Goal: Task Accomplishment & Management: Complete application form

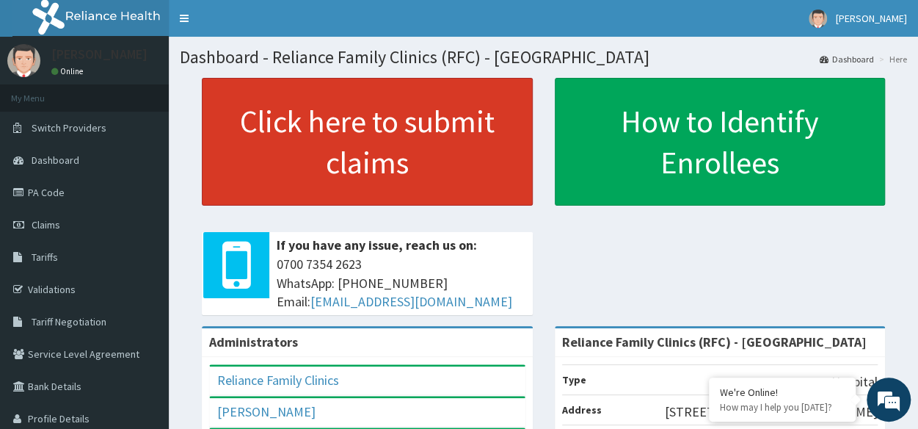
click at [372, 189] on link "Click here to submit claims" at bounding box center [367, 142] width 331 height 128
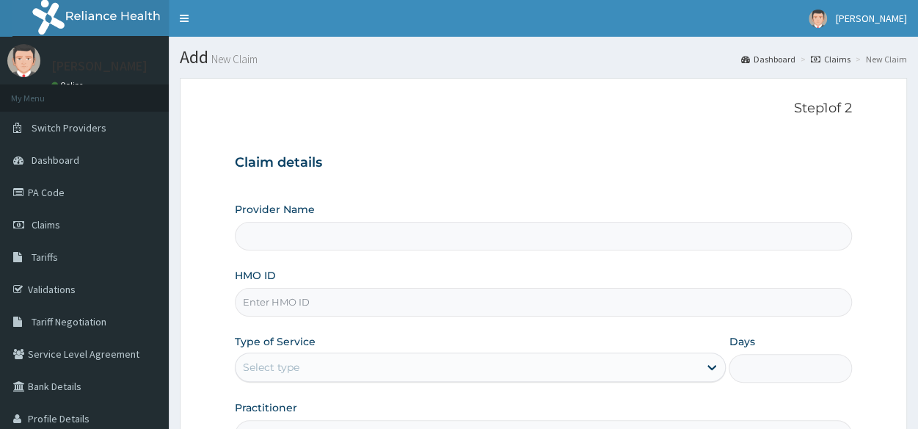
click at [335, 296] on input "HMO ID" at bounding box center [543, 302] width 617 height 29
paste input "AMT/10024/A"
type input "AMT/10024/A"
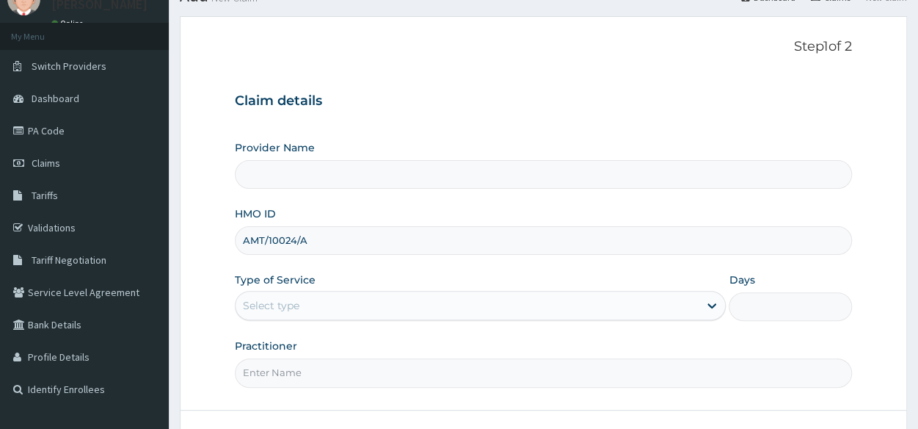
scroll to position [65, 0]
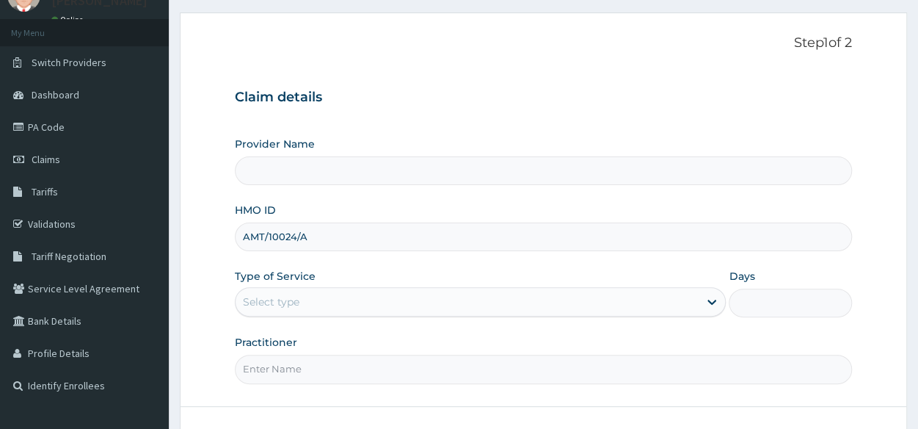
type input "Reliance Family Clinics (RFC) - Lekki"
type input "AMT/10024/A"
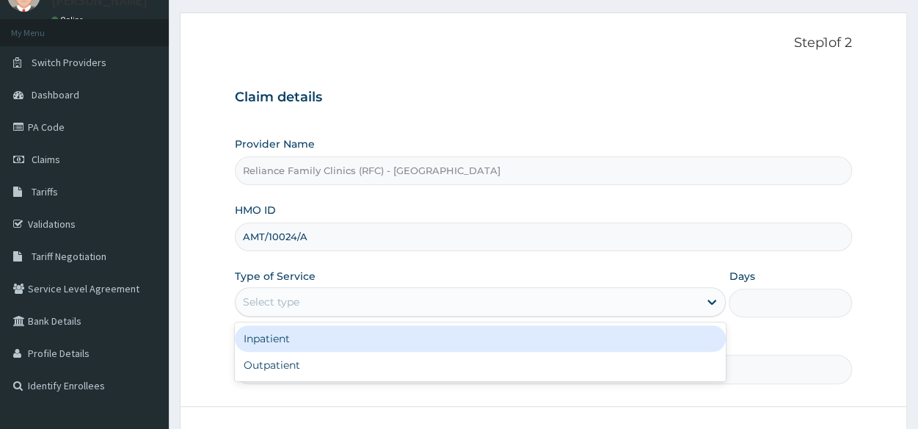
click at [342, 302] on div "Select type" at bounding box center [467, 301] width 463 height 23
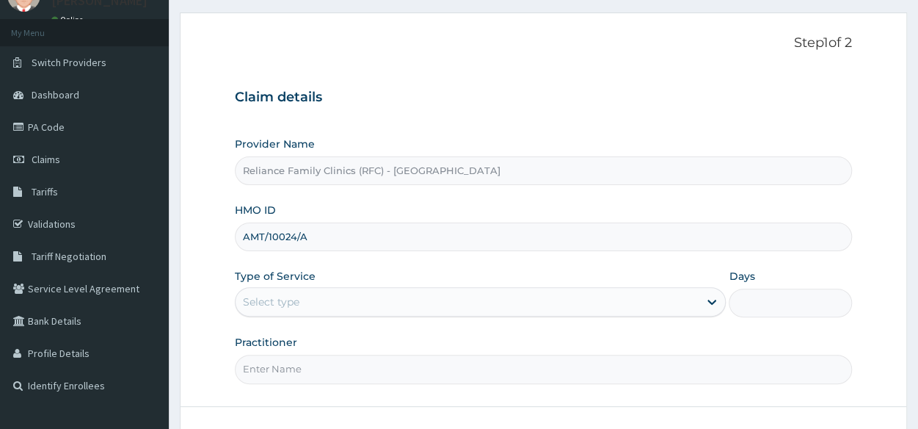
click at [313, 379] on input "Practitioner" at bounding box center [543, 368] width 617 height 29
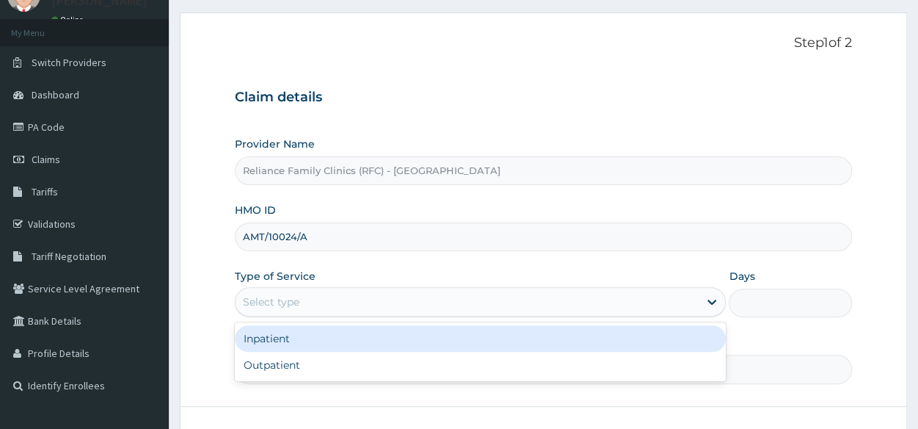
click at [345, 310] on div "Select type" at bounding box center [467, 301] width 463 height 23
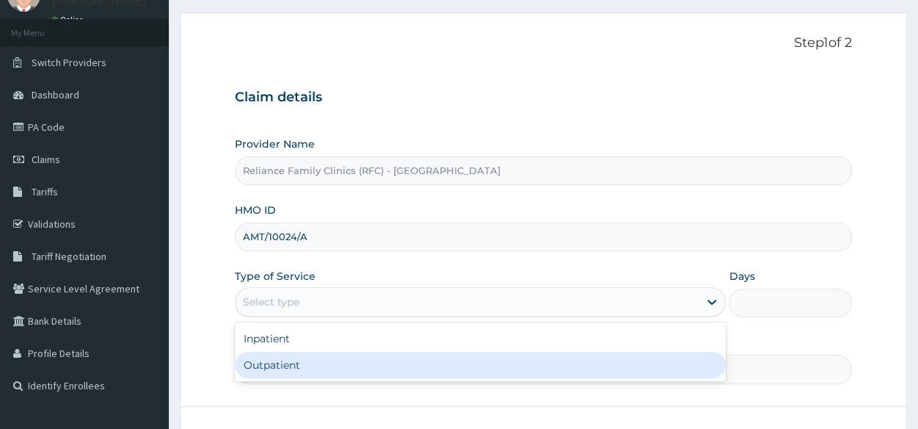
click at [292, 357] on div "Outpatient" at bounding box center [480, 364] width 491 height 26
type input "1"
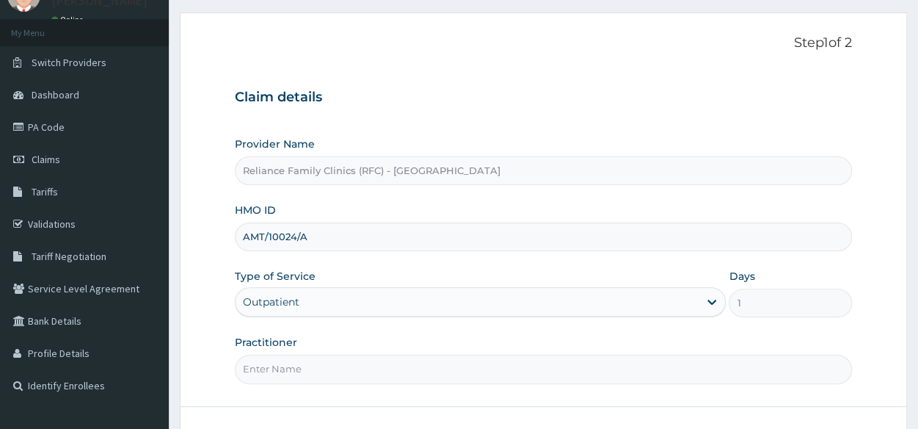
click at [292, 357] on input "Practitioner" at bounding box center [543, 368] width 617 height 29
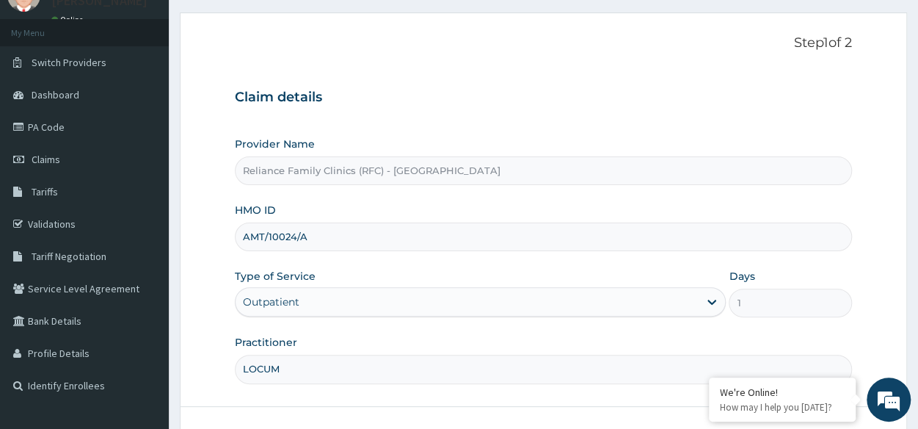
scroll to position [172, 0]
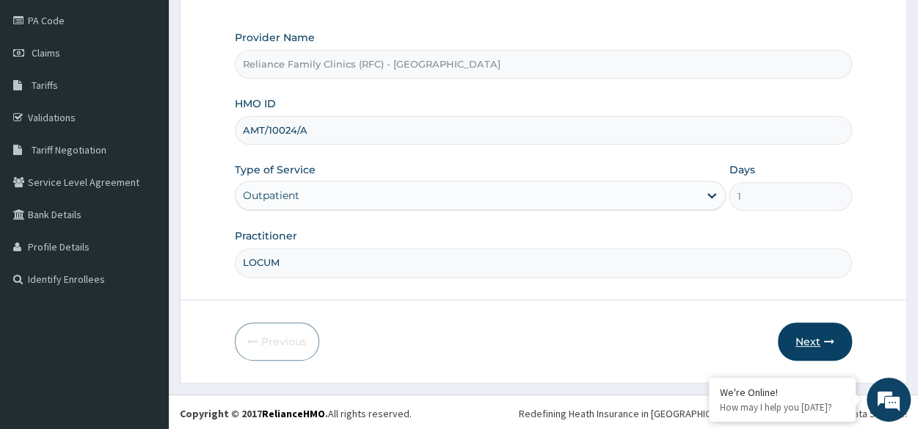
type input "LOCUM"
click at [825, 330] on button "Next" at bounding box center [815, 341] width 74 height 38
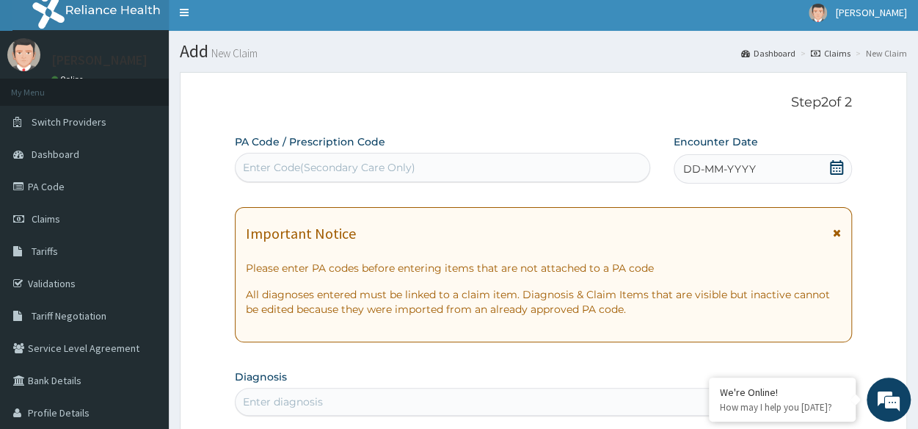
scroll to position [0, 0]
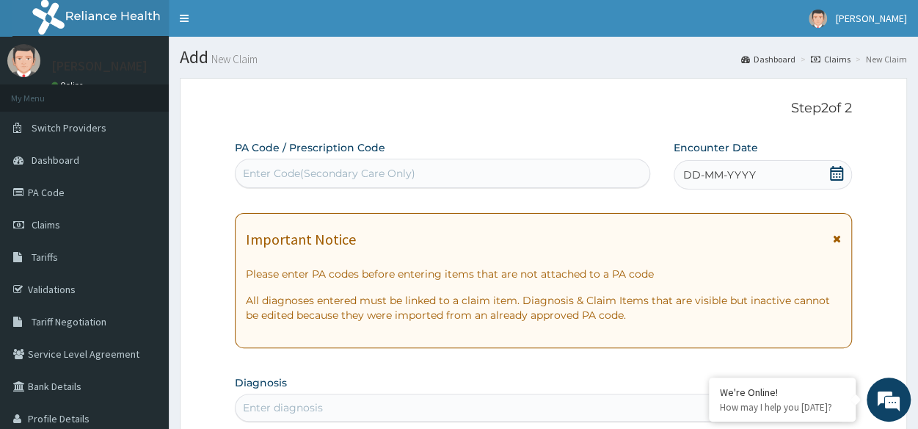
click at [734, 169] on span "DD-MM-YYYY" at bounding box center [719, 174] width 73 height 15
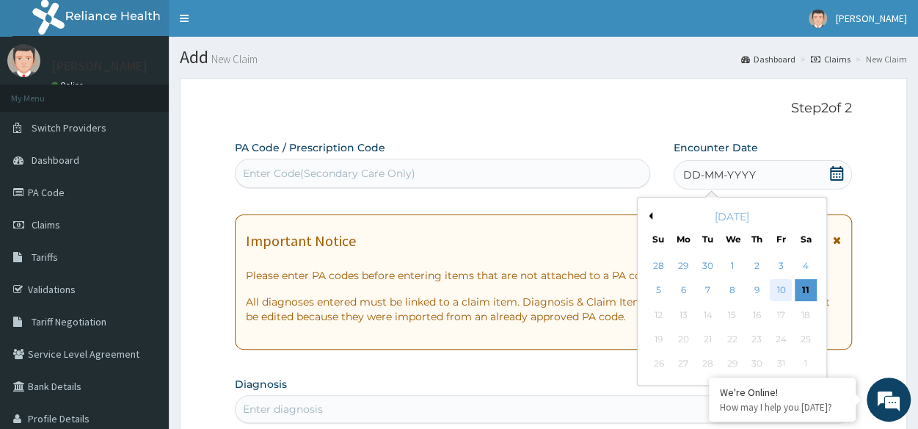
click at [781, 286] on div "10" at bounding box center [781, 291] width 22 height 22
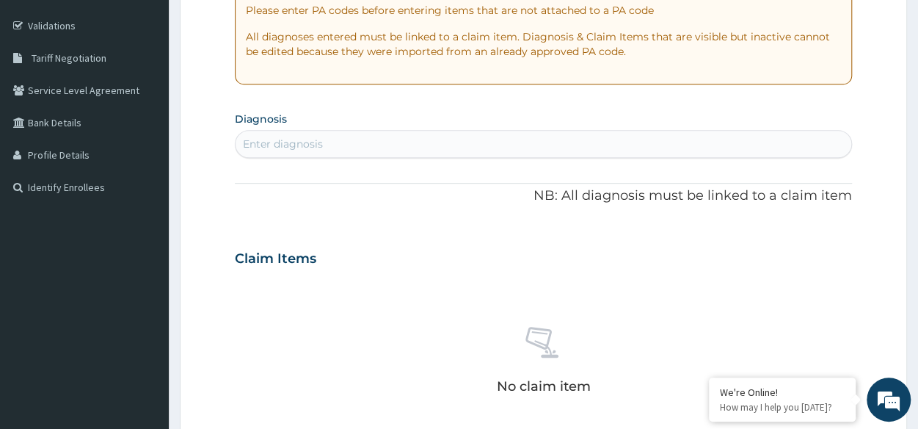
scroll to position [264, 0]
click at [417, 142] on div "Enter diagnosis" at bounding box center [544, 142] width 616 height 23
type input "MALARIA"
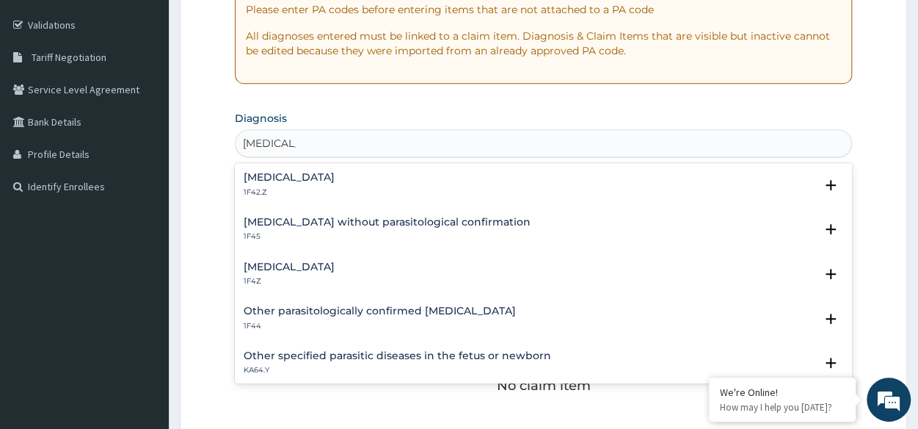
click at [318, 261] on h4 "Malaria, unspecified" at bounding box center [289, 266] width 91 height 11
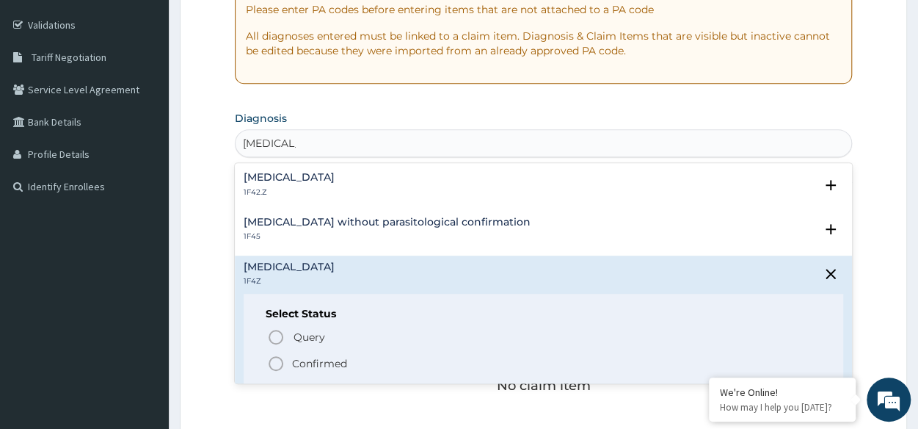
click at [281, 362] on icon "status option filled" at bounding box center [276, 363] width 18 height 18
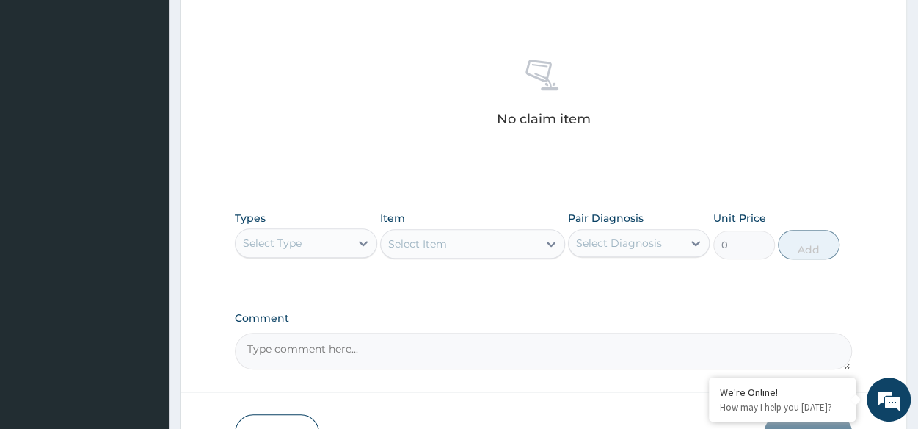
scroll to position [544, 0]
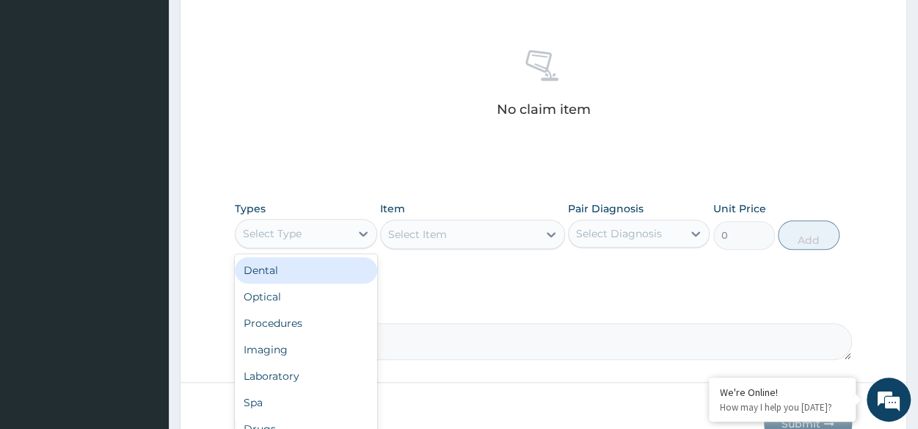
click at [295, 226] on div "Select Type" at bounding box center [272, 233] width 59 height 15
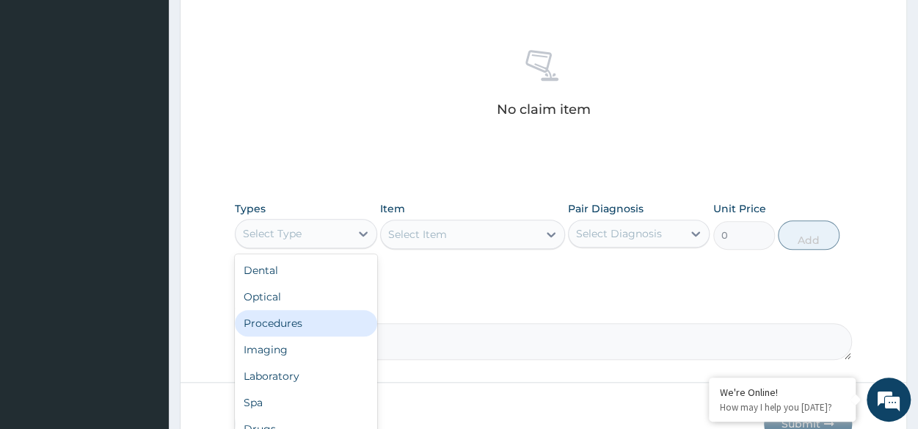
click at [296, 331] on div "Procedures" at bounding box center [306, 323] width 142 height 26
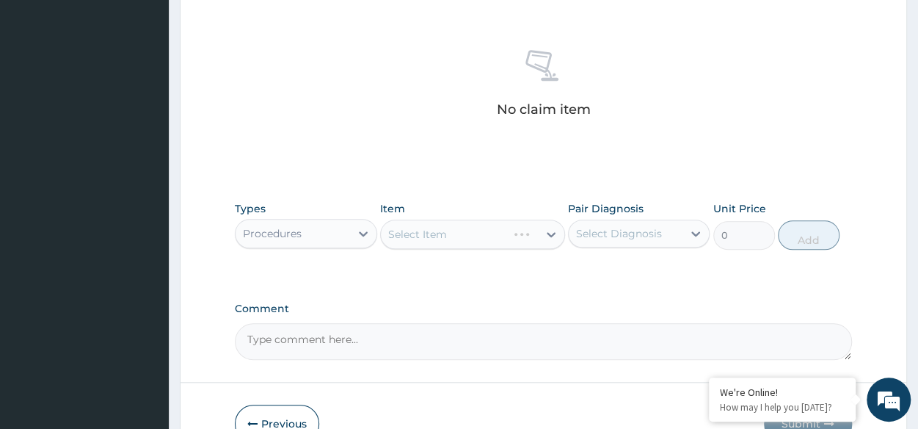
click at [456, 226] on div "Select Item" at bounding box center [472, 233] width 185 height 29
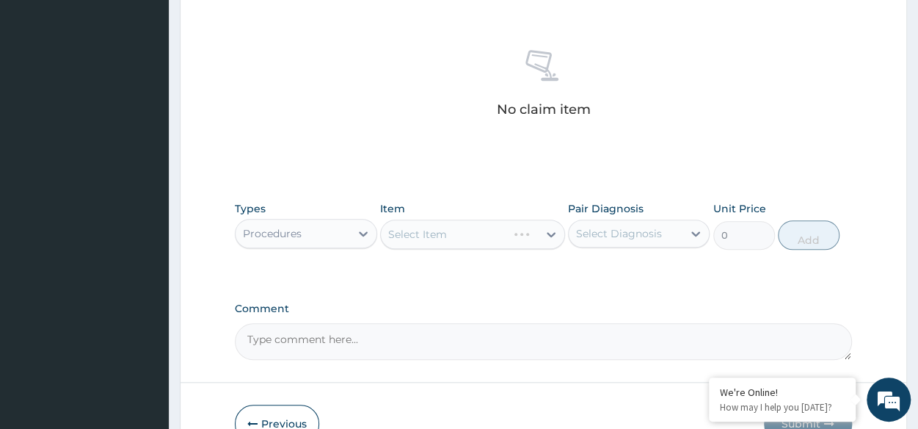
click at [456, 226] on div "Select Item" at bounding box center [472, 233] width 185 height 29
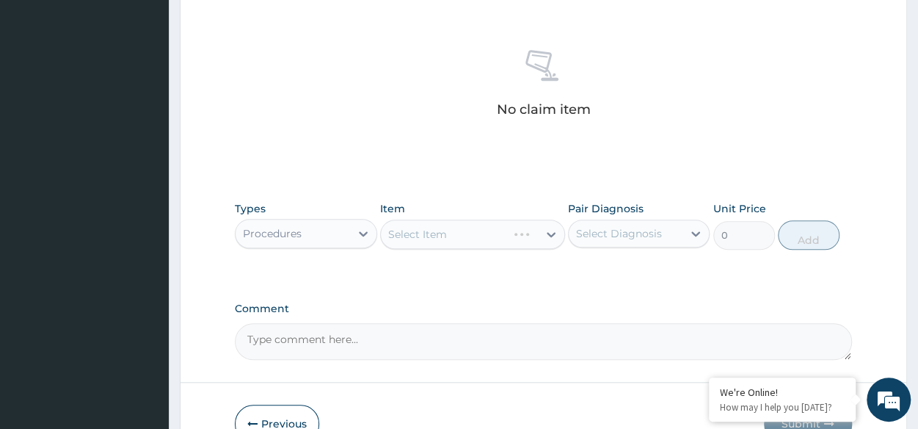
click at [456, 226] on div "Select Item" at bounding box center [472, 233] width 185 height 29
click at [478, 231] on div "Select Item" at bounding box center [472, 233] width 185 height 29
click at [487, 228] on div "Select Item" at bounding box center [472, 233] width 185 height 29
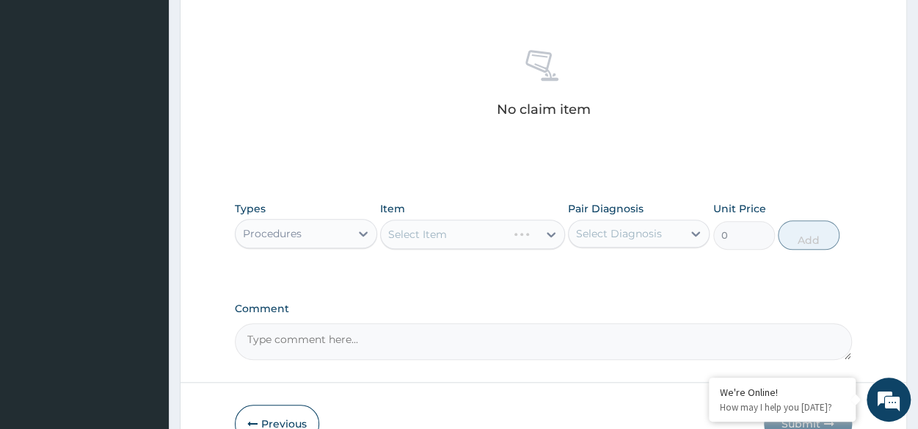
click at [487, 228] on div "Select Item" at bounding box center [472, 233] width 185 height 29
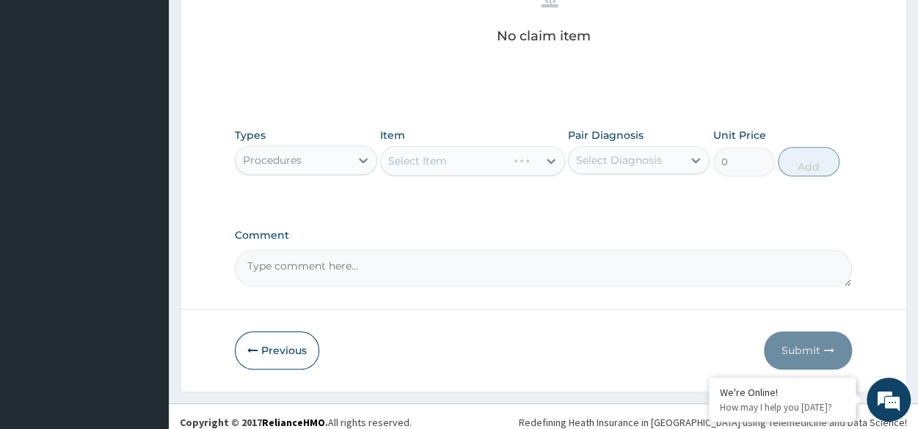
scroll to position [621, 0]
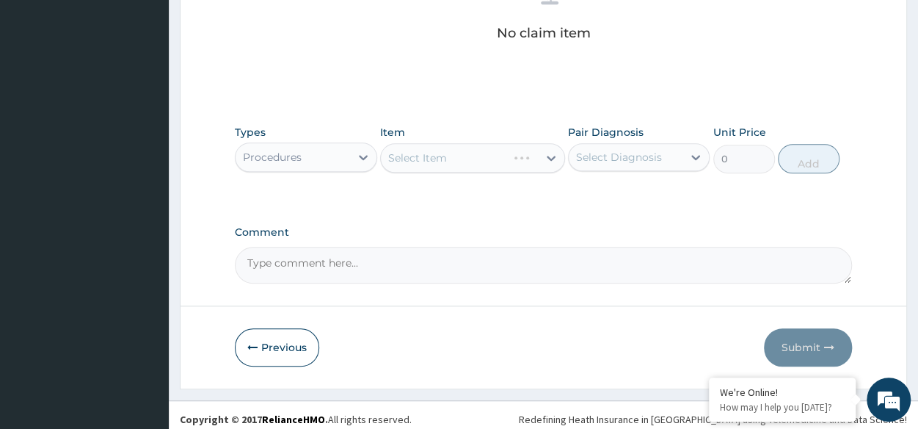
click at [501, 161] on div "Select Item" at bounding box center [472, 157] width 185 height 29
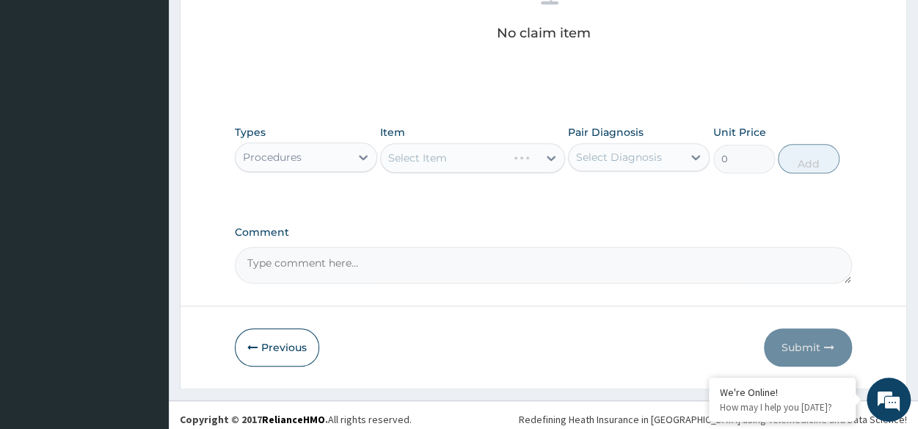
scroll to position [627, 0]
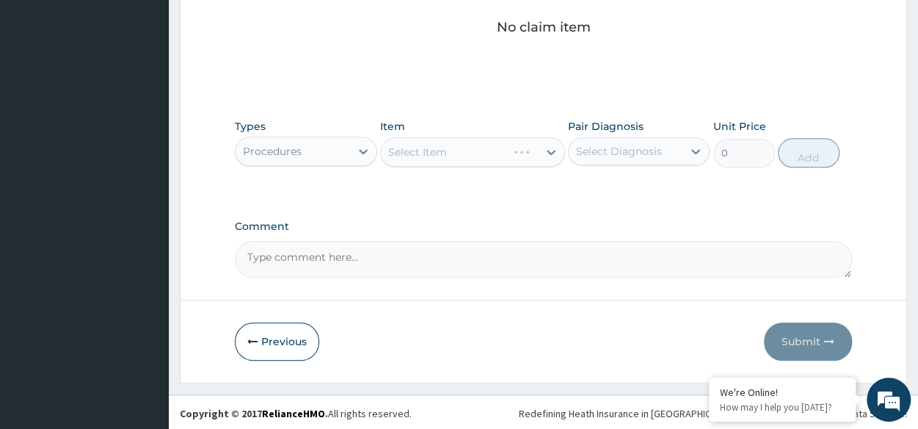
click at [522, 154] on div "Select Item" at bounding box center [472, 151] width 185 height 29
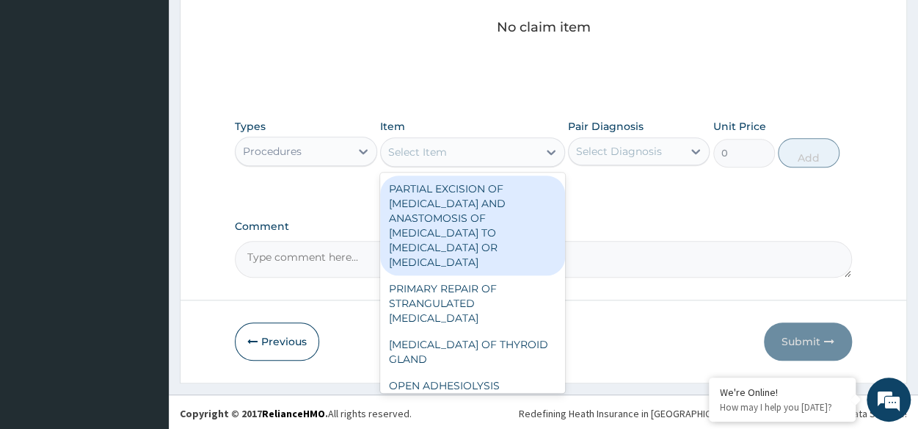
click at [522, 154] on div "Select Item" at bounding box center [459, 151] width 157 height 23
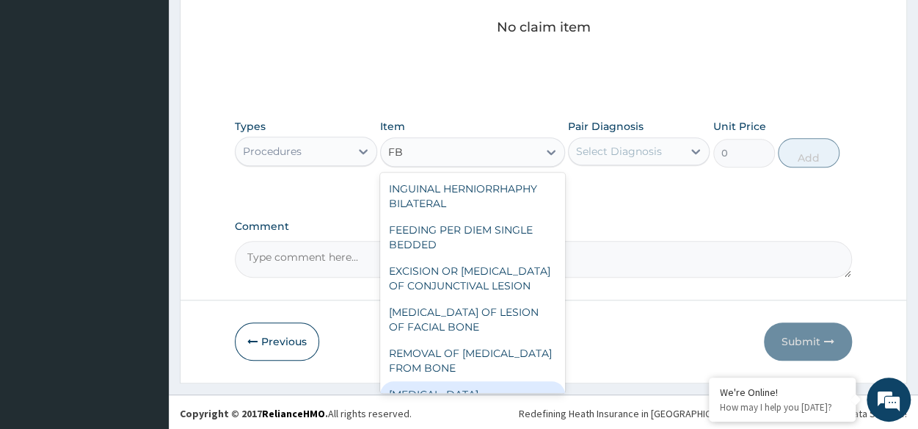
type input "F"
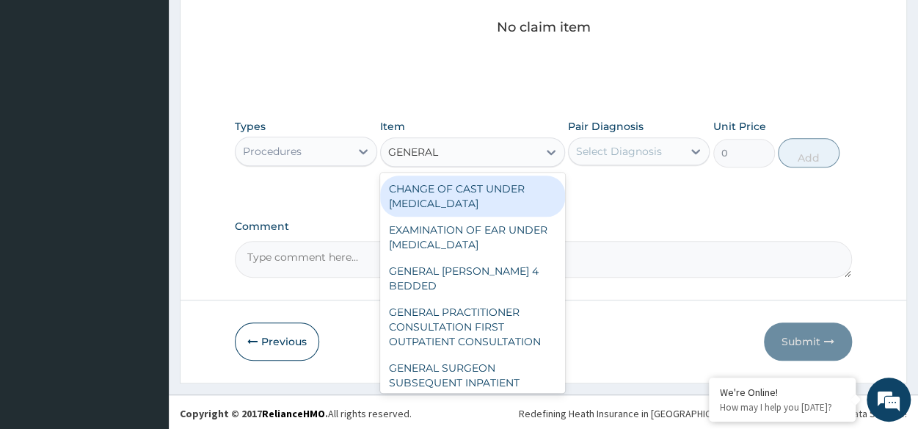
type input "GENERAL P"
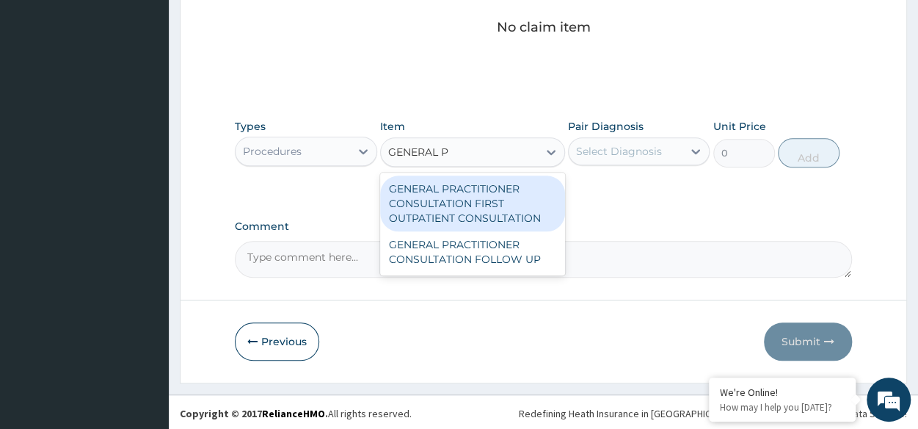
click at [525, 187] on div "GENERAL PRACTITIONER CONSULTATION FIRST OUTPATIENT CONSULTATION" at bounding box center [472, 203] width 185 height 56
type input "3370.125"
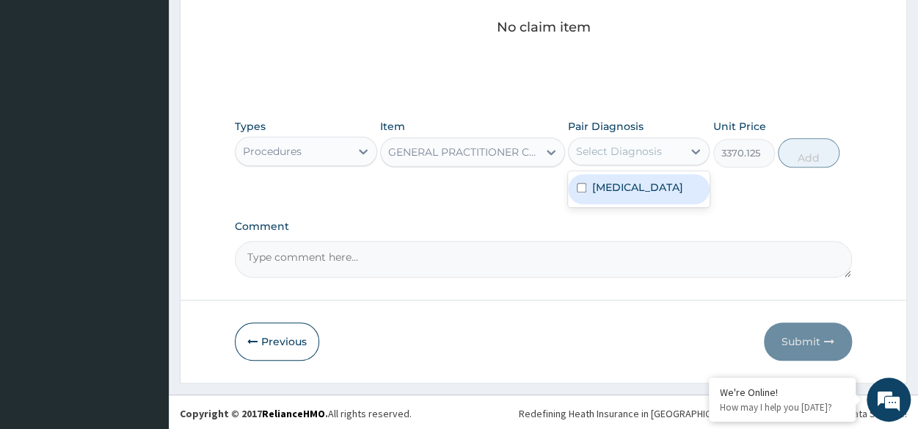
click at [647, 140] on div "Select Diagnosis" at bounding box center [626, 150] width 114 height 23
click at [644, 187] on label "Malaria, unspecified" at bounding box center [637, 187] width 91 height 15
checkbox input "true"
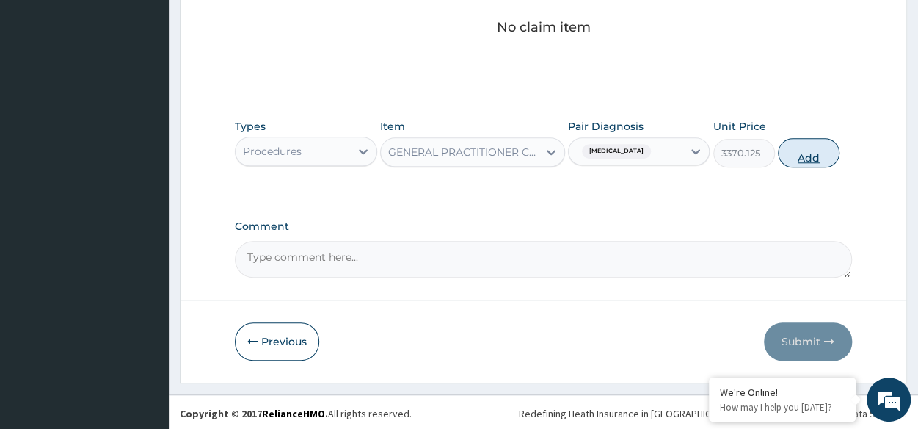
click at [812, 147] on button "Add" at bounding box center [809, 152] width 62 height 29
type input "0"
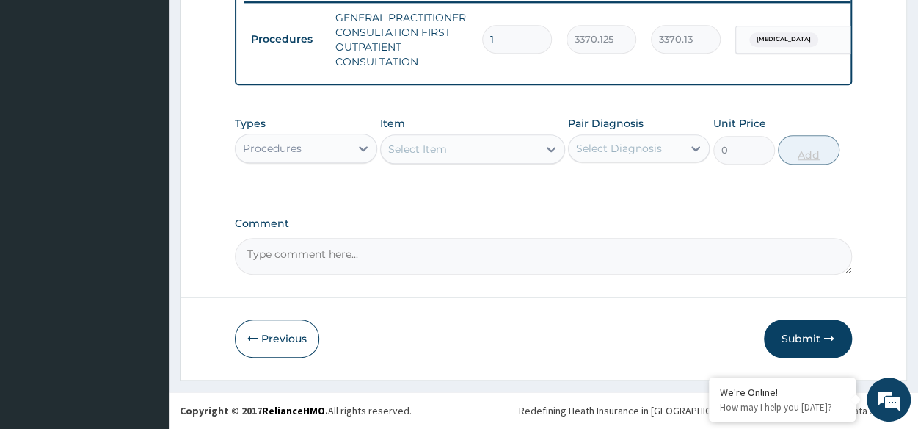
scroll to position [591, 0]
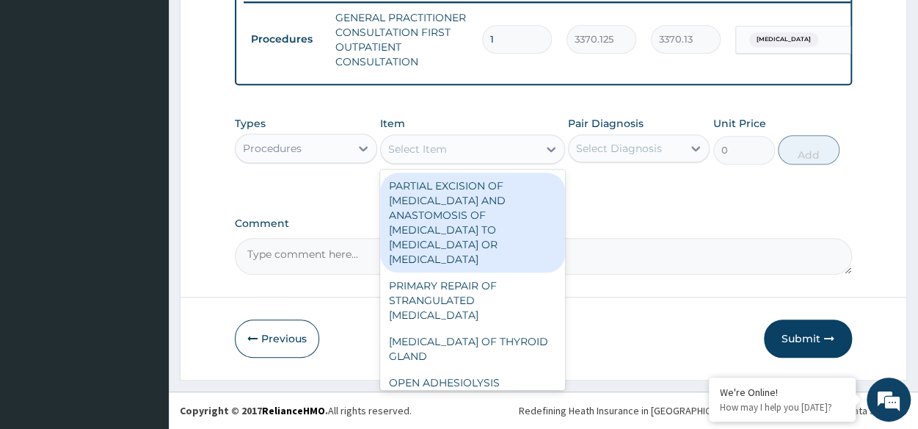
click at [468, 148] on div "Select Item" at bounding box center [459, 148] width 157 height 23
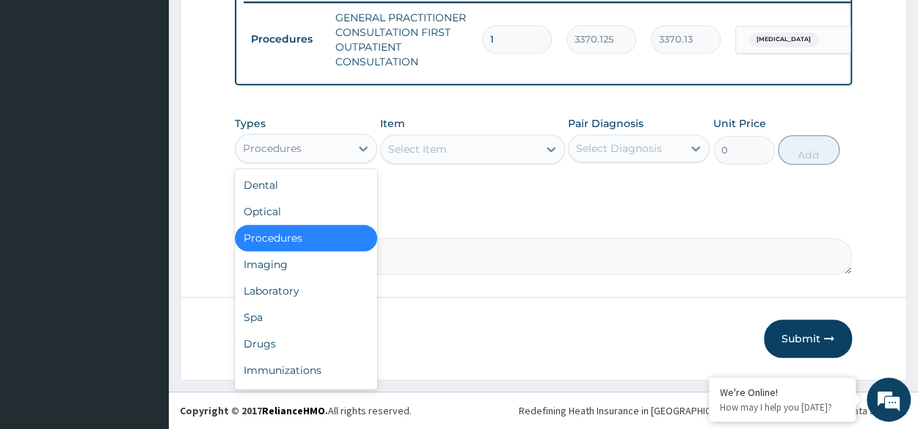
click at [290, 158] on div "Procedures" at bounding box center [293, 147] width 114 height 23
click at [280, 294] on div "Laboratory" at bounding box center [306, 290] width 142 height 26
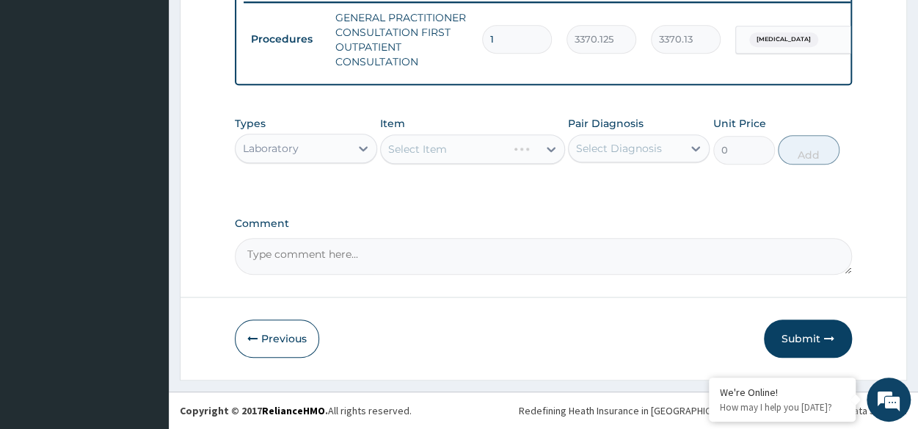
click at [483, 142] on div "Select Item" at bounding box center [472, 148] width 185 height 29
click at [483, 146] on div "Select Item" at bounding box center [472, 148] width 185 height 29
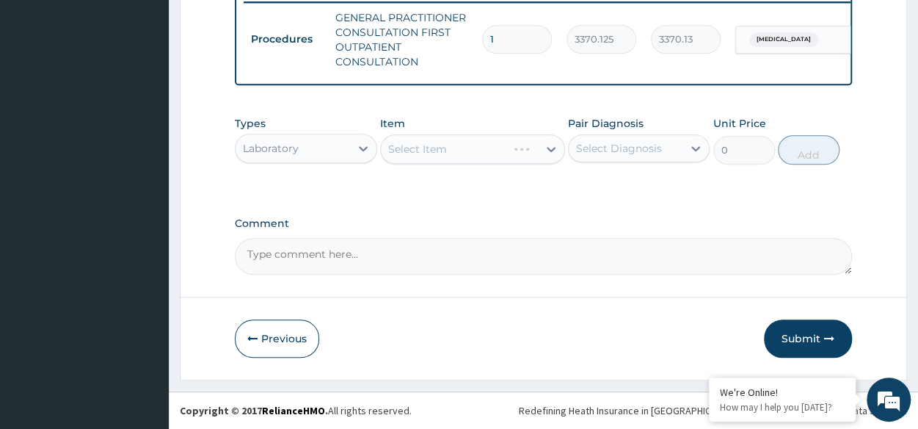
click at [483, 146] on div "Select Item" at bounding box center [472, 148] width 185 height 29
drag, startPoint x: 483, startPoint y: 146, endPoint x: 484, endPoint y: 157, distance: 11.0
click at [484, 157] on div "Select Item" at bounding box center [472, 148] width 185 height 29
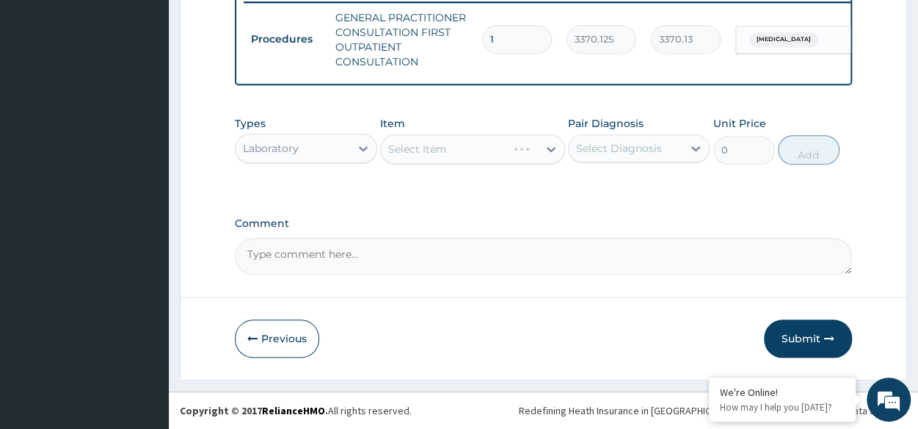
click at [484, 157] on div "Select Item" at bounding box center [472, 148] width 185 height 29
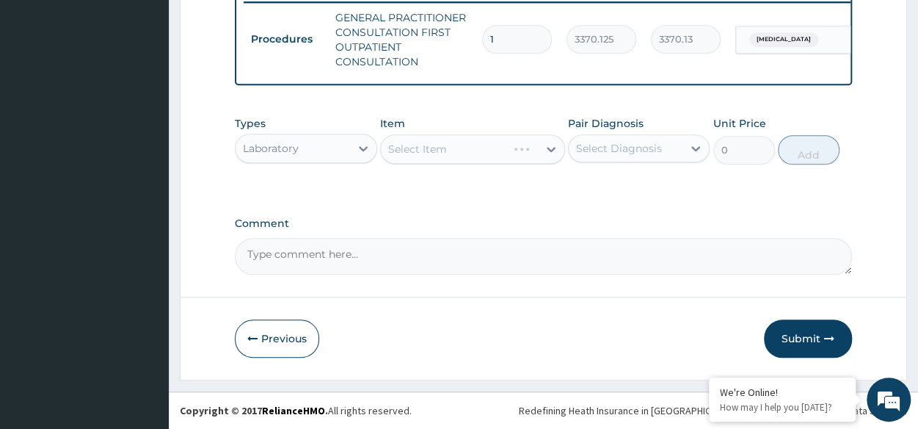
click at [484, 157] on div "Select Item" at bounding box center [472, 148] width 185 height 29
click at [514, 162] on div "Select Item" at bounding box center [472, 148] width 185 height 29
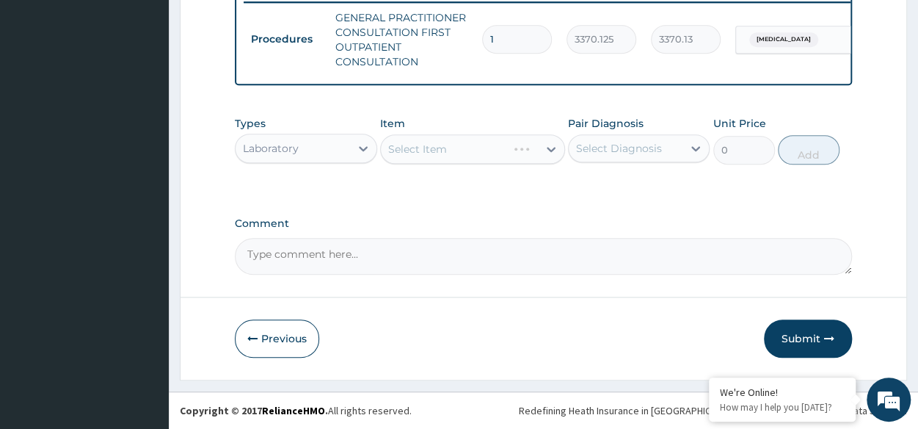
click at [471, 139] on div "Select Item" at bounding box center [472, 148] width 185 height 29
click at [493, 161] on div "Select Item" at bounding box center [472, 148] width 185 height 29
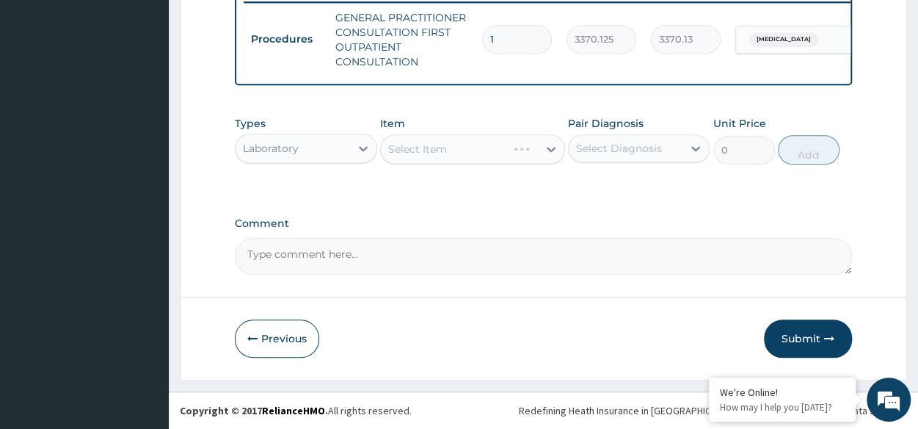
click at [493, 161] on div "Select Item" at bounding box center [472, 148] width 185 height 29
click at [542, 139] on div "Select Item" at bounding box center [472, 148] width 185 height 29
click at [503, 150] on div "Select Item" at bounding box center [472, 148] width 185 height 29
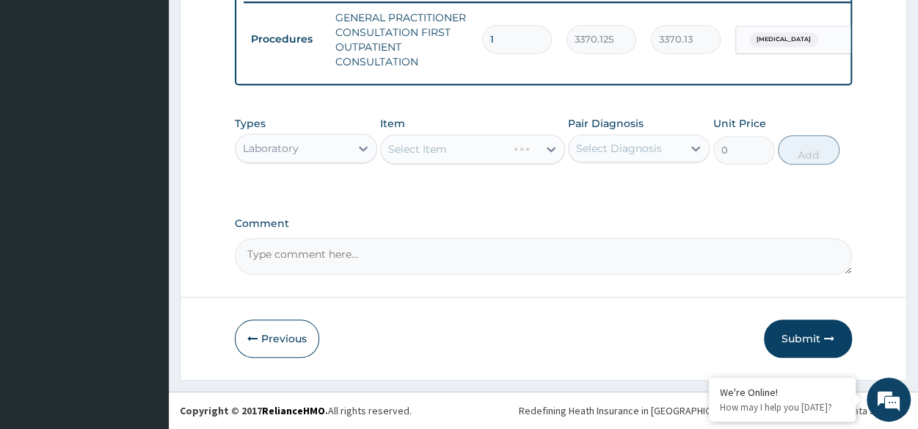
click at [503, 150] on div "Select Item" at bounding box center [472, 148] width 185 height 29
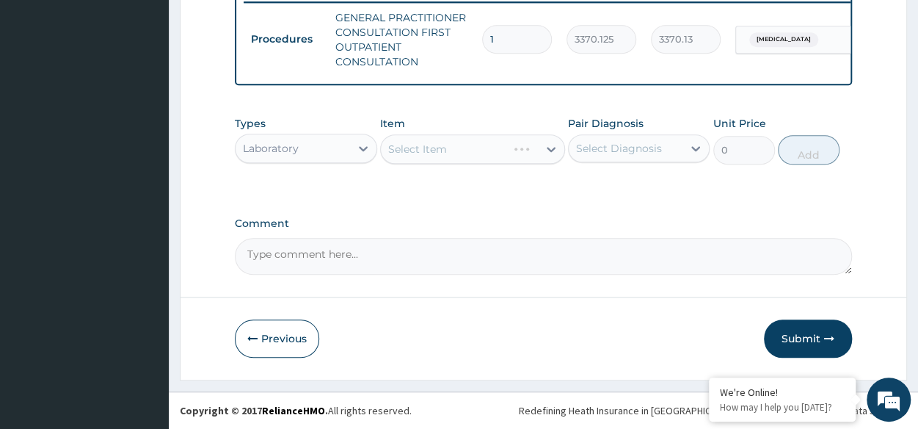
click at [484, 149] on div "Select Item" at bounding box center [472, 148] width 185 height 29
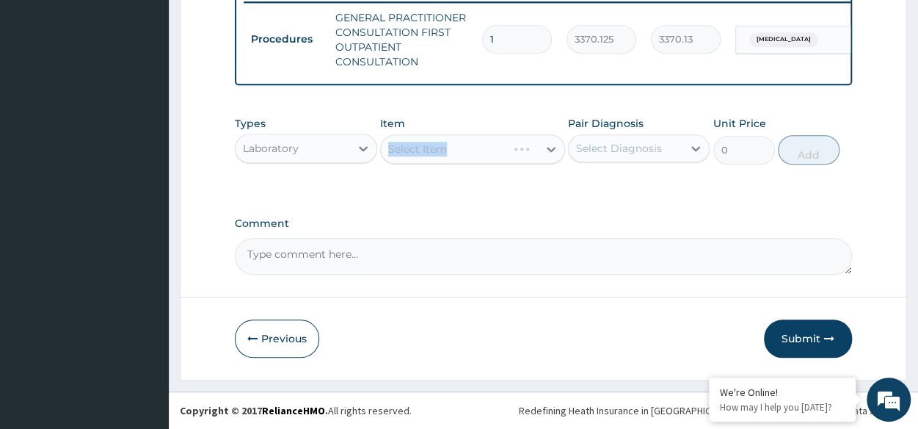
click at [484, 149] on div "Select Item" at bounding box center [472, 148] width 185 height 29
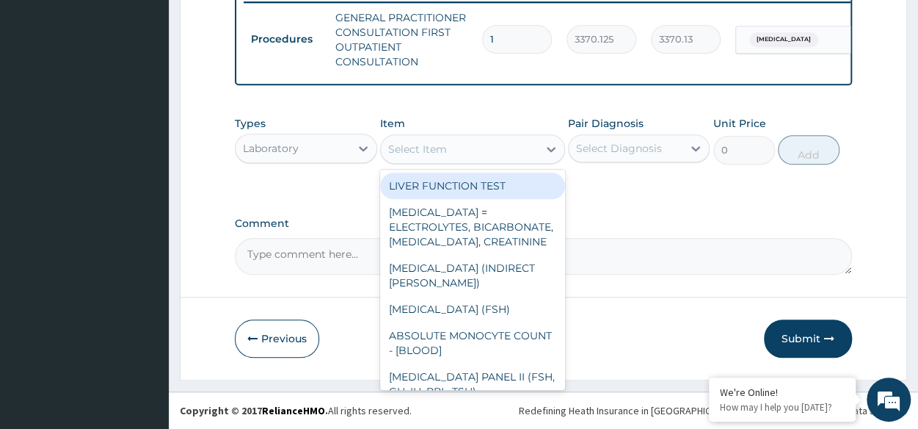
click at [521, 149] on div "Select Item" at bounding box center [459, 148] width 157 height 23
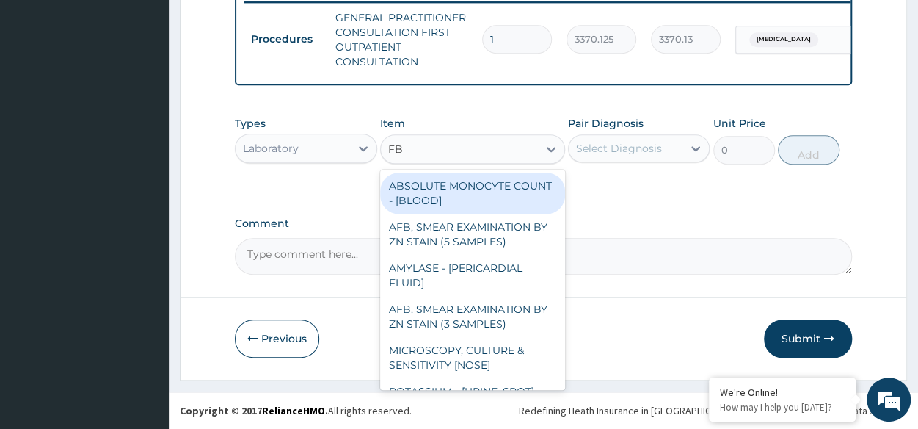
type input "FBC"
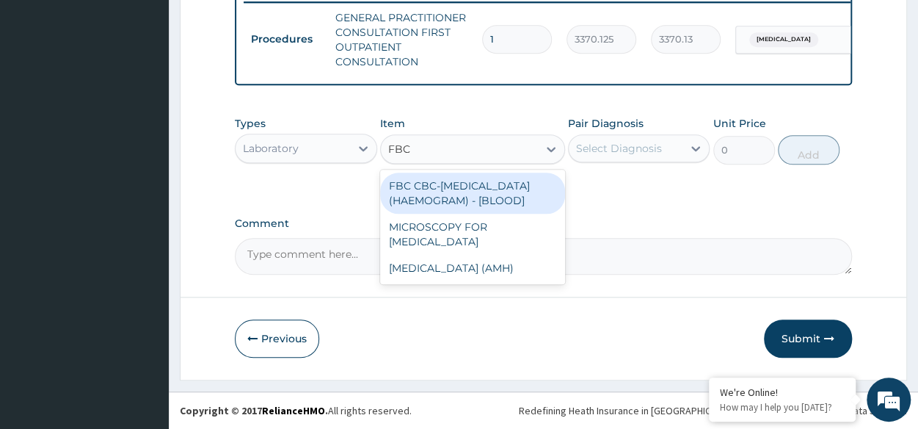
click at [469, 193] on div "FBC CBC-COMPLETE BLOOD COUNT (HAEMOGRAM) - [BLOOD]" at bounding box center [472, 192] width 185 height 41
type input "4085"
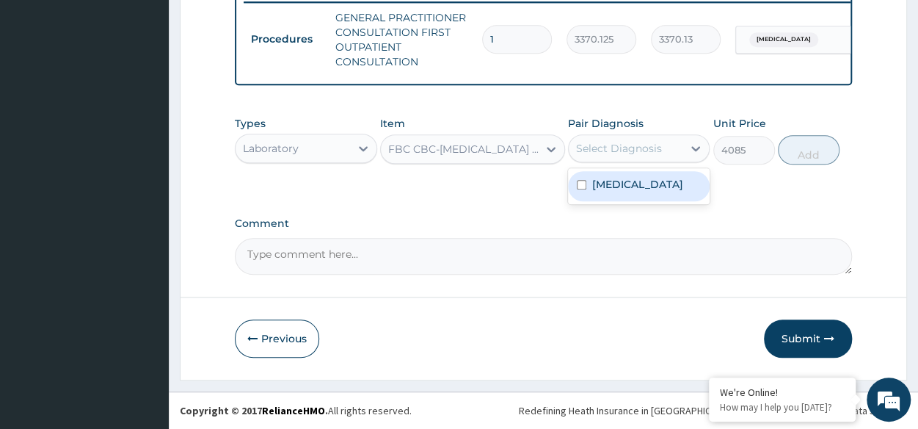
click at [638, 144] on div "Select Diagnosis" at bounding box center [619, 148] width 86 height 15
click at [631, 186] on label "Malaria, unspecified" at bounding box center [637, 184] width 91 height 15
checkbox input "true"
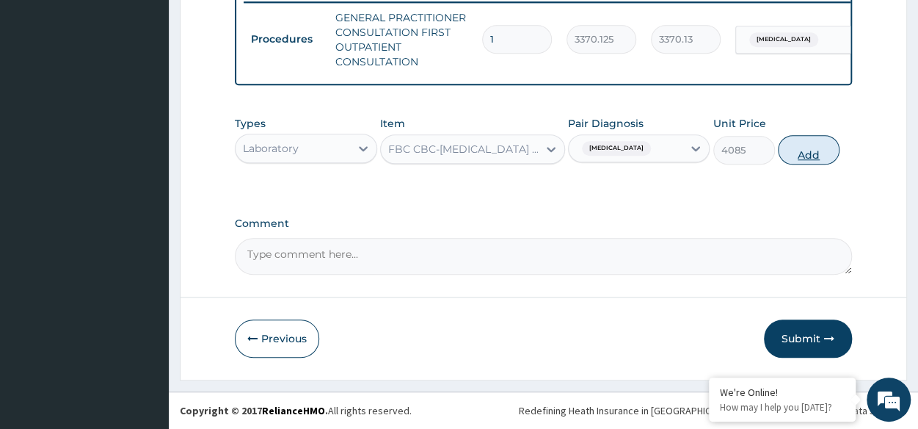
click at [822, 145] on button "Add" at bounding box center [809, 149] width 62 height 29
type input "0"
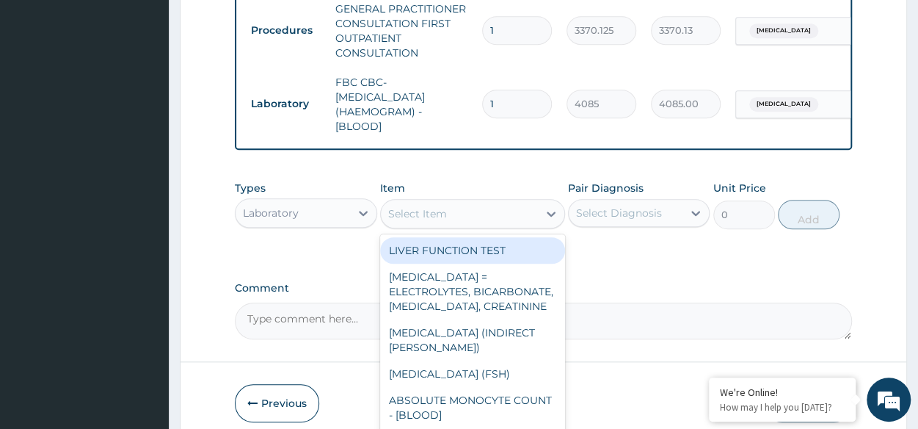
click at [517, 219] on div "Select Item" at bounding box center [459, 213] width 157 height 23
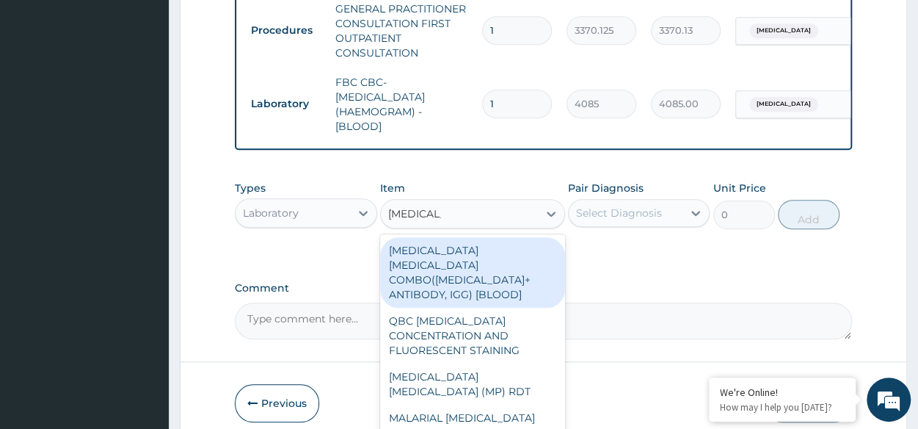
type input "MALARIA P"
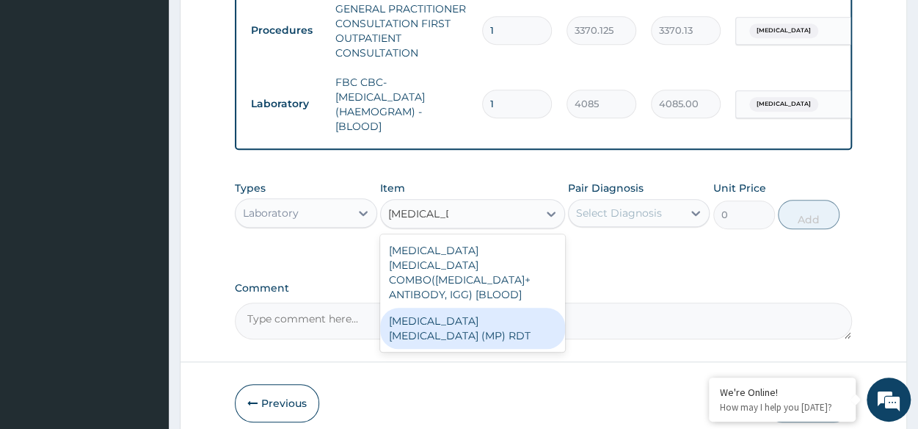
click at [517, 318] on div "MALARIA PARASITE (MP) RDT" at bounding box center [472, 327] width 185 height 41
type input "1531.875"
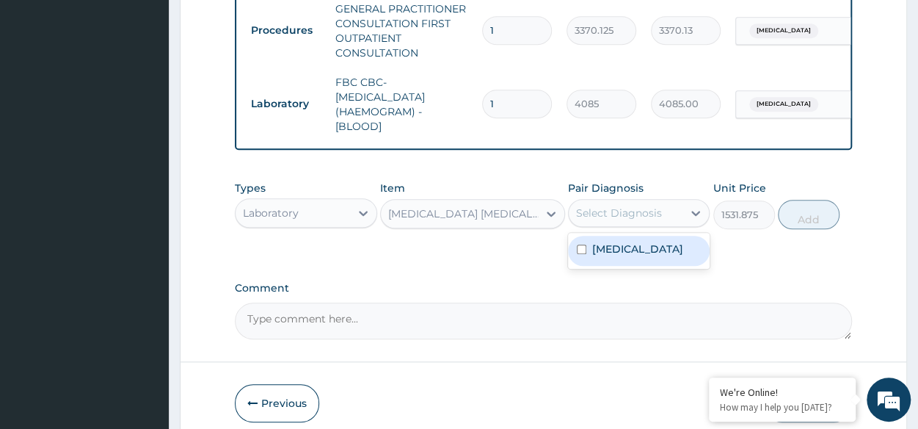
click at [660, 218] on div "Select Diagnosis" at bounding box center [619, 212] width 86 height 15
click at [651, 255] on label "Malaria, unspecified" at bounding box center [637, 248] width 91 height 15
checkbox input "true"
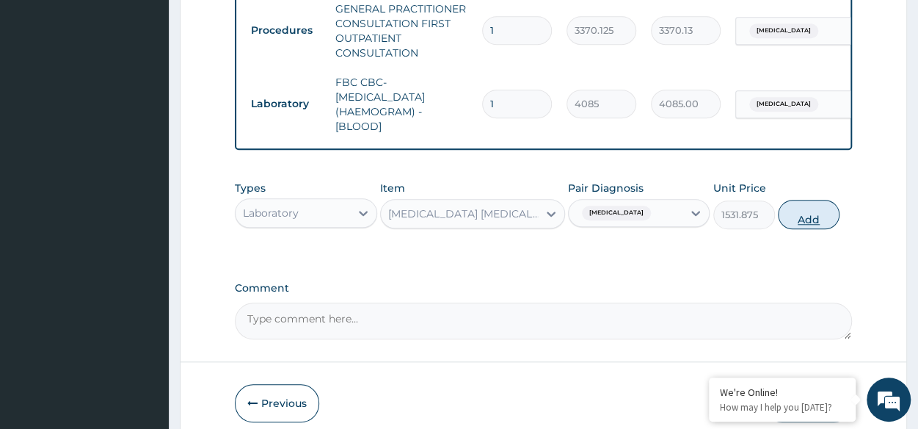
click at [813, 224] on button "Add" at bounding box center [809, 214] width 62 height 29
type input "0"
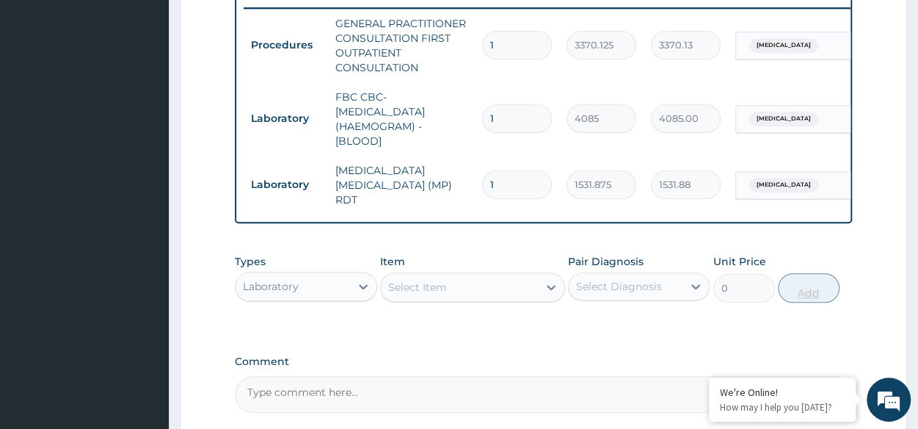
scroll to position [708, 0]
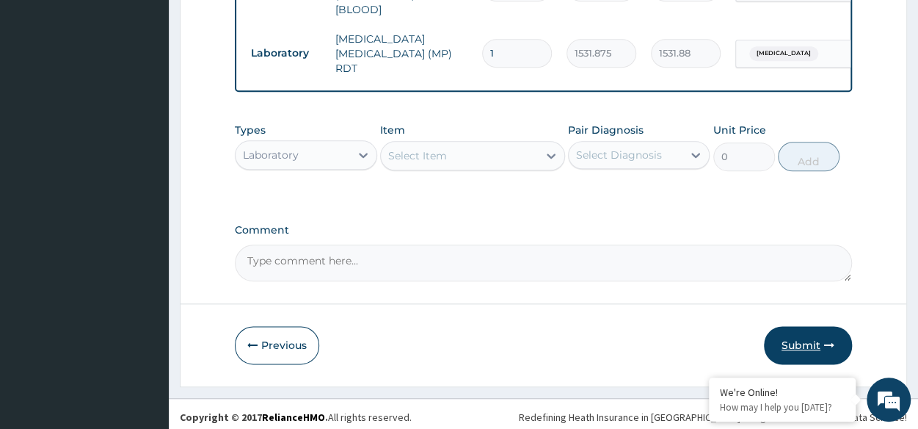
click at [801, 340] on button "Submit" at bounding box center [808, 345] width 88 height 38
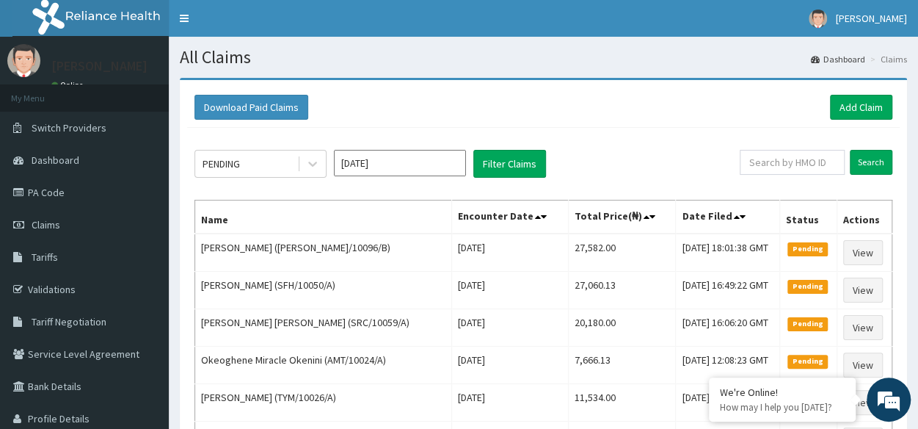
click at [791, 155] on input "text" at bounding box center [792, 162] width 105 height 25
paste input "AMT/10024/A"
type input "AMT/10024/A"
click at [881, 158] on input "Search" at bounding box center [871, 162] width 43 height 25
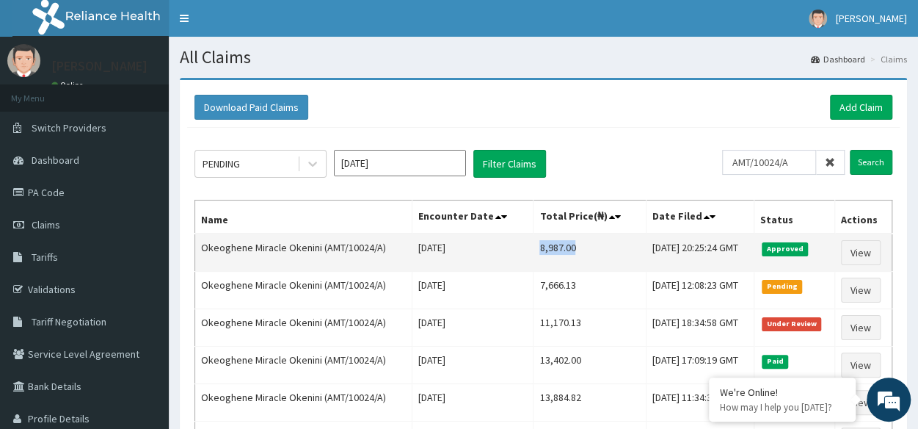
drag, startPoint x: 516, startPoint y: 249, endPoint x: 558, endPoint y: 240, distance: 43.5
click at [558, 240] on td "8,987.00" at bounding box center [589, 252] width 112 height 38
click at [536, 246] on td "8,987.00" at bounding box center [589, 252] width 112 height 38
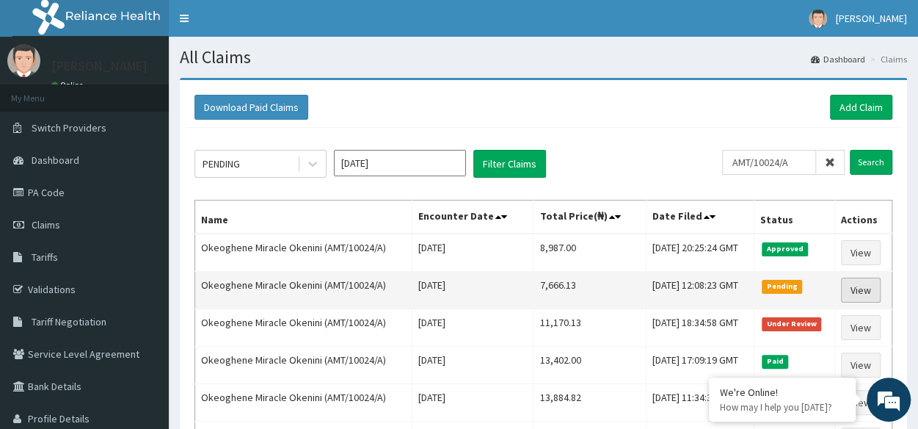
click at [856, 293] on link "View" at bounding box center [861, 289] width 40 height 25
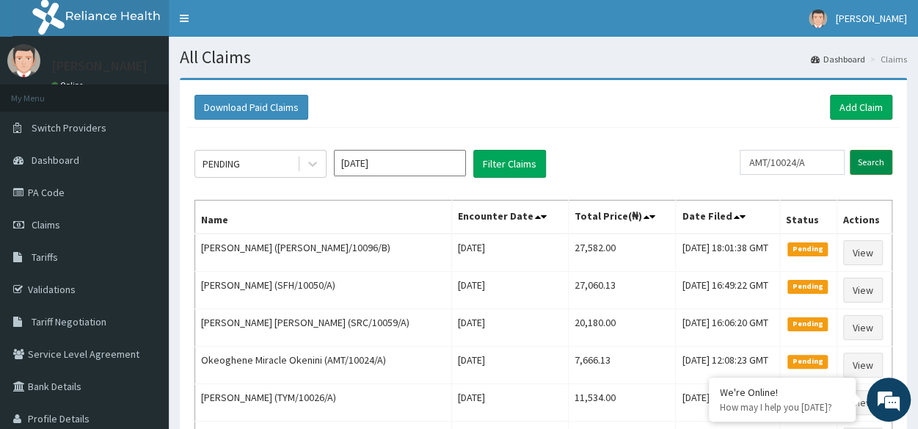
click at [878, 153] on input "Search" at bounding box center [871, 162] width 43 height 25
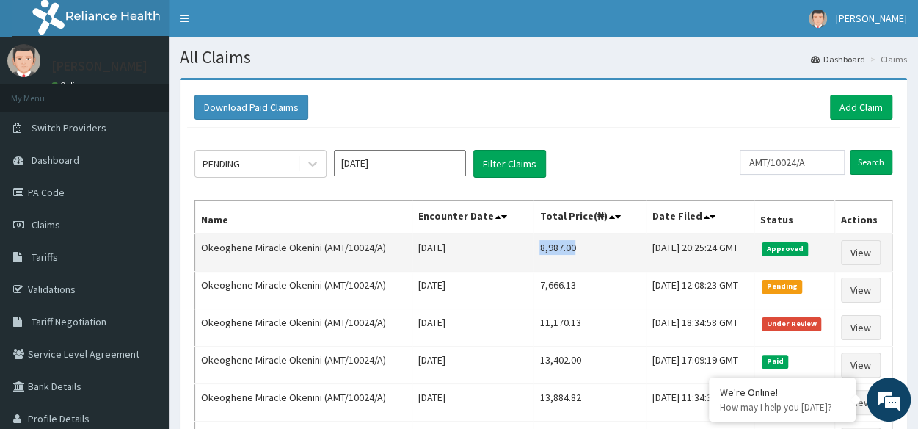
drag, startPoint x: 517, startPoint y: 247, endPoint x: 561, endPoint y: 252, distance: 44.2
click at [561, 252] on td "8,987.00" at bounding box center [589, 252] width 112 height 38
copy td "8,987.00"
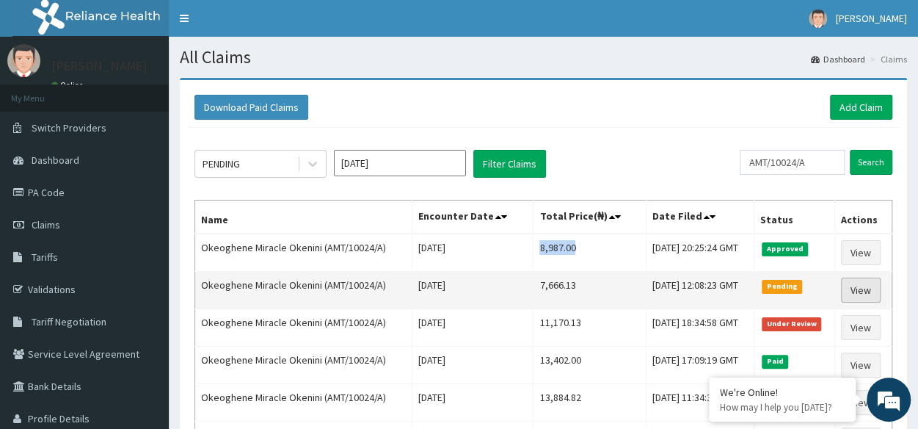
click at [874, 294] on link "View" at bounding box center [861, 289] width 40 height 25
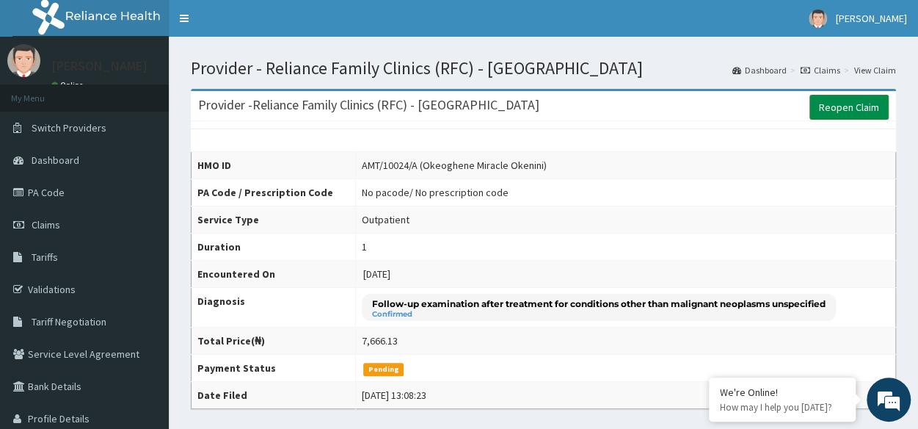
click at [838, 111] on link "Reopen Claim" at bounding box center [848, 107] width 79 height 25
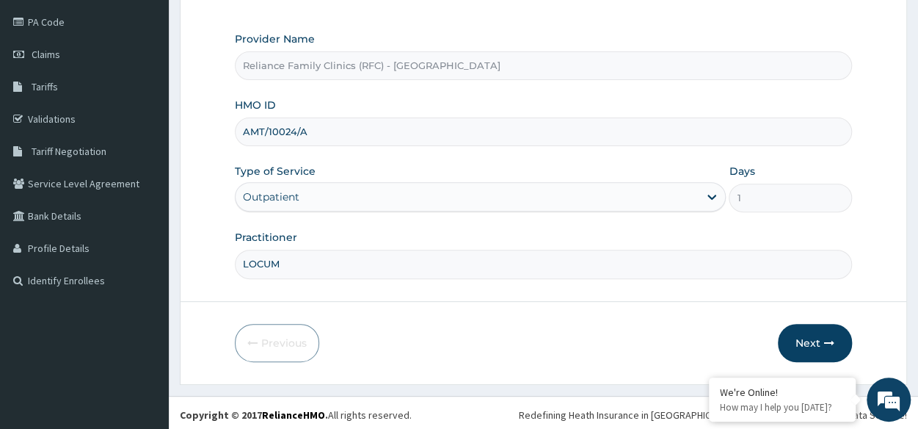
scroll to position [172, 0]
click at [831, 340] on icon "button" at bounding box center [829, 341] width 10 height 10
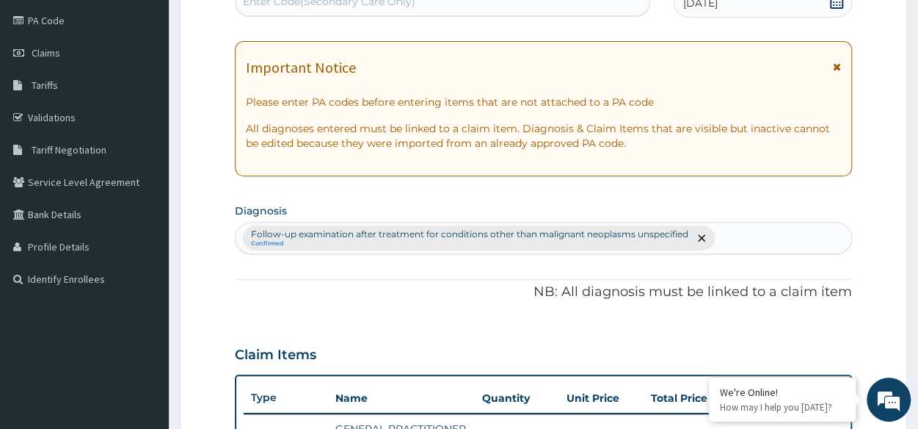
click at [746, 241] on div "Follow-up examination after treatment for conditions other than malignant neopl…" at bounding box center [544, 237] width 616 height 31
type input "MALARIA"
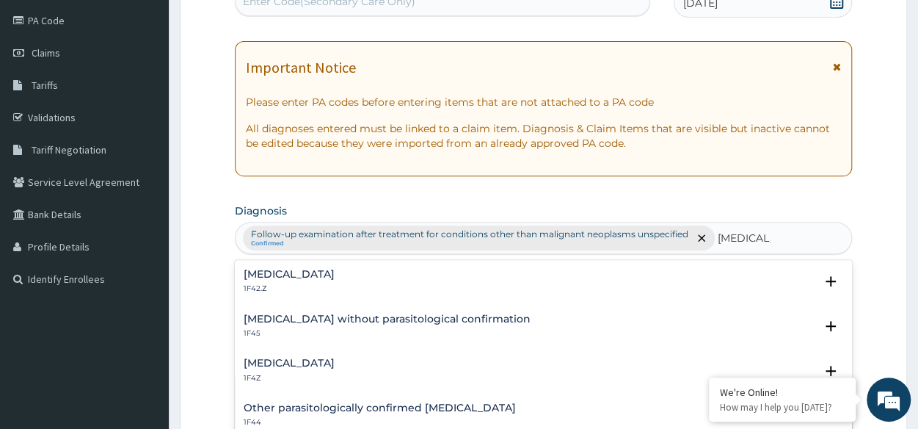
click at [305, 363] on h4 "Malaria, unspecified" at bounding box center [289, 362] width 91 height 11
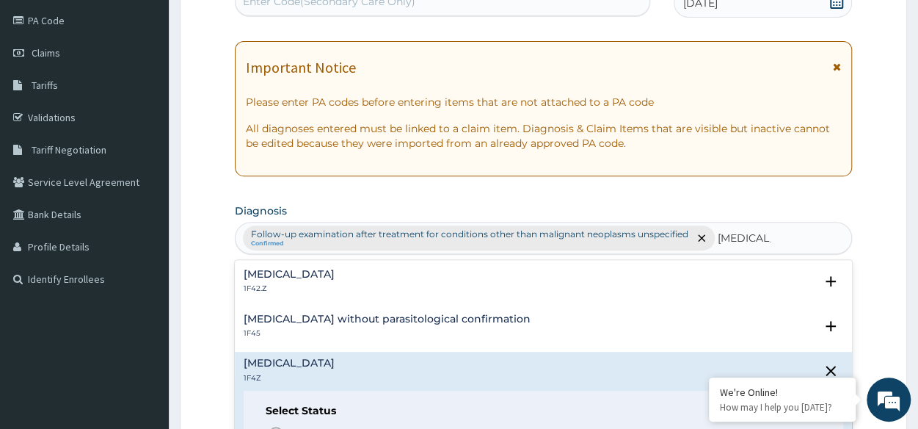
scroll to position [98, 0]
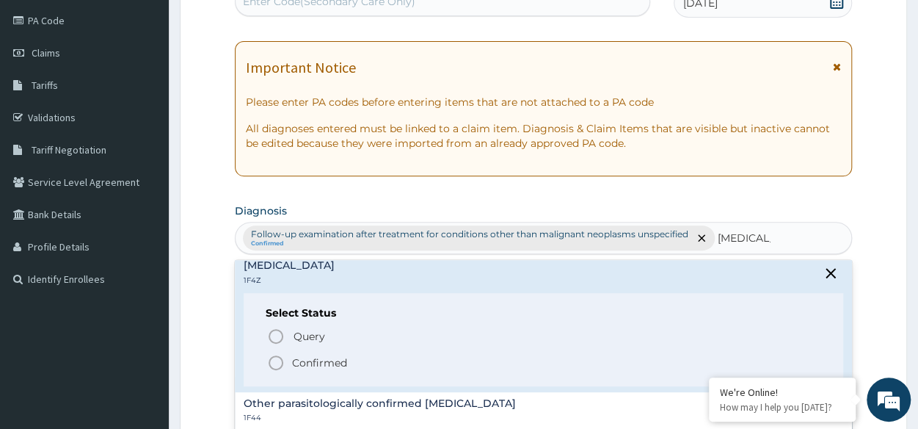
click at [274, 359] on icon "status option filled" at bounding box center [276, 363] width 18 height 18
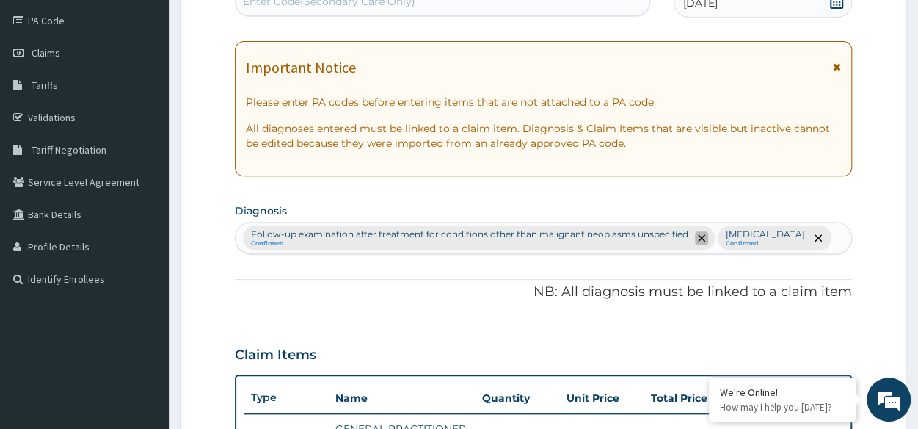
click at [699, 239] on icon "remove selection option" at bounding box center [701, 237] width 7 height 7
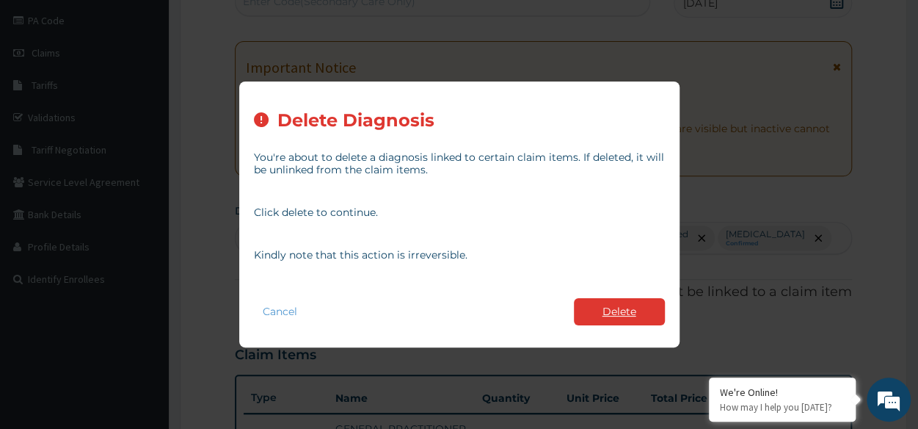
click at [624, 313] on button "Delete" at bounding box center [619, 311] width 91 height 27
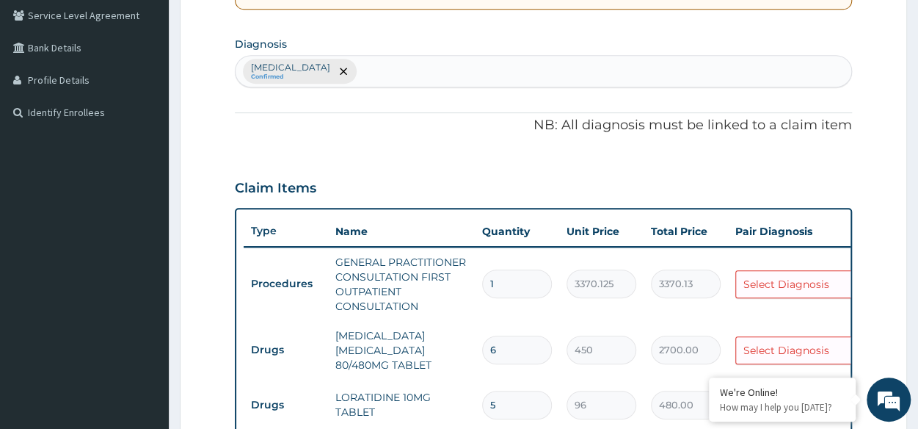
scroll to position [0, 16]
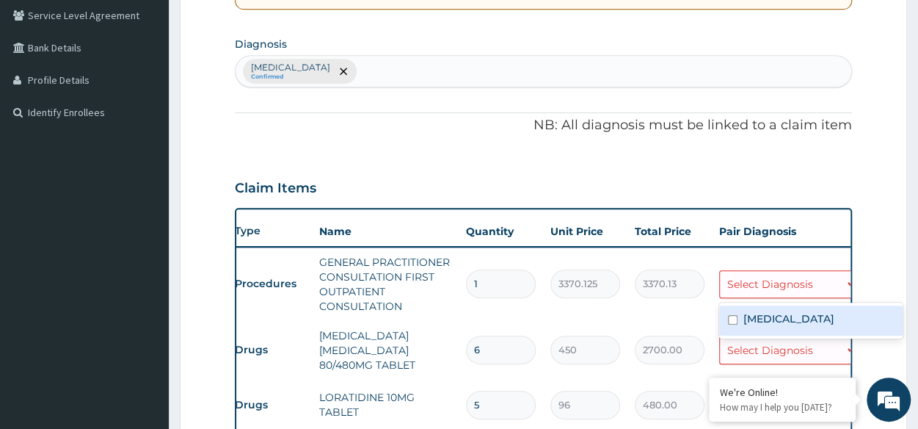
click at [783, 277] on div "Select Diagnosis" at bounding box center [770, 284] width 86 height 15
click at [797, 327] on div "Malaria, unspecified" at bounding box center [810, 320] width 183 height 30
checkbox input "true"
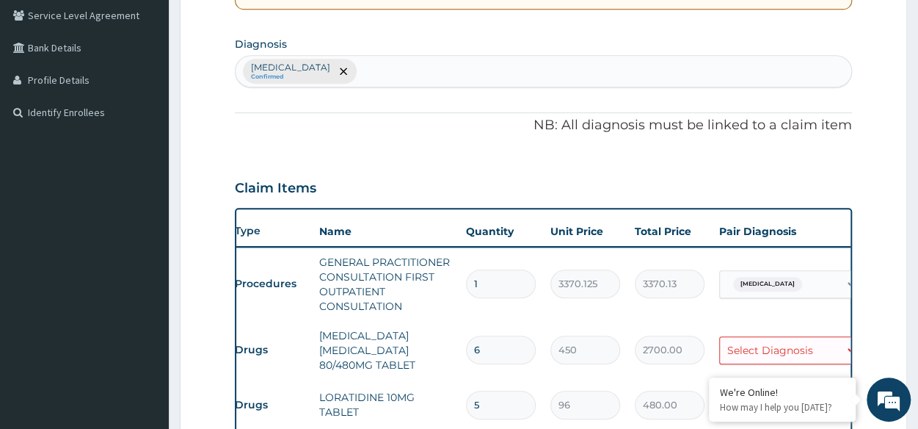
click at [669, 322] on tr "Drugs ARTEMETHER LUMEFANTRINE 80/480MG TABLET 6 450 2700.00 Select Diagnosis De…" at bounding box center [586, 350] width 719 height 59
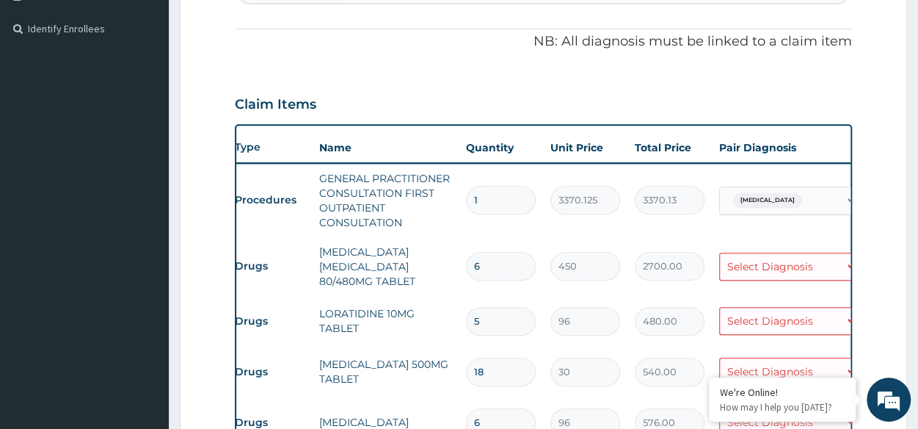
scroll to position [423, 0]
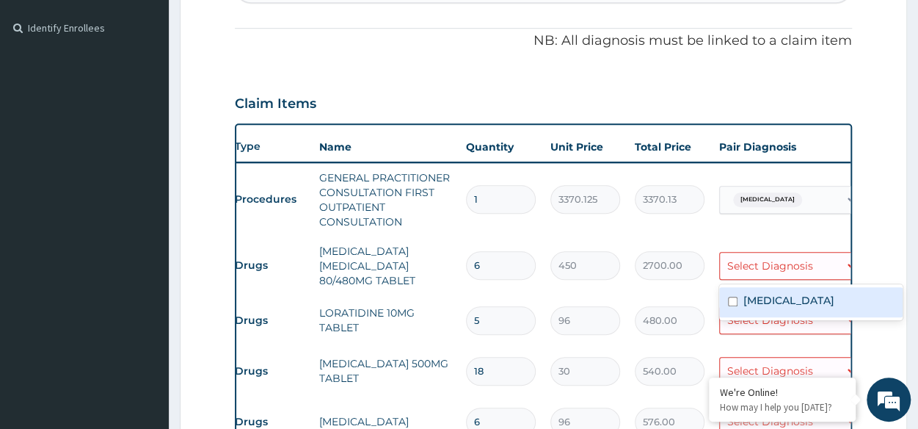
click at [792, 269] on div "Select Diagnosis" at bounding box center [770, 265] width 86 height 15
click at [775, 301] on label "Malaria, unspecified" at bounding box center [788, 300] width 91 height 15
checkbox input "true"
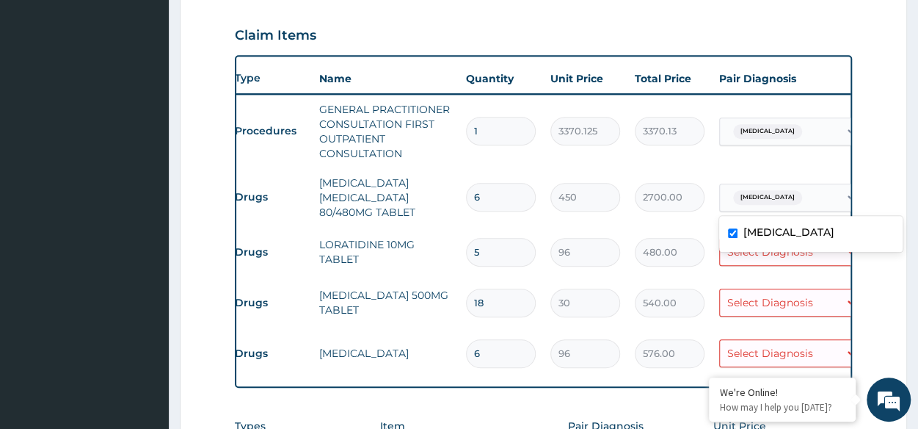
scroll to position [500, 0]
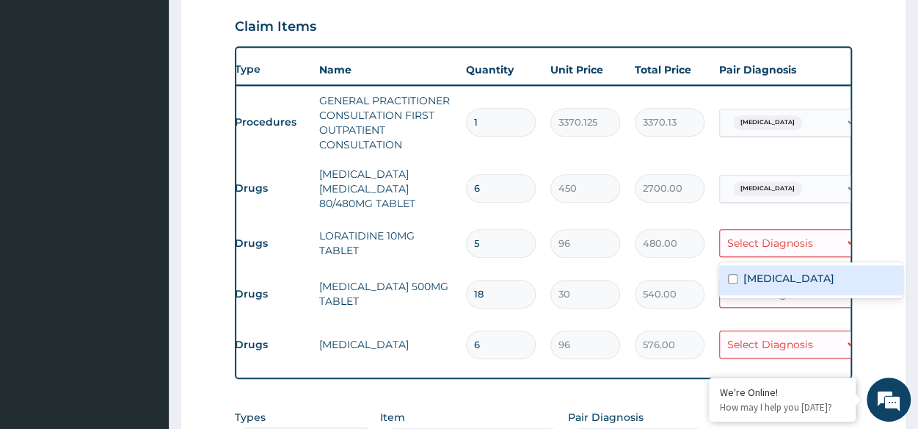
click at [782, 244] on div "Select Diagnosis" at bounding box center [770, 243] width 86 height 15
click at [779, 293] on div "Malaria, unspecified" at bounding box center [810, 280] width 183 height 30
checkbox input "true"
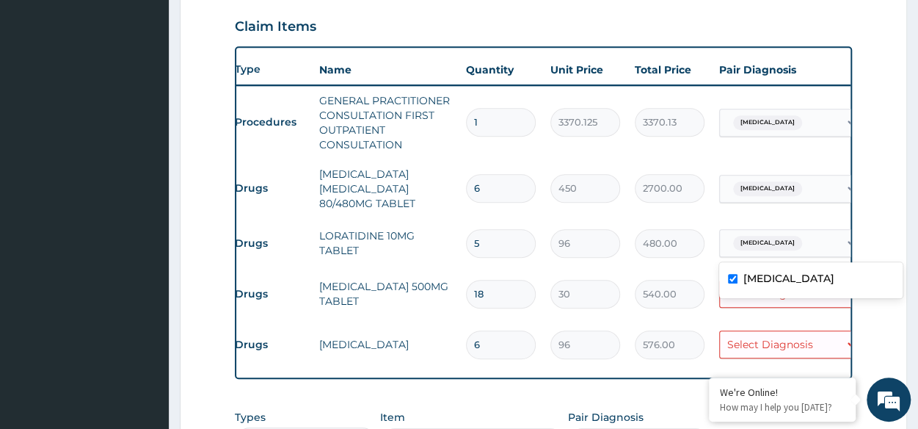
click at [752, 301] on div "Select Diagnosis" at bounding box center [779, 293] width 119 height 23
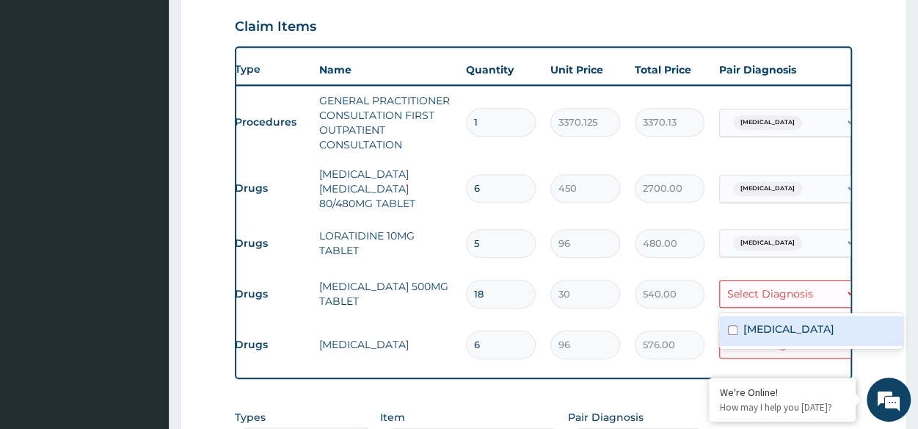
click at [770, 324] on label "Malaria, unspecified" at bounding box center [788, 328] width 91 height 15
checkbox input "true"
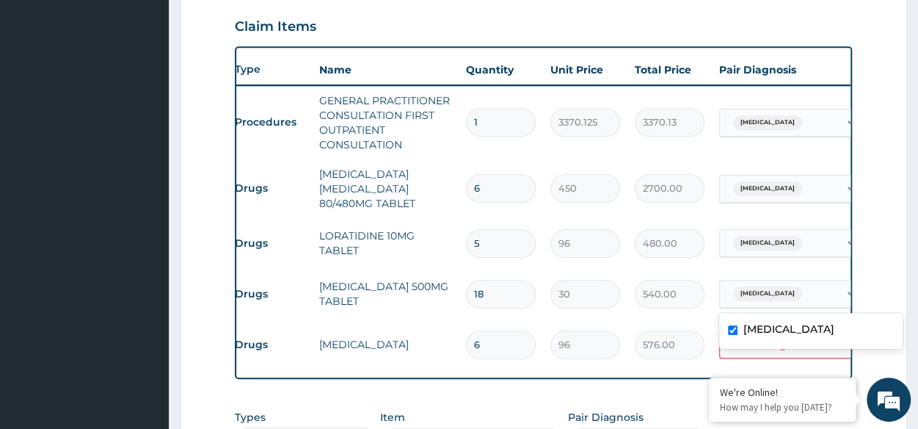
scroll to position [0, 37]
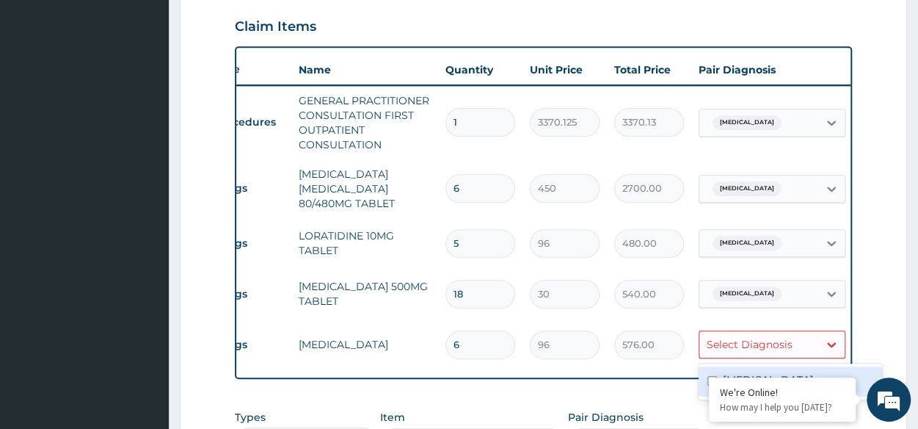
click at [707, 342] on div "Select Diagnosis" at bounding box center [750, 344] width 86 height 15
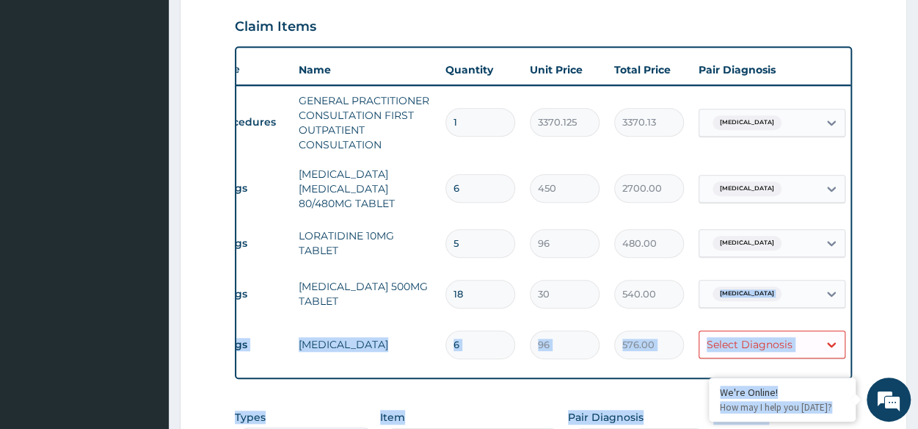
drag, startPoint x: 712, startPoint y: 379, endPoint x: 697, endPoint y: 317, distance: 64.1
click at [697, 317] on body "R EL Toggle navigation Huldah Abiola Huldah Abiola - huldah@getreliancehealth.c…" at bounding box center [459, 70] width 918 height 1141
click at [697, 317] on tr "Drugs PARACETAMOL 500MG TABLET 18 30 540.00 Malaria, unspecified Delete" at bounding box center [566, 294] width 719 height 51
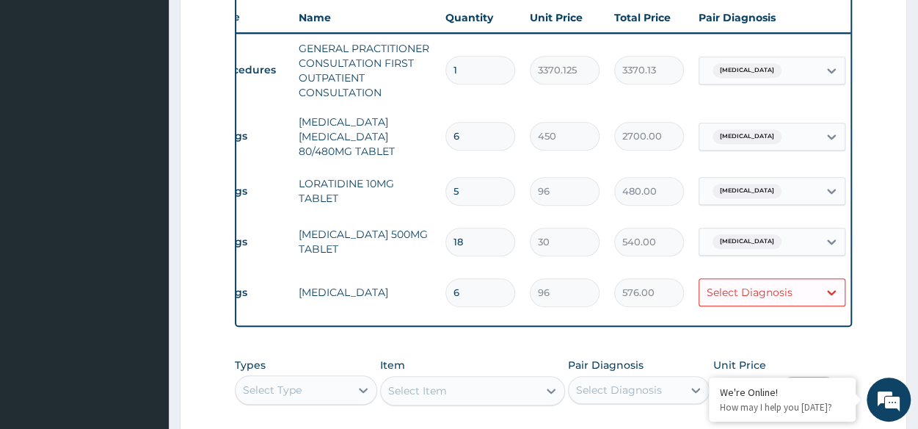
scroll to position [553, 0]
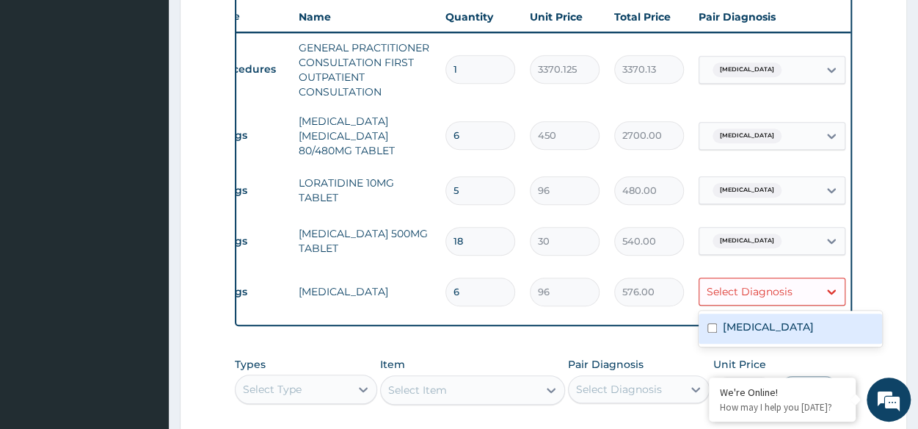
click at [753, 290] on div "Select Diagnosis" at bounding box center [750, 291] width 86 height 15
click at [756, 324] on label "Malaria, unspecified" at bounding box center [768, 326] width 91 height 15
checkbox input "true"
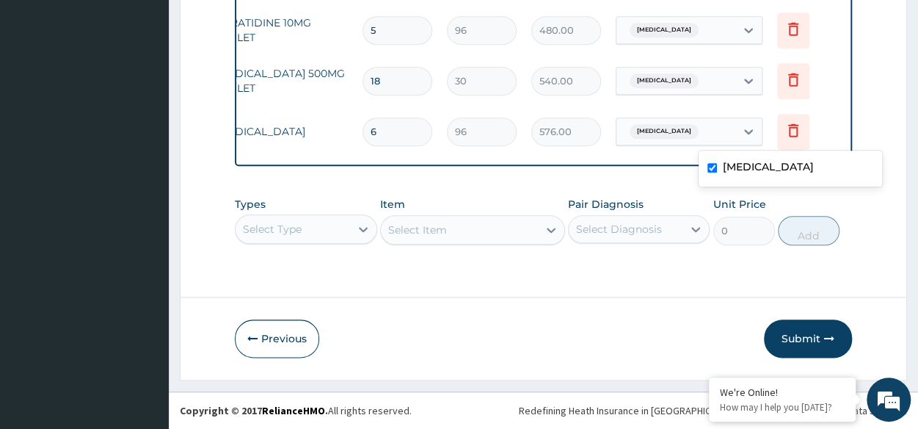
scroll to position [722, 0]
click at [810, 327] on button "Submit" at bounding box center [808, 338] width 88 height 38
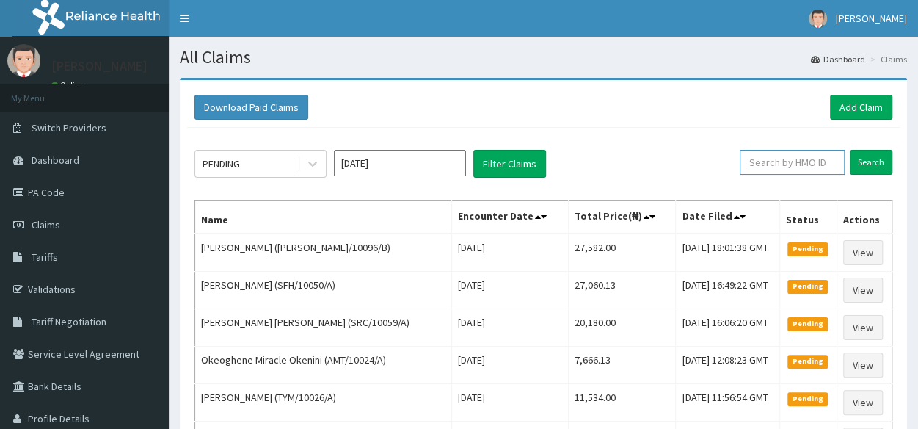
click at [772, 161] on input "text" at bounding box center [792, 162] width 105 height 25
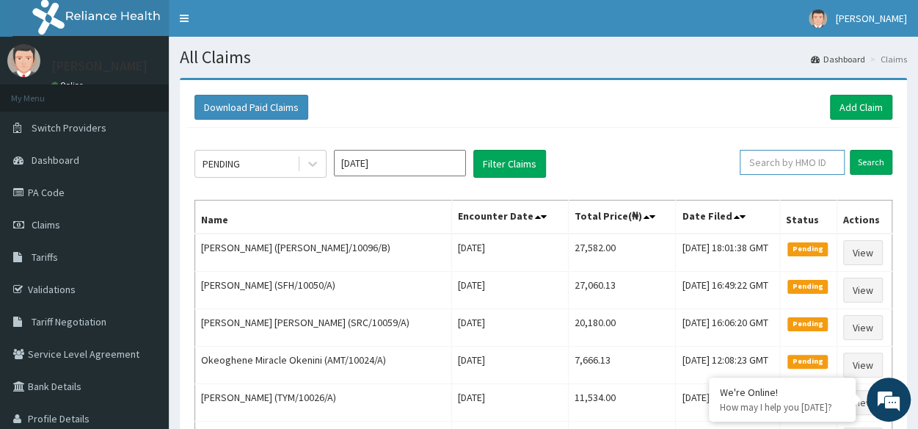
paste input "8,987.00"
type input "8"
click at [853, 114] on link "Add Claim" at bounding box center [861, 107] width 62 height 25
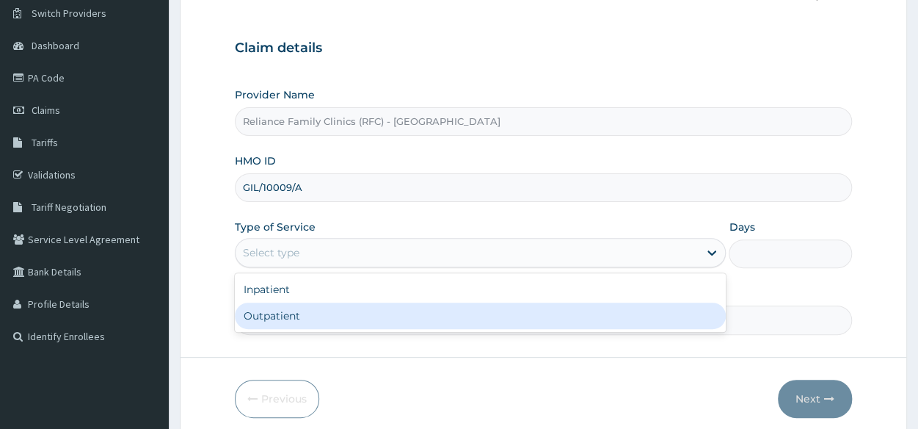
click at [304, 311] on div "Outpatient" at bounding box center [480, 315] width 491 height 26
type input "1"
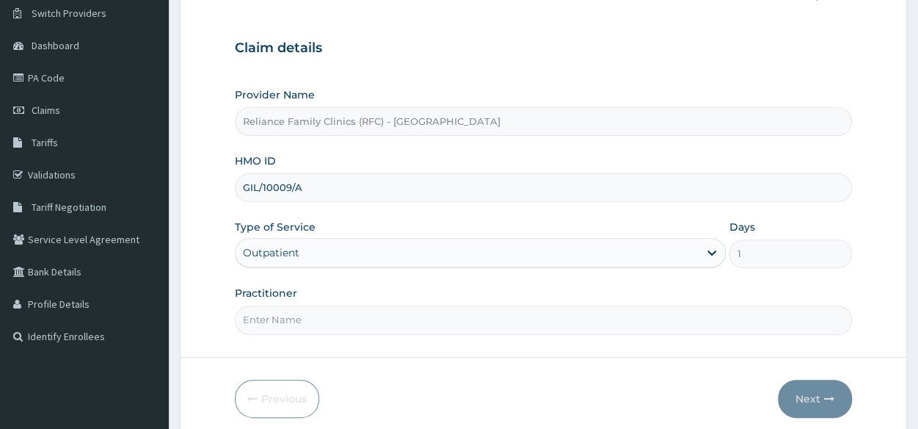
click at [304, 311] on input "Practitioner" at bounding box center [543, 319] width 617 height 29
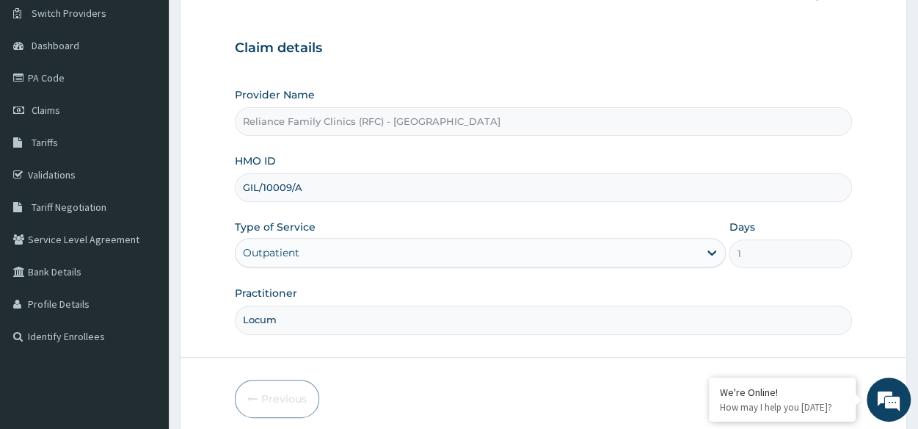
scroll to position [172, 0]
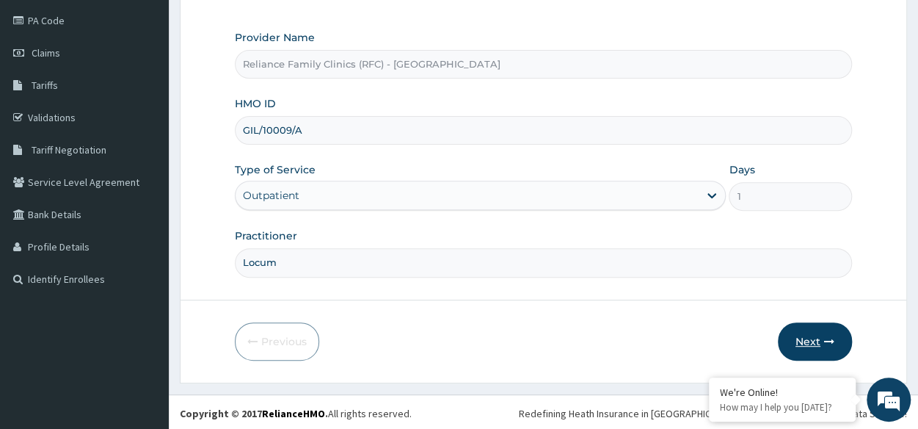
type input "Locum"
click at [800, 328] on button "Next" at bounding box center [815, 341] width 74 height 38
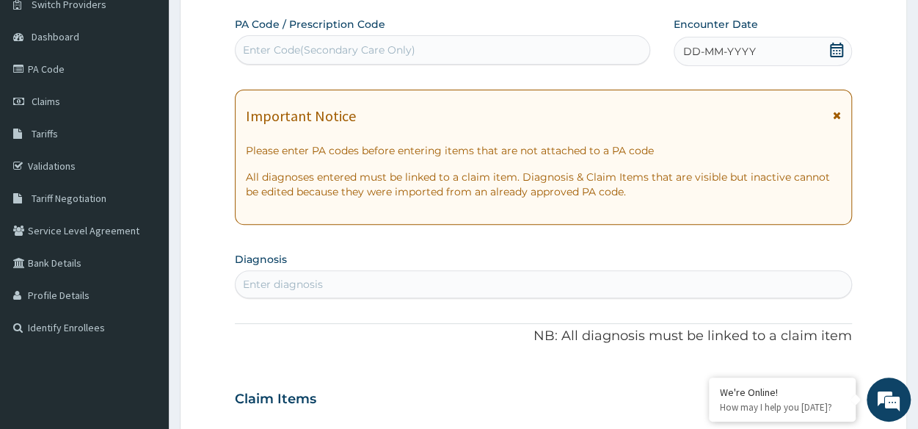
scroll to position [121, 0]
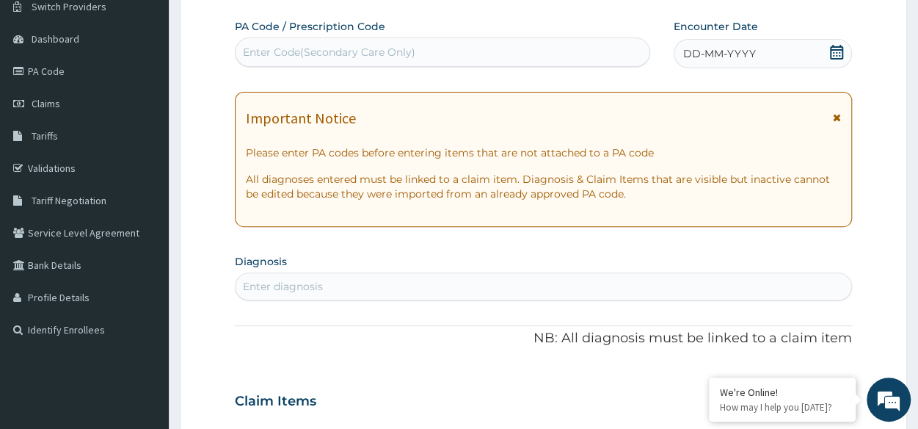
click at [710, 55] on span "DD-MM-YYYY" at bounding box center [719, 53] width 73 height 15
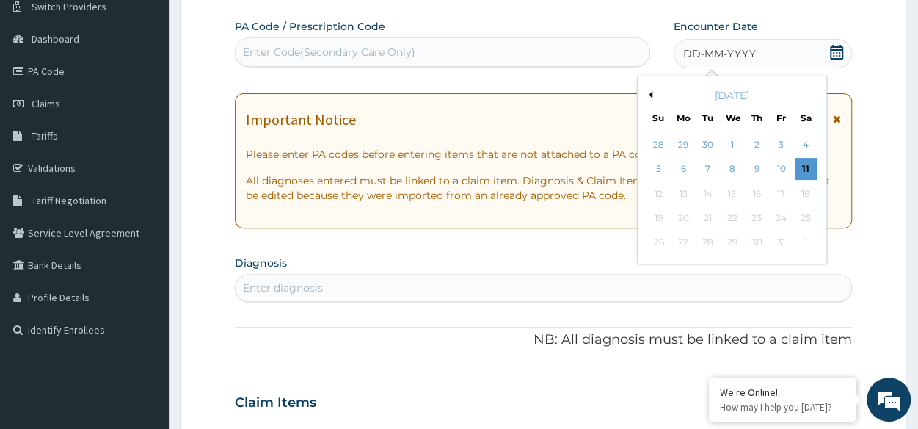
scroll to position [0, 0]
click at [784, 175] on div "10" at bounding box center [781, 169] width 22 height 22
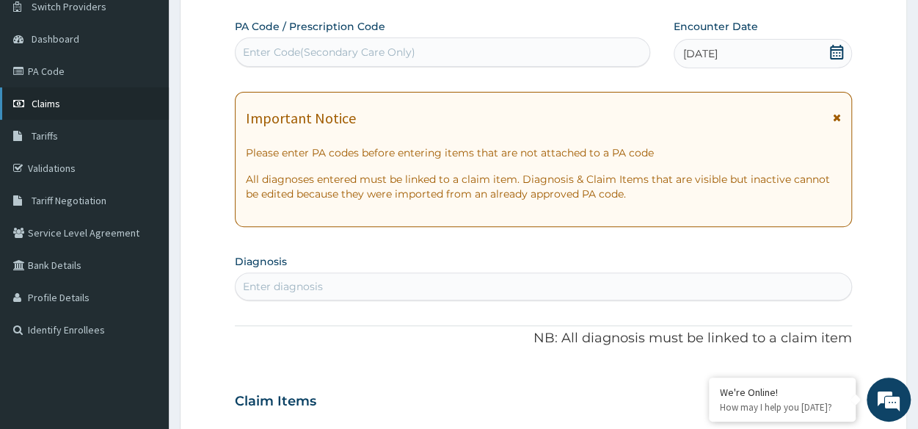
click at [50, 93] on link "Claims" at bounding box center [84, 103] width 169 height 32
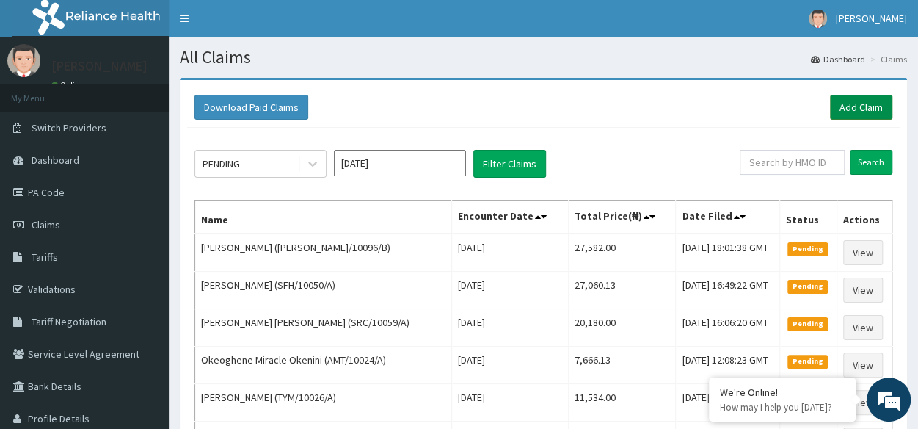
click at [875, 118] on link "Add Claim" at bounding box center [861, 107] width 62 height 25
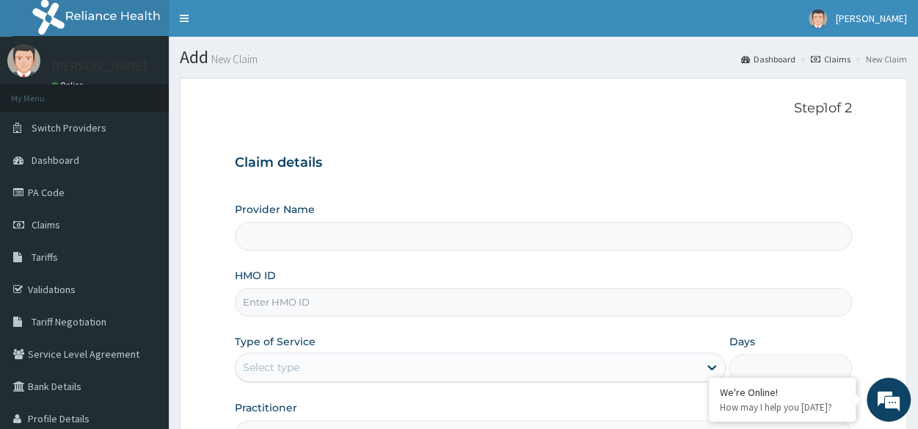
click at [354, 306] on input "HMO ID" at bounding box center [543, 302] width 617 height 29
paste input "RFC/10144/A"
type input "RFC/10144/A"
type input "Reliance Family Clinics (RFC) - Lekki"
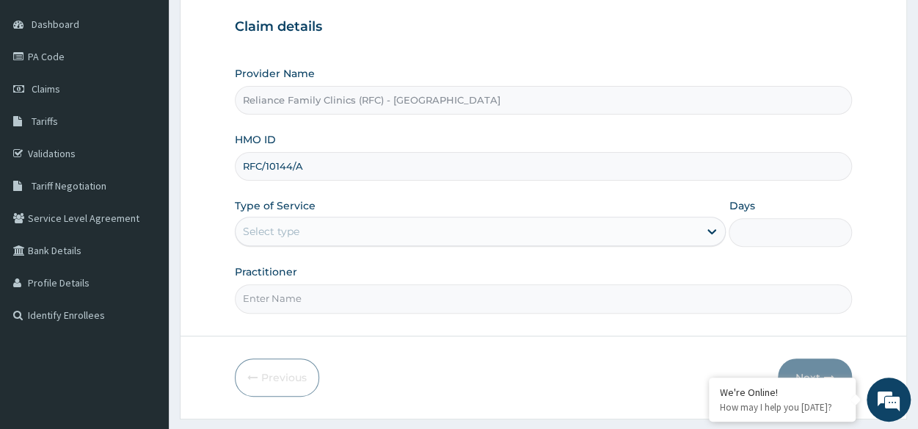
scroll to position [136, 0]
type input "RFC/10144/A"
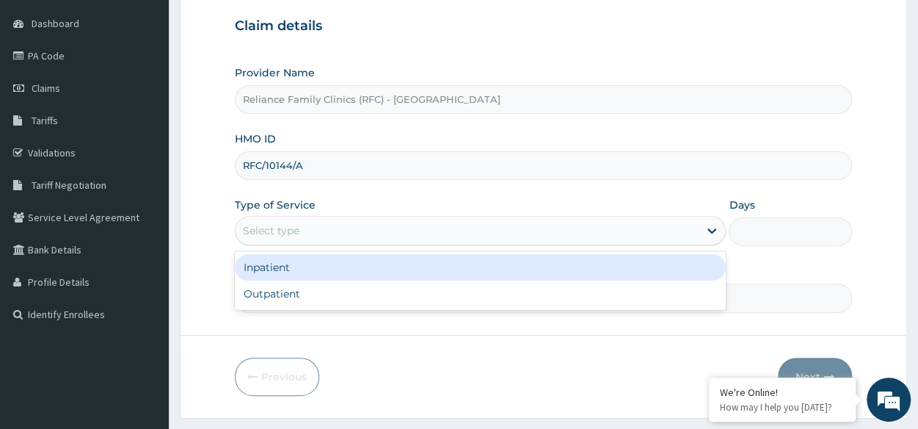
click at [389, 230] on div "Select type" at bounding box center [467, 230] width 463 height 23
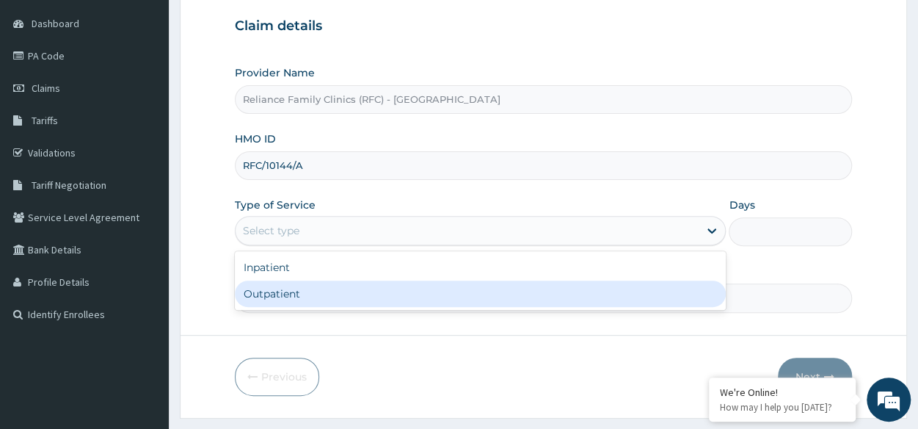
click at [352, 292] on div "Outpatient" at bounding box center [480, 293] width 491 height 26
type input "1"
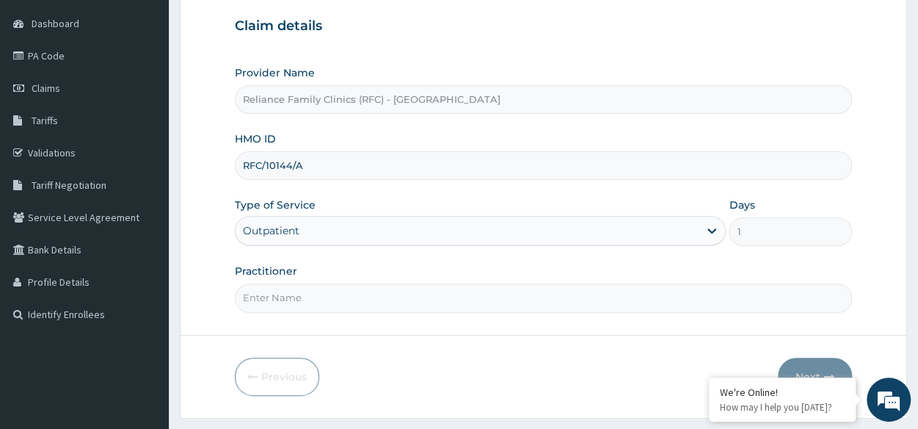
click at [348, 297] on input "Practitioner" at bounding box center [543, 297] width 617 height 29
type input "Locum"
click at [817, 363] on button "Next" at bounding box center [815, 376] width 74 height 38
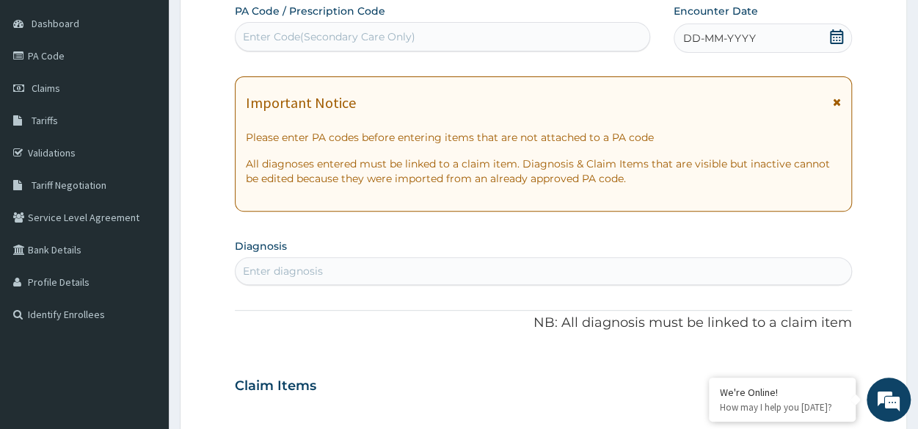
click at [765, 34] on div "DD-MM-YYYY" at bounding box center [763, 37] width 178 height 29
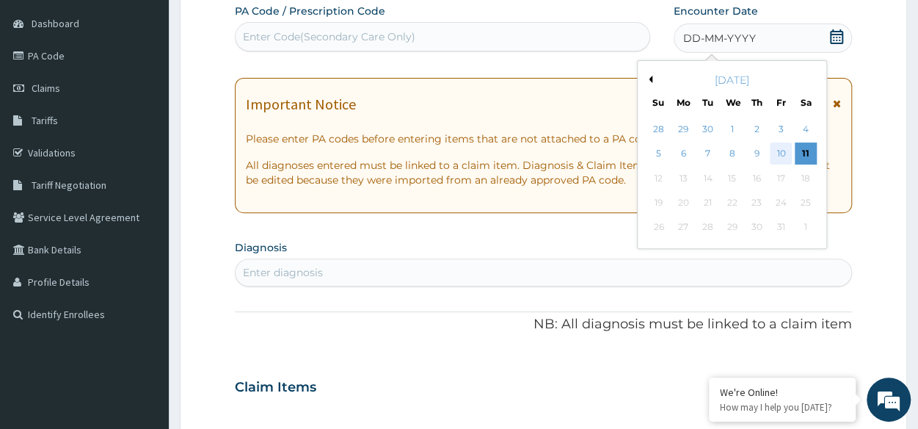
click at [773, 153] on div "10" at bounding box center [781, 154] width 22 height 22
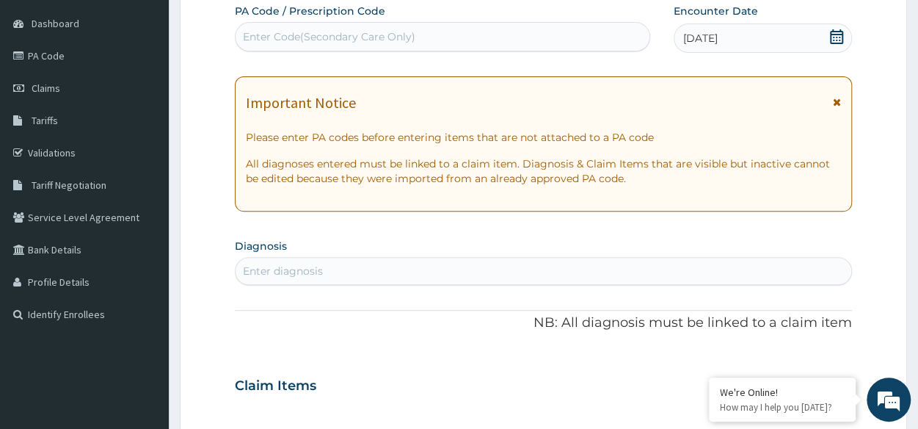
click at [299, 269] on div "Enter diagnosis" at bounding box center [283, 270] width 80 height 15
type input "respiratory"
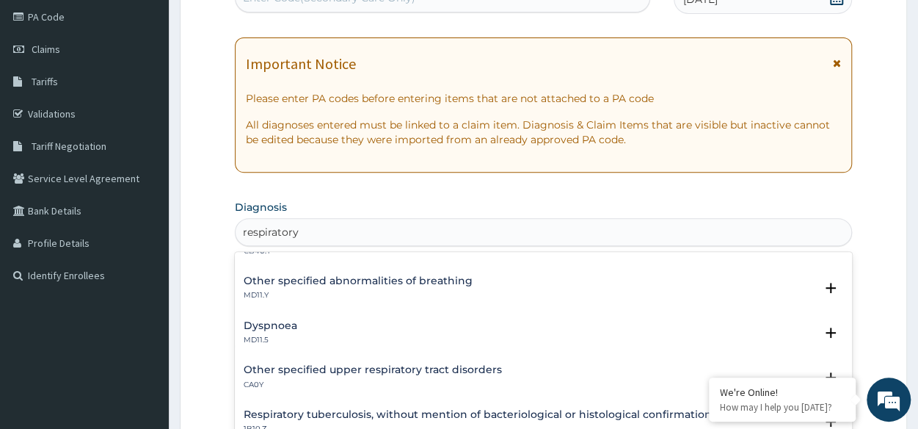
scroll to position [167, 0]
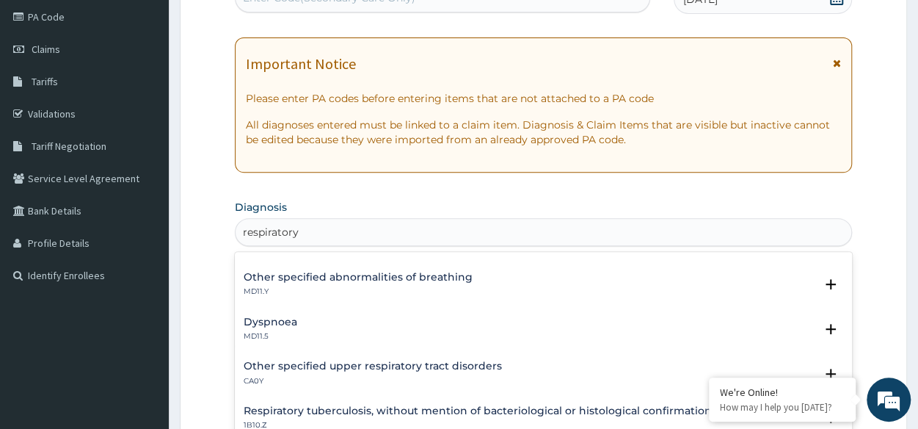
click at [450, 368] on h4 "Other specified upper respiratory tract disorders" at bounding box center [373, 365] width 258 height 11
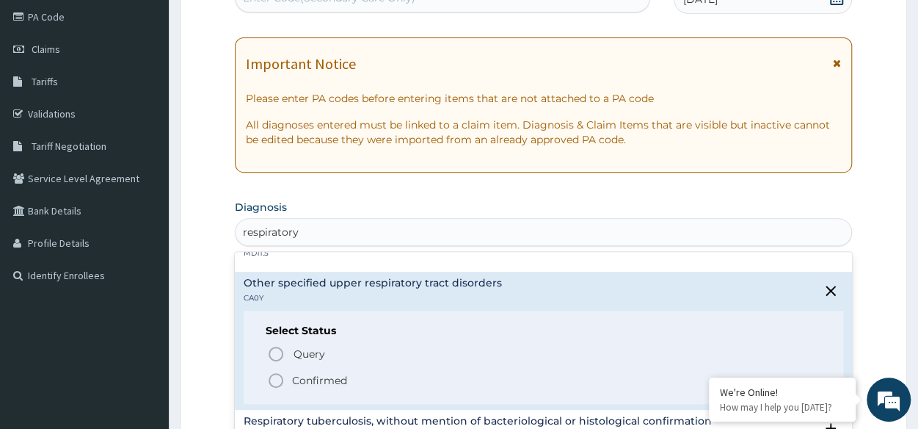
scroll to position [260, 0]
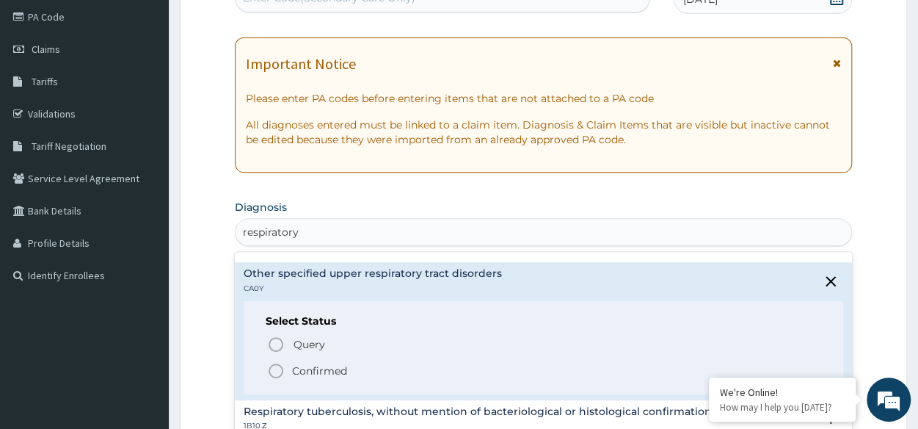
click at [276, 368] on icon "status option filled" at bounding box center [276, 371] width 18 height 18
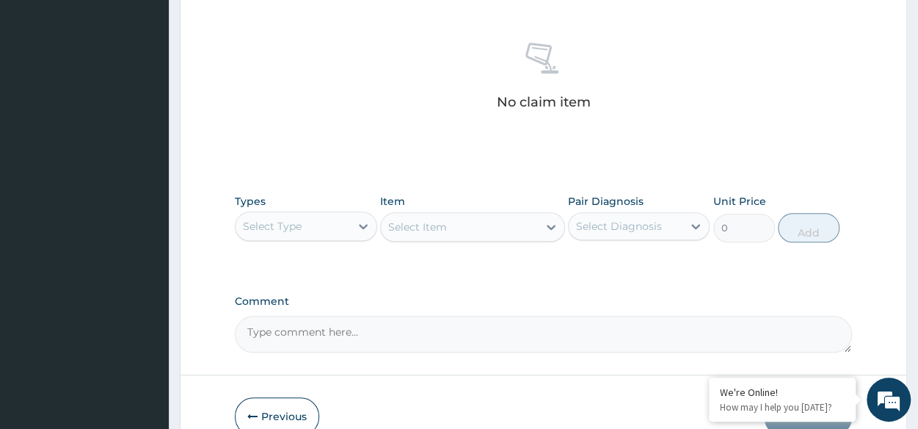
scroll to position [581, 0]
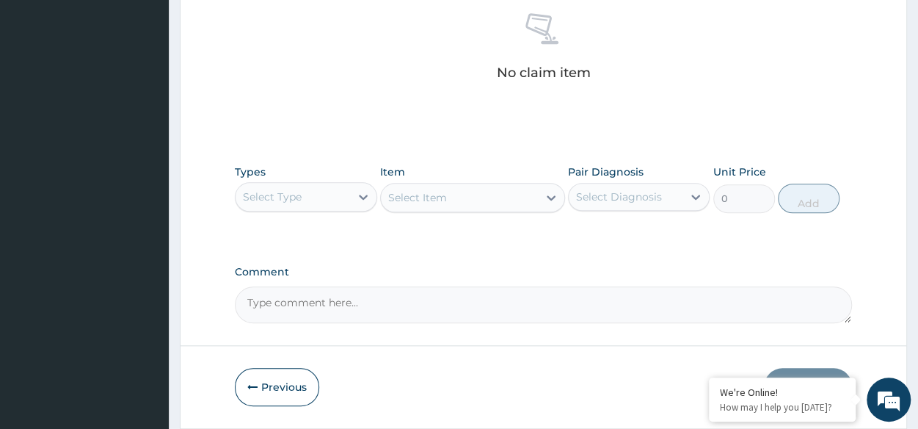
click at [328, 211] on div "Types Select Type" at bounding box center [306, 188] width 142 height 48
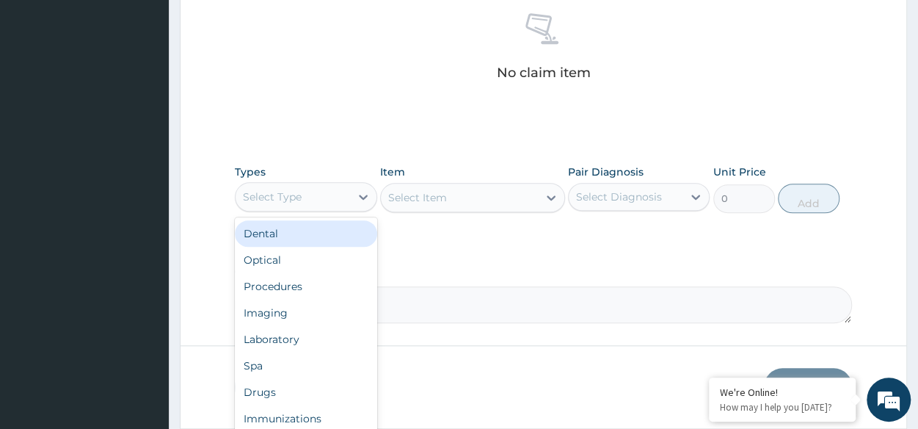
click at [330, 188] on div "Select Type" at bounding box center [293, 196] width 114 height 23
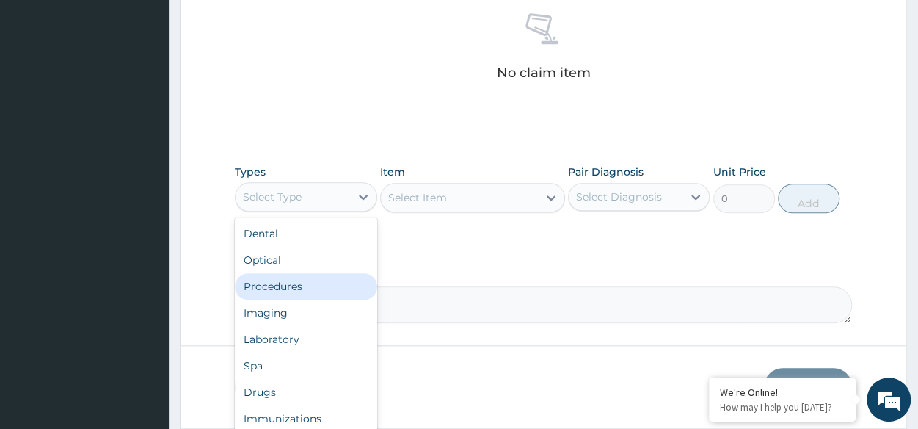
click at [316, 285] on div "Procedures" at bounding box center [306, 286] width 142 height 26
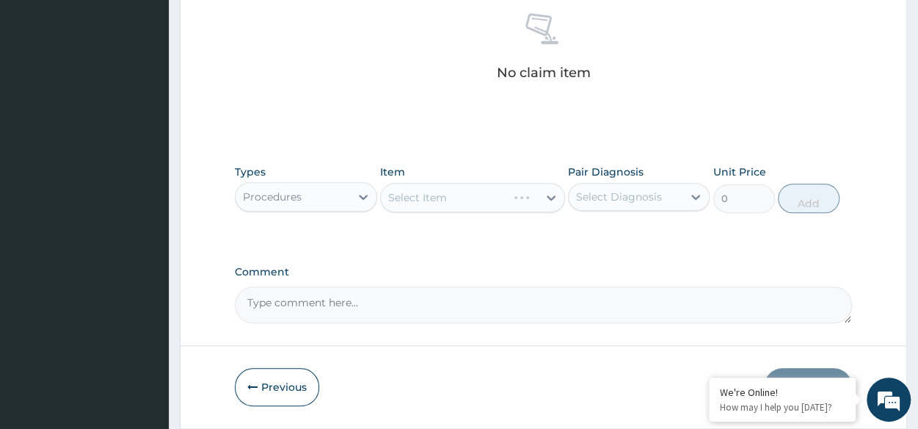
click at [478, 194] on div "Select Item" at bounding box center [472, 197] width 185 height 29
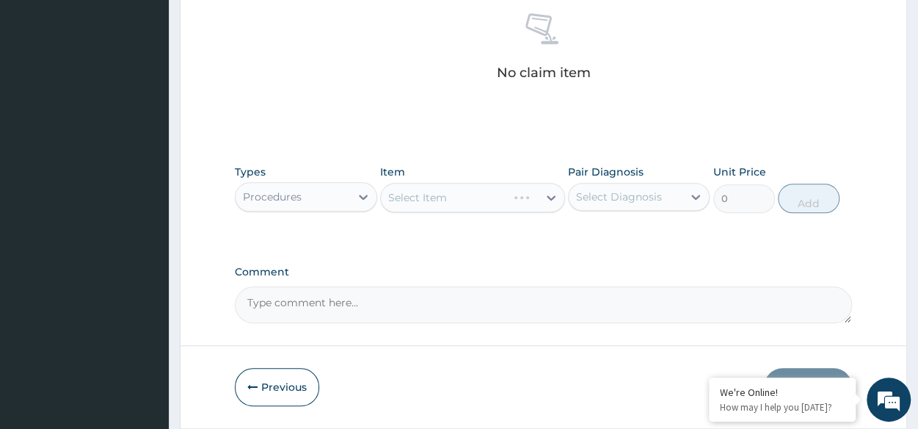
click at [478, 194] on div "Select Item" at bounding box center [472, 197] width 185 height 29
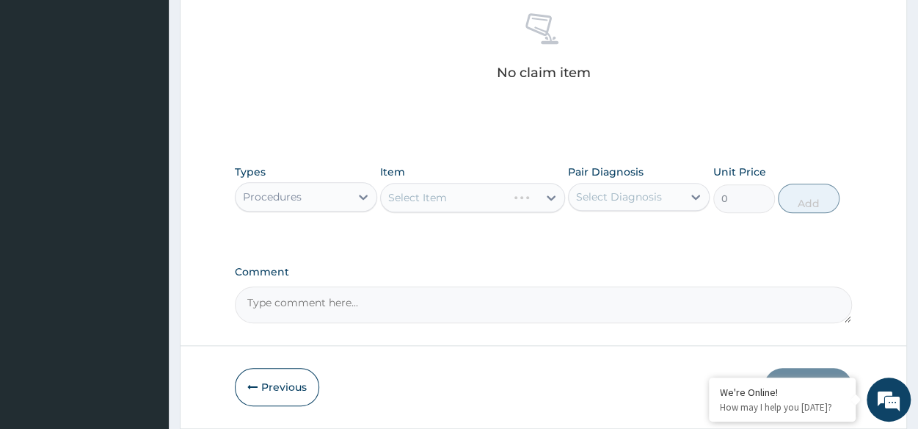
click at [478, 194] on div "Select Item" at bounding box center [472, 197] width 185 height 29
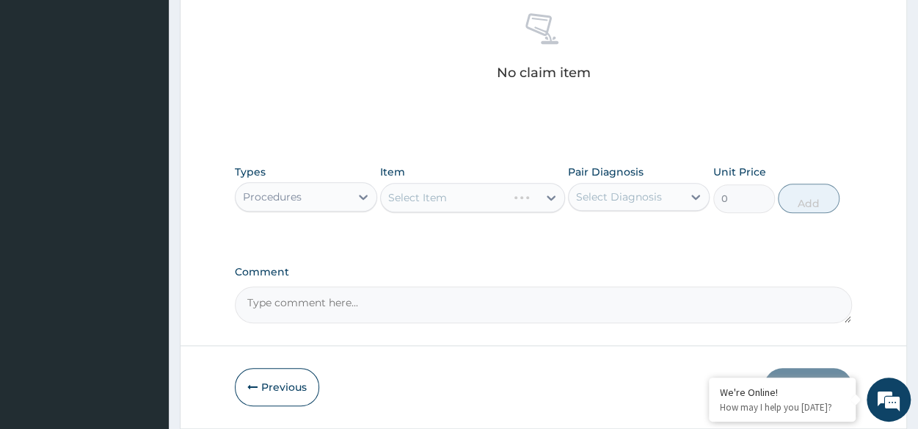
click at [478, 194] on div "Select Item" at bounding box center [472, 197] width 185 height 29
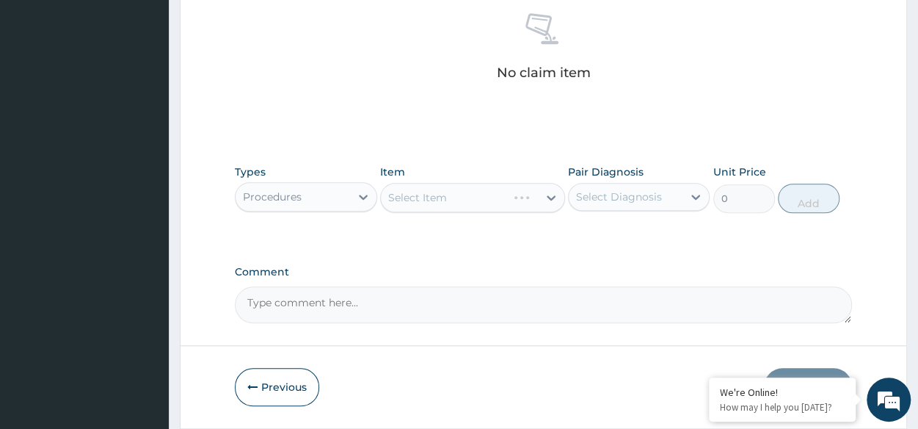
click at [478, 194] on div "Select Item" at bounding box center [472, 197] width 185 height 29
click at [476, 194] on div "Select Item" at bounding box center [459, 197] width 157 height 23
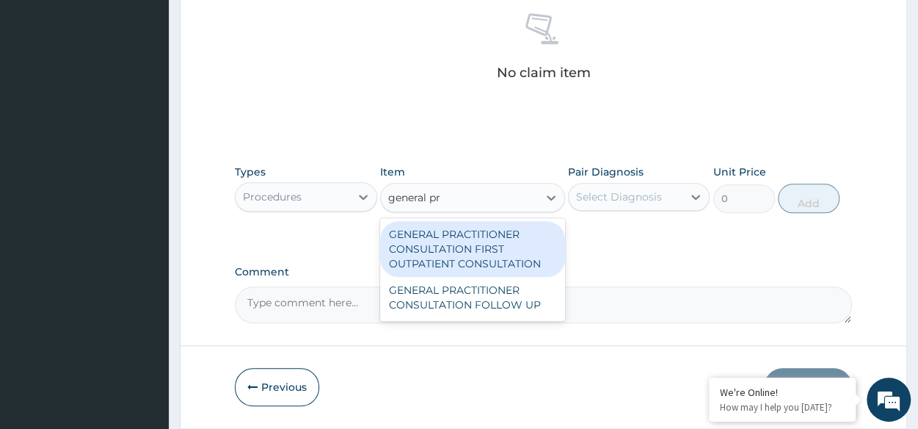
type input "general pra"
click at [475, 241] on div "GENERAL PRACTITIONER CONSULTATION FIRST OUTPATIENT CONSULTATION" at bounding box center [472, 249] width 185 height 56
type input "3370.125"
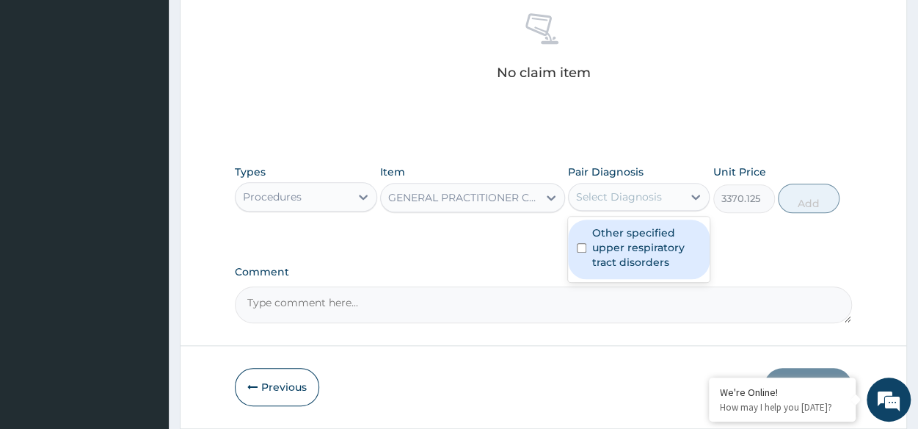
click at [634, 199] on div "Select Diagnosis" at bounding box center [619, 196] width 86 height 15
click at [634, 239] on label "Other specified upper respiratory tract disorders" at bounding box center [646, 247] width 109 height 44
checkbox input "true"
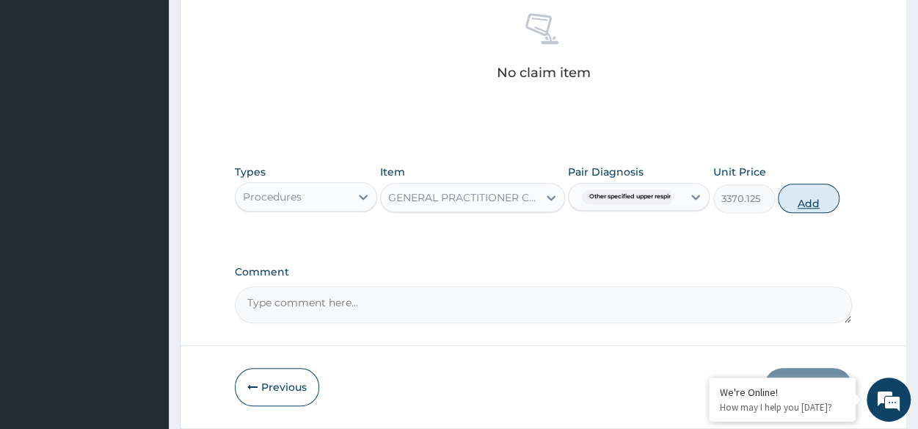
click at [803, 190] on button "Add" at bounding box center [809, 197] width 62 height 29
type input "0"
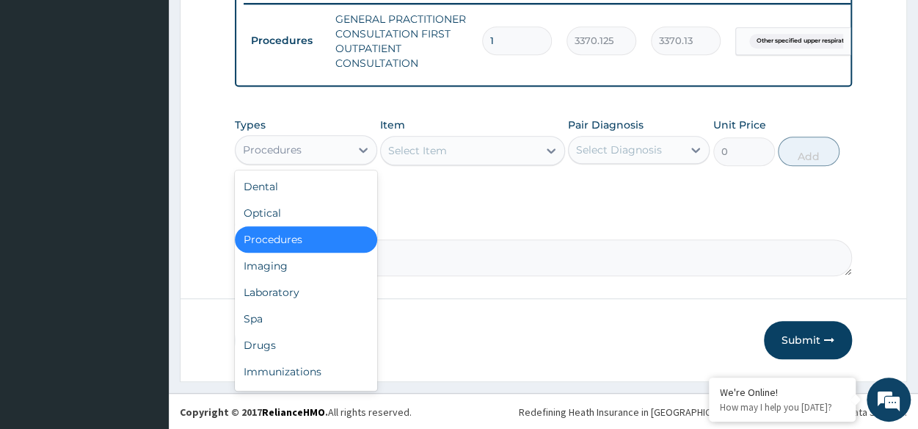
click at [301, 157] on div "Procedures" at bounding box center [272, 149] width 59 height 15
click at [274, 348] on div "Drugs" at bounding box center [306, 345] width 142 height 26
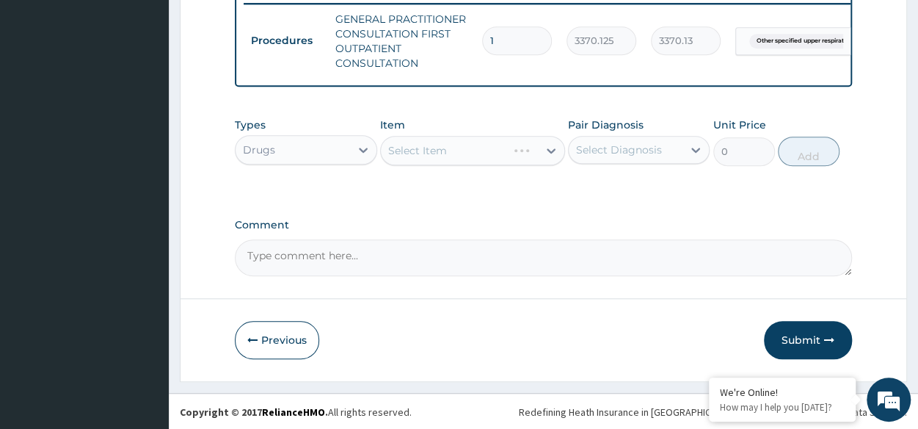
click at [458, 165] on div "Select Item" at bounding box center [472, 150] width 185 height 29
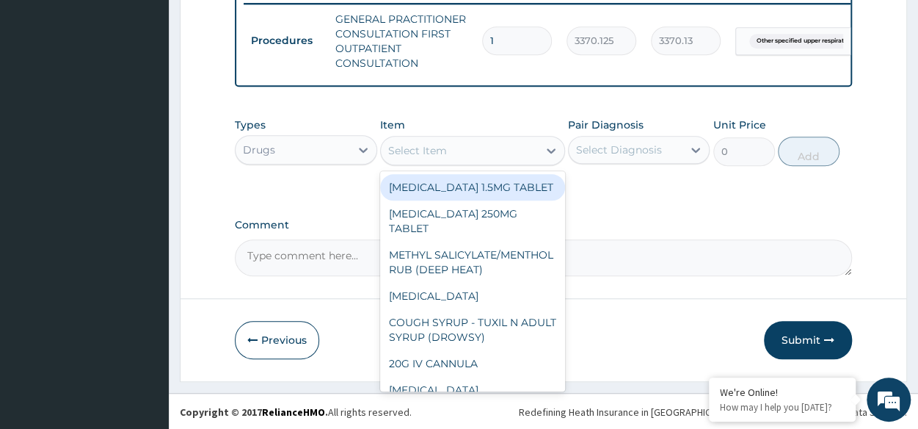
click at [442, 158] on div "Select Item" at bounding box center [417, 150] width 59 height 15
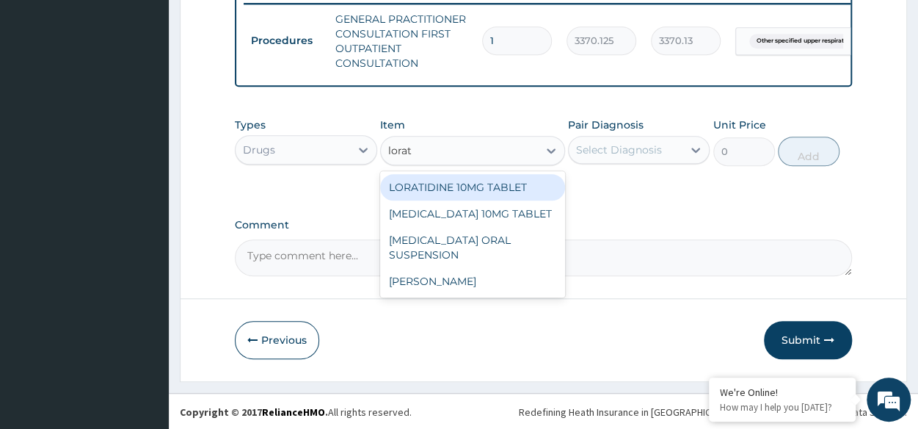
type input "lorati"
click at [467, 196] on div "LORATIDINE 10MG TABLET" at bounding box center [472, 187] width 185 height 26
type input "96"
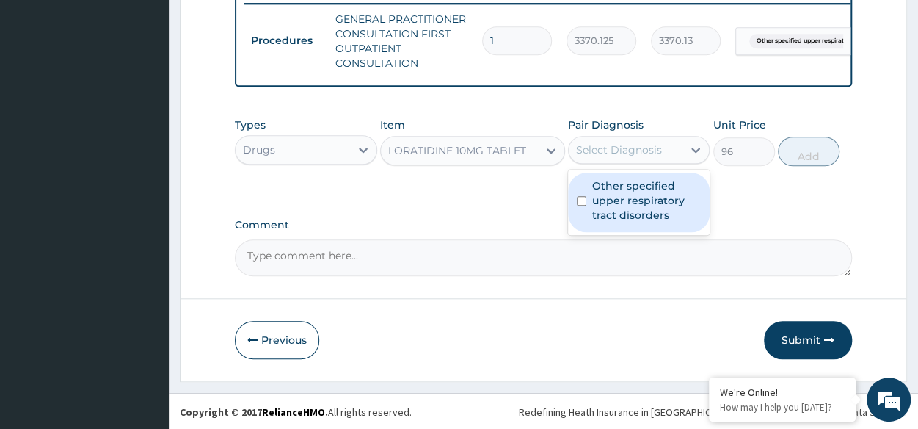
click at [616, 157] on div "Select Diagnosis" at bounding box center [619, 149] width 86 height 15
click at [620, 211] on label "Other specified upper respiratory tract disorders" at bounding box center [646, 200] width 109 height 44
checkbox input "true"
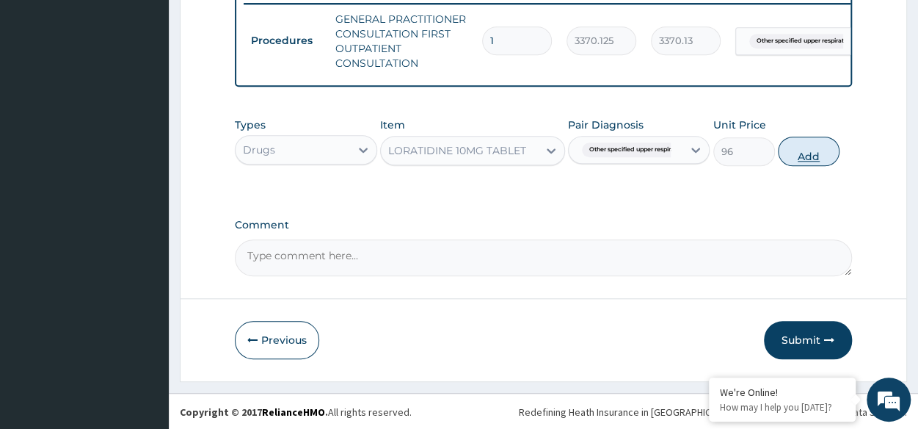
click at [790, 163] on button "Add" at bounding box center [809, 150] width 62 height 29
type input "0"
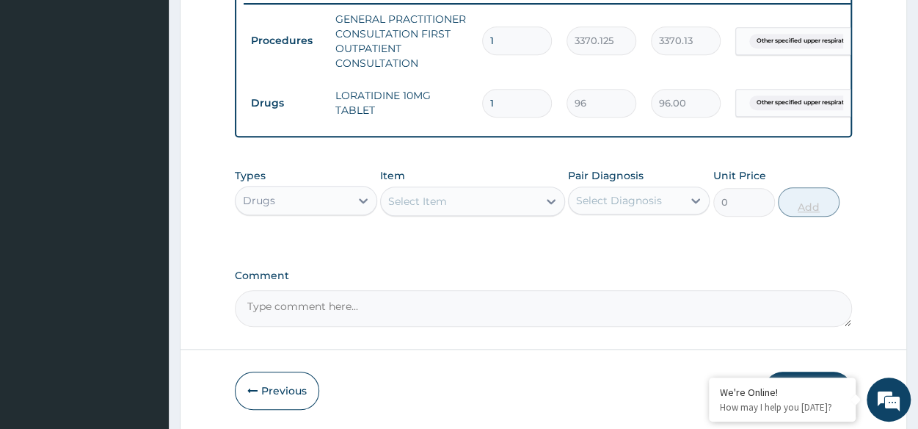
type input "0.00"
type input "5"
type input "480.00"
type input "5"
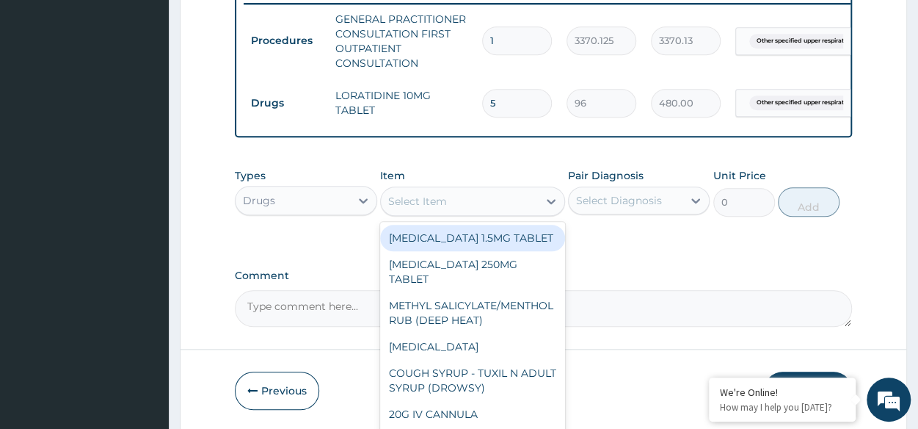
click at [462, 213] on div "Select Item" at bounding box center [459, 200] width 157 height 23
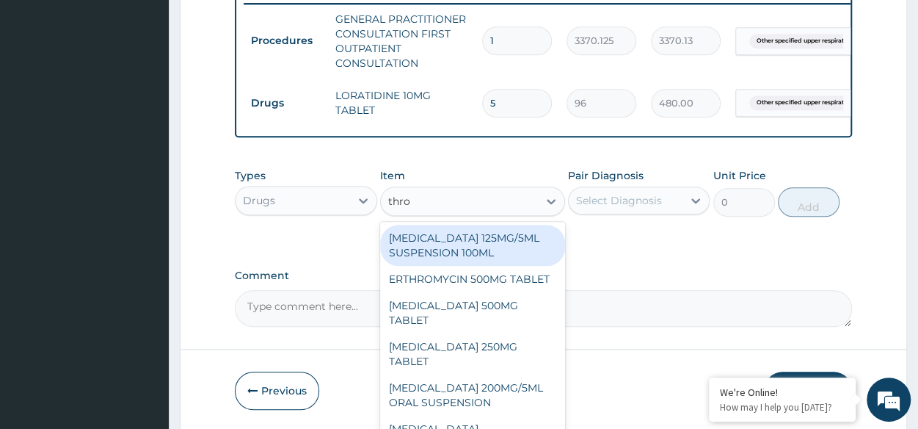
type input "throa"
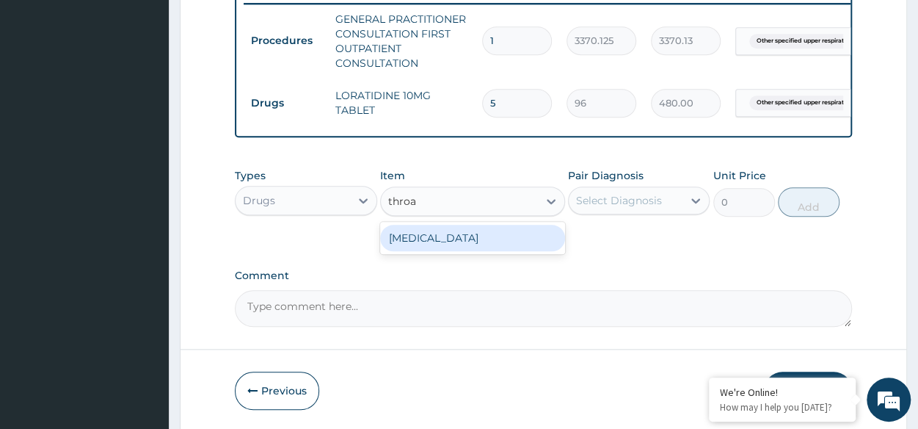
click at [478, 247] on div "[MEDICAL_DATA]" at bounding box center [472, 238] width 185 height 26
type input "96"
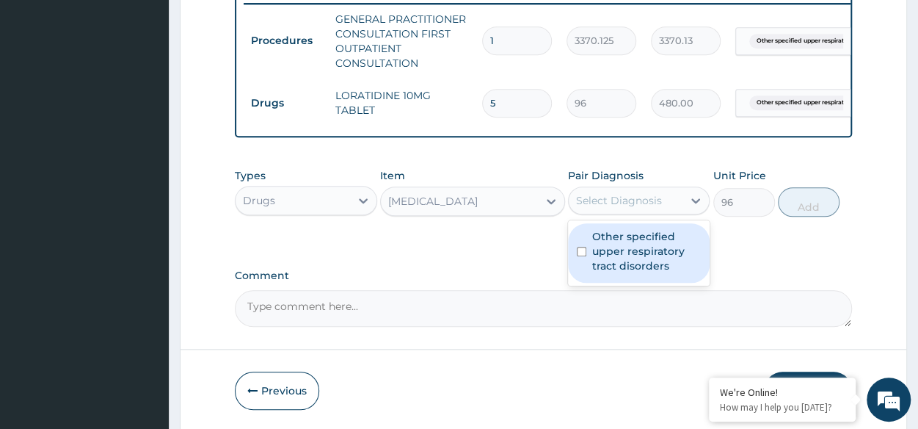
drag, startPoint x: 652, startPoint y: 215, endPoint x: 636, endPoint y: 260, distance: 48.0
click at [636, 214] on div "option Other specified upper respiratory tract disorders, selected. option Othe…" at bounding box center [639, 200] width 142 height 28
click at [636, 260] on label "Other specified upper respiratory tract disorders" at bounding box center [646, 251] width 109 height 44
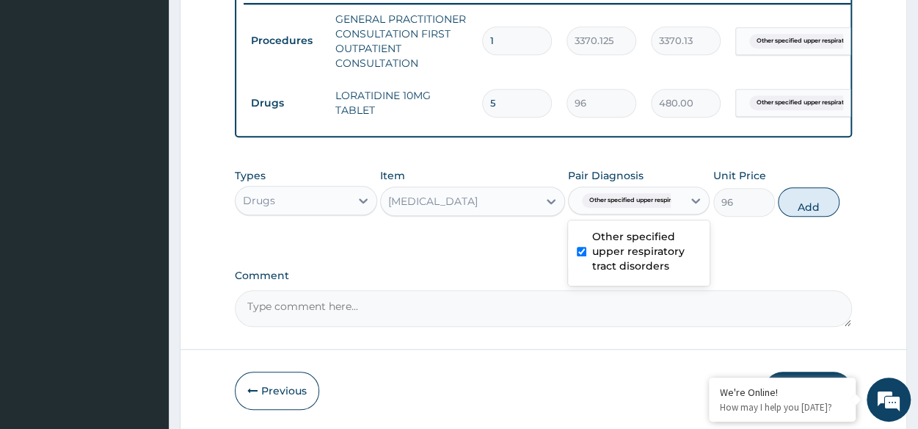
checkbox input "true"
click at [819, 216] on button "Add" at bounding box center [809, 201] width 62 height 29
type input "0"
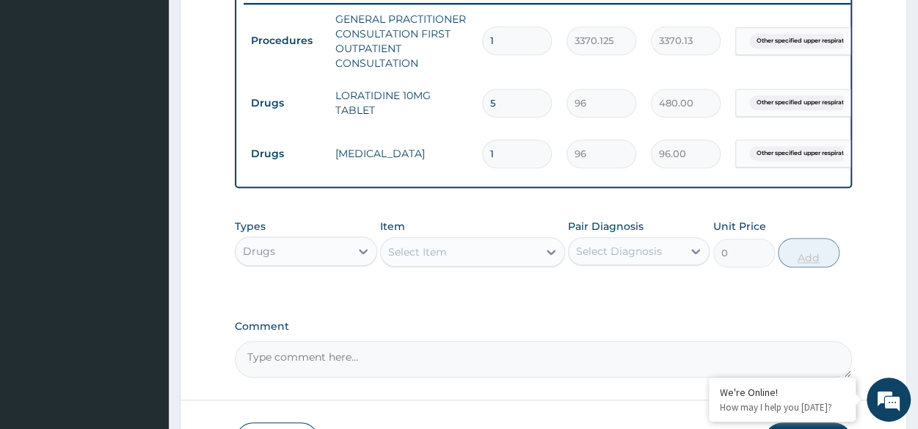
type input "19"
type input "1824.00"
type input "1"
type input "96.00"
type input "0.00"
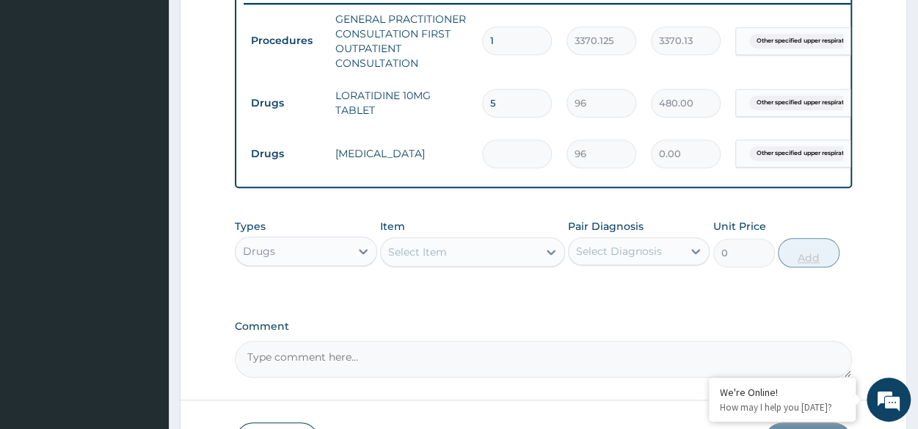
type input "9"
type input "864.00"
type input "9"
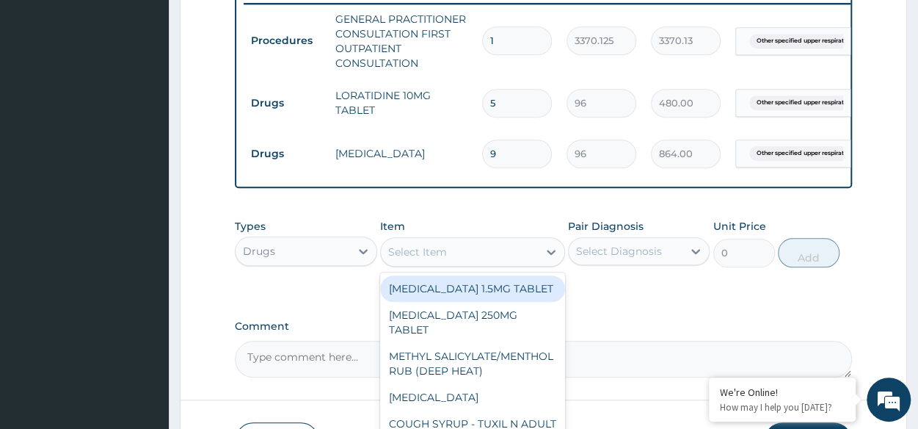
click at [492, 255] on div "Select Item" at bounding box center [459, 251] width 157 height 23
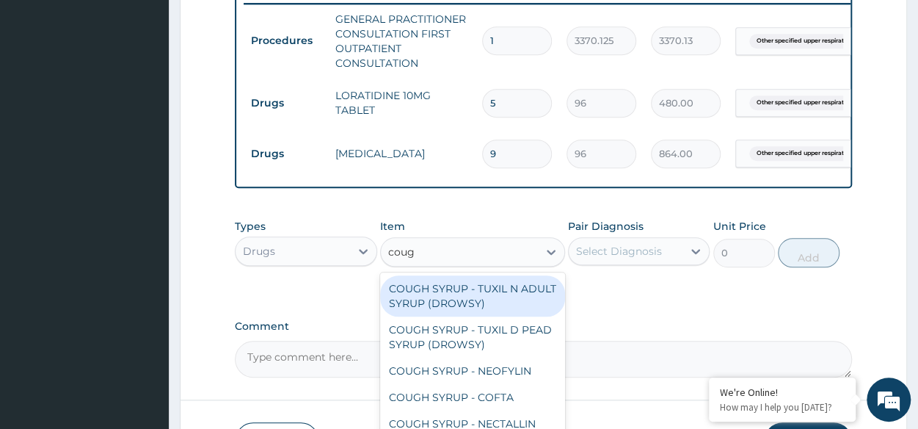
type input "cough"
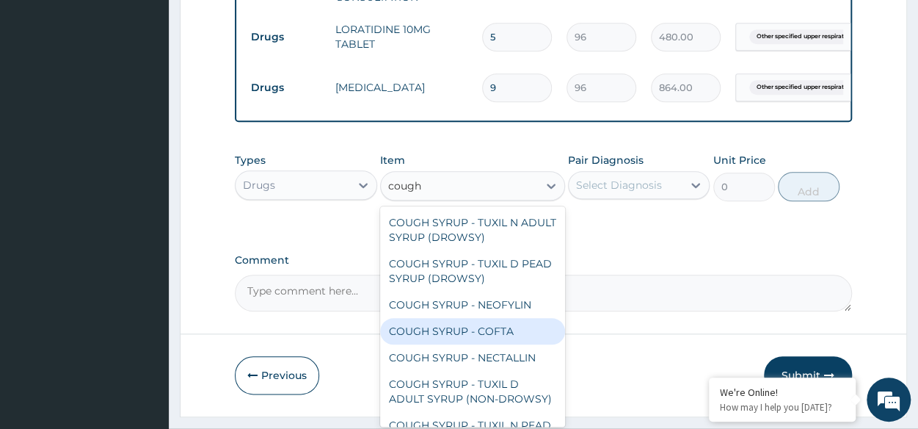
scroll to position [693, 0]
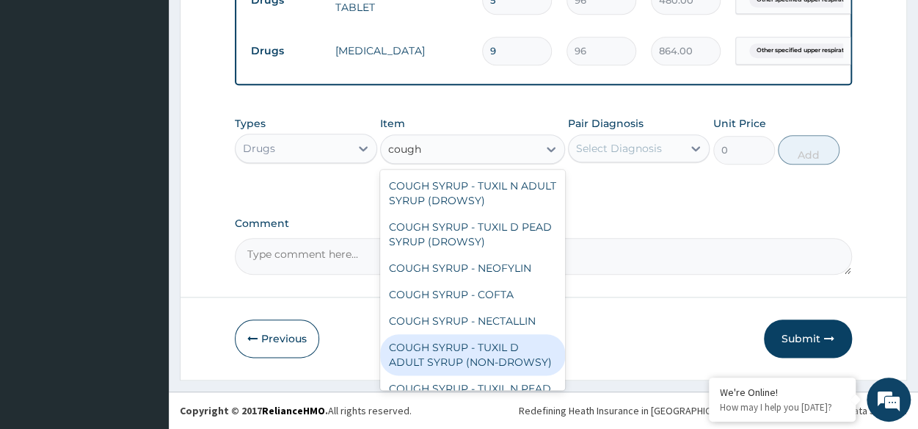
click at [486, 362] on div "COUGH SYRUP - TUXIL D ADULT SYRUP (NON-DROWSY)" at bounding box center [472, 354] width 185 height 41
type input "2000"
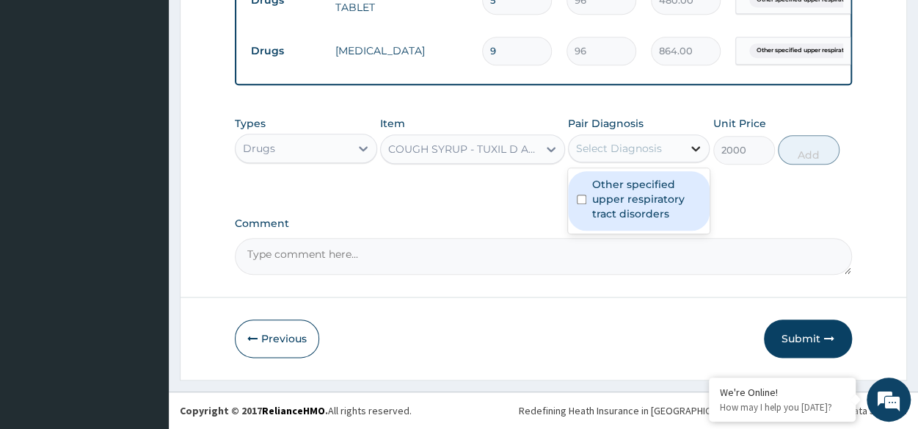
click at [688, 156] on icon at bounding box center [695, 148] width 15 height 15
click at [663, 201] on label "Other specified upper respiratory tract disorders" at bounding box center [646, 199] width 109 height 44
checkbox input "true"
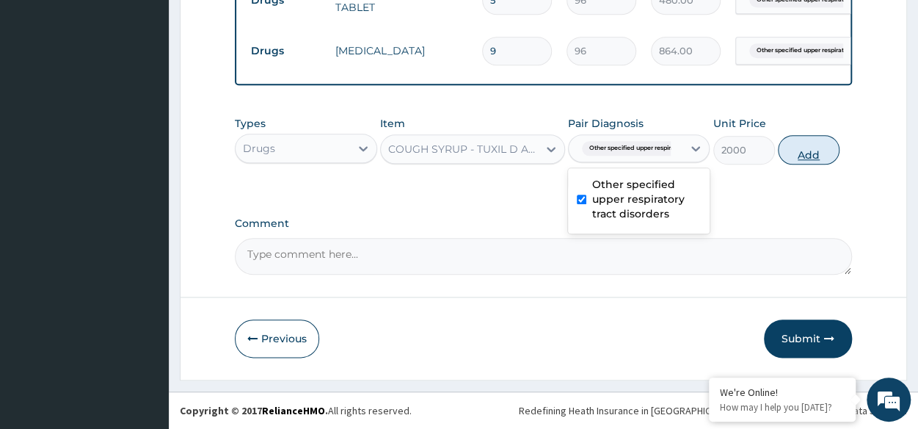
click at [830, 147] on button "Add" at bounding box center [809, 149] width 62 height 29
type input "0"
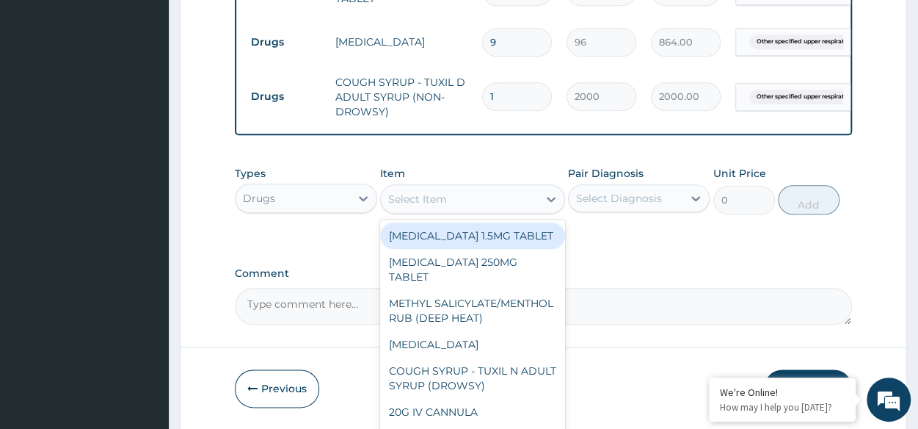
click at [432, 211] on div "Select Item" at bounding box center [459, 198] width 157 height 23
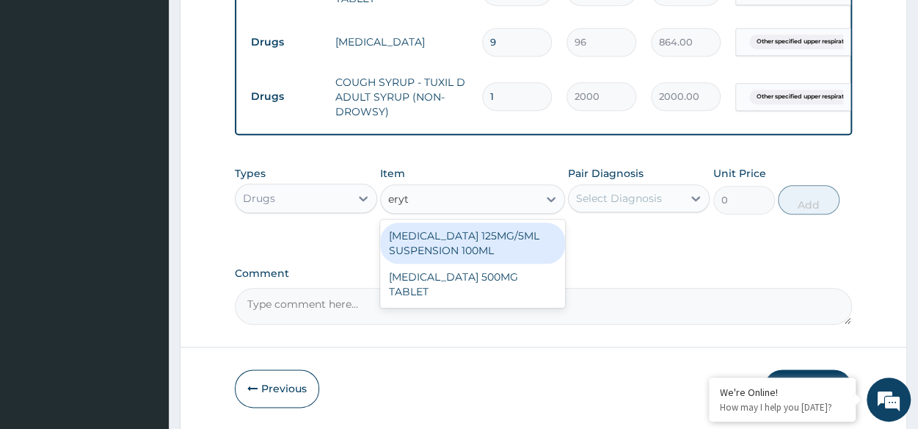
type input "eryth"
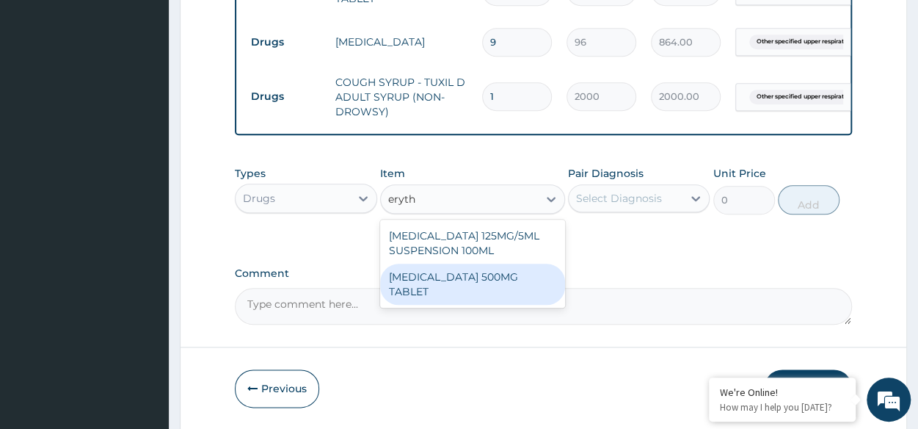
click at [496, 284] on div "ERYTHROMYCIN 500MG TABLET" at bounding box center [472, 283] width 185 height 41
type input "109.1999969482422"
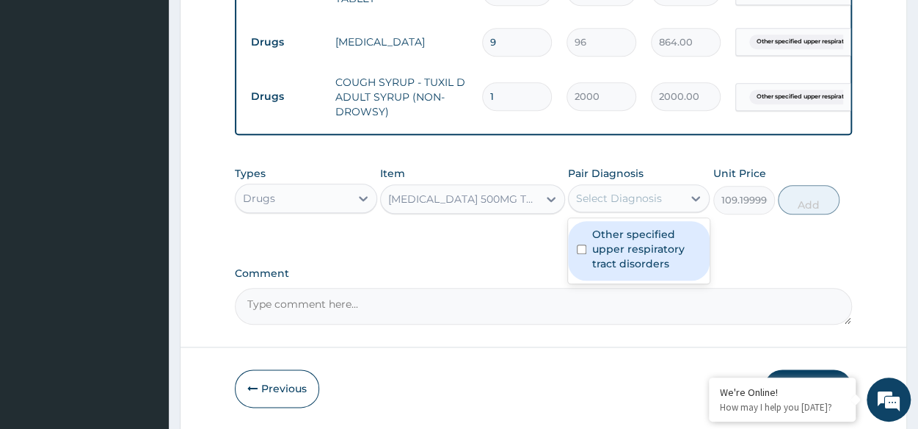
click at [612, 205] on div "Select Diagnosis" at bounding box center [619, 198] width 86 height 15
click at [623, 243] on label "Other specified upper respiratory tract disorders" at bounding box center [646, 249] width 109 height 44
checkbox input "true"
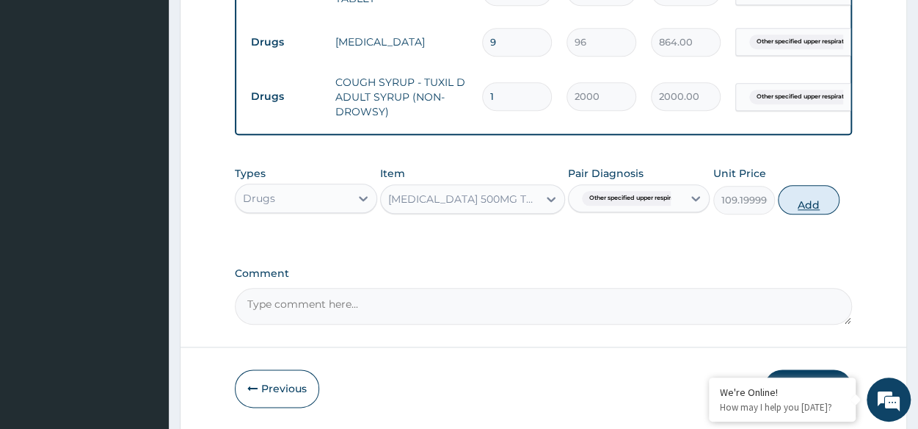
click at [809, 211] on button "Add" at bounding box center [809, 199] width 62 height 29
type input "0"
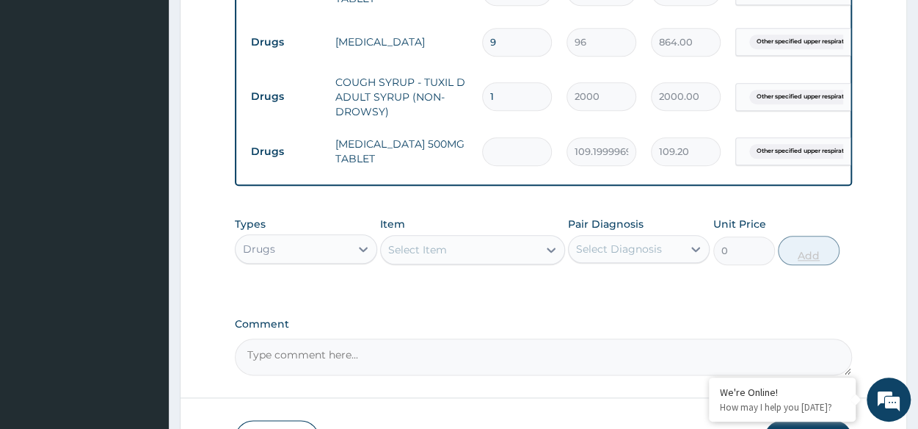
type input "0.00"
type input "3"
type input "327.60"
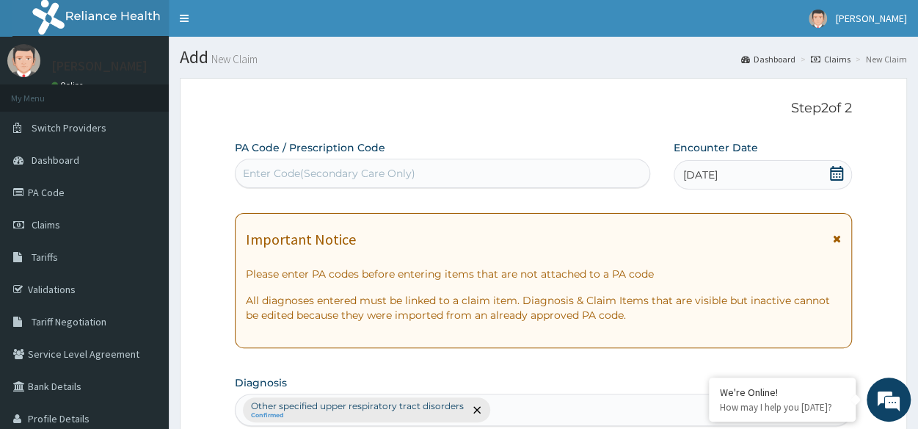
scroll to position [803, 0]
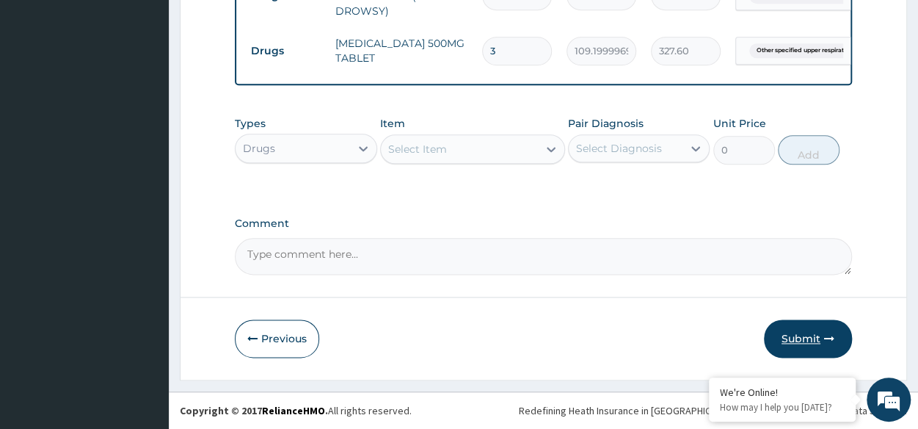
type input "3"
click at [822, 340] on button "Submit" at bounding box center [808, 338] width 88 height 38
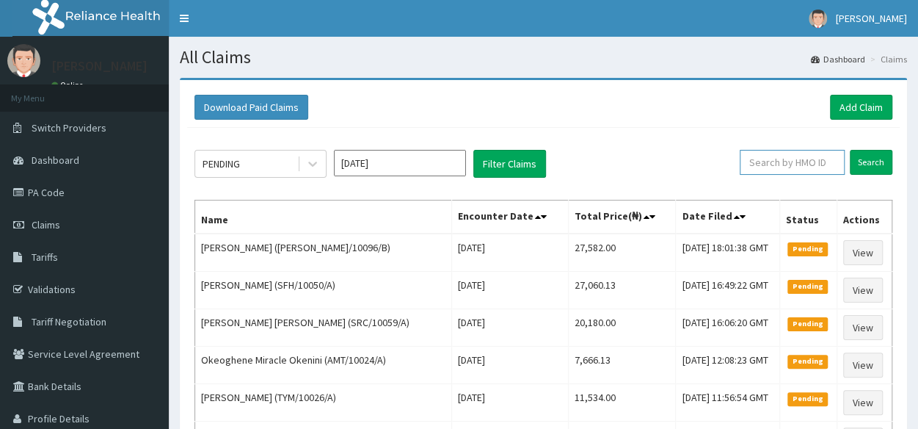
click at [810, 161] on input "text" at bounding box center [792, 162] width 105 height 25
paste input "RFC/10144/A"
type input "RFC/10144/A"
click at [869, 155] on input "Search" at bounding box center [871, 162] width 43 height 25
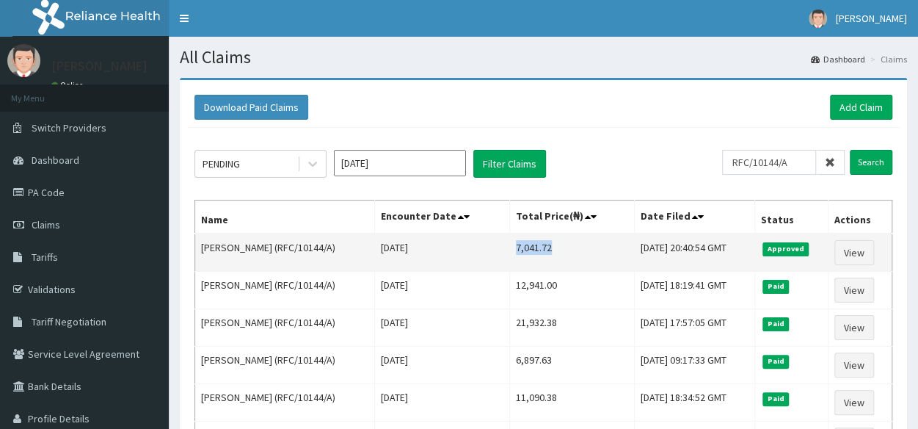
drag, startPoint x: 492, startPoint y: 244, endPoint x: 528, endPoint y: 244, distance: 35.2
click at [528, 244] on td "7,041.72" at bounding box center [571, 252] width 125 height 38
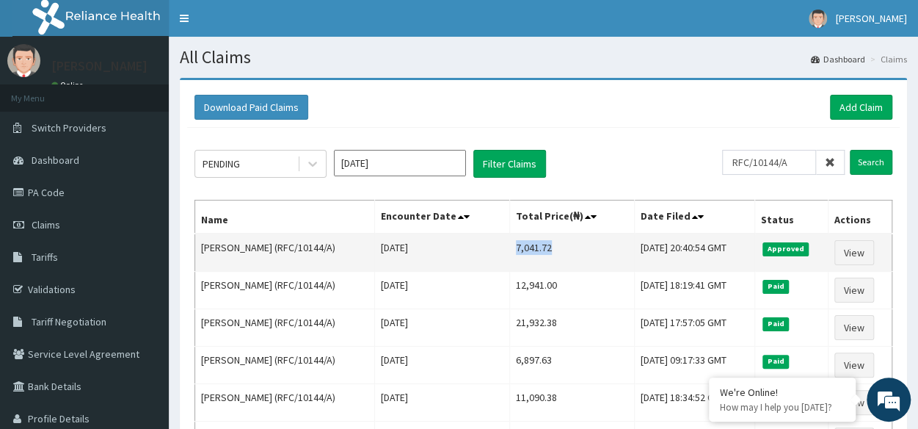
copy td "7,041.72"
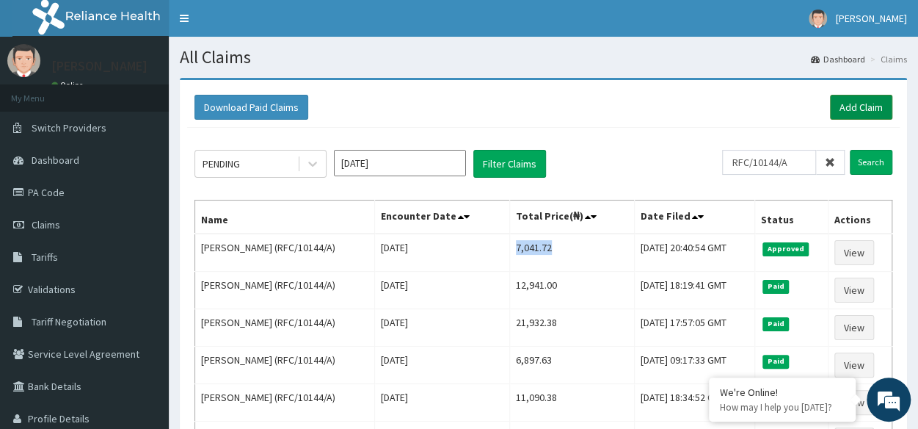
click at [857, 109] on link "Add Claim" at bounding box center [861, 107] width 62 height 25
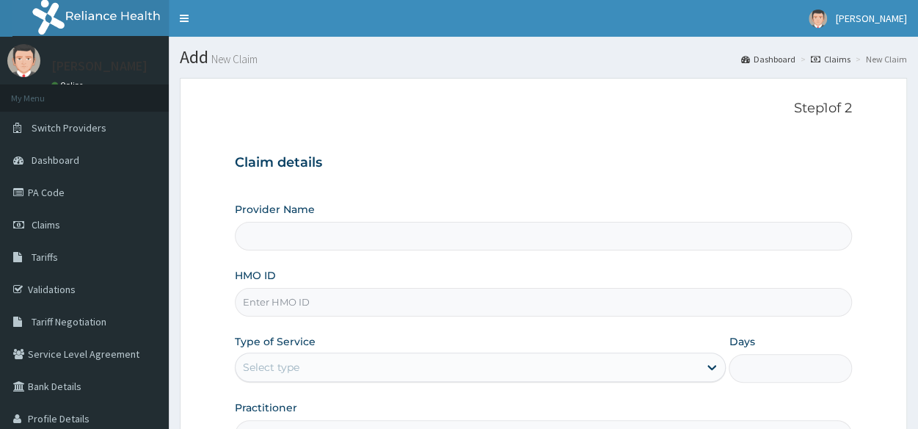
click at [481, 301] on input "HMO ID" at bounding box center [543, 302] width 617 height 29
paste input "CWN/10051/B"
type input "CWN/10051/B"
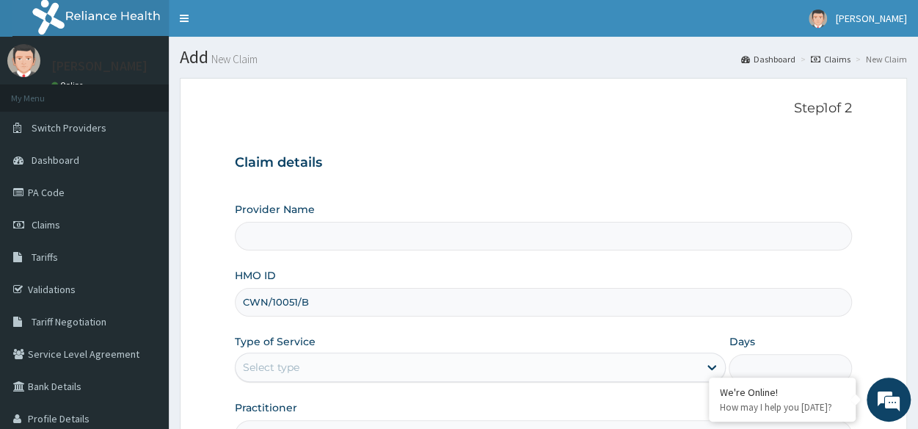
type input "Reliance Family Clinics (RFC) - [GEOGRAPHIC_DATA]"
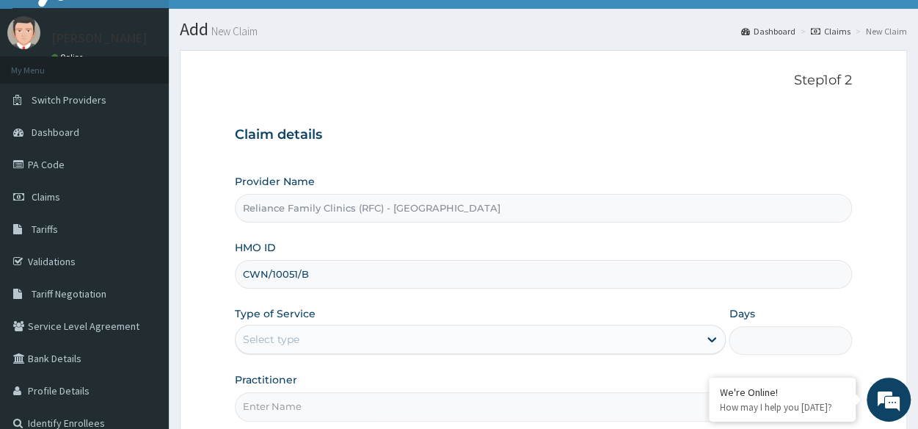
scroll to position [32, 0]
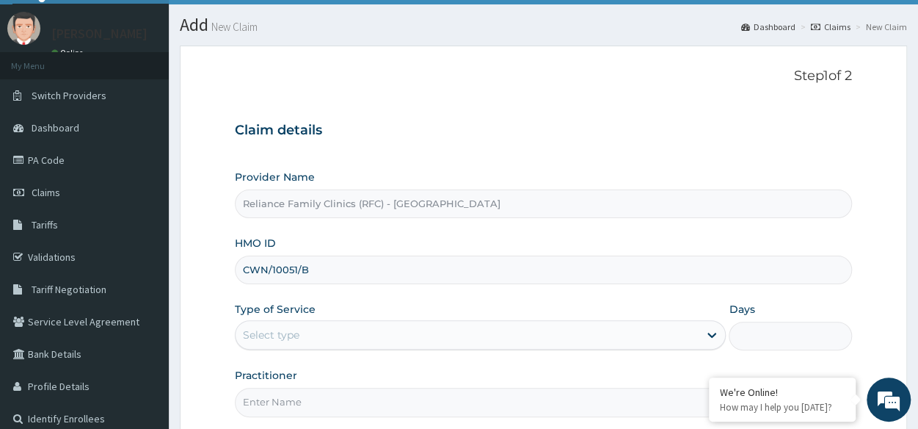
type input "CWN/10051/B"
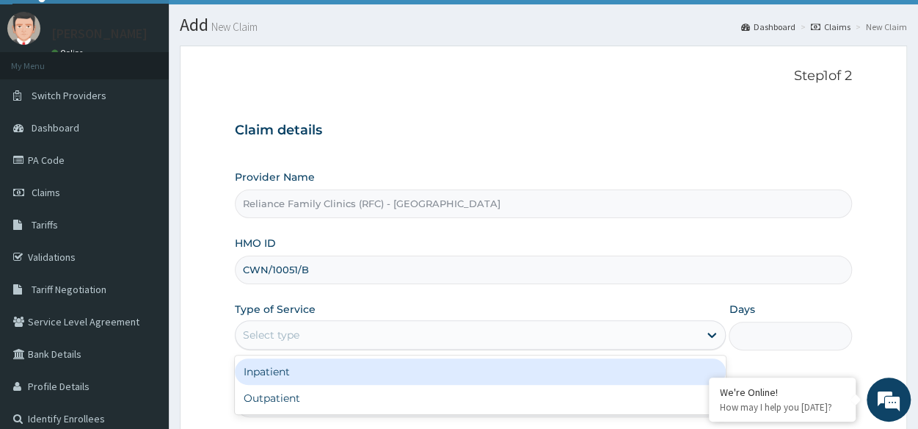
click at [324, 326] on div "Select type" at bounding box center [467, 334] width 463 height 23
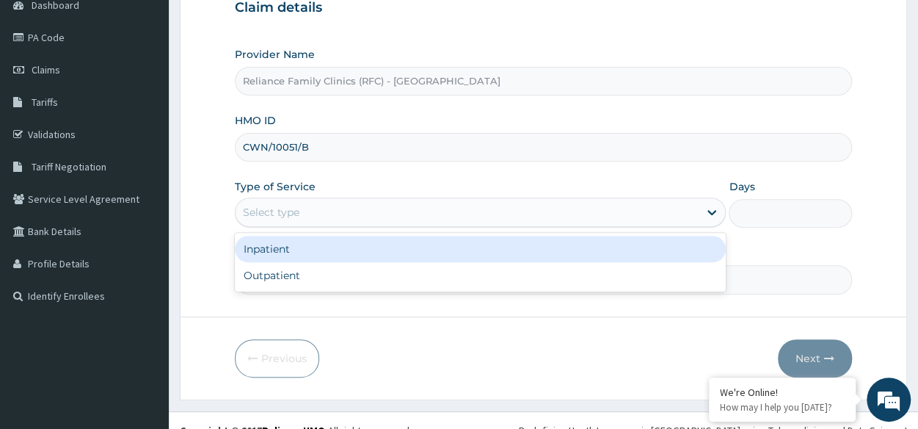
scroll to position [156, 0]
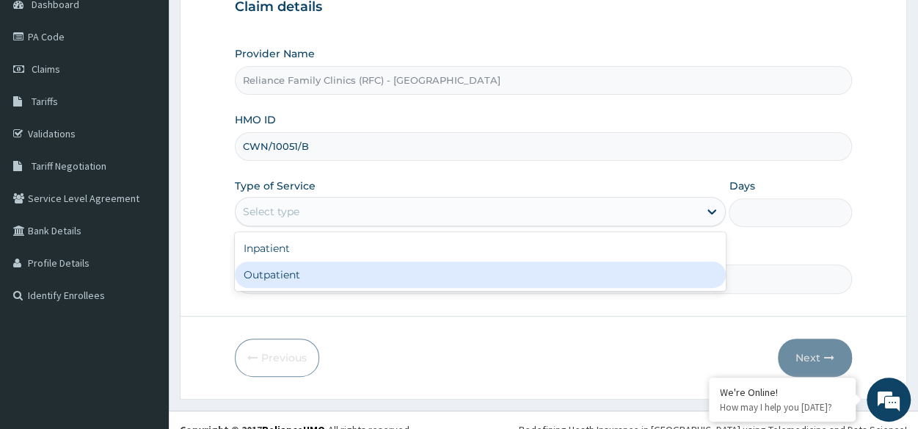
click at [346, 273] on div "Outpatient" at bounding box center [480, 274] width 491 height 26
type input "1"
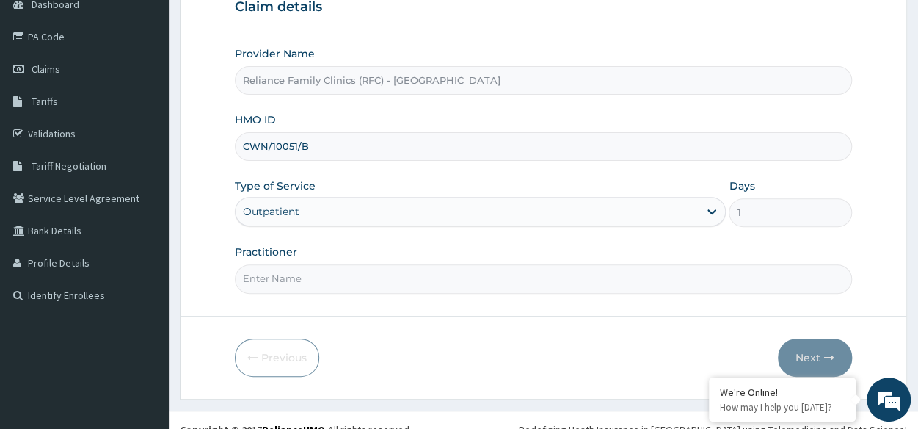
click at [346, 273] on input "Practitioner" at bounding box center [543, 278] width 617 height 29
type input "Locum"
click at [834, 360] on button "Next" at bounding box center [815, 357] width 74 height 38
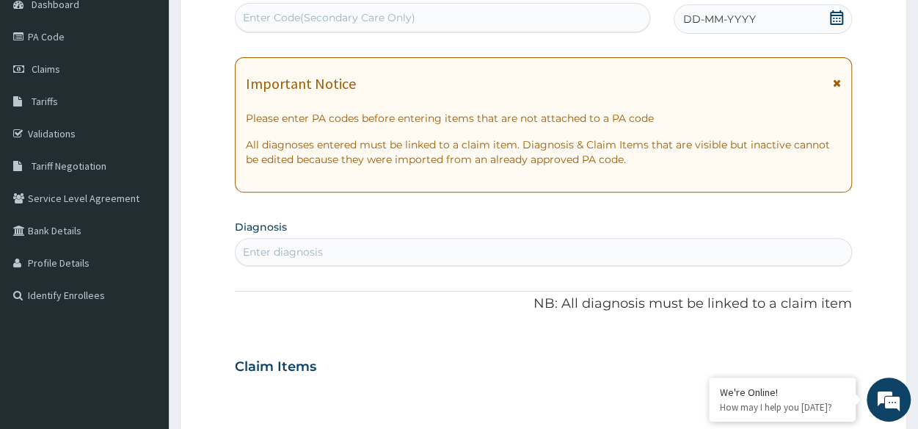
scroll to position [0, 0]
click at [323, 252] on div "Enter diagnosis" at bounding box center [544, 251] width 616 height 23
type input "wax"
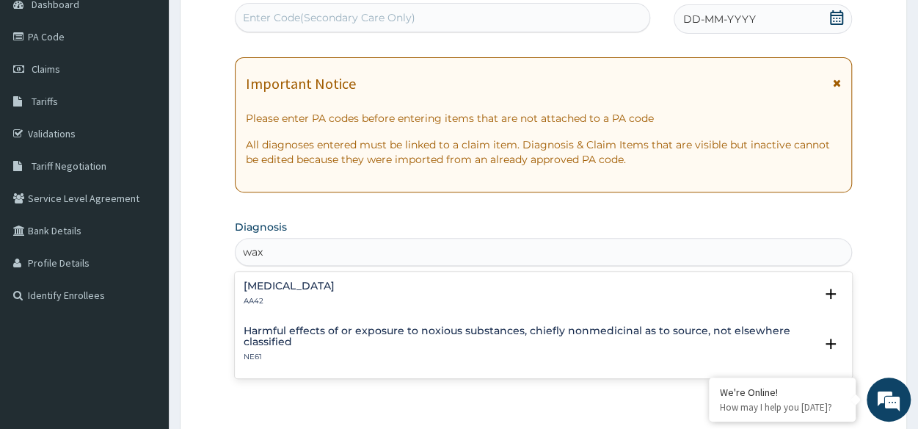
click at [291, 280] on h4 "Impacted cerumen" at bounding box center [289, 285] width 91 height 11
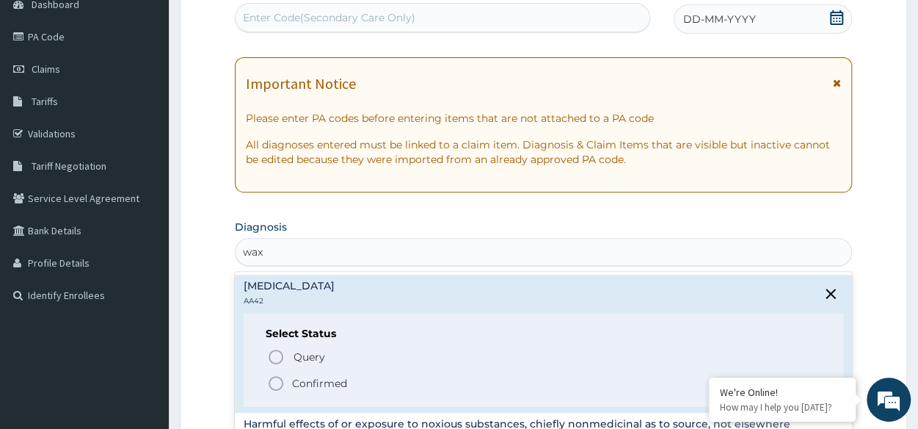
click at [276, 384] on icon "status option filled" at bounding box center [276, 383] width 18 height 18
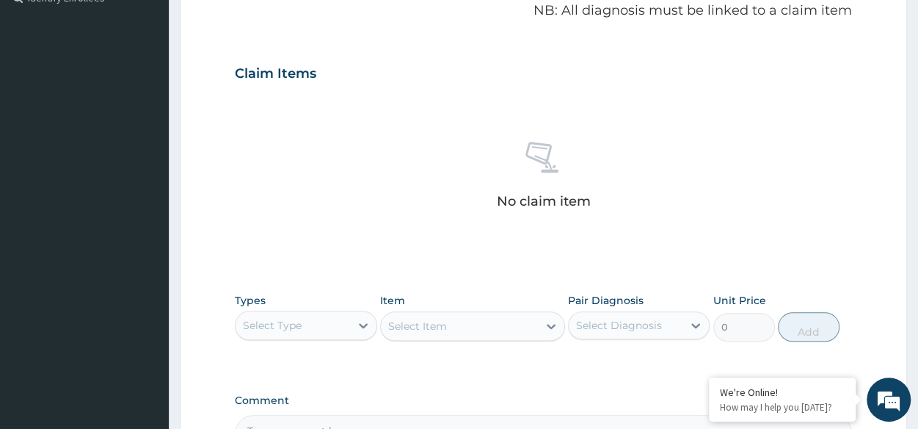
scroll to position [455, 0]
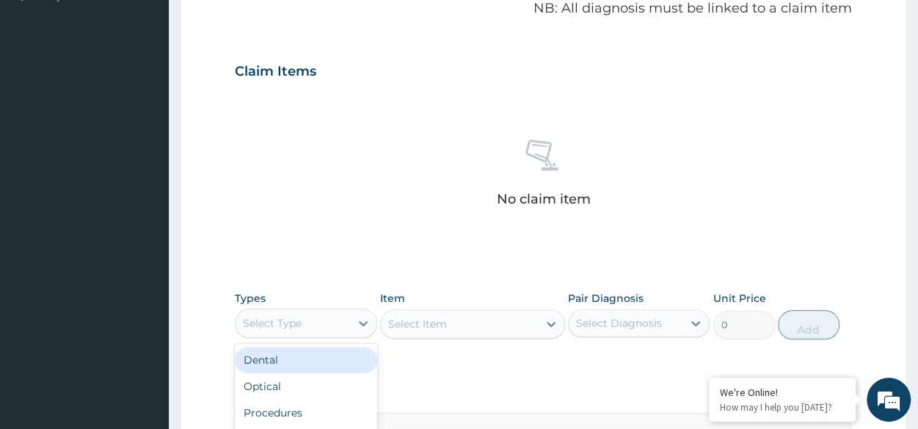
click at [305, 322] on div "Select Type" at bounding box center [293, 322] width 114 height 23
type input "p"
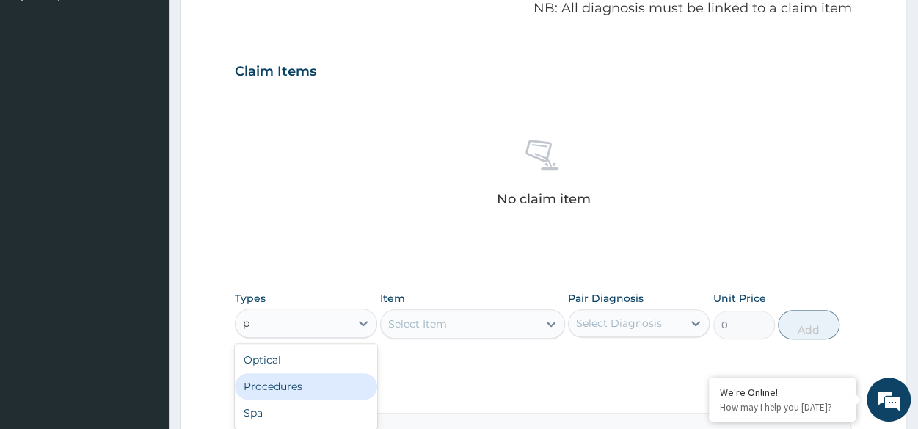
click at [291, 378] on div "Procedures" at bounding box center [306, 386] width 142 height 26
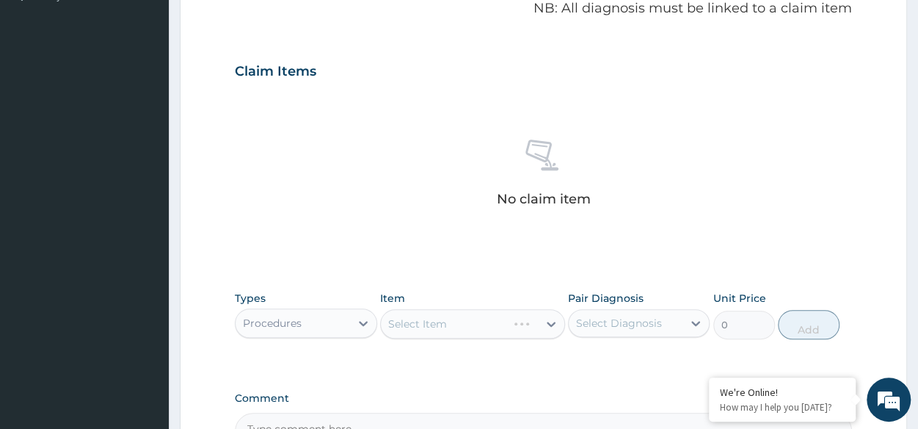
click at [456, 331] on div "Select Item" at bounding box center [472, 323] width 185 height 29
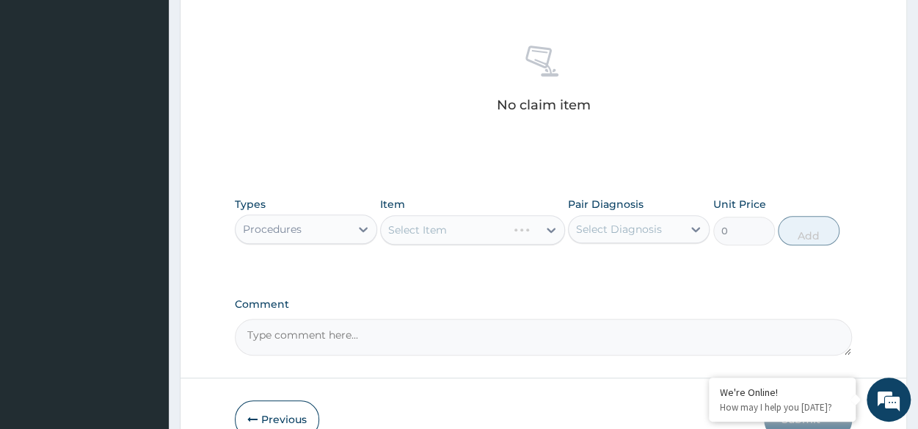
scroll to position [550, 0]
click at [441, 229] on div "Select Item" at bounding box center [472, 228] width 185 height 29
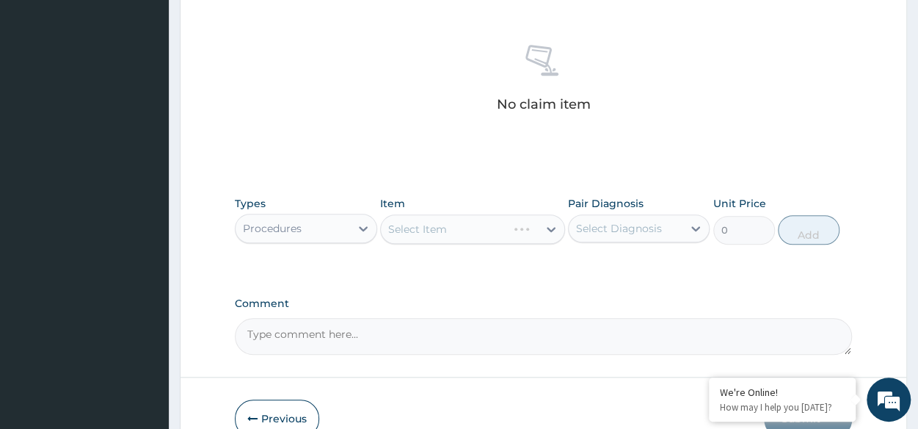
click at [441, 229] on div "Select Item" at bounding box center [472, 228] width 185 height 29
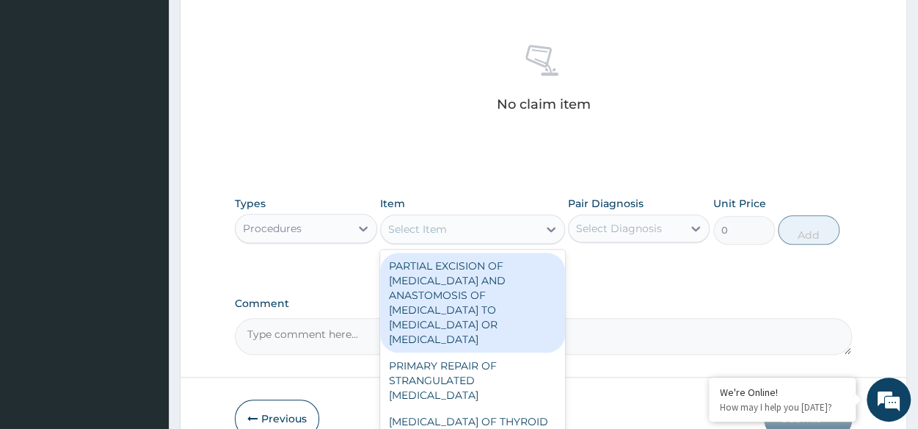
click at [441, 229] on div "Select Item" at bounding box center [417, 229] width 59 height 15
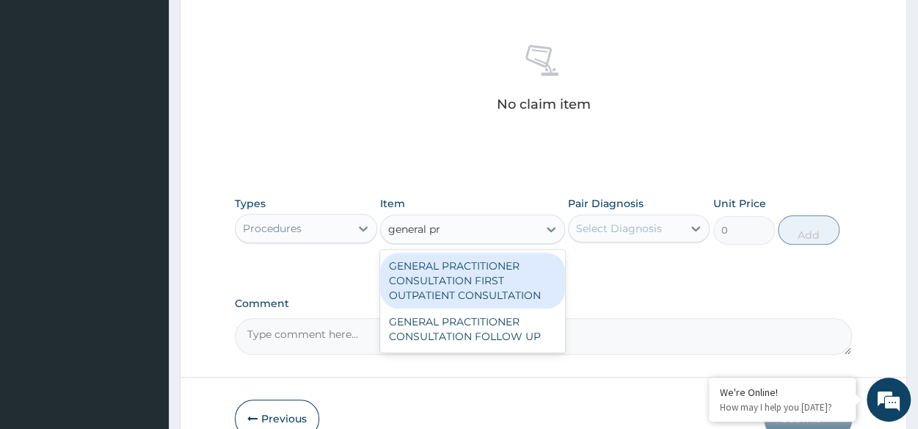
type input "general pra"
click at [499, 284] on div "GENERAL PRACTITIONER CONSULTATION FIRST OUTPATIENT CONSULTATION" at bounding box center [472, 280] width 185 height 56
type input "3370.125"
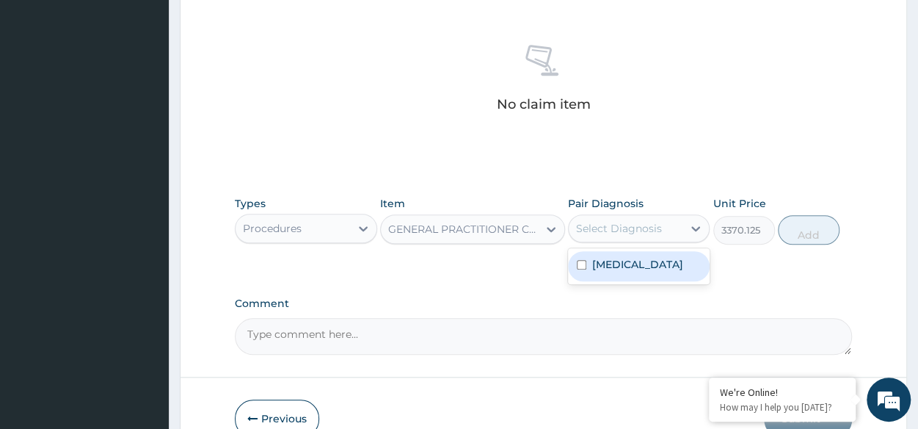
click at [641, 233] on div "Select Diagnosis" at bounding box center [619, 228] width 86 height 15
click at [642, 257] on label "Impacted cerumen" at bounding box center [637, 264] width 91 height 15
checkbox input "true"
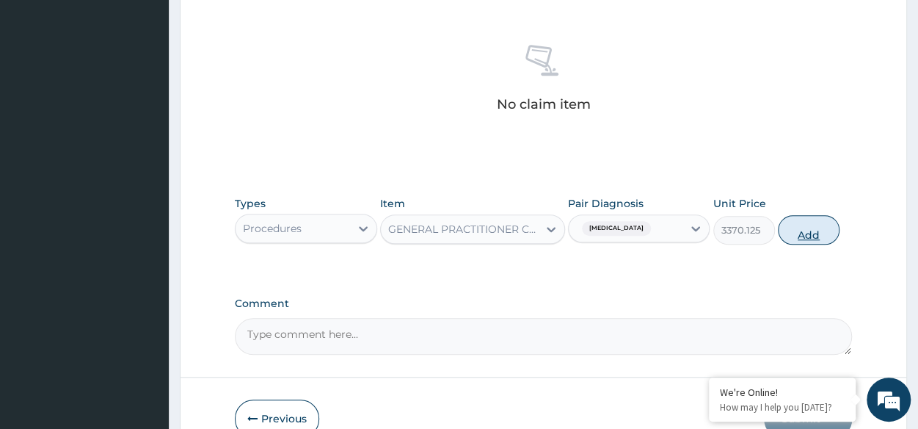
click at [823, 215] on button "Add" at bounding box center [809, 229] width 62 height 29
type input "0"
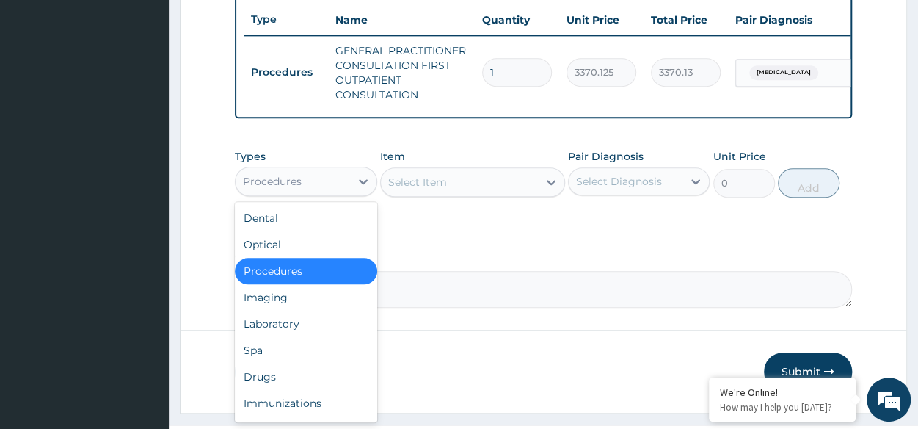
click at [327, 193] on div "Procedures" at bounding box center [293, 180] width 114 height 23
type input "p"
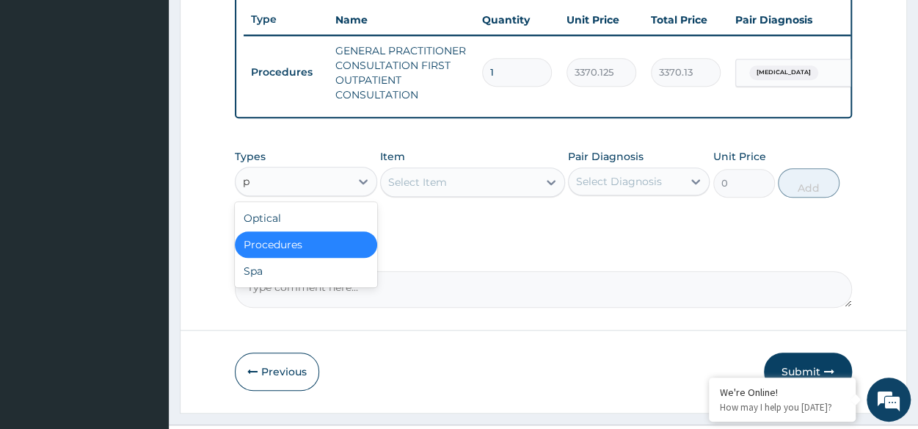
click at [288, 255] on div "Procedures" at bounding box center [306, 244] width 142 height 26
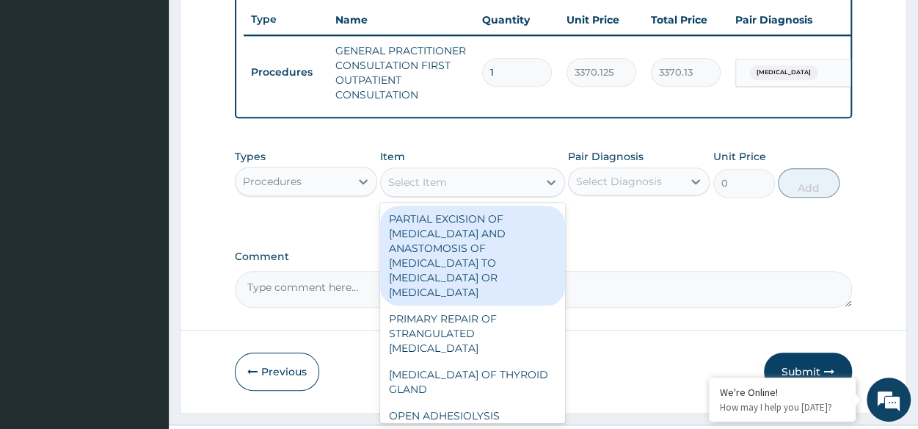
click at [418, 189] on div "Select Item" at bounding box center [417, 182] width 59 height 15
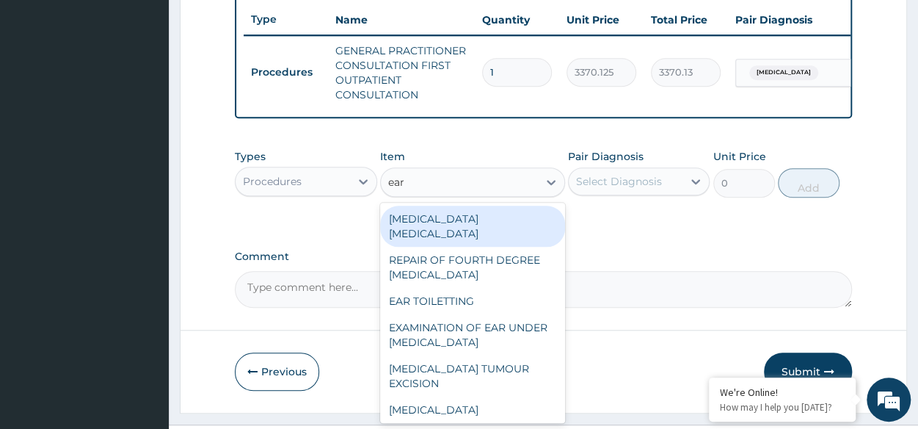
type input "ear"
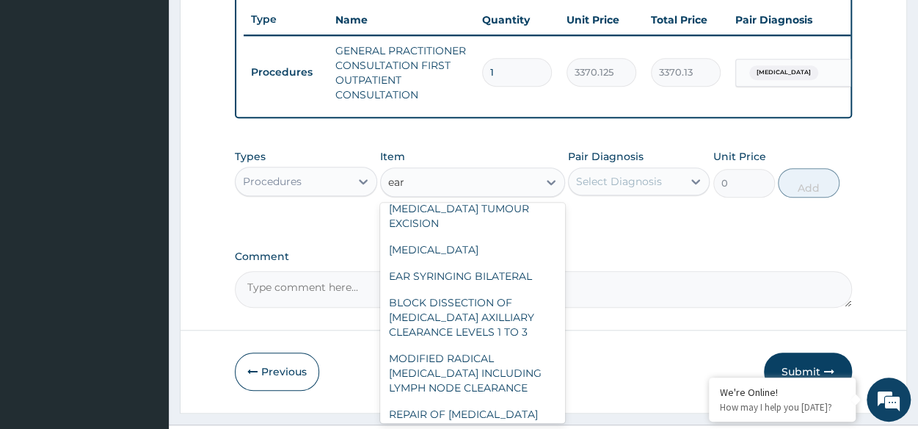
scroll to position [163, 0]
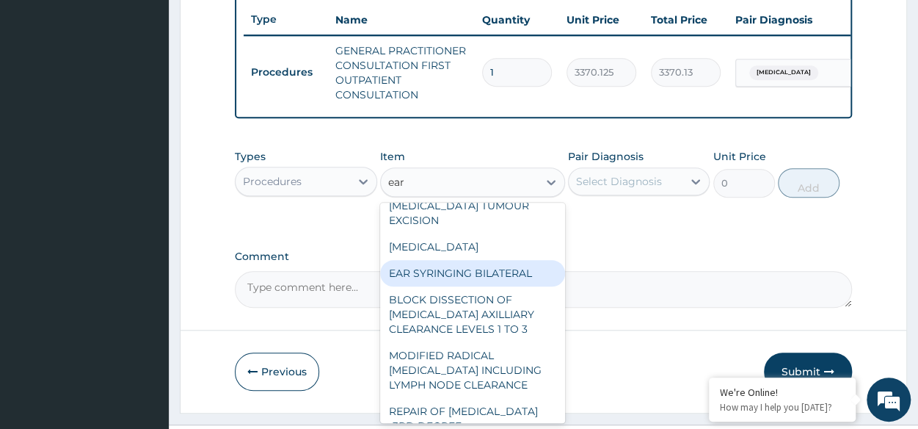
click at [512, 282] on div "EAR SYRINGING BILATERAL" at bounding box center [472, 273] width 185 height 26
type input "10212.5"
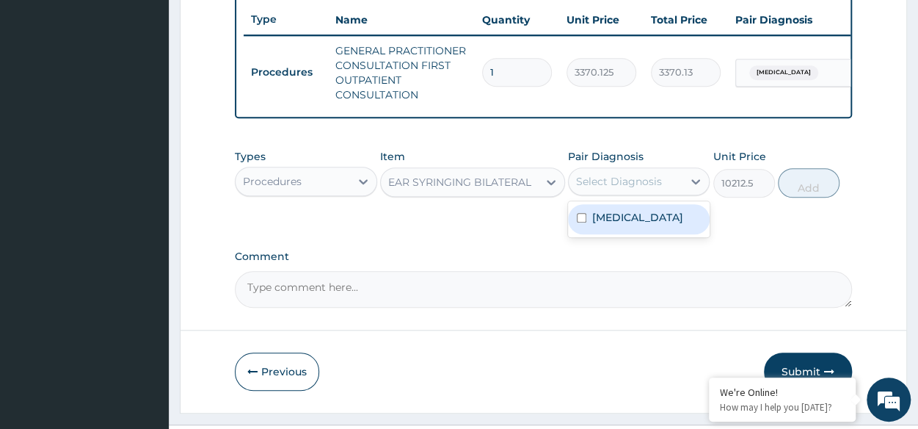
click at [641, 180] on div "Select Diagnosis" at bounding box center [626, 180] width 114 height 23
click at [627, 225] on label "Impacted cerumen" at bounding box center [637, 217] width 91 height 15
checkbox input "true"
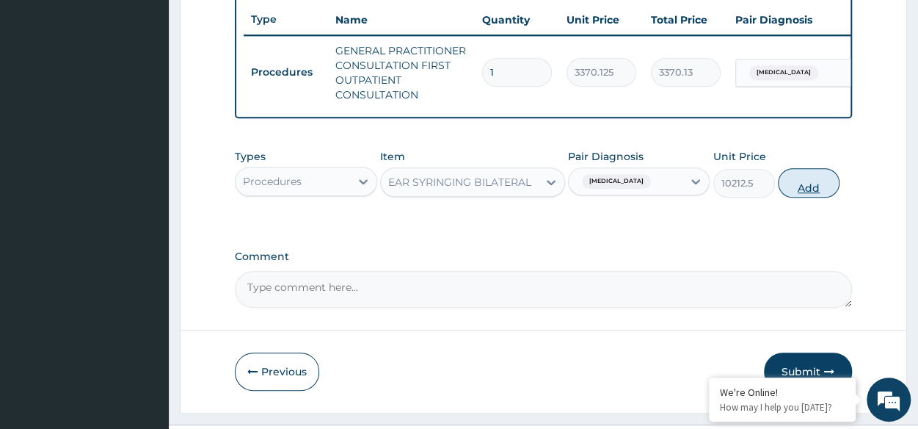
click at [801, 194] on button "Add" at bounding box center [809, 182] width 62 height 29
type input "0"
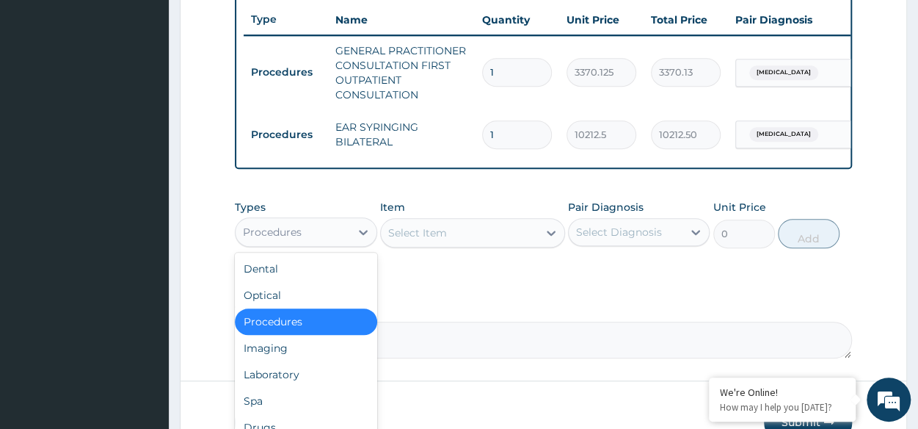
click at [339, 236] on div "Procedures" at bounding box center [293, 231] width 114 height 23
type input "dr"
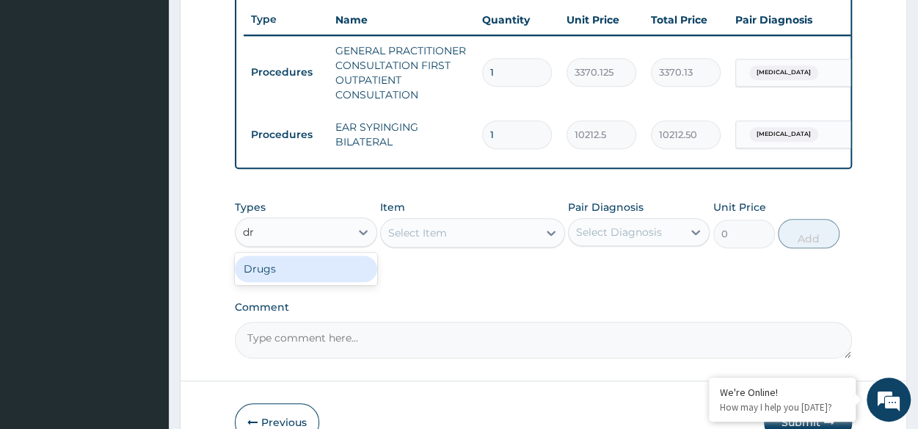
click at [288, 277] on div "Drugs" at bounding box center [306, 268] width 142 height 26
click at [474, 246] on div "Select Item" at bounding box center [472, 232] width 185 height 29
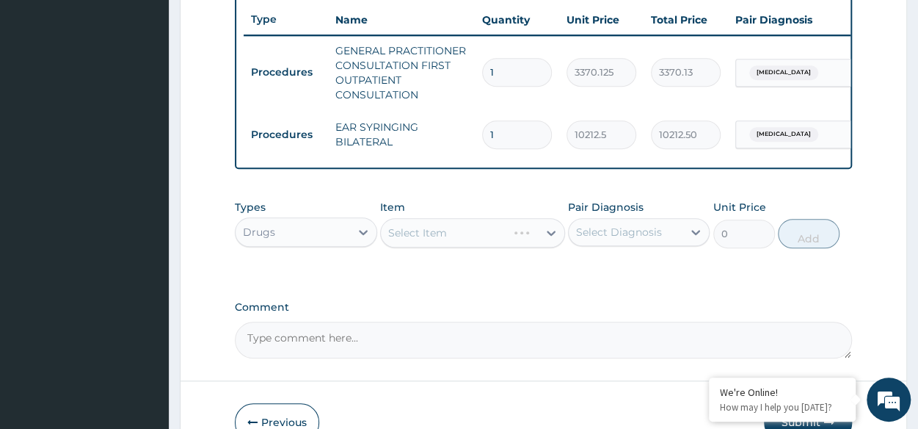
click at [474, 246] on div "Select Item" at bounding box center [472, 232] width 185 height 29
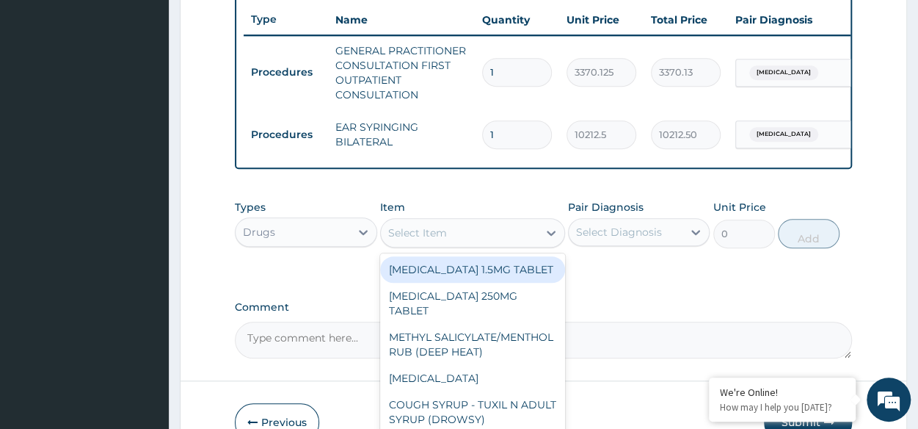
click at [451, 244] on div "Select Item" at bounding box center [459, 232] width 157 height 23
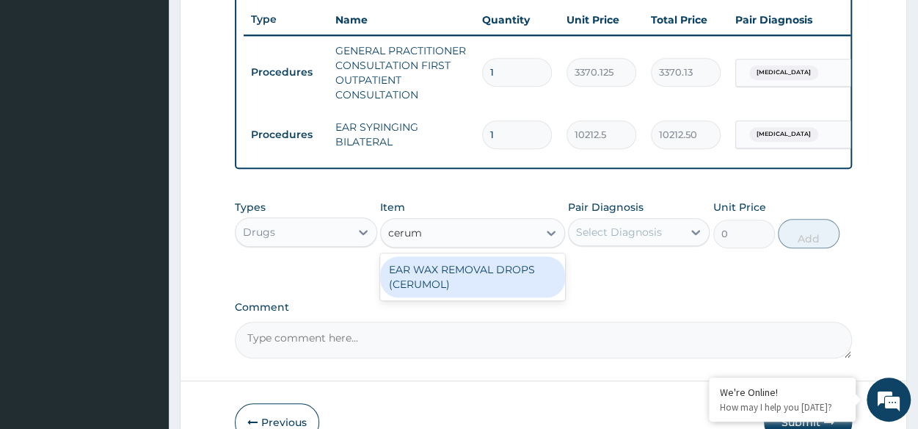
type input "cerumo"
click at [459, 290] on div "EAR WAX REMOVAL DROPS (CERUMOL)" at bounding box center [472, 276] width 185 height 41
type input "10350"
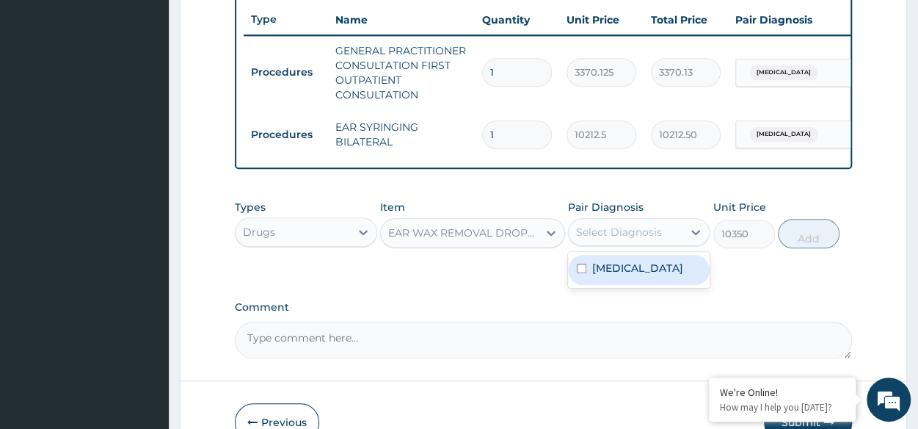
click at [637, 233] on div "Select Diagnosis" at bounding box center [626, 231] width 114 height 23
click at [619, 275] on label "Impacted cerumen" at bounding box center [637, 267] width 91 height 15
checkbox input "true"
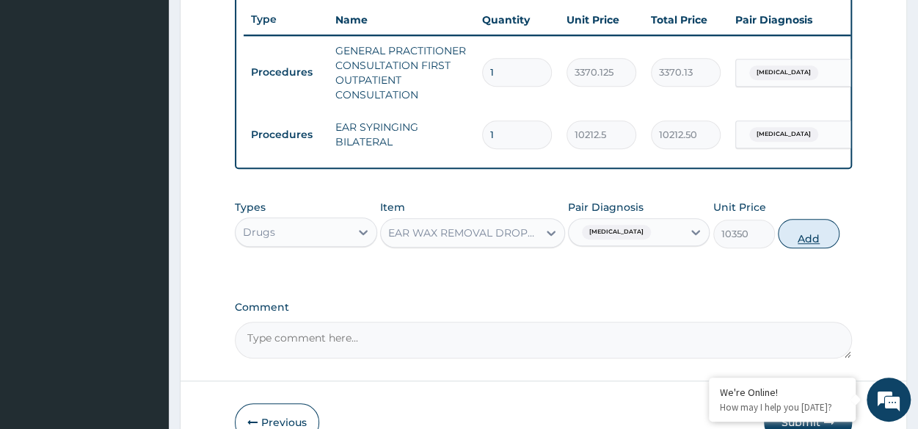
click at [792, 248] on button "Add" at bounding box center [809, 233] width 62 height 29
type input "0"
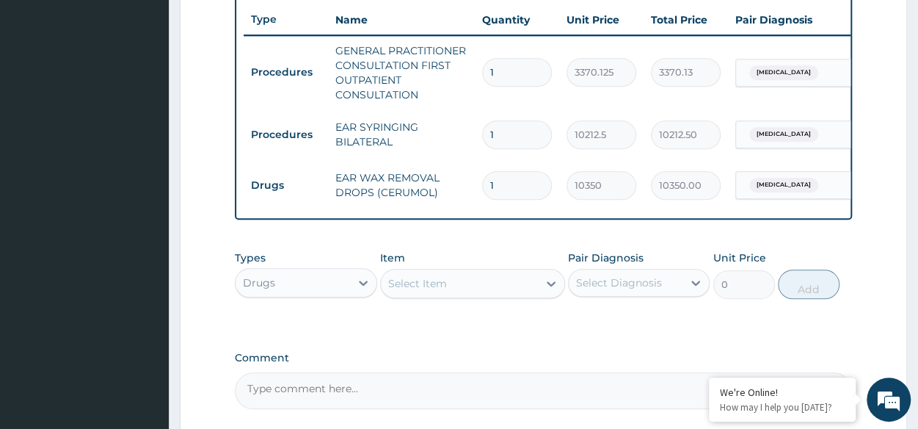
click at [471, 295] on div "Select Item" at bounding box center [459, 282] width 157 height 23
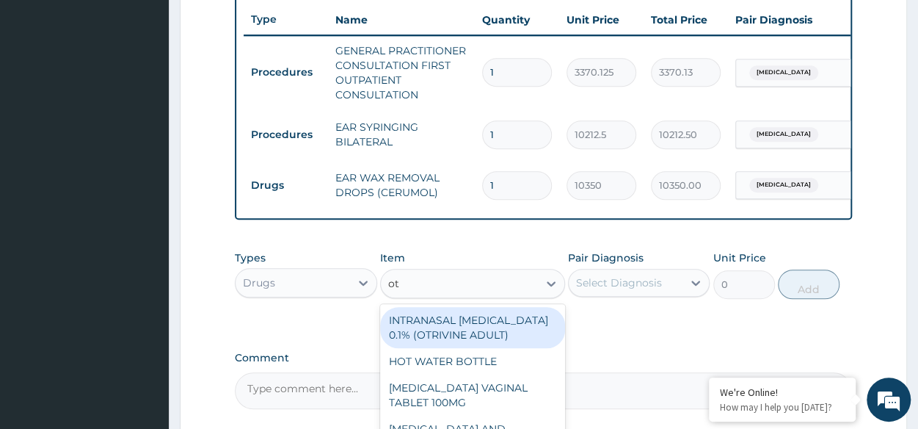
type input "oto"
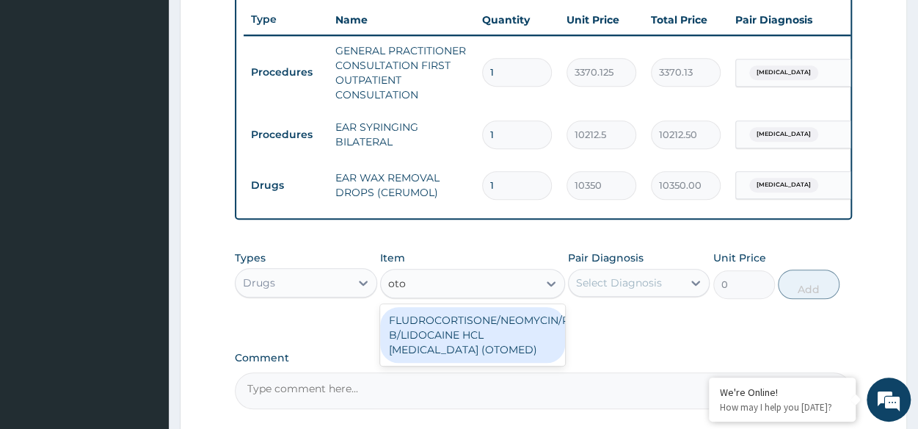
click at [467, 339] on div "FLUDROCORTISONE/NEOMYCIN/POLYMYXIN B/LIDOCAINE HCL [MEDICAL_DATA] (OTOMED)" at bounding box center [472, 335] width 185 height 56
type input "1069.5"
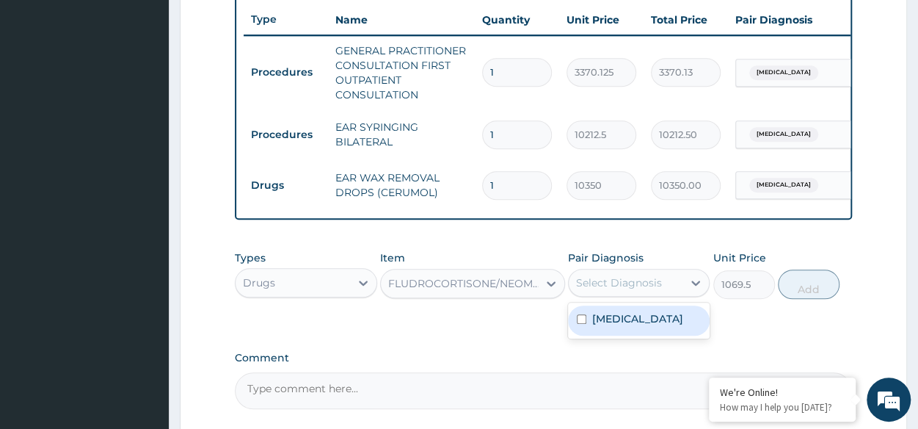
click at [646, 290] on div "Select Diagnosis" at bounding box center [619, 282] width 86 height 15
click at [648, 325] on label "Impacted cerumen" at bounding box center [637, 318] width 91 height 15
checkbox input "true"
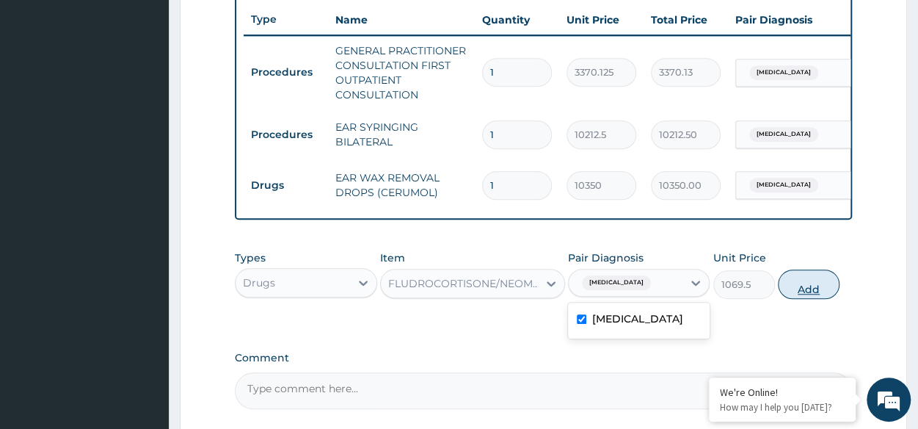
click at [819, 291] on button "Add" at bounding box center [809, 283] width 62 height 29
type input "0"
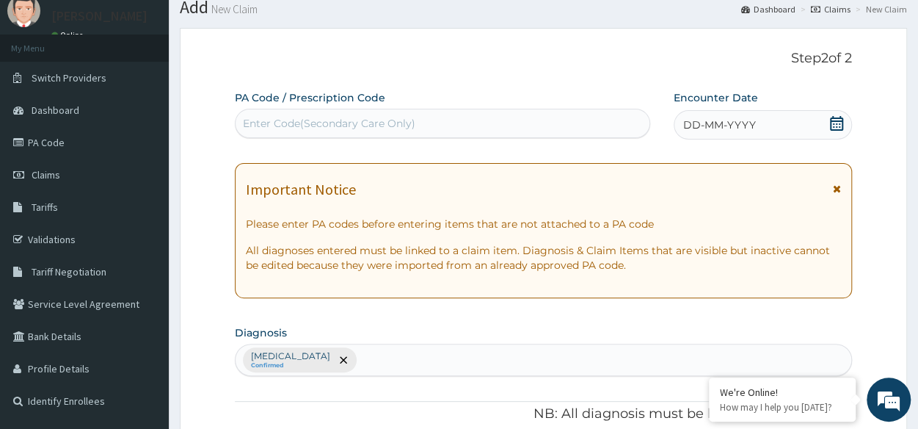
scroll to position [51, 0]
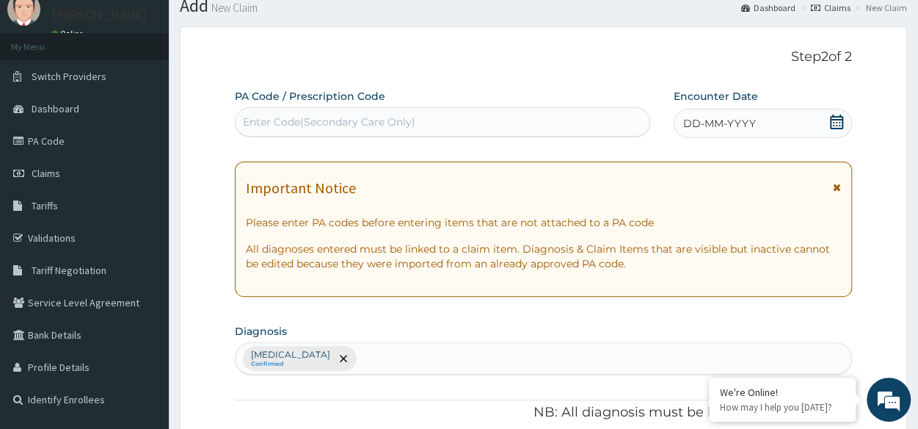
click at [776, 111] on div "DD-MM-YYYY" at bounding box center [763, 123] width 178 height 29
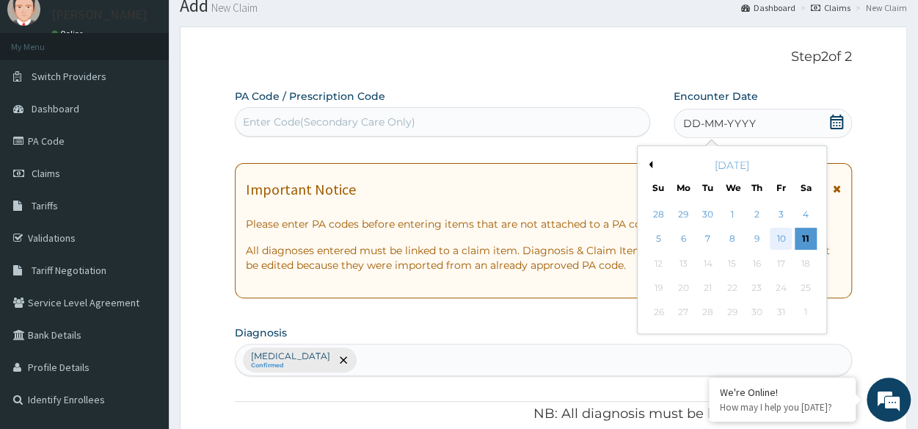
click at [776, 235] on div "10" at bounding box center [781, 239] width 22 height 22
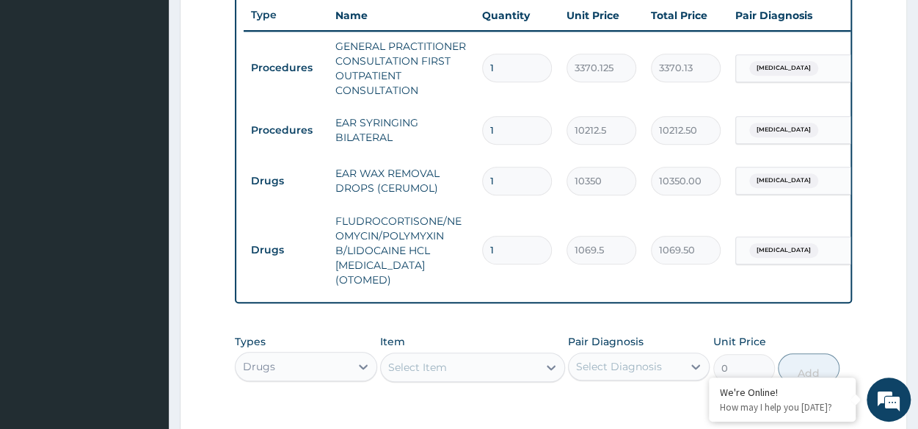
scroll to position [766, 0]
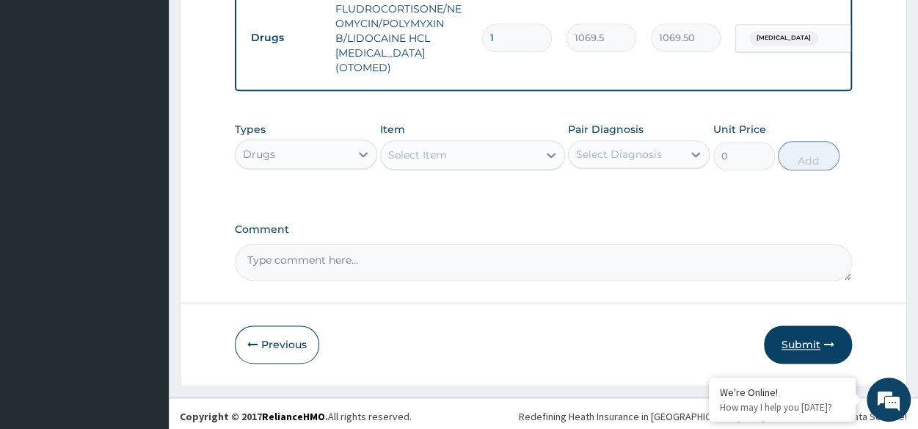
click at [812, 338] on button "Submit" at bounding box center [808, 344] width 88 height 38
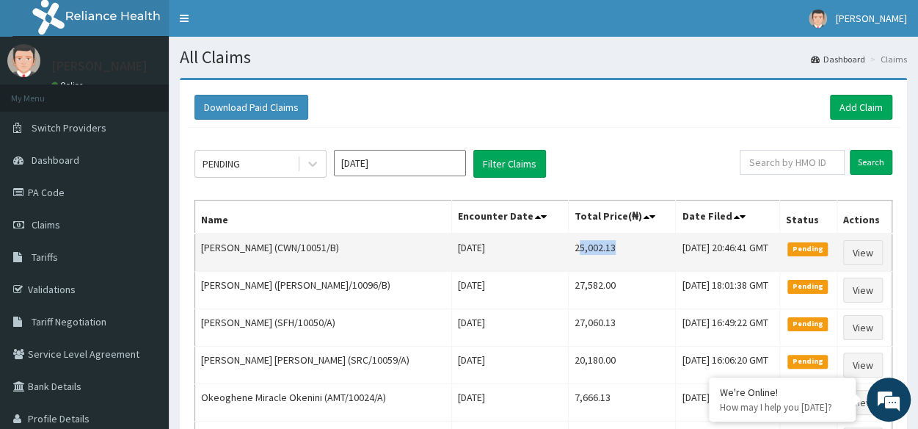
drag, startPoint x: 559, startPoint y: 249, endPoint x: 594, endPoint y: 254, distance: 35.6
click at [594, 254] on td "25,002.13" at bounding box center [622, 252] width 108 height 38
click at [568, 249] on td "25,002.13" at bounding box center [622, 252] width 108 height 38
drag, startPoint x: 558, startPoint y: 249, endPoint x: 613, endPoint y: 258, distance: 56.3
click at [613, 258] on td "25,002.13" at bounding box center [622, 252] width 108 height 38
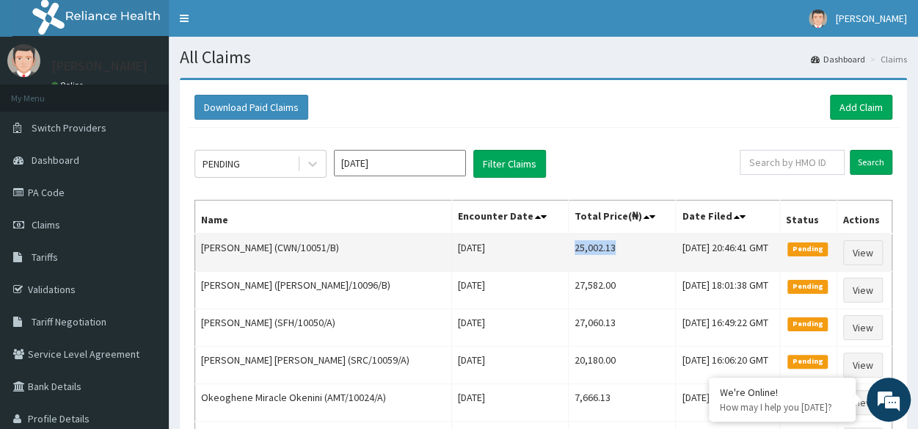
copy td "25,002.13"
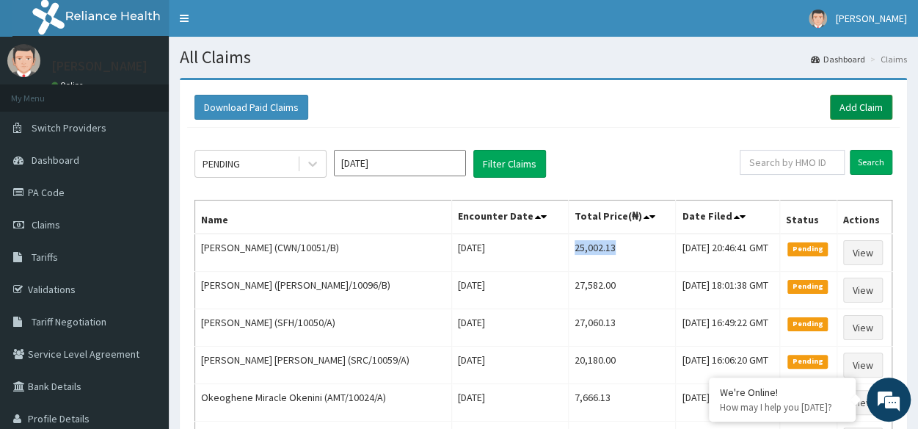
click at [864, 108] on link "Add Claim" at bounding box center [861, 107] width 62 height 25
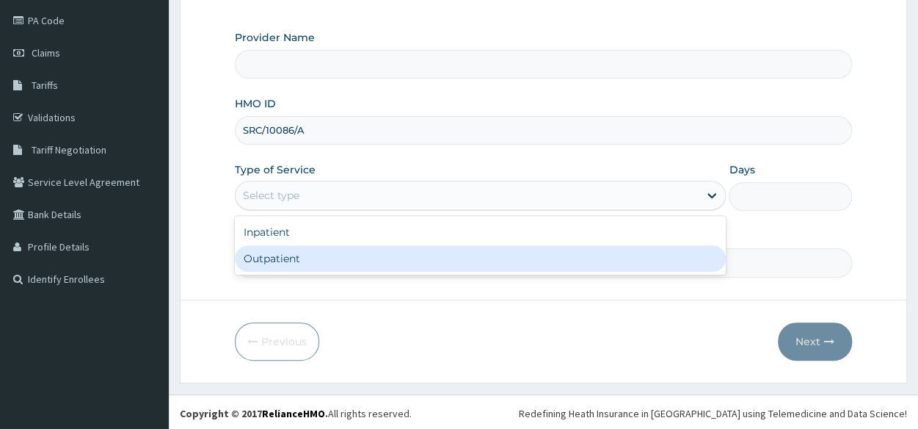
click at [390, 253] on div "Outpatient" at bounding box center [480, 258] width 491 height 26
type input "1"
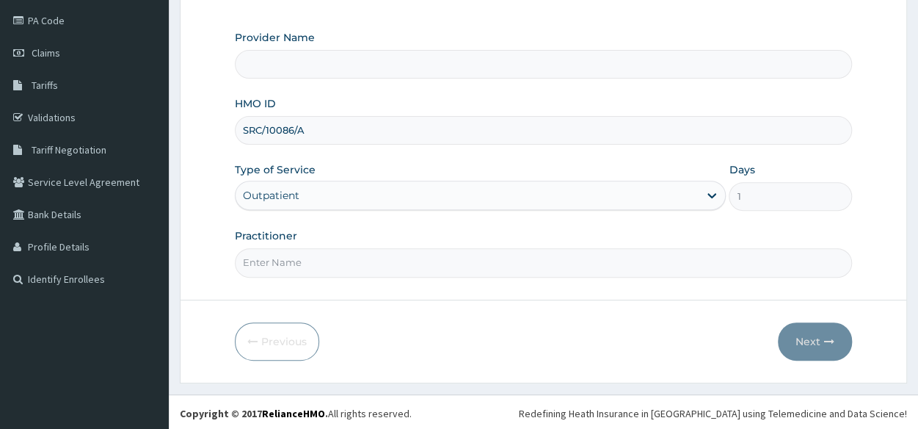
type input "Reliance Family Clinics (RFC) - [GEOGRAPHIC_DATA]"
click at [390, 253] on input "Practitioner" at bounding box center [543, 262] width 617 height 29
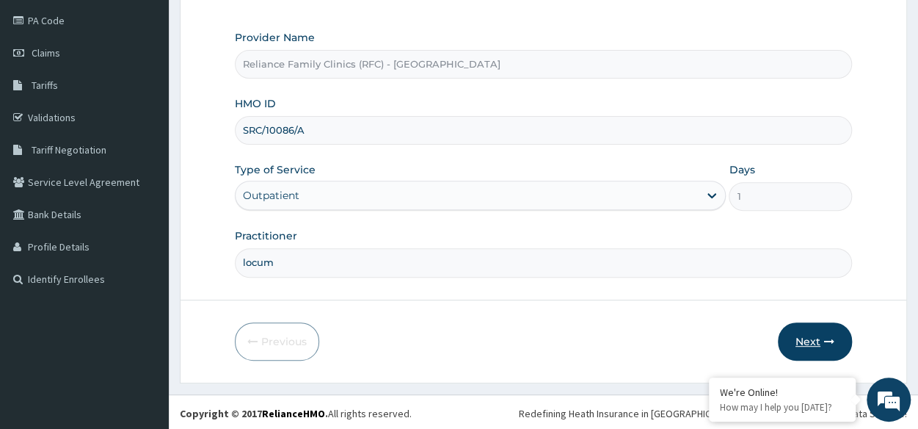
type input "locum"
click at [816, 339] on button "Next" at bounding box center [815, 341] width 74 height 38
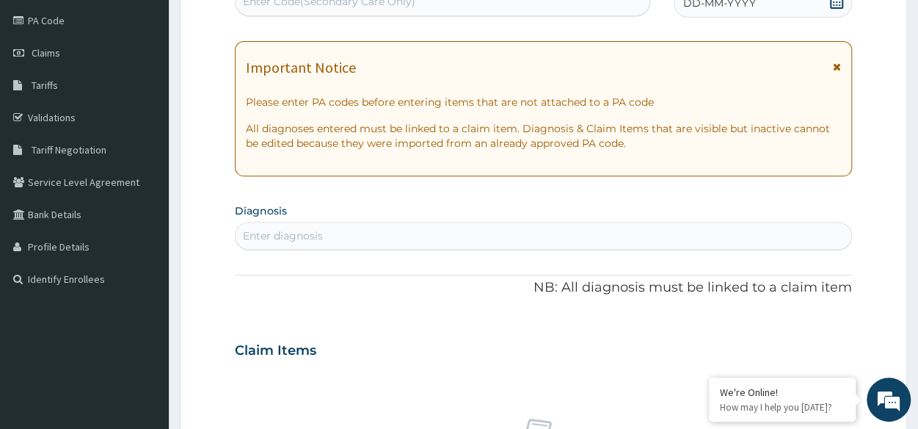
click at [744, 180] on div "PA Code / Prescription Code Enter Code(Secondary Care Only) Encounter Date DD-M…" at bounding box center [543, 347] width 617 height 759
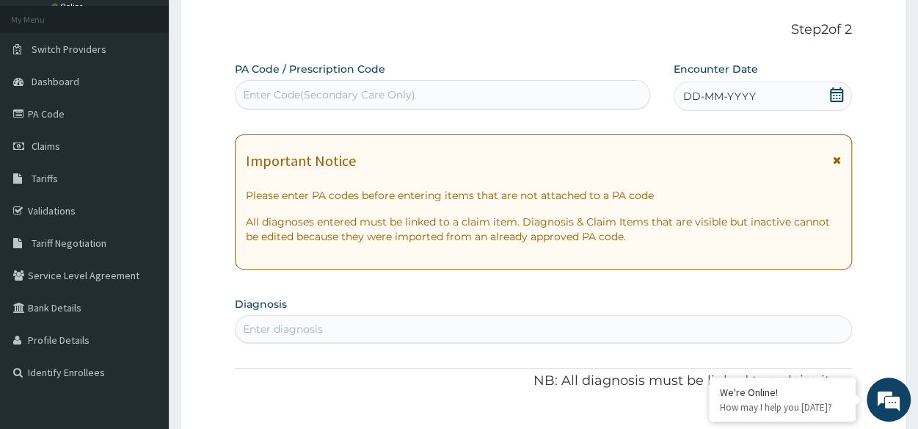
click at [743, 90] on span "DD-MM-YYYY" at bounding box center [719, 96] width 73 height 15
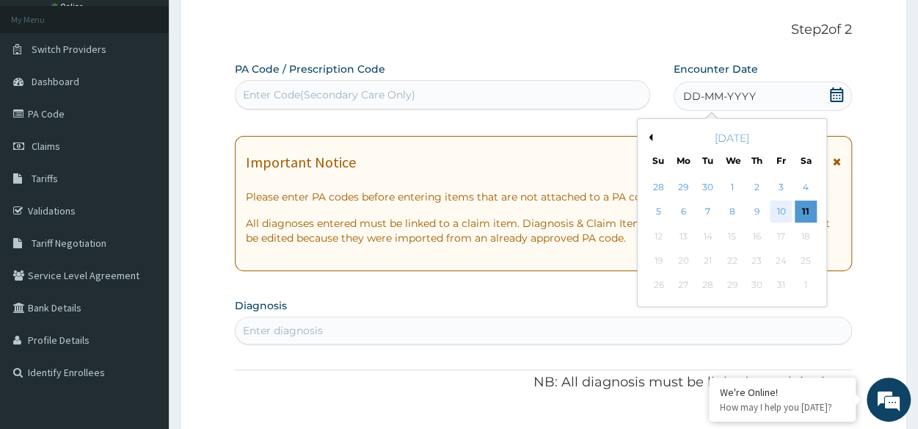
click at [780, 203] on div "10" at bounding box center [781, 212] width 22 height 22
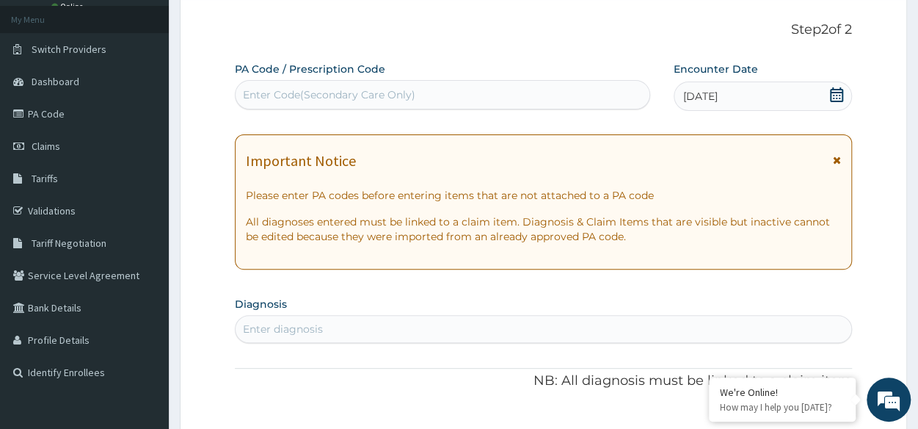
click at [274, 329] on div "Enter diagnosis" at bounding box center [283, 328] width 80 height 15
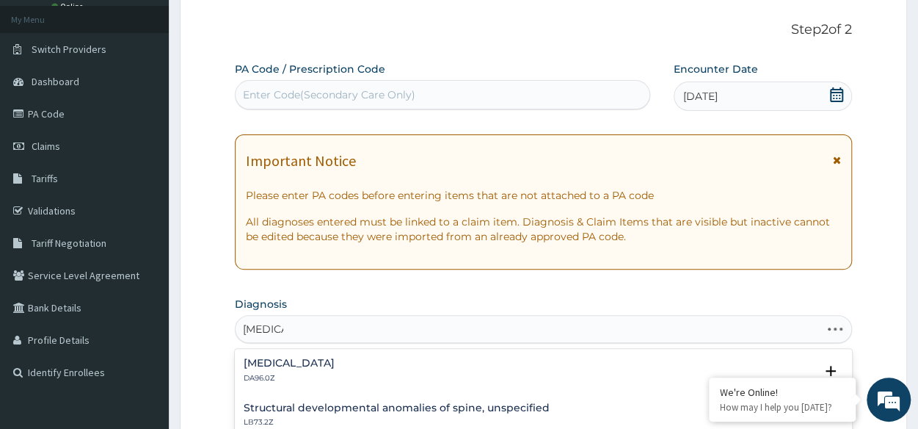
type input "[MEDICAL_DATA]"
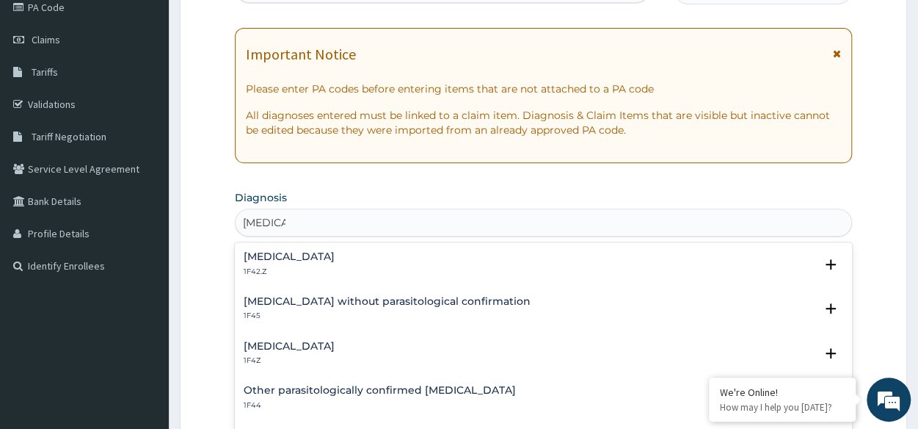
scroll to position [186, 0]
click at [279, 346] on h4 "[MEDICAL_DATA]" at bounding box center [289, 345] width 91 height 11
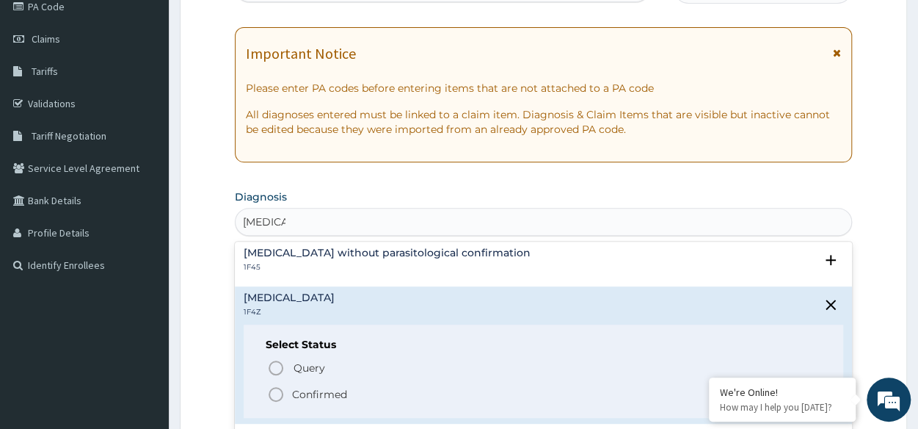
scroll to position [55, 0]
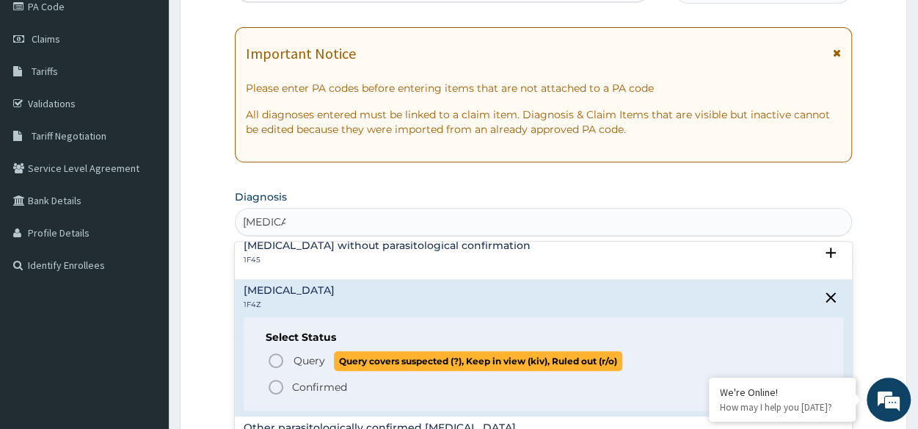
click at [274, 357] on icon "status option query" at bounding box center [276, 360] width 18 height 18
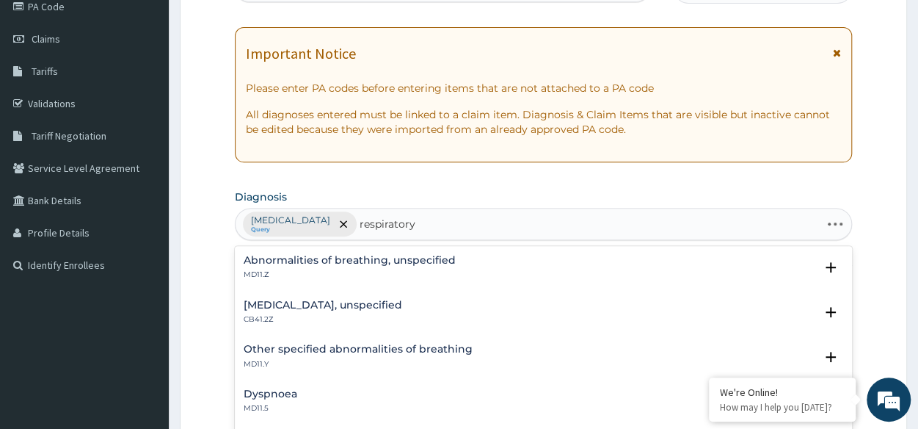
type input "respiratory"
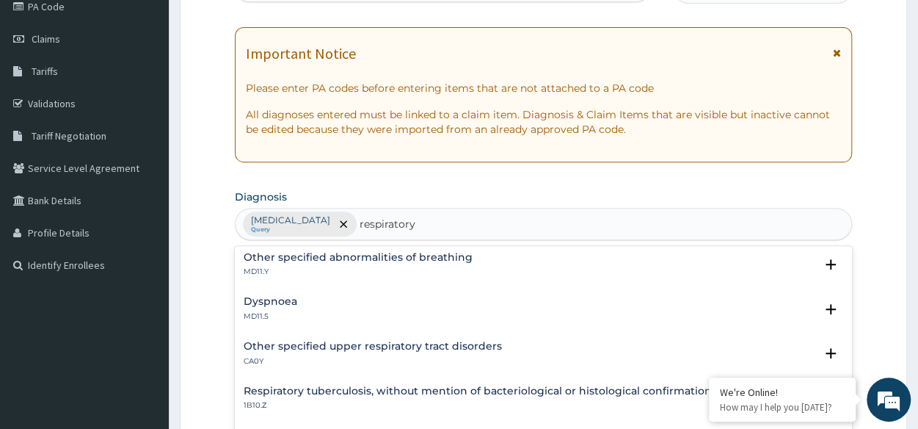
scroll to position [208, 0]
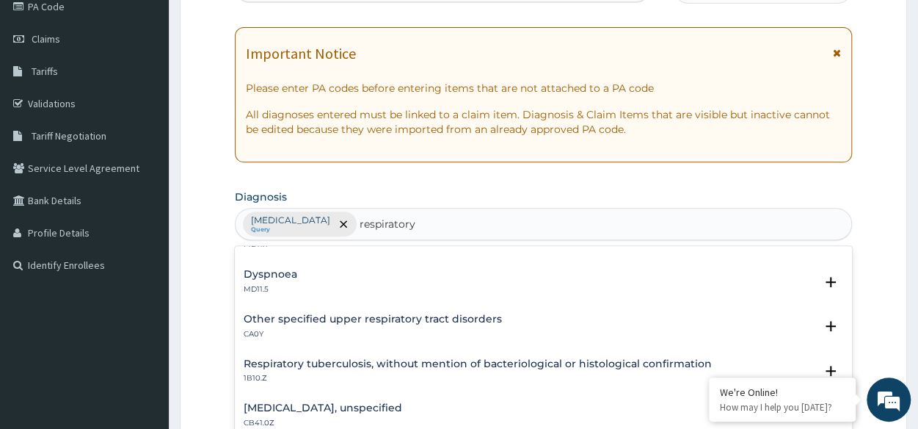
click at [446, 325] on div "Other specified upper respiratory tract disorders CA0Y" at bounding box center [373, 326] width 258 height 26
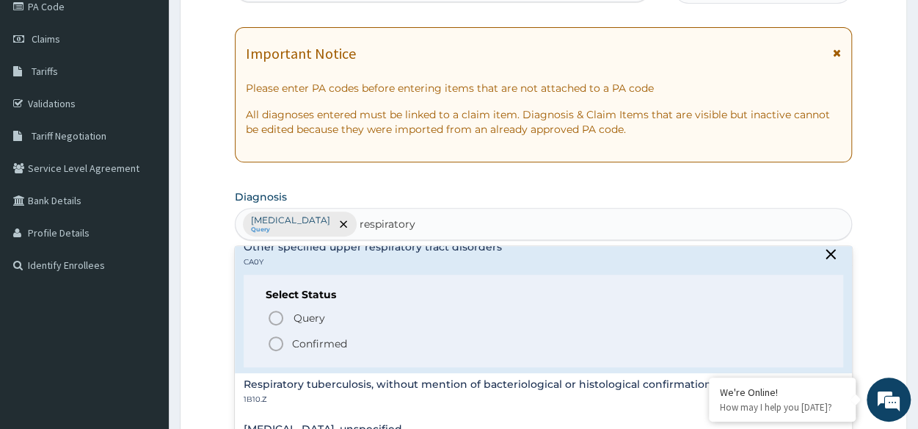
scroll to position [282, 0]
click at [281, 340] on icon "status option filled" at bounding box center [276, 342] width 18 height 18
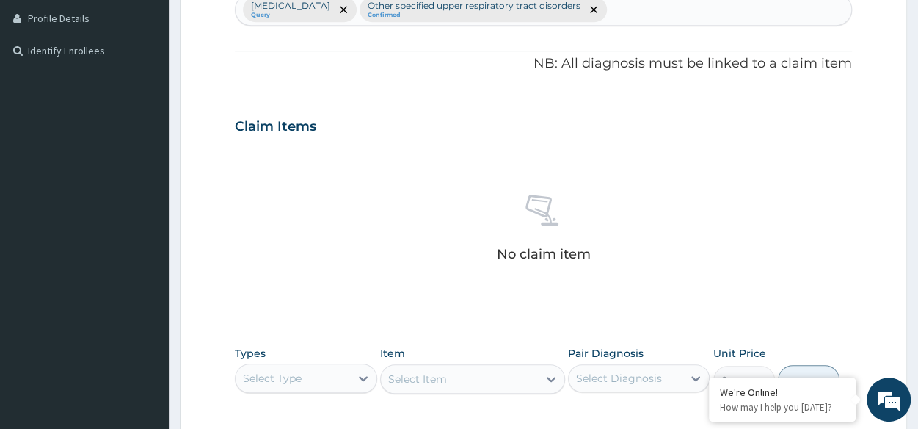
scroll to position [401, 0]
click at [316, 375] on div "Select Type" at bounding box center [293, 376] width 114 height 23
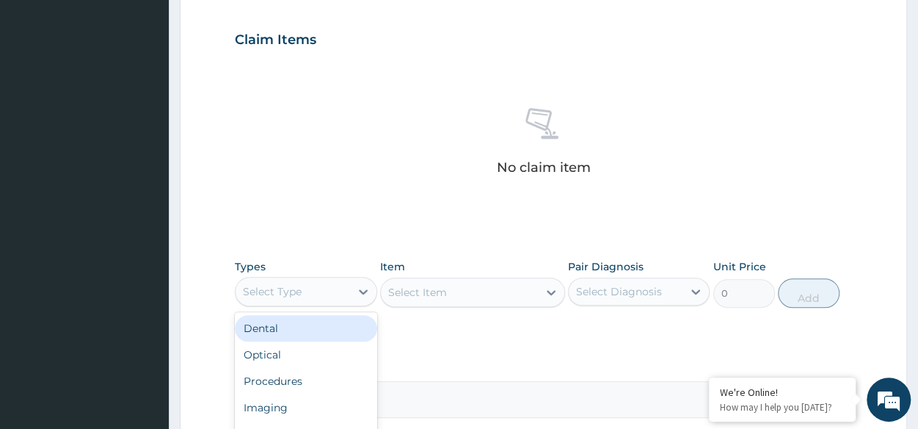
scroll to position [487, 0]
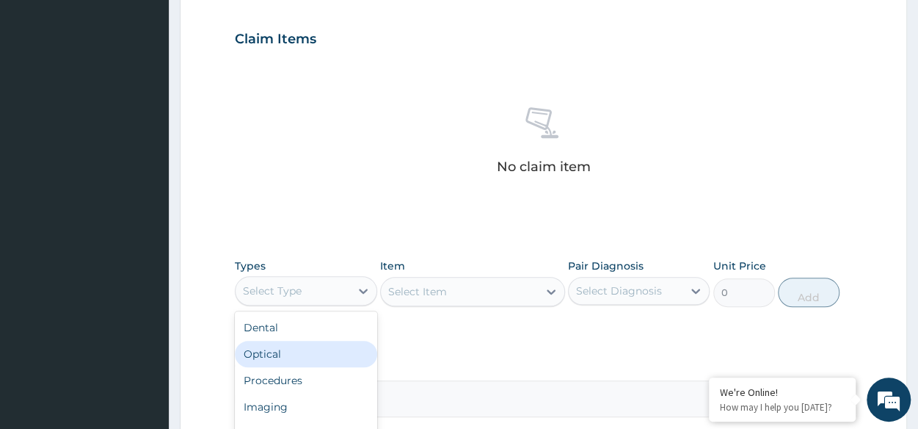
type input "p"
click at [342, 345] on div "Procedures" at bounding box center [306, 353] width 142 height 26
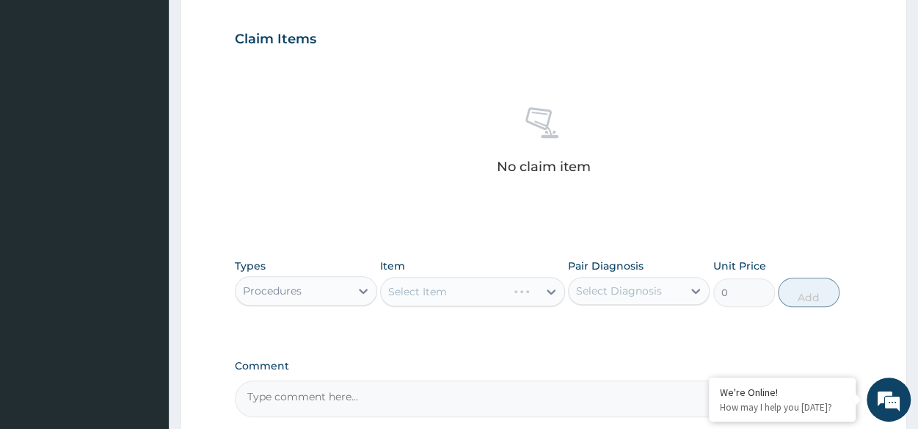
click at [446, 288] on div "Select Item" at bounding box center [472, 291] width 185 height 29
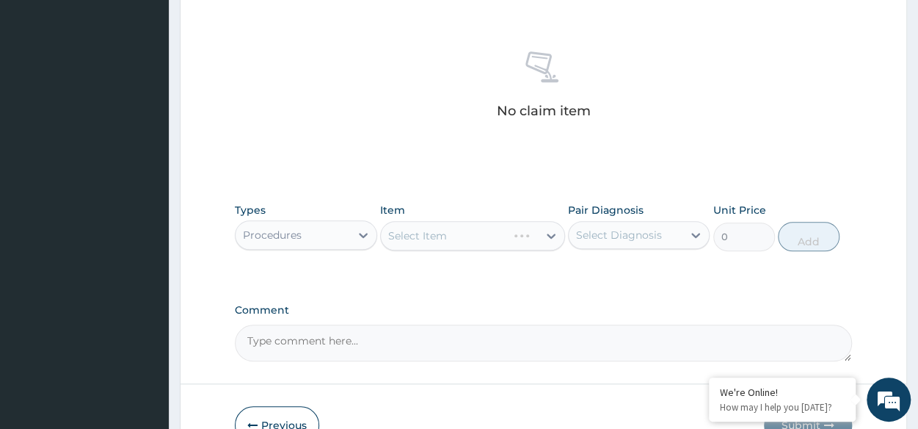
scroll to position [549, 0]
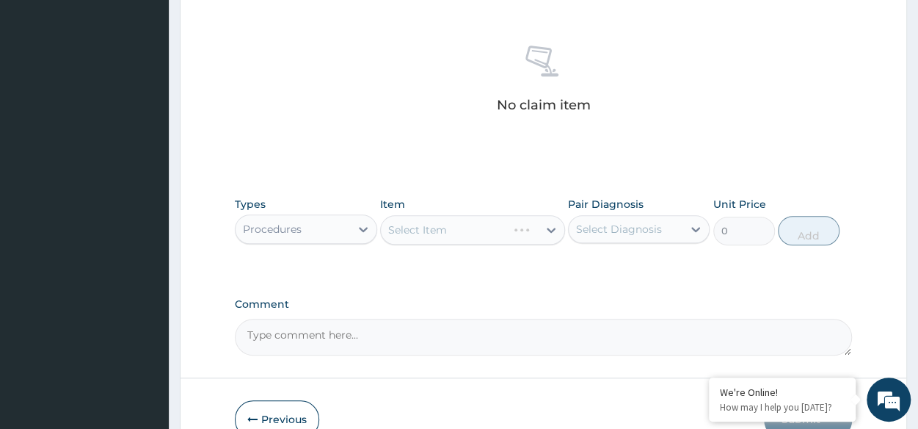
click at [478, 233] on div "Select Item" at bounding box center [472, 229] width 185 height 29
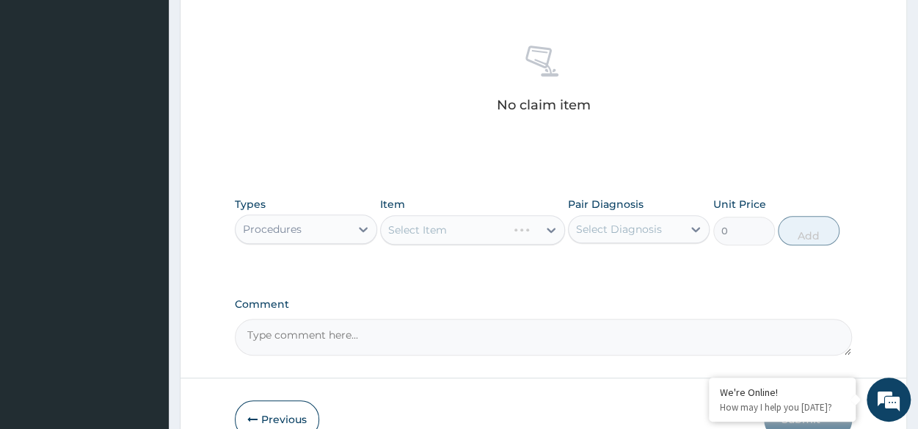
click at [528, 244] on div "Types Procedures Item Select Item Pair Diagnosis Select Diagnosis Unit Price 0 …" at bounding box center [543, 220] width 617 height 63
click at [500, 227] on div "Select Item" at bounding box center [472, 229] width 185 height 29
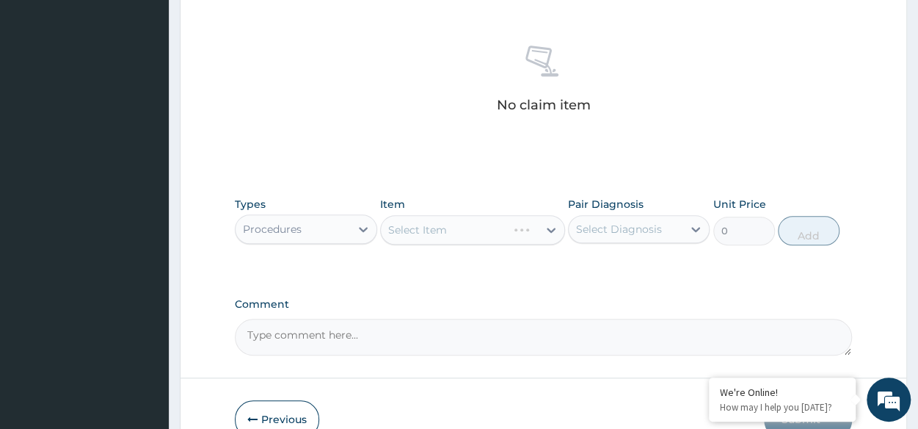
click at [500, 227] on div "Select Item" at bounding box center [472, 229] width 185 height 29
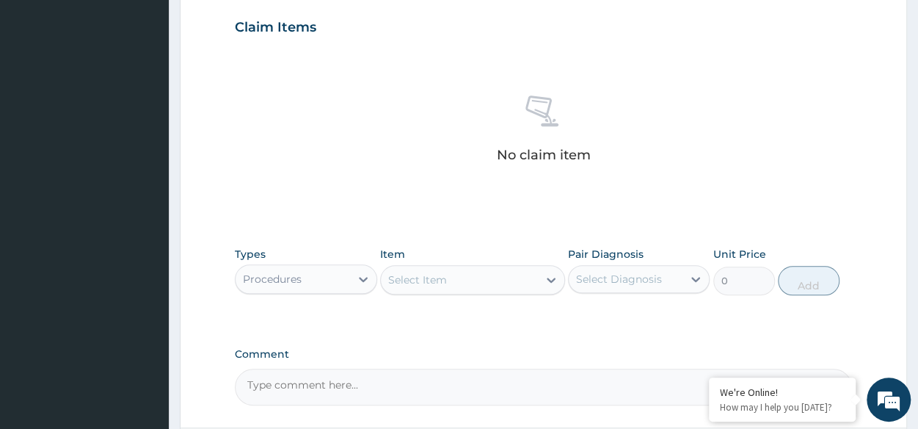
scroll to position [497, 0]
click at [480, 277] on div "Select Item" at bounding box center [459, 280] width 157 height 23
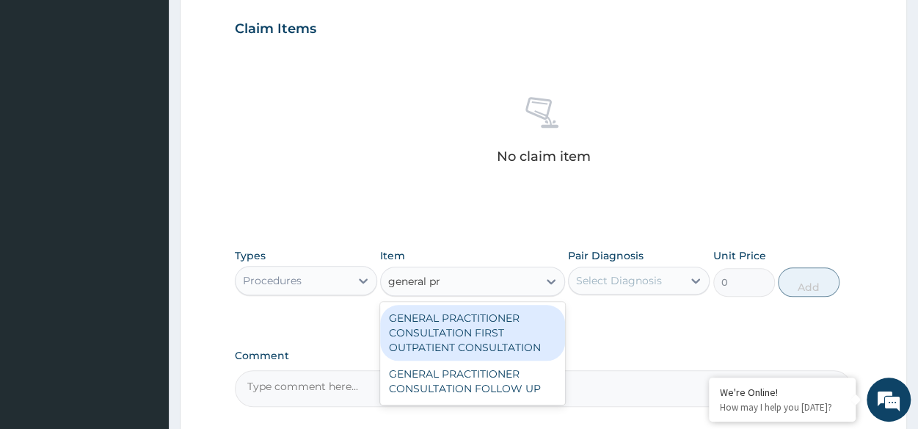
type input "general pra"
click at [481, 325] on div "GENERAL PRACTITIONER CONSULTATION FIRST OUTPATIENT CONSULTATION" at bounding box center [472, 333] width 185 height 56
type input "3370.125"
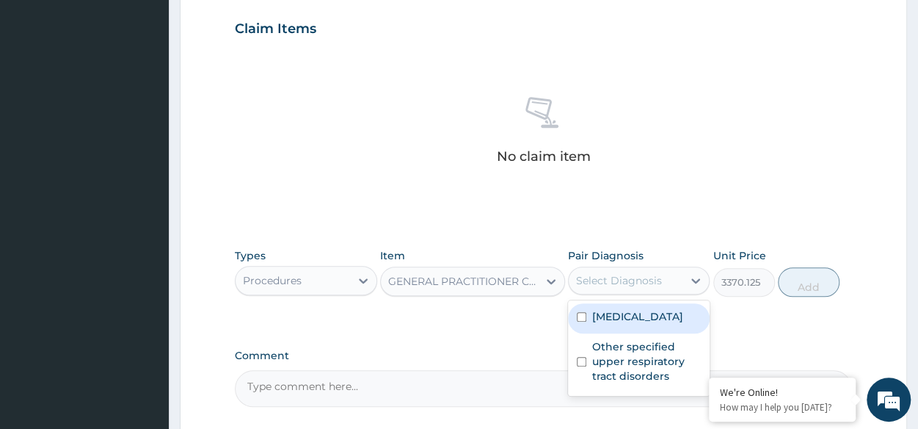
click at [644, 275] on div "Select Diagnosis" at bounding box center [619, 280] width 86 height 15
click at [641, 303] on div "[MEDICAL_DATA]" at bounding box center [639, 318] width 142 height 30
checkbox input "true"
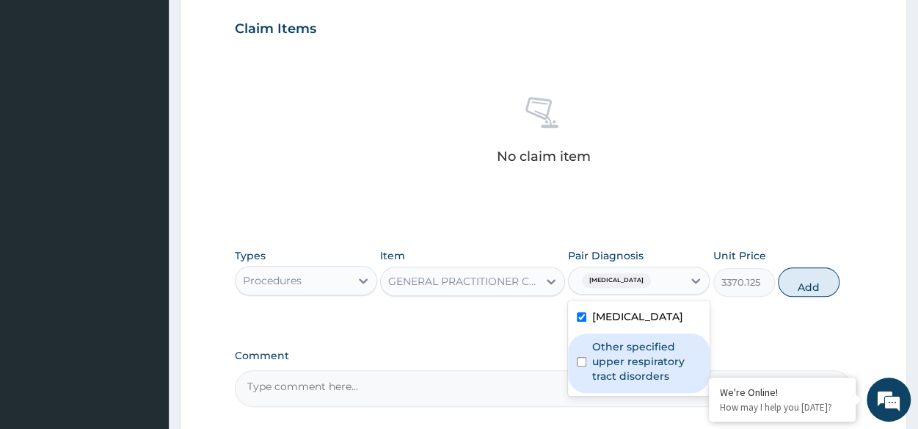
click at [640, 348] on label "Other specified upper respiratory tract disorders" at bounding box center [646, 361] width 109 height 44
checkbox input "true"
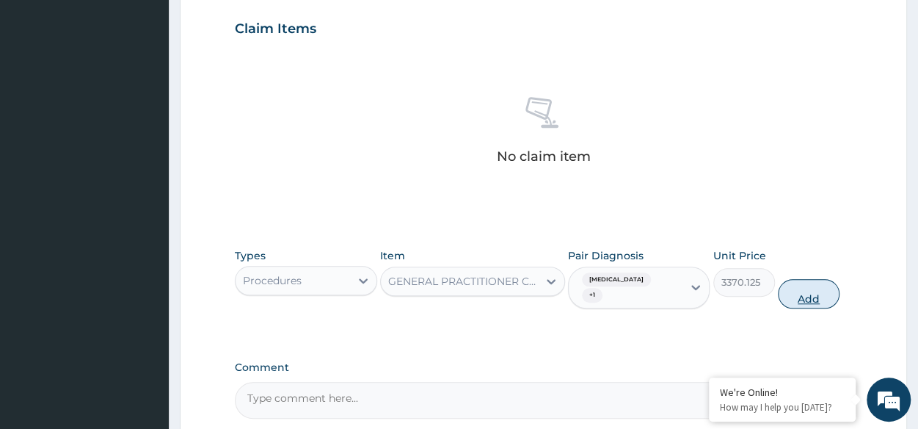
click at [801, 289] on button "Add" at bounding box center [809, 293] width 62 height 29
type input "0"
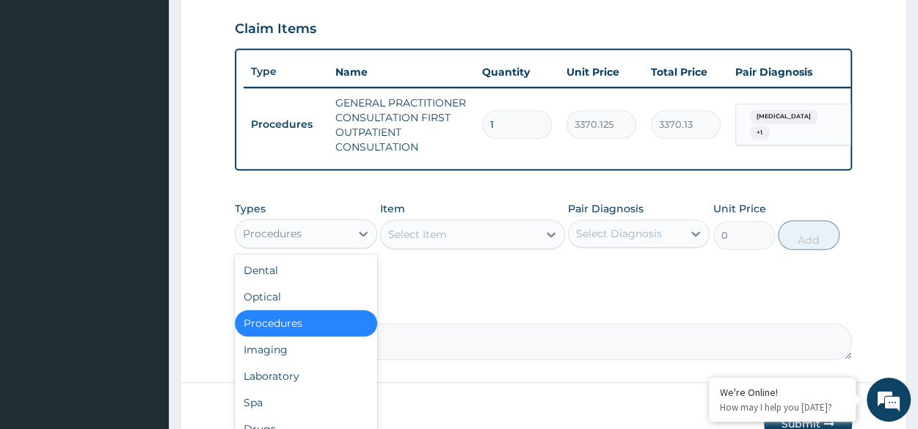
click at [294, 234] on div "Procedures" at bounding box center [272, 233] width 59 height 15
click at [299, 388] on div "Laboratory" at bounding box center [306, 375] width 142 height 26
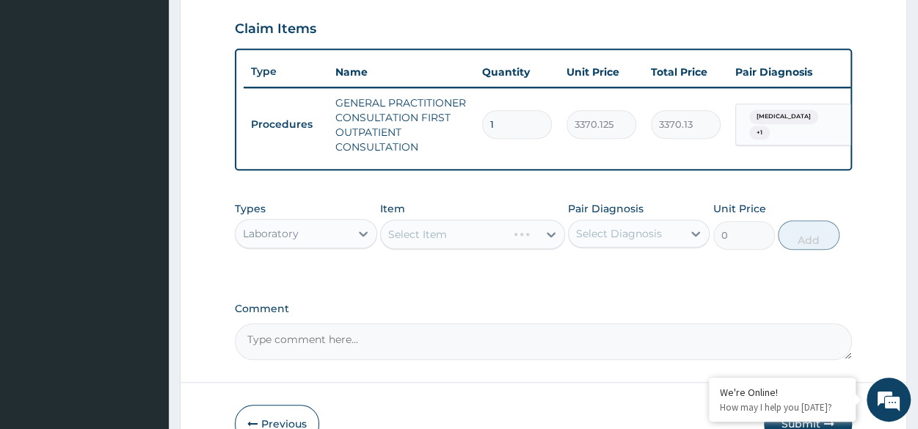
click at [429, 245] on div "Select Item" at bounding box center [472, 233] width 185 height 29
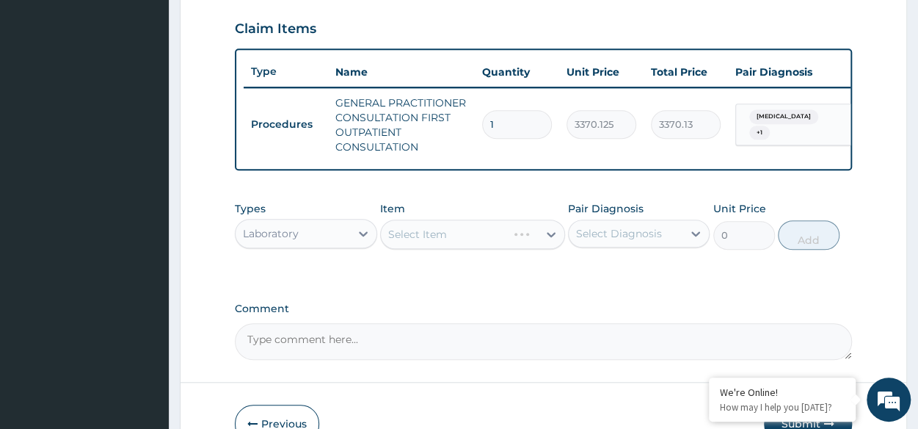
click at [429, 245] on div "Select Item" at bounding box center [472, 233] width 185 height 29
click at [442, 240] on div "Select Item" at bounding box center [472, 233] width 185 height 29
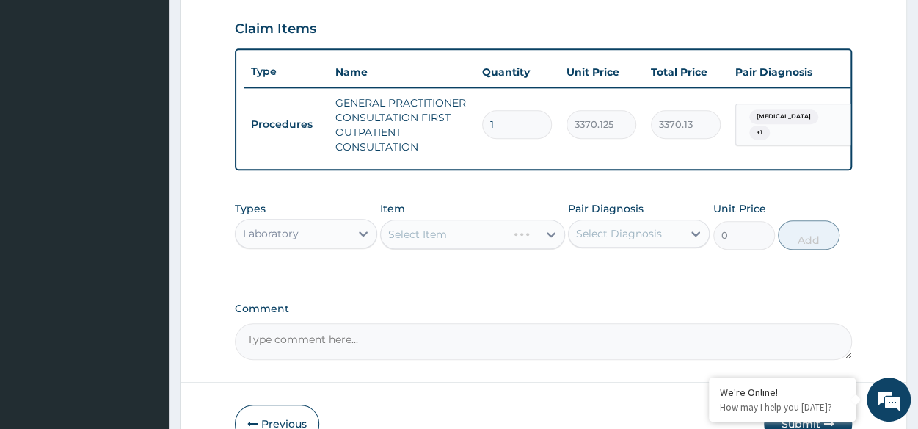
click at [442, 240] on div "Select Item" at bounding box center [472, 233] width 185 height 29
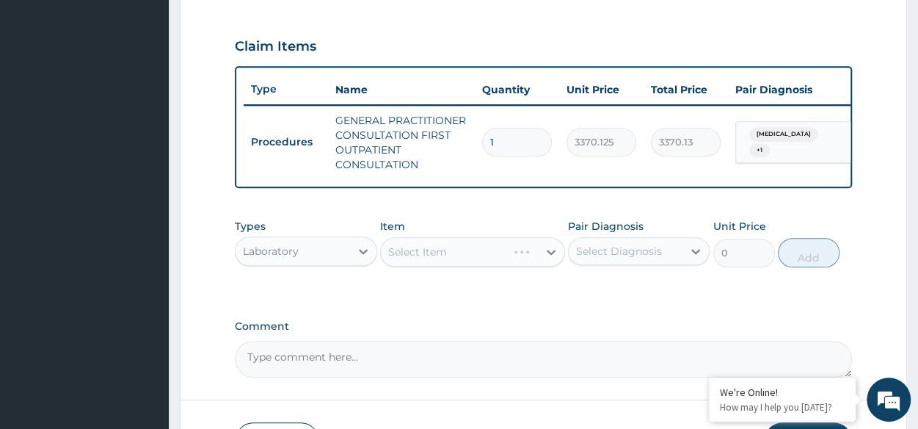
scroll to position [481, 0]
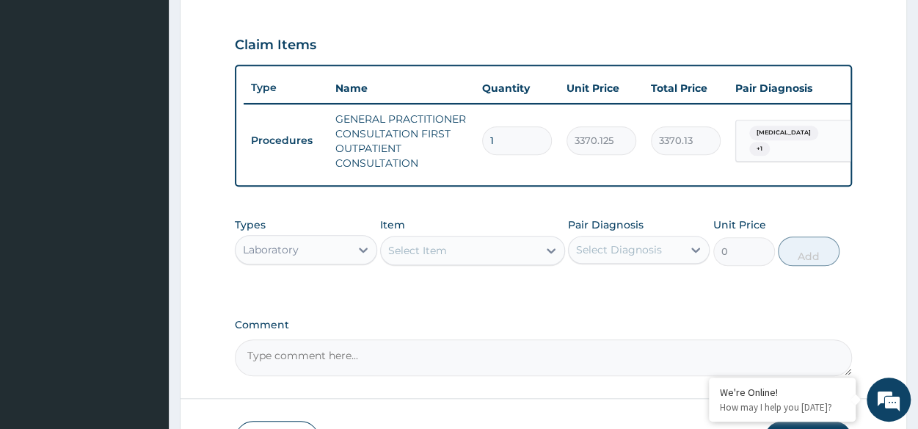
click at [487, 255] on div "Select Item" at bounding box center [459, 249] width 157 height 23
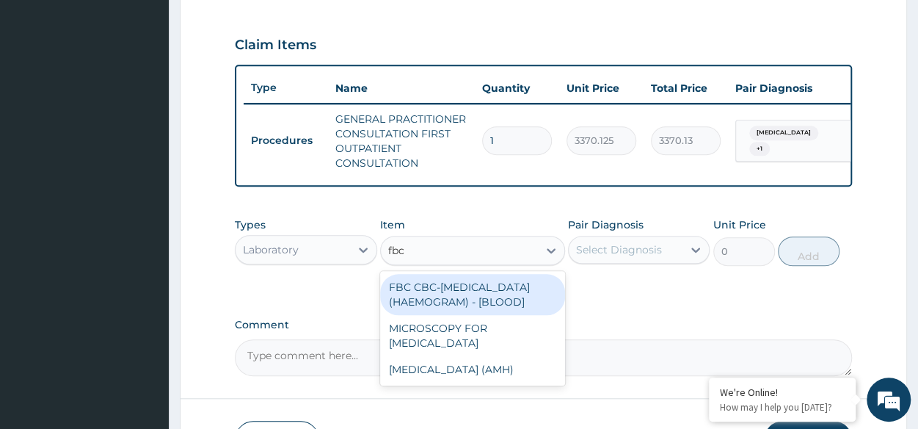
type input "fbc"
click at [430, 315] on div "FBC CBC-[MEDICAL_DATA] (HAEMOGRAM) - [BLOOD]" at bounding box center [472, 294] width 185 height 41
type input "4085"
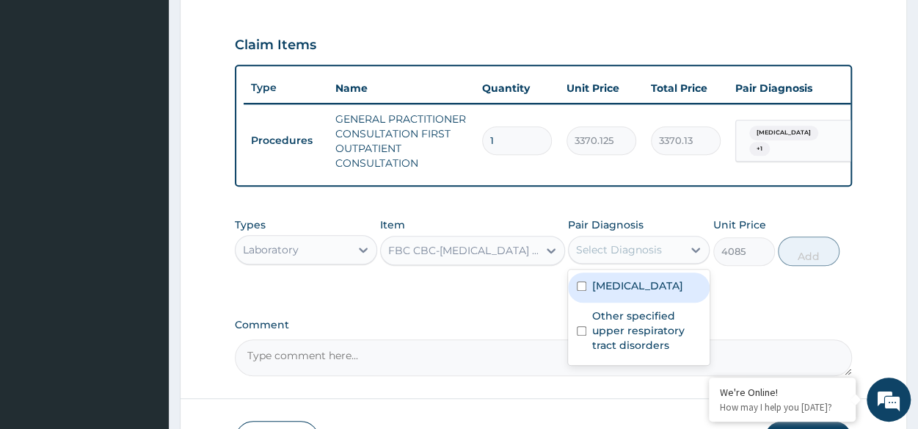
click at [657, 261] on div "Select Diagnosis" at bounding box center [626, 249] width 114 height 23
click at [645, 293] on label "[MEDICAL_DATA]" at bounding box center [637, 285] width 91 height 15
checkbox input "true"
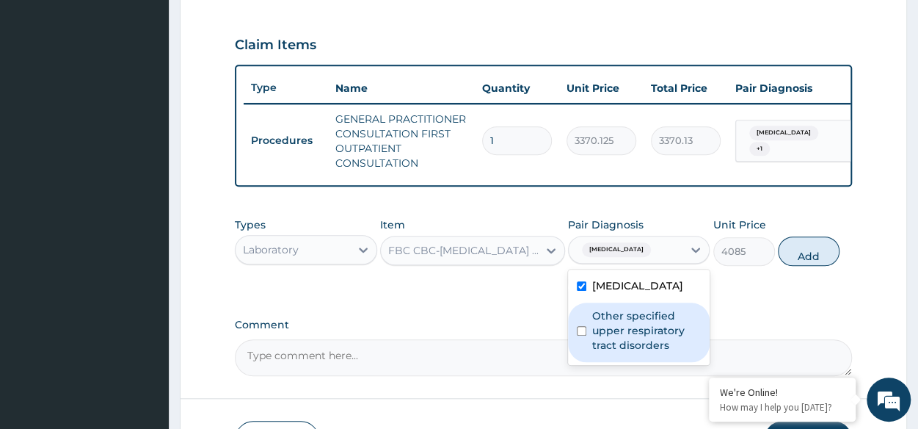
click at [649, 329] on label "Other specified upper respiratory tract disorders" at bounding box center [646, 330] width 109 height 44
checkbox input "true"
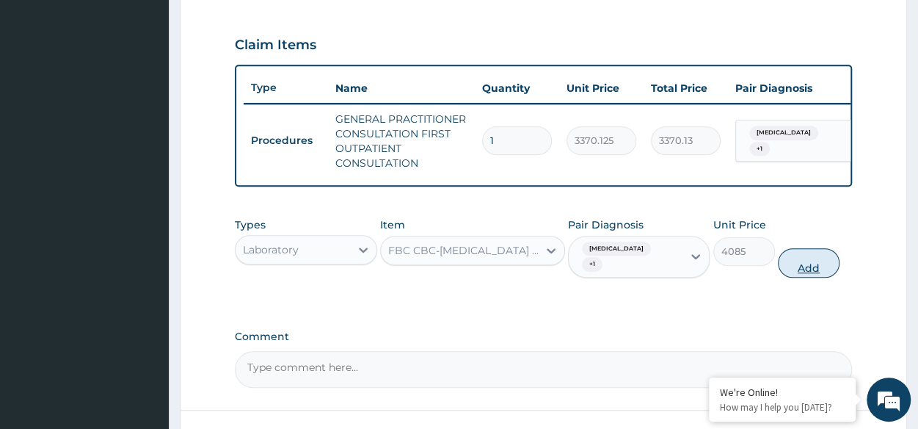
click at [832, 267] on button "Add" at bounding box center [809, 262] width 62 height 29
type input "0"
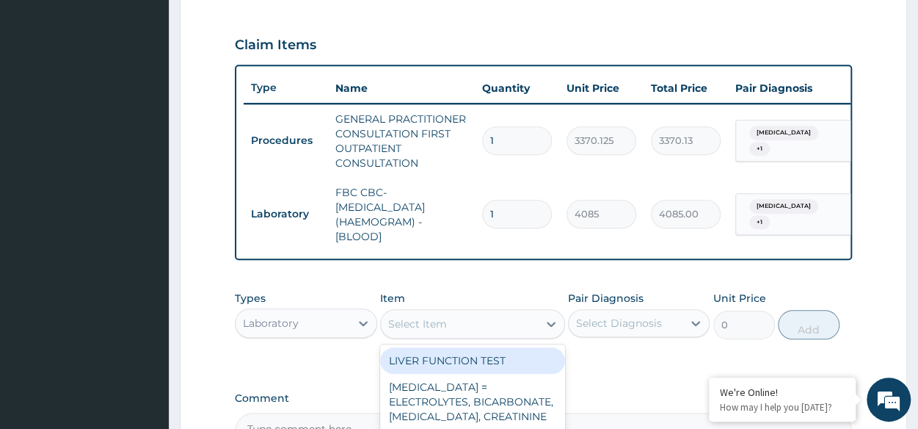
click at [492, 335] on div "Select Item" at bounding box center [459, 323] width 157 height 23
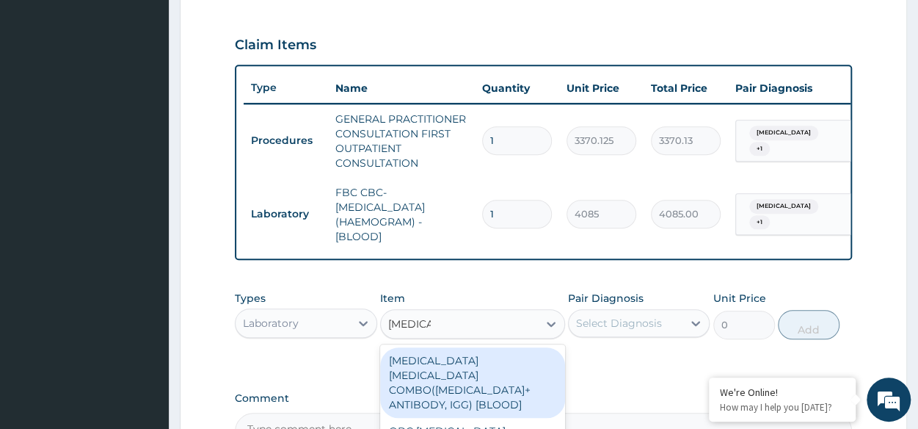
type input "[MEDICAL_DATA] p"
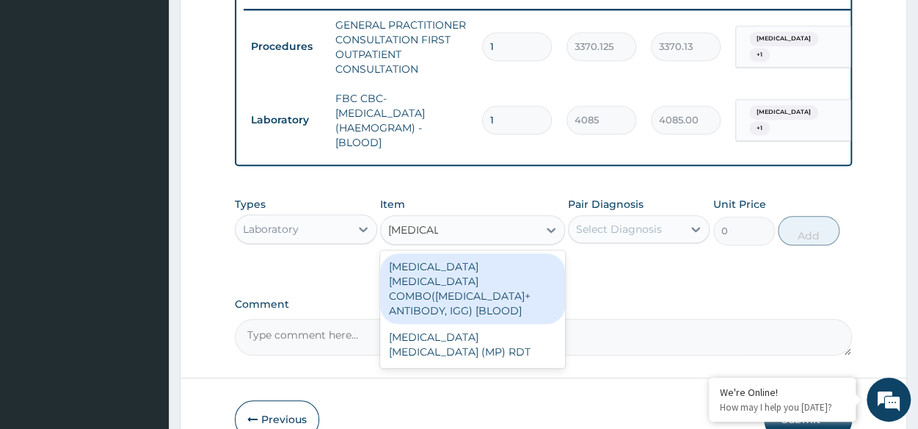
scroll to position [577, 0]
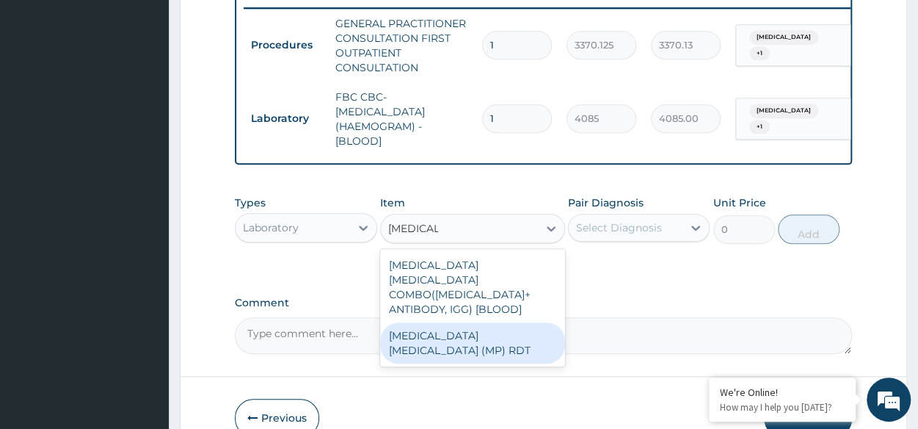
click at [503, 325] on div "[MEDICAL_DATA] [MEDICAL_DATA] (MP) RDT" at bounding box center [472, 342] width 185 height 41
type input "1531.875"
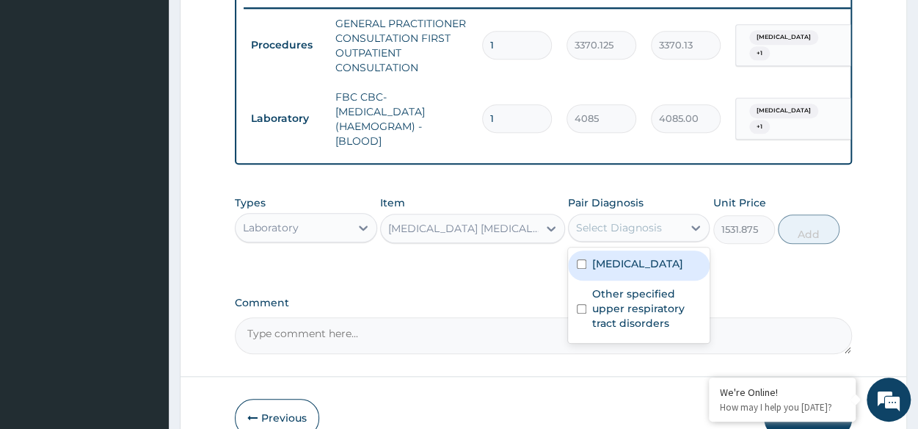
click at [673, 231] on div "Select Diagnosis" at bounding box center [626, 227] width 114 height 23
click at [635, 271] on label "[MEDICAL_DATA]" at bounding box center [637, 263] width 91 height 15
checkbox input "true"
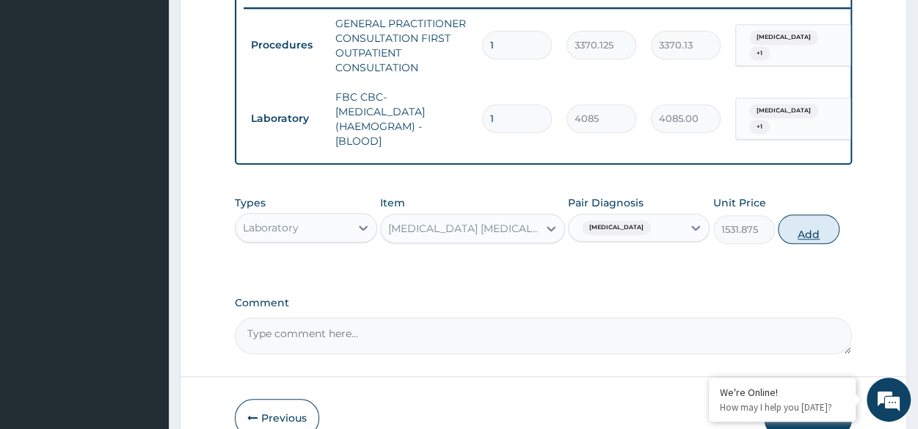
click at [817, 231] on button "Add" at bounding box center [809, 228] width 62 height 29
type input "0"
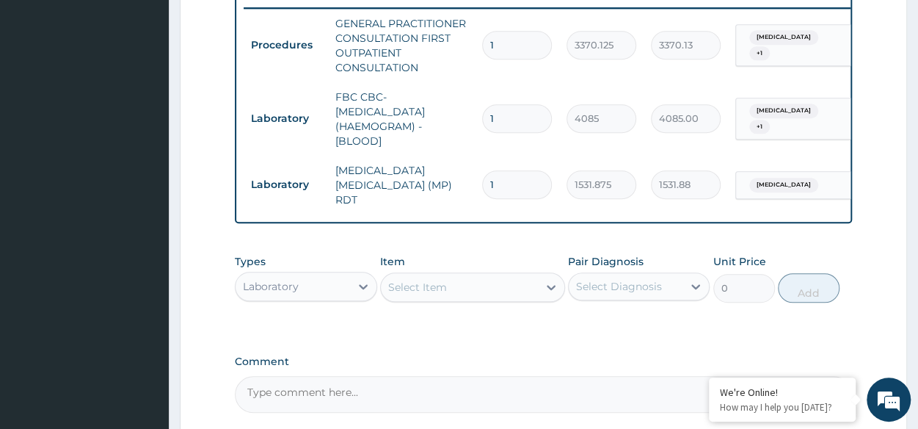
click at [288, 280] on div "Laboratory" at bounding box center [293, 285] width 114 height 23
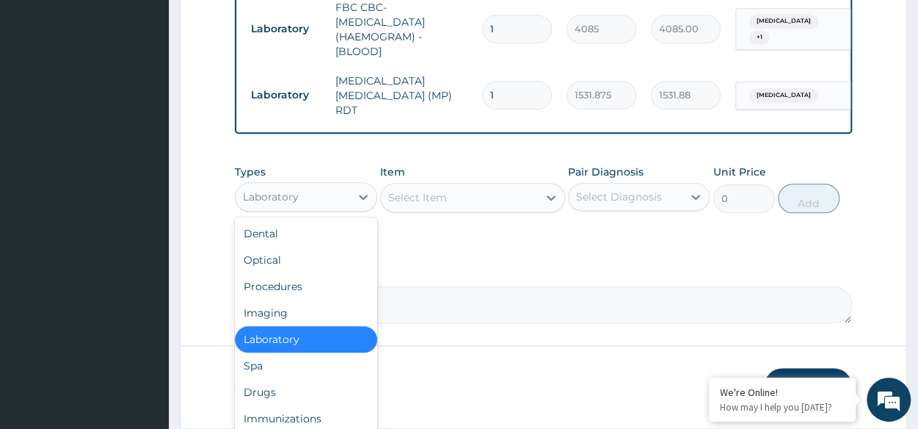
scroll to position [678, 0]
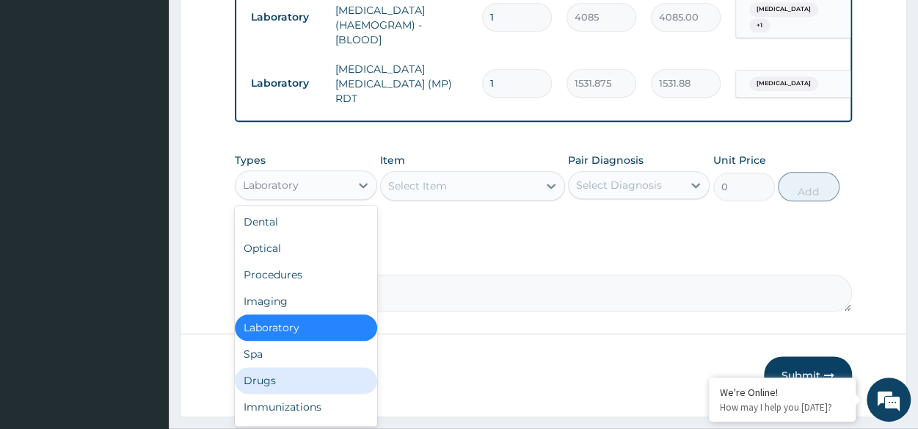
click at [261, 384] on div "Drugs" at bounding box center [306, 380] width 142 height 26
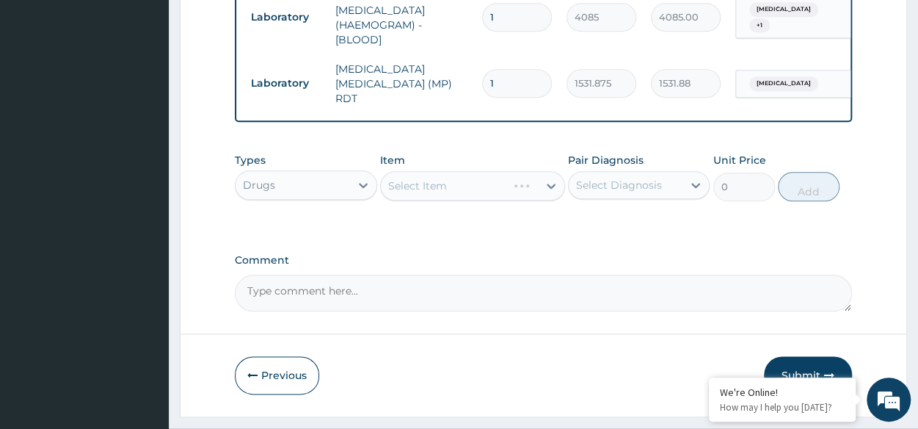
click at [487, 196] on div "Select Item" at bounding box center [472, 185] width 185 height 29
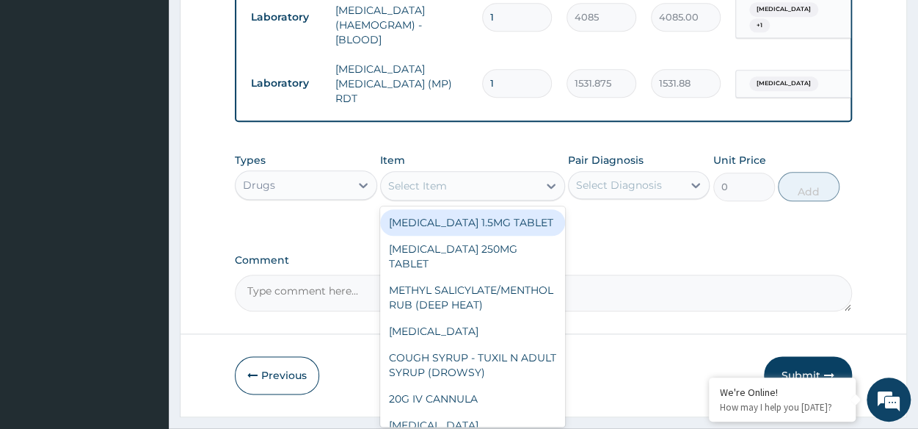
click at [453, 176] on div "Select Item" at bounding box center [459, 185] width 157 height 23
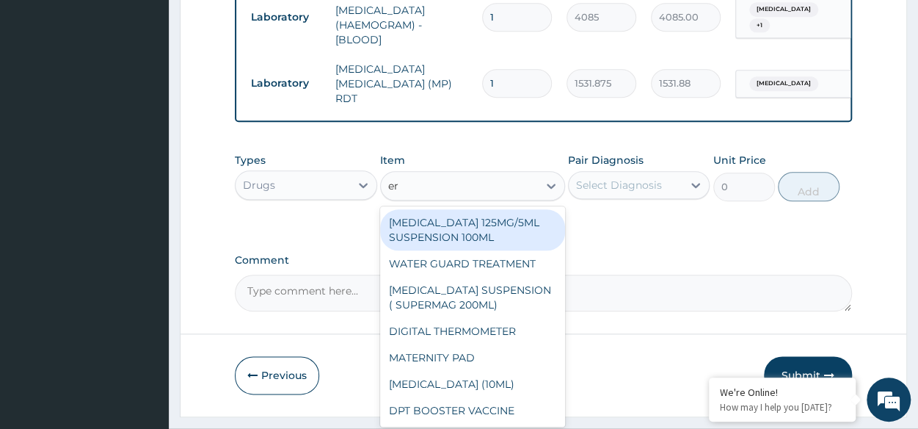
type input "ery"
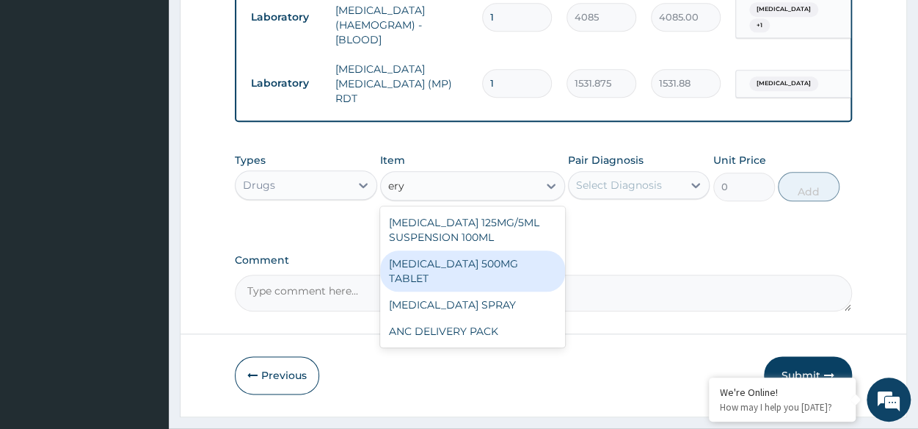
click at [486, 270] on div "[MEDICAL_DATA] 500MG TABLET" at bounding box center [472, 270] width 185 height 41
type input "109.1999969482422"
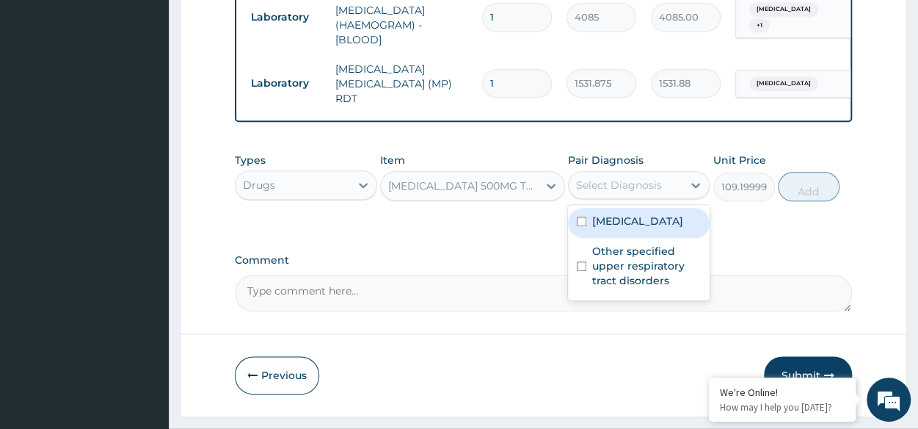
click at [637, 181] on div "Select Diagnosis" at bounding box center [619, 185] width 86 height 15
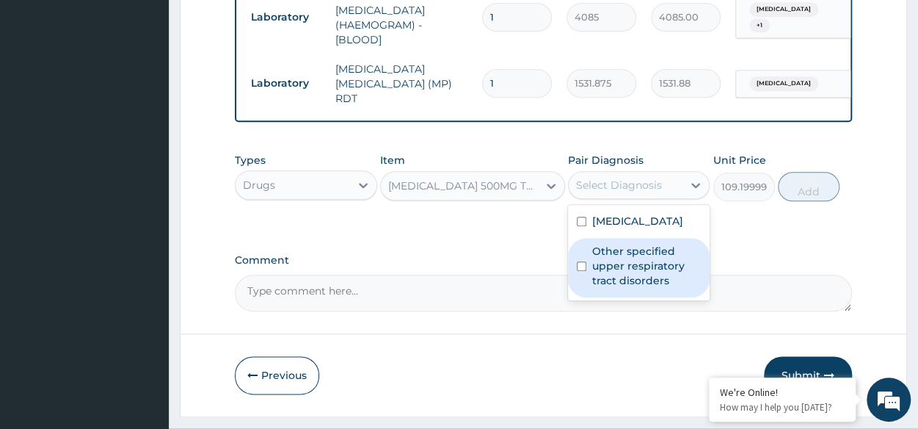
click at [615, 252] on label "Other specified upper respiratory tract disorders" at bounding box center [646, 266] width 109 height 44
checkbox input "true"
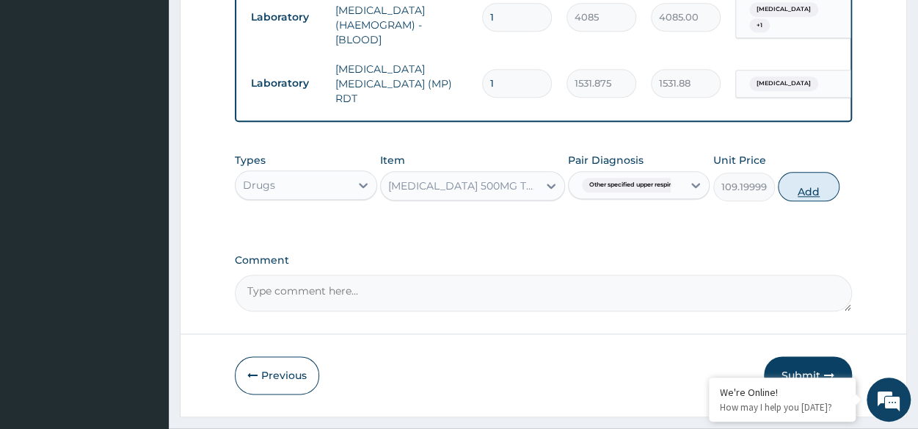
click at [811, 188] on button "Add" at bounding box center [809, 186] width 62 height 29
type input "0"
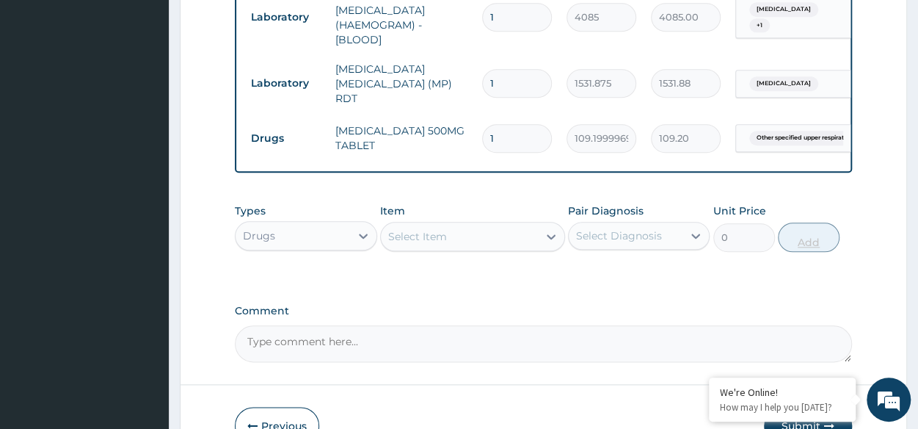
type input "0.00"
type input "7"
type input "764.40"
type input "7"
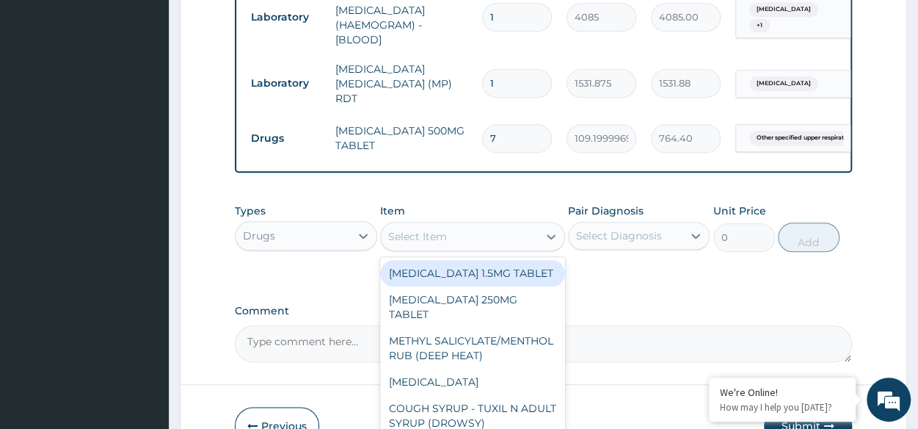
click at [446, 238] on div "Select Item" at bounding box center [459, 236] width 157 height 23
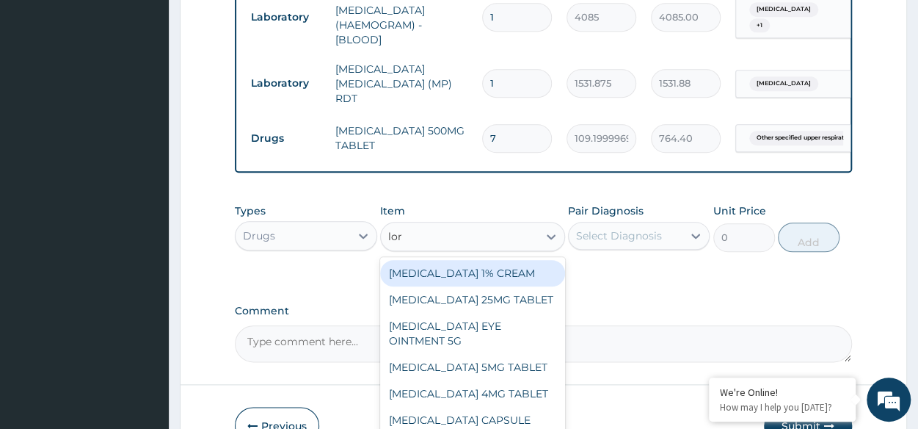
type input "[PERSON_NAME]"
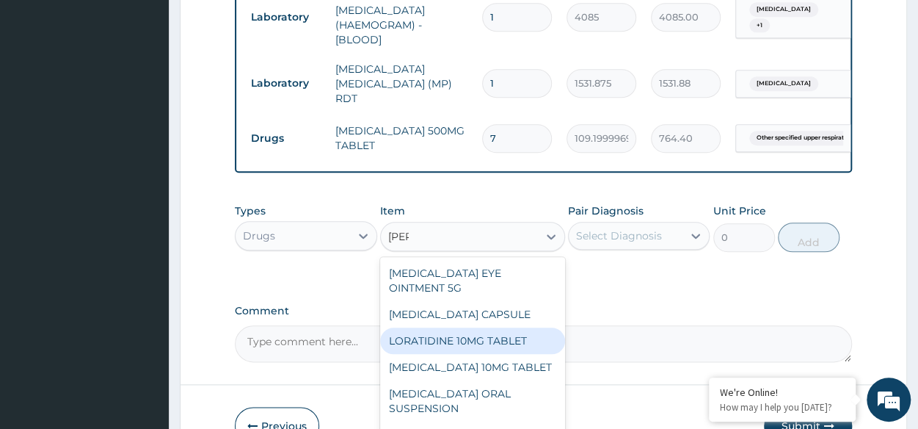
click at [520, 354] on div "LORATIDINE 10MG TABLET" at bounding box center [472, 340] width 185 height 26
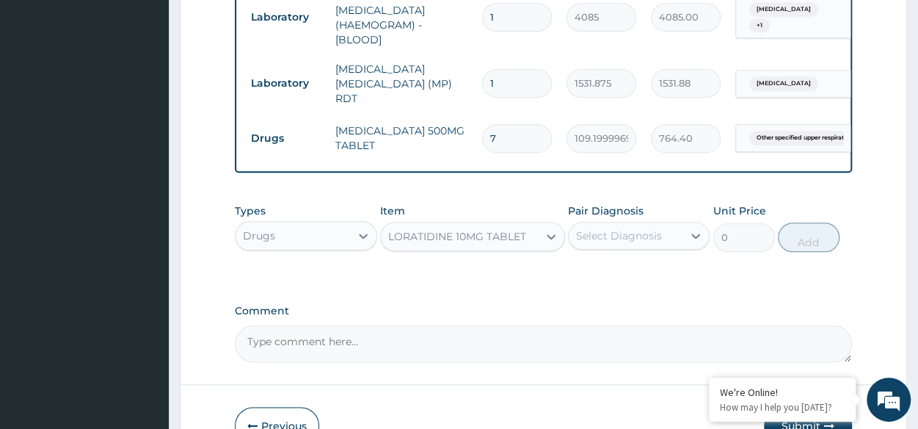
type input "96"
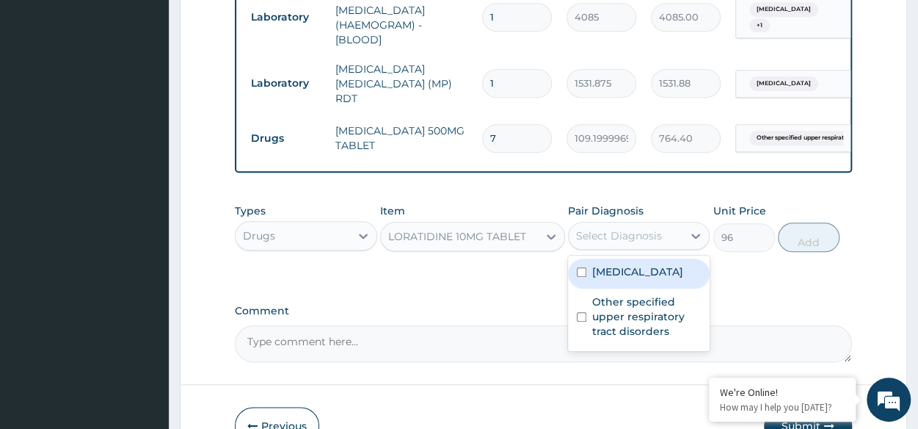
click at [615, 247] on div "Select Diagnosis" at bounding box center [626, 235] width 114 height 23
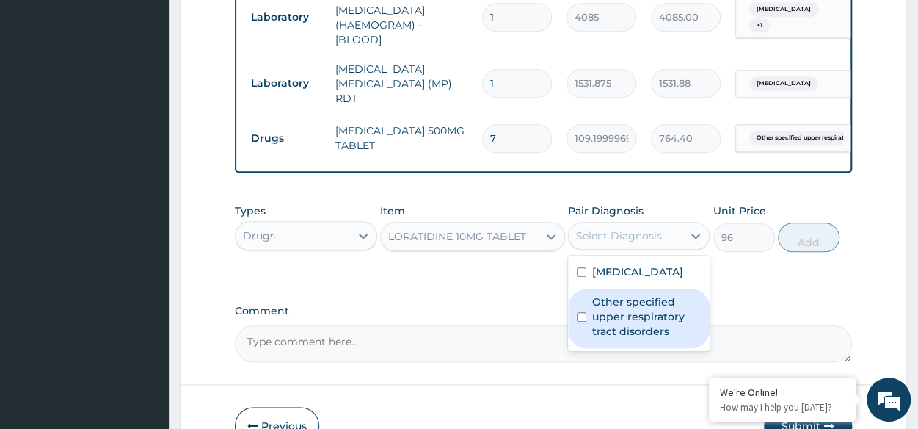
click at [610, 296] on div "Other specified upper respiratory tract disorders" at bounding box center [639, 317] width 142 height 59
checkbox input "true"
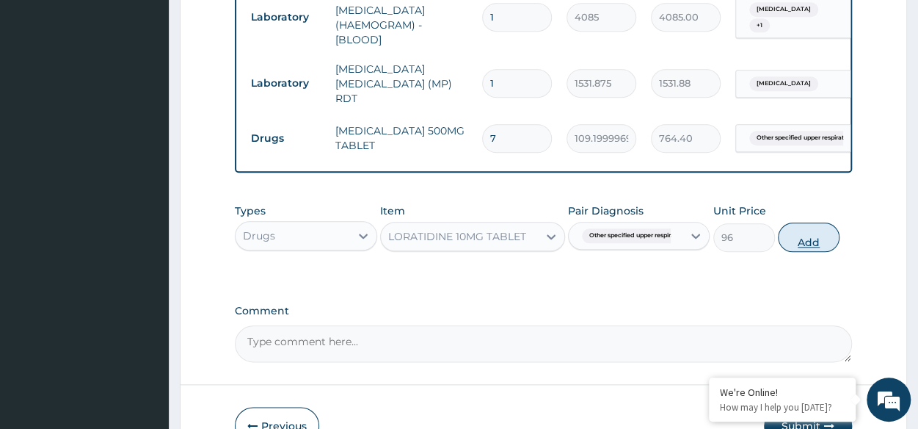
click at [790, 241] on button "Add" at bounding box center [809, 236] width 62 height 29
type input "0"
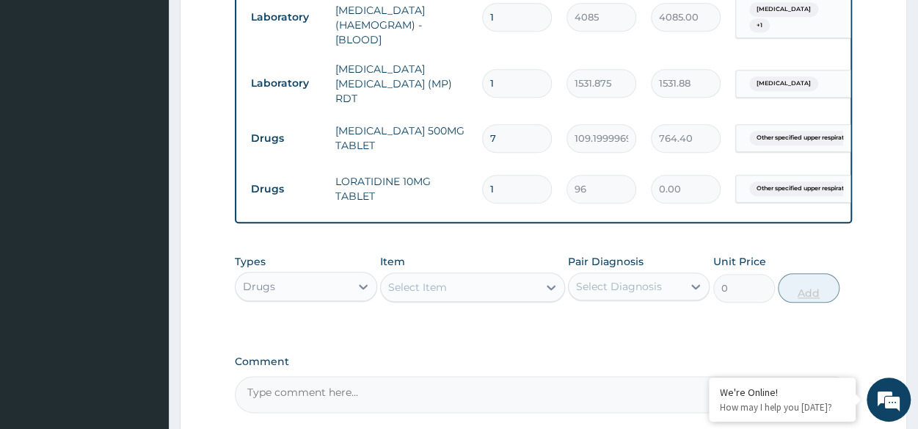
type input "0.00"
type input "7"
type input "672.00"
type input "7"
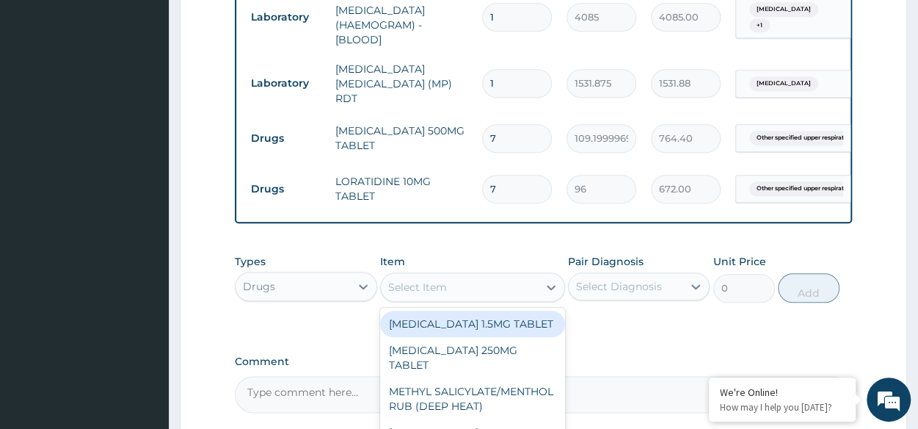
click at [429, 294] on div "Select Item" at bounding box center [417, 287] width 59 height 15
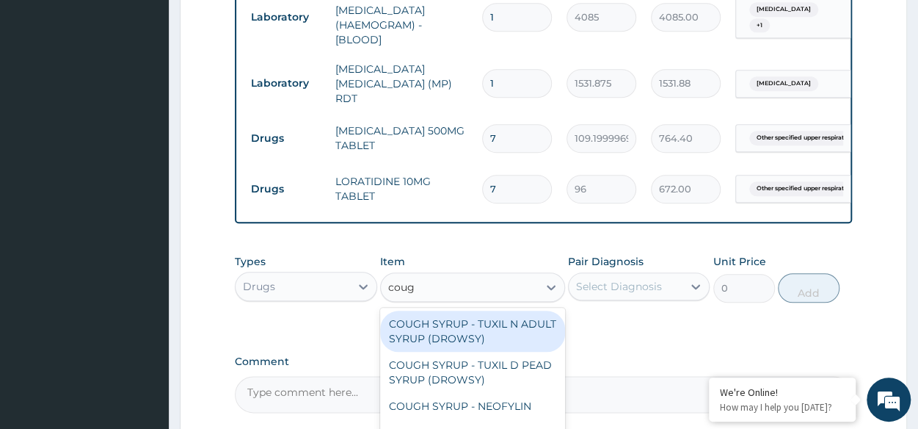
type input "cough"
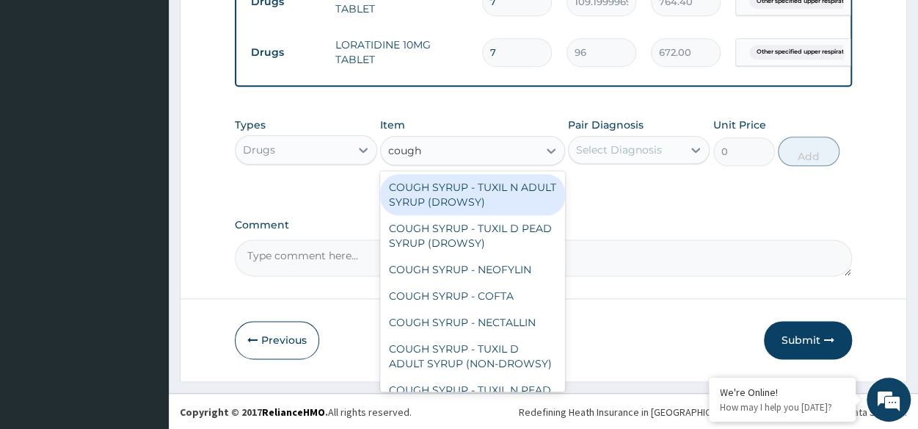
scroll to position [817, 0]
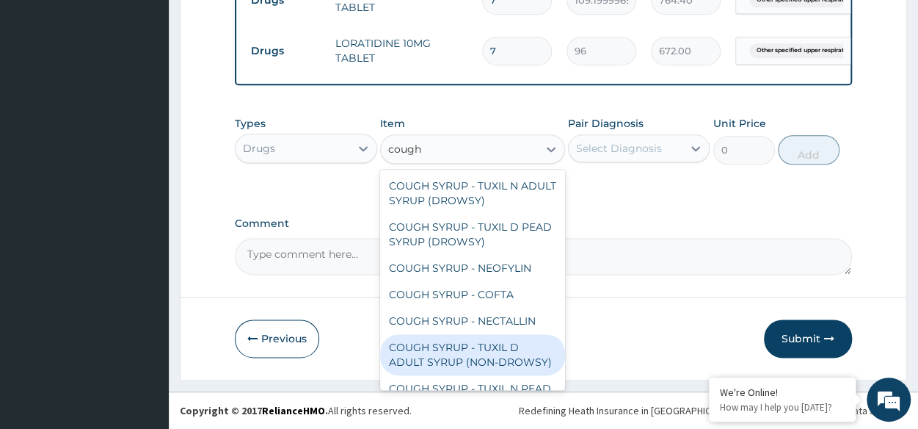
click at [483, 366] on div "COUGH SYRUP - TUXIL D ADULT SYRUP (NON-DROWSY)" at bounding box center [472, 354] width 185 height 41
type input "2000"
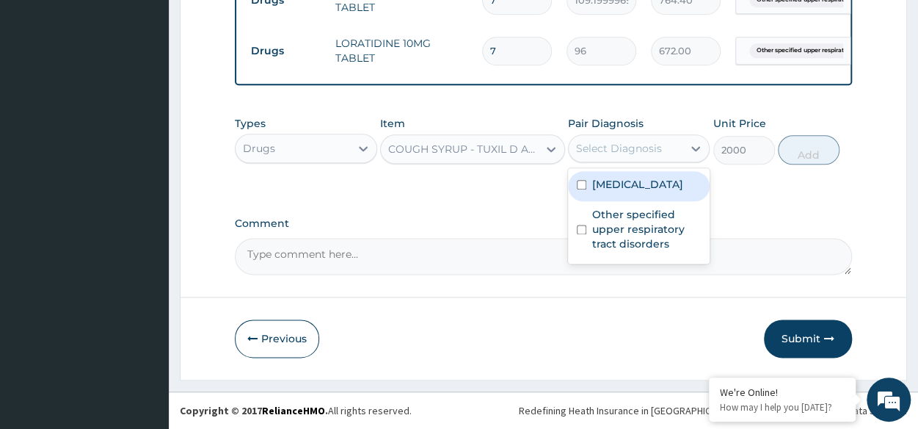
click at [622, 153] on div "Select Diagnosis" at bounding box center [619, 148] width 86 height 15
click at [621, 199] on div "[MEDICAL_DATA]" at bounding box center [639, 186] width 142 height 30
checkbox input "true"
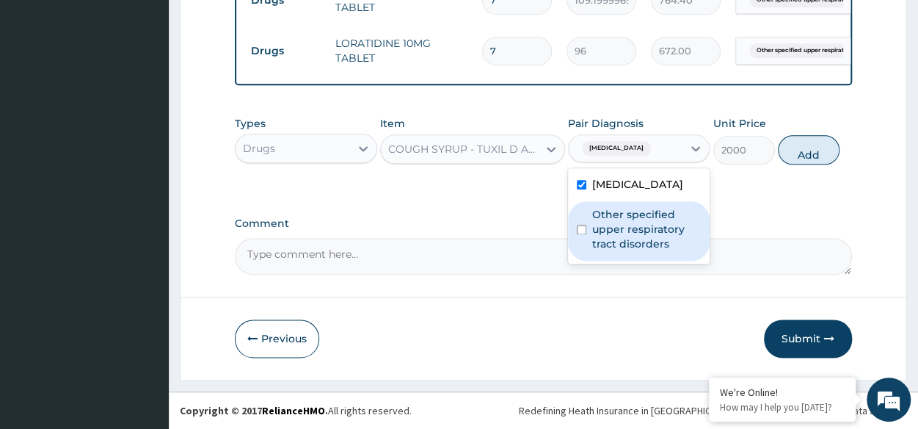
click at [630, 243] on label "Other specified upper respiratory tract disorders" at bounding box center [646, 229] width 109 height 44
checkbox input "true"
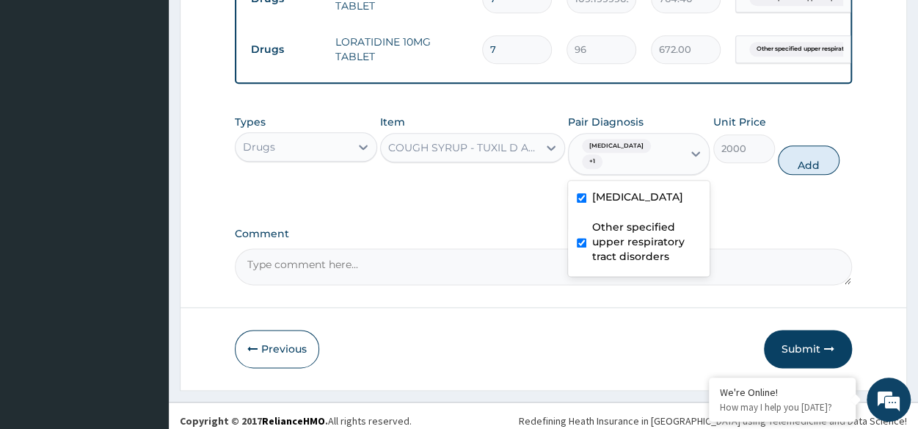
click at [649, 194] on label "[MEDICAL_DATA]" at bounding box center [637, 196] width 91 height 15
checkbox input "false"
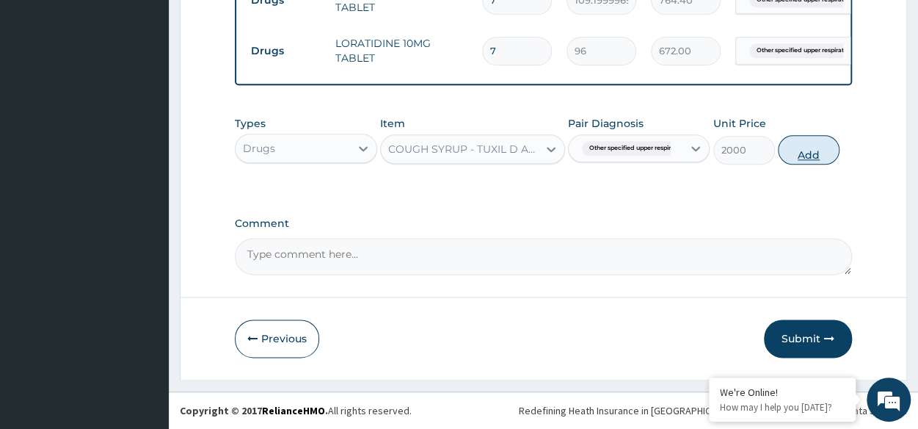
click at [803, 162] on button "Add" at bounding box center [809, 149] width 62 height 29
type input "0"
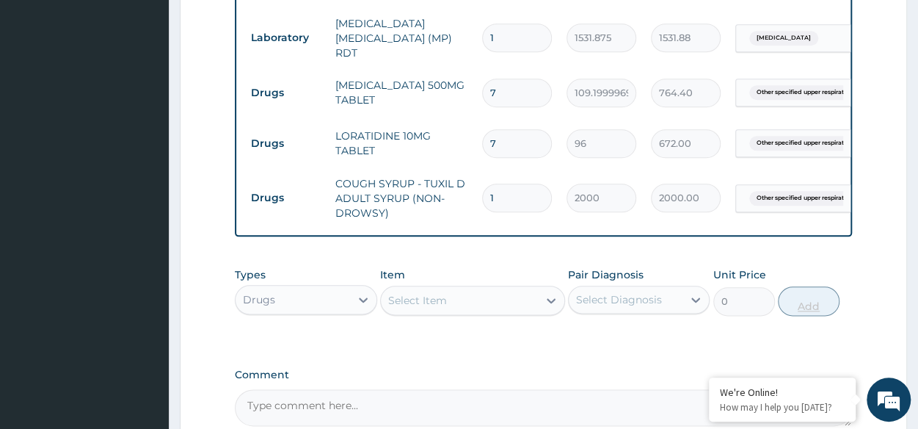
scroll to position [876, 0]
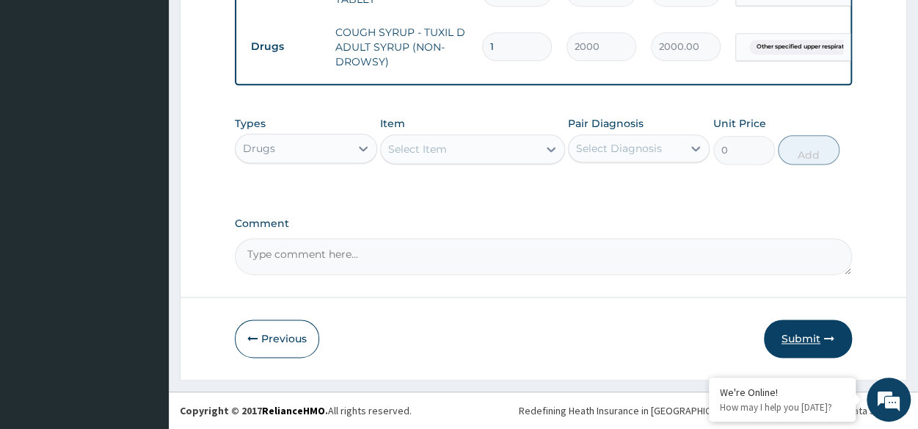
click at [833, 335] on icon "button" at bounding box center [829, 338] width 10 height 10
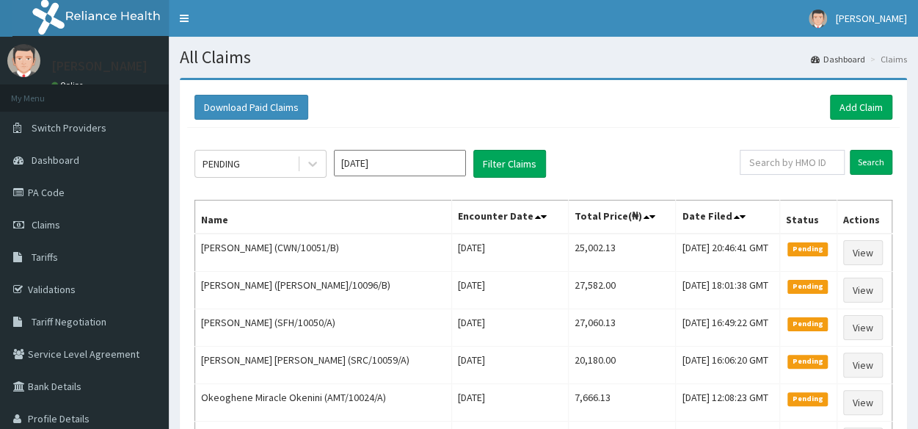
click at [829, 174] on div "Search" at bounding box center [816, 164] width 153 height 28
click at [809, 168] on input "text" at bounding box center [792, 162] width 105 height 25
paste input "SRC/10086/A"
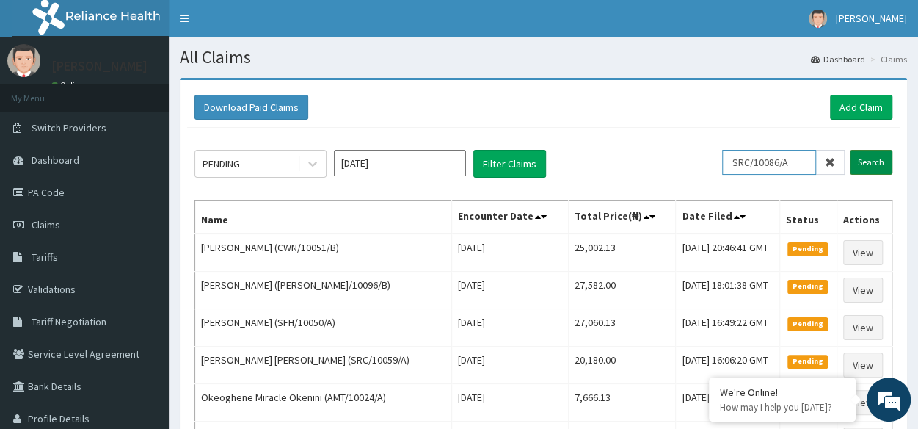
type input "SRC/10086/A"
click at [870, 158] on input "Search" at bounding box center [871, 162] width 43 height 25
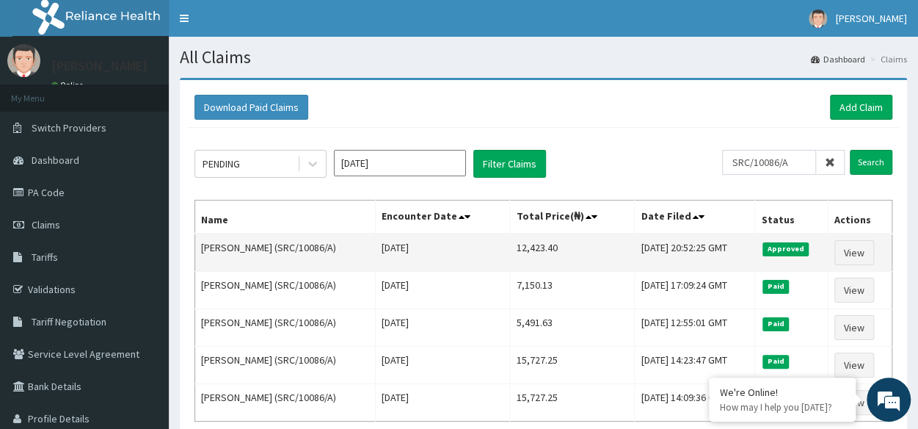
click at [510, 245] on td "12,423.40" at bounding box center [572, 252] width 125 height 38
drag, startPoint x: 485, startPoint y: 245, endPoint x: 546, endPoint y: 238, distance: 61.3
click at [546, 238] on td "12,423.40" at bounding box center [572, 252] width 125 height 38
click at [510, 240] on td "12,423.40" at bounding box center [572, 252] width 125 height 38
drag, startPoint x: 483, startPoint y: 243, endPoint x: 574, endPoint y: 238, distance: 91.1
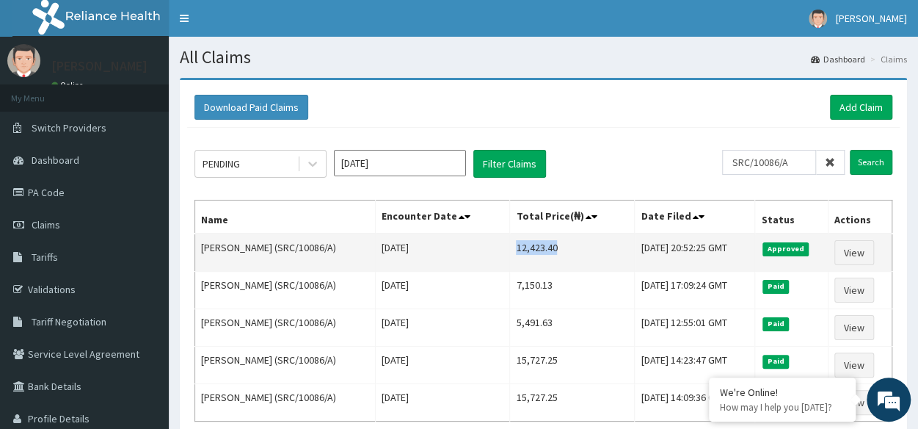
click at [574, 238] on td "12,423.40" at bounding box center [572, 252] width 125 height 38
copy td "12,423.40"
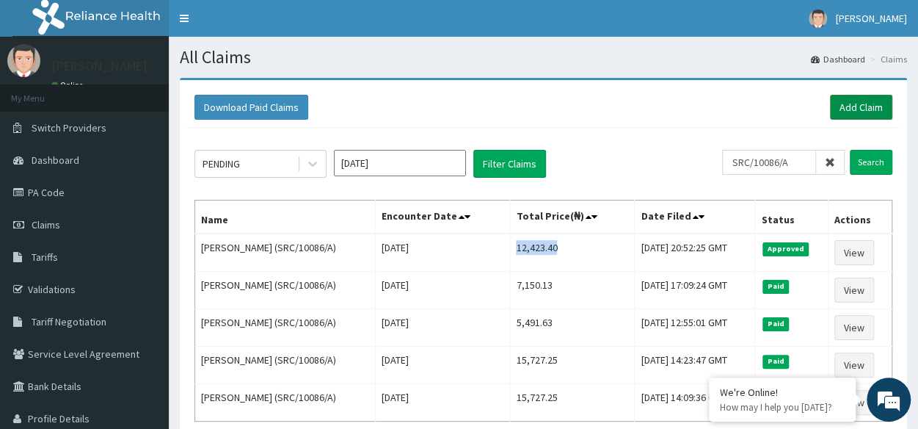
click at [863, 117] on link "Add Claim" at bounding box center [861, 107] width 62 height 25
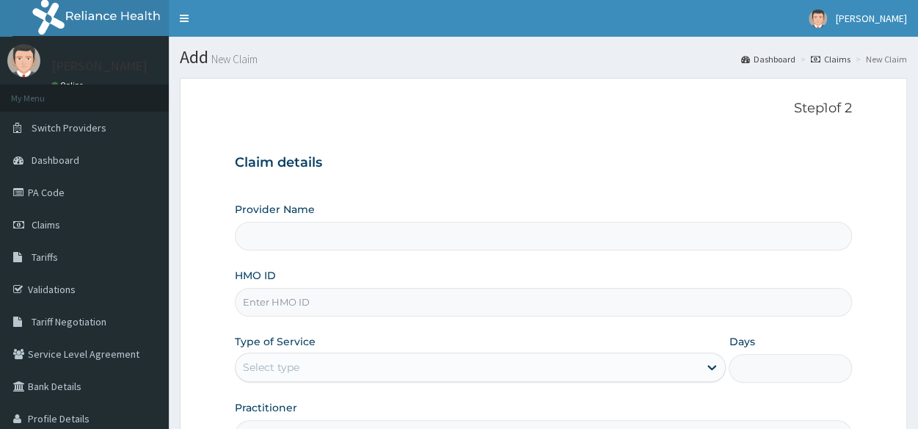
click at [339, 304] on input "HMO ID" at bounding box center [543, 302] width 617 height 29
paste input "PHT/10057/A"
type input "PHT/10057/A"
type input "Reliance Family Clinics (RFC) - [GEOGRAPHIC_DATA]"
click at [339, 304] on input "PHT/10057/A" at bounding box center [543, 302] width 617 height 29
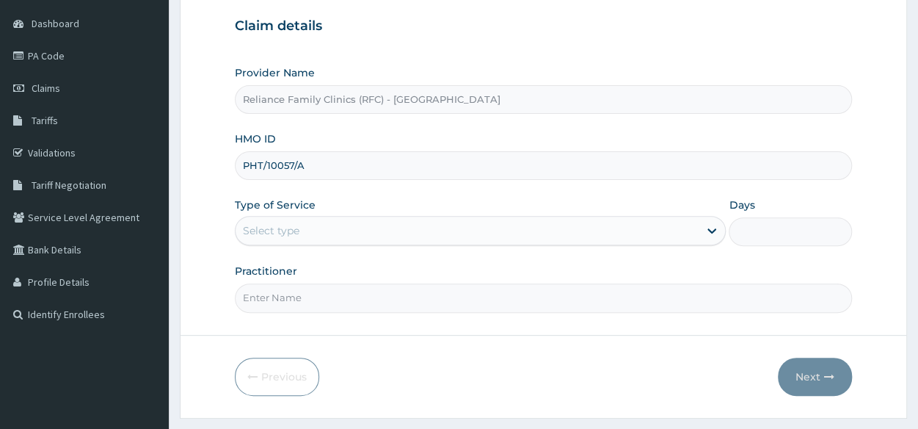
scroll to position [137, 0]
type input "PHT/10057/A"
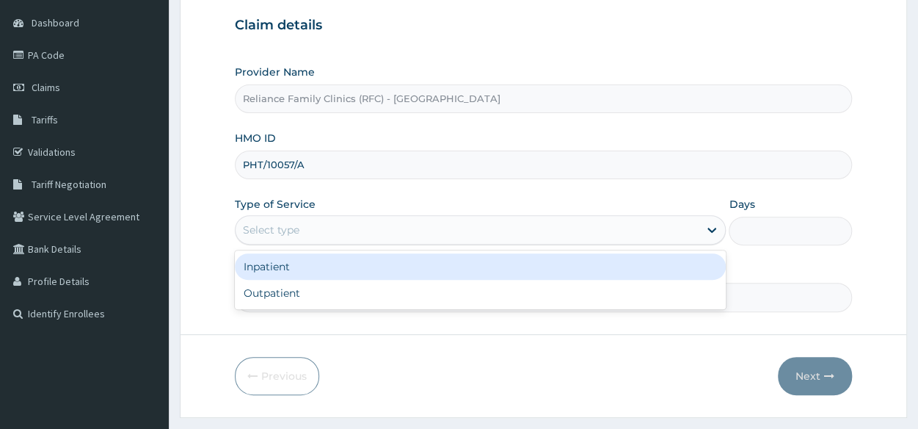
click at [382, 225] on div "Select type" at bounding box center [467, 229] width 463 height 23
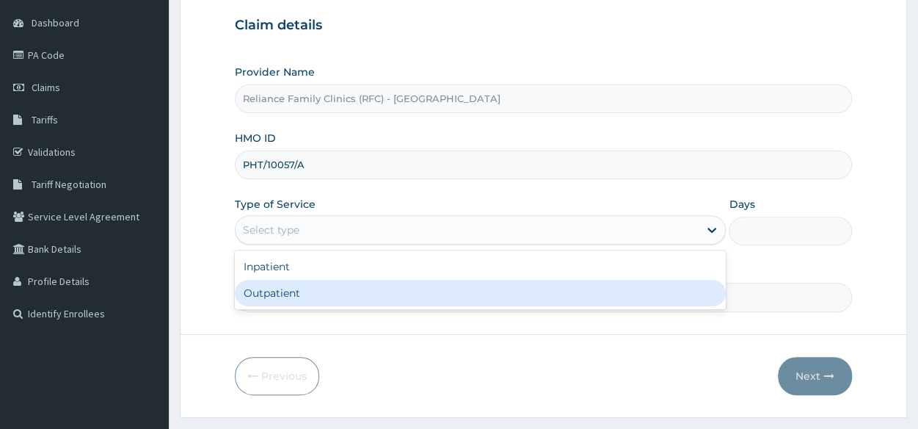
click at [335, 288] on div "Outpatient" at bounding box center [480, 293] width 491 height 26
type input "1"
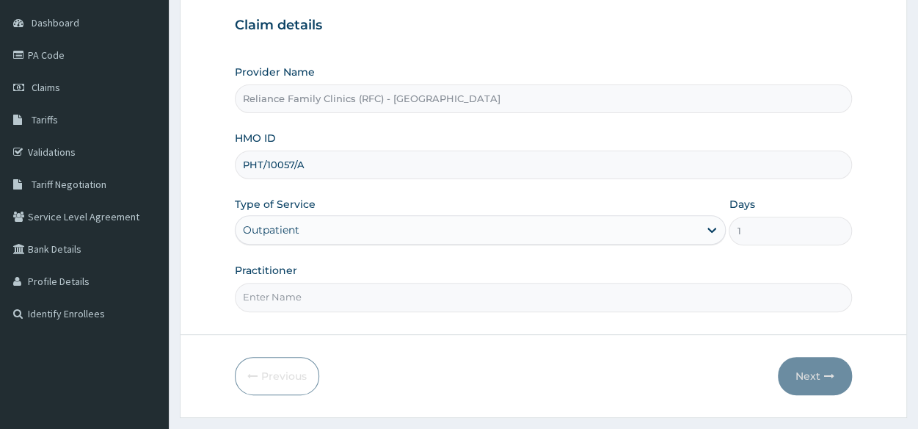
click at [329, 299] on input "Practitioner" at bounding box center [543, 296] width 617 height 29
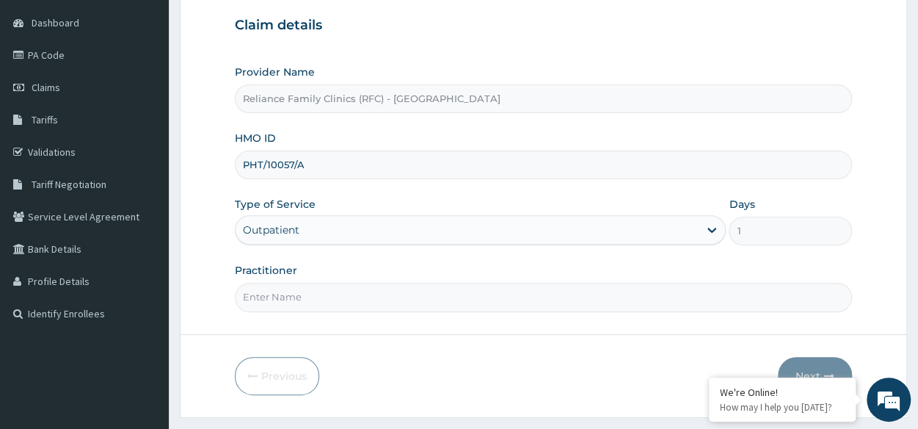
type input "l"
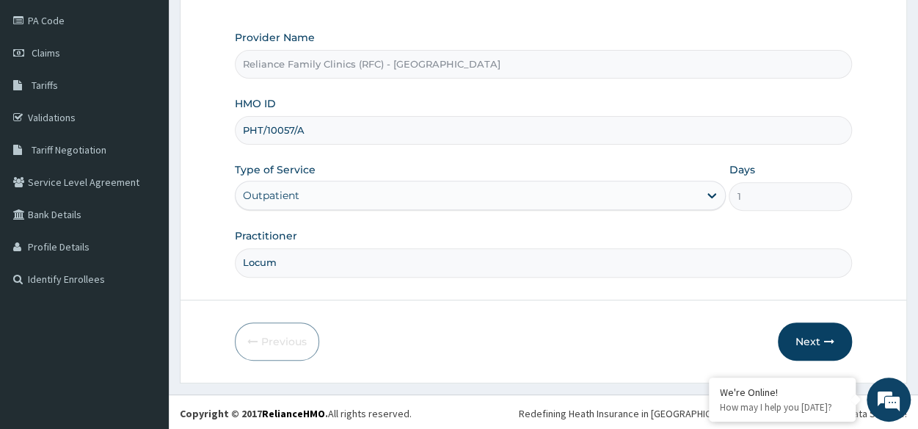
scroll to position [0, 0]
type input "Locum"
click at [819, 313] on form "Step 1 of 2 Claim details Provider Name Reliance Family Clinics (RFC) - Lekki H…" at bounding box center [543, 144] width 727 height 476
click at [819, 340] on button "Next" at bounding box center [815, 341] width 74 height 38
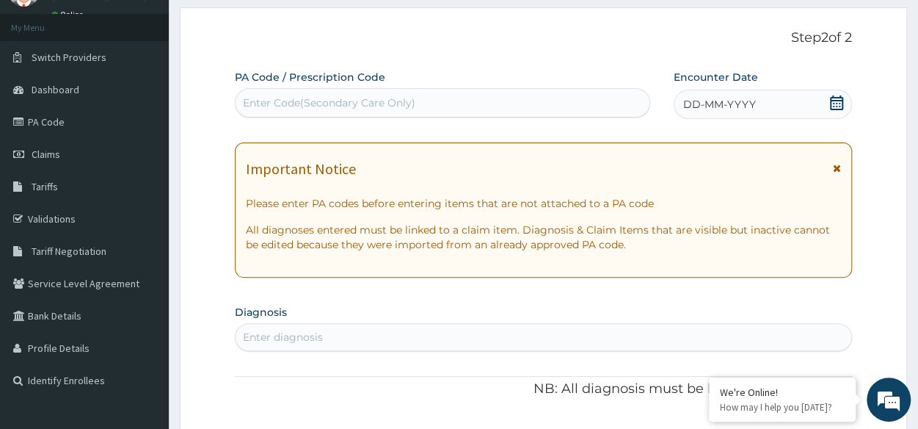
scroll to position [65, 0]
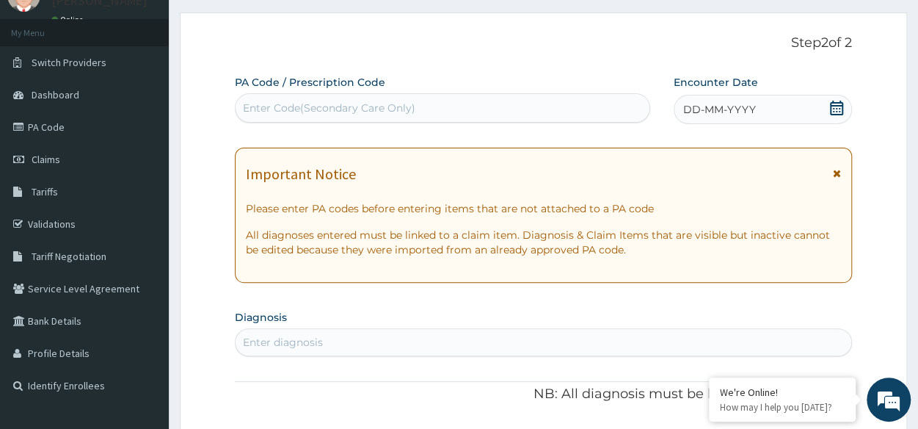
click at [780, 109] on div "DD-MM-YYYY" at bounding box center [763, 109] width 178 height 29
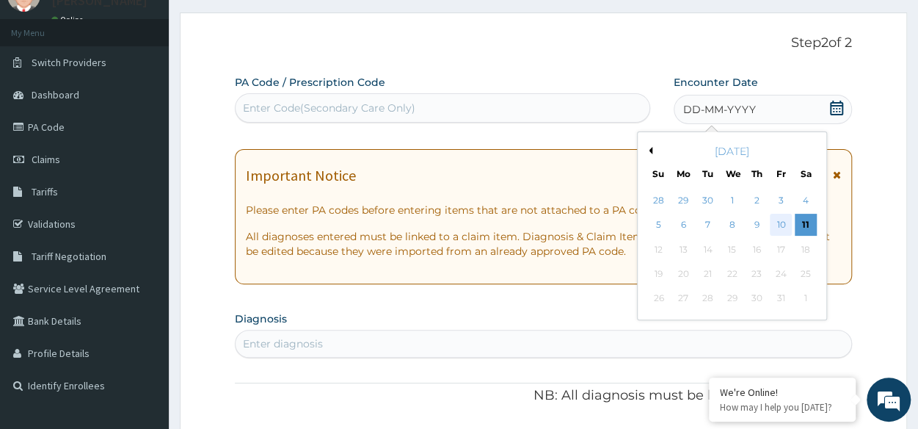
click at [781, 222] on div "10" at bounding box center [781, 225] width 22 height 22
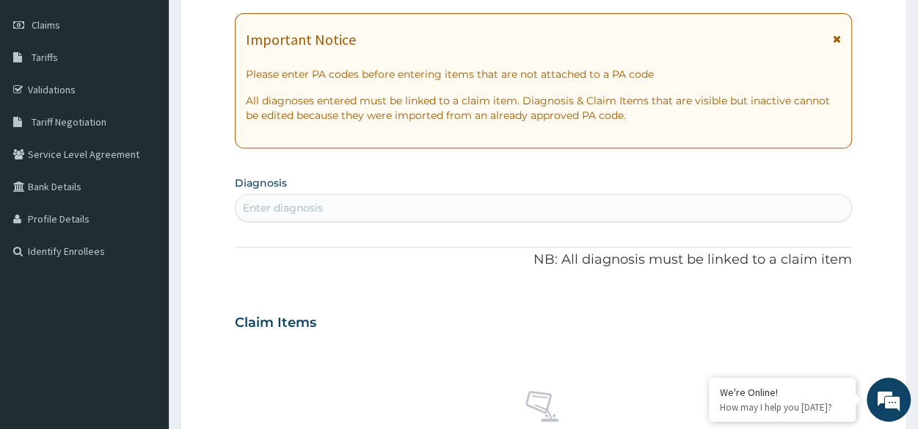
scroll to position [200, 0]
click at [392, 194] on div "Enter diagnosis" at bounding box center [543, 207] width 617 height 28
type input "respiratory"
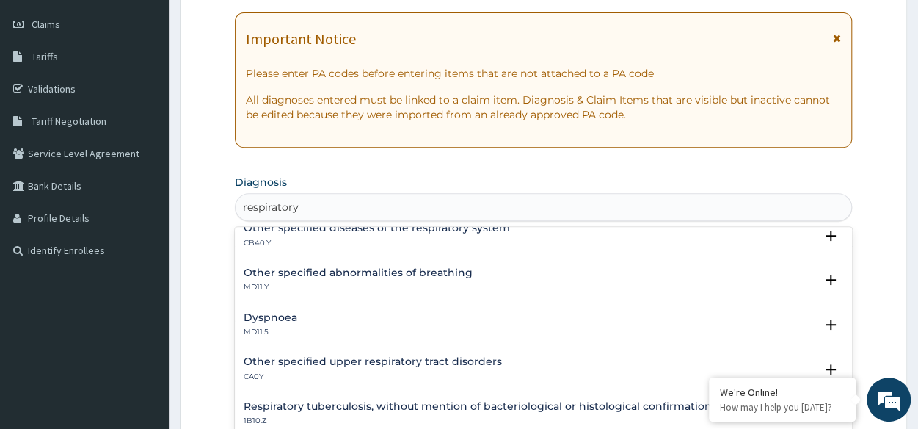
scroll to position [167, 0]
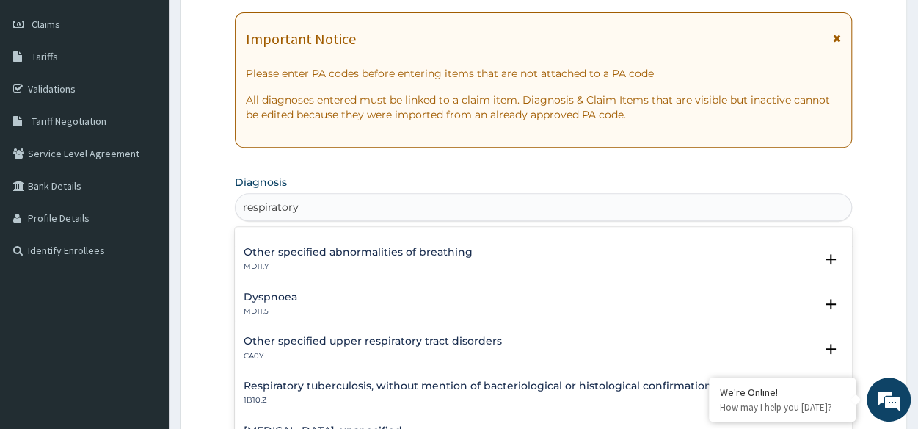
click at [445, 335] on h4 "Other specified upper respiratory tract disorders" at bounding box center [373, 340] width 258 height 11
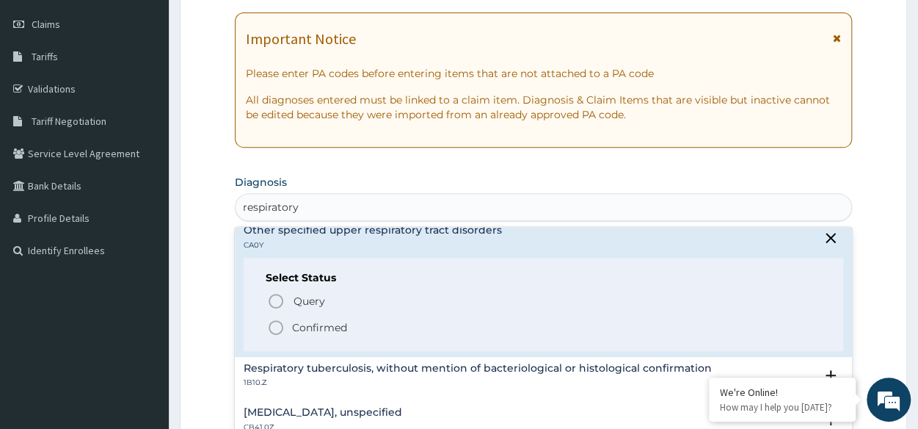
scroll to position [279, 0]
click at [282, 327] on circle "status option filled" at bounding box center [275, 326] width 13 height 13
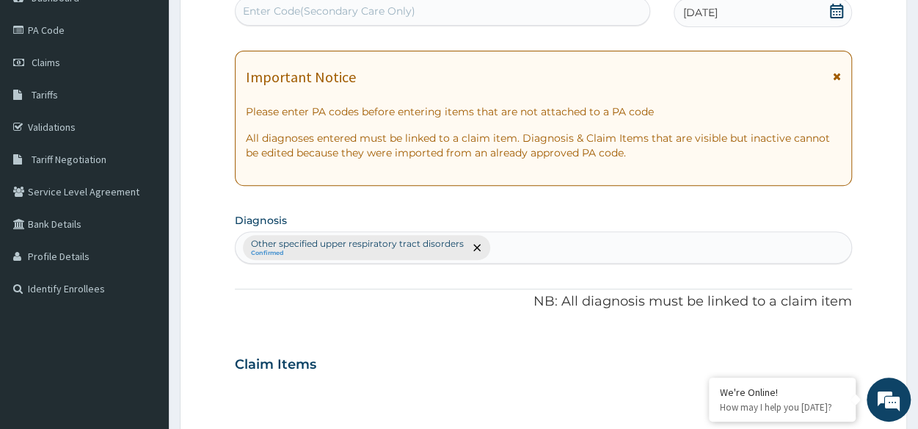
scroll to position [161, 0]
click at [494, 249] on div "Other specified upper respiratory tract disorders Confirmed" at bounding box center [544, 248] width 616 height 31
type input "hyper"
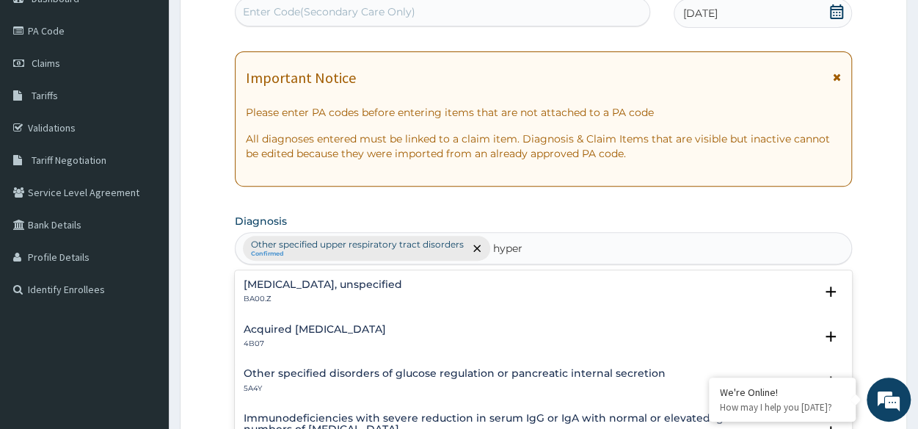
click at [277, 294] on p "BA00.Z" at bounding box center [323, 299] width 158 height 10
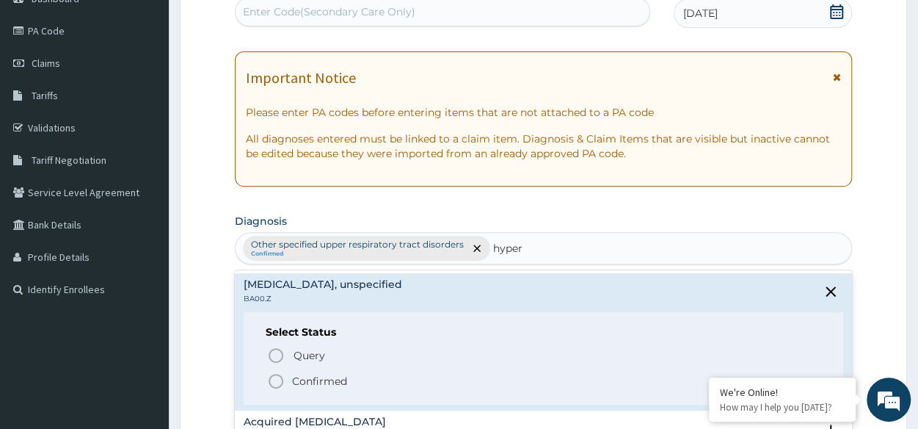
click at [277, 379] on icon "status option filled" at bounding box center [276, 381] width 18 height 18
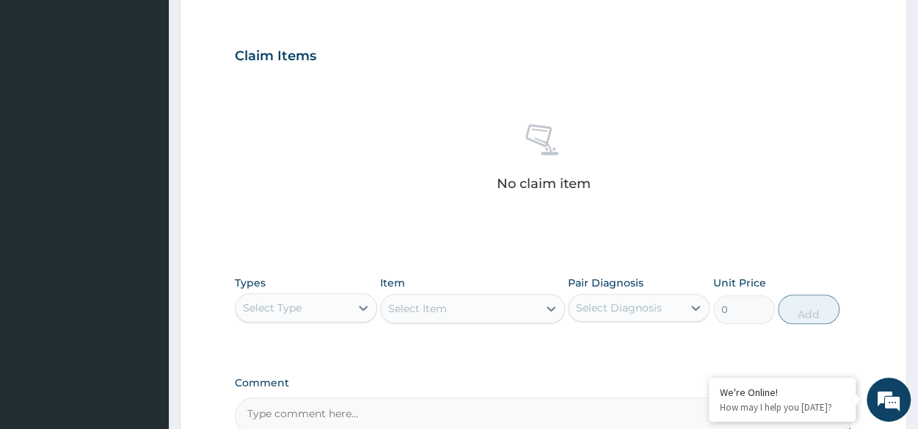
scroll to position [471, 0]
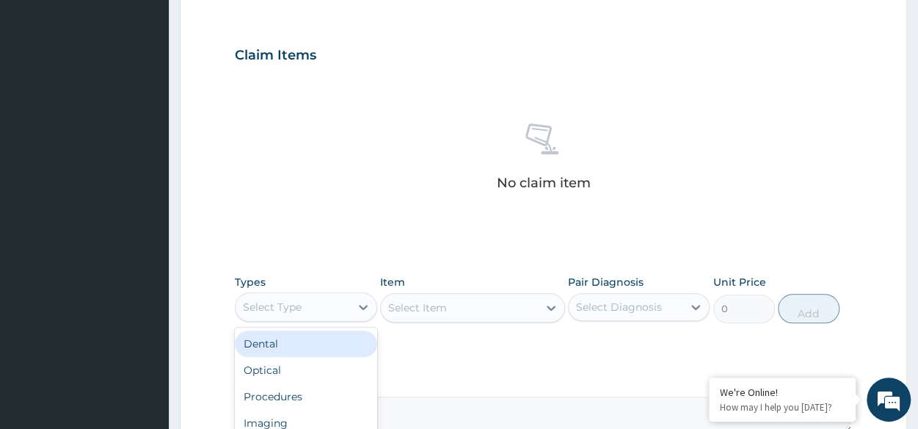
click at [302, 313] on div "Select Type" at bounding box center [293, 306] width 114 height 23
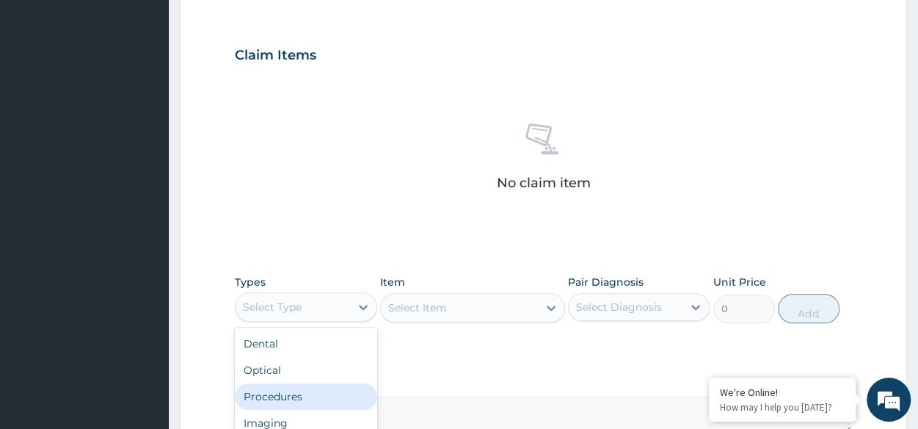
click at [288, 390] on div "Procedures" at bounding box center [306, 396] width 142 height 26
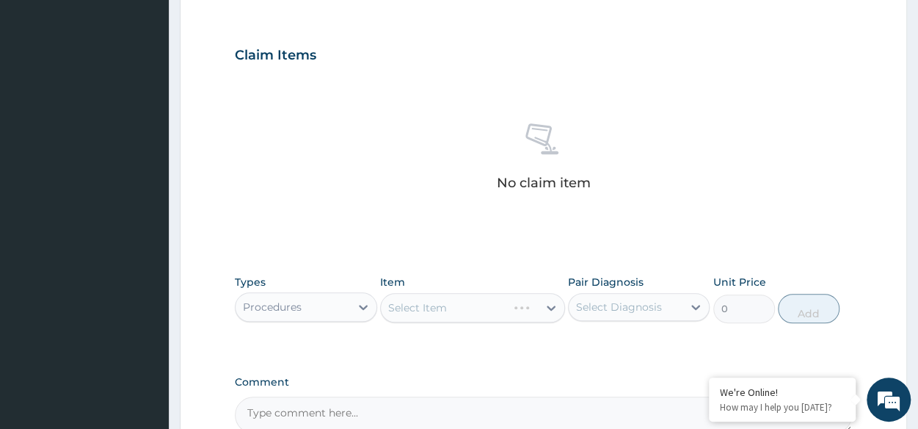
click at [459, 308] on div "Select Item" at bounding box center [472, 307] width 185 height 29
click at [471, 313] on div "Select Item" at bounding box center [472, 307] width 185 height 29
click at [462, 297] on div "Select Item" at bounding box center [472, 307] width 185 height 29
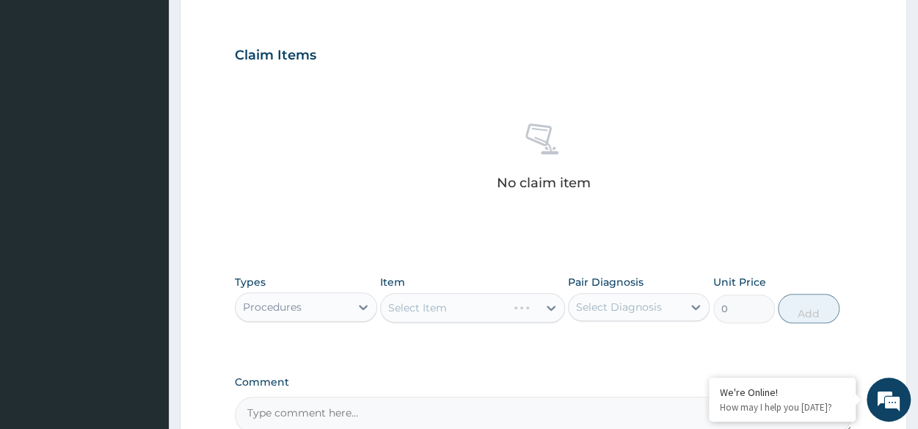
click at [462, 297] on div "Select Item" at bounding box center [472, 307] width 185 height 29
click at [505, 296] on div "Select Item" at bounding box center [472, 307] width 185 height 29
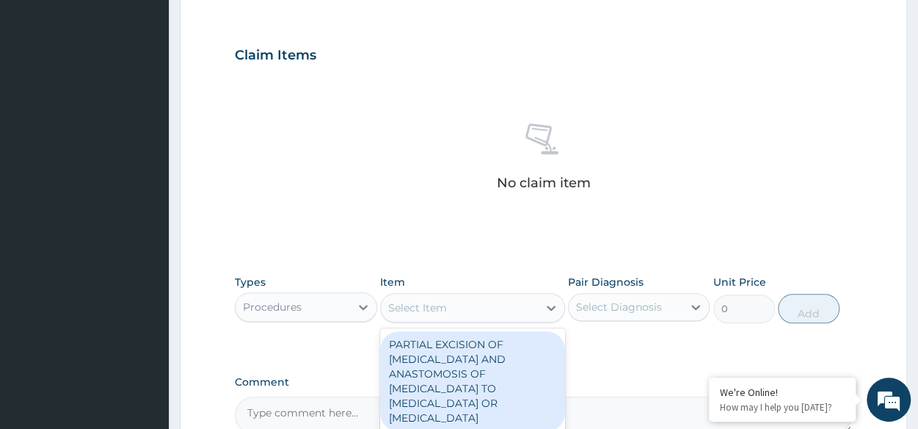
click at [440, 298] on div "Select Item" at bounding box center [459, 307] width 157 height 23
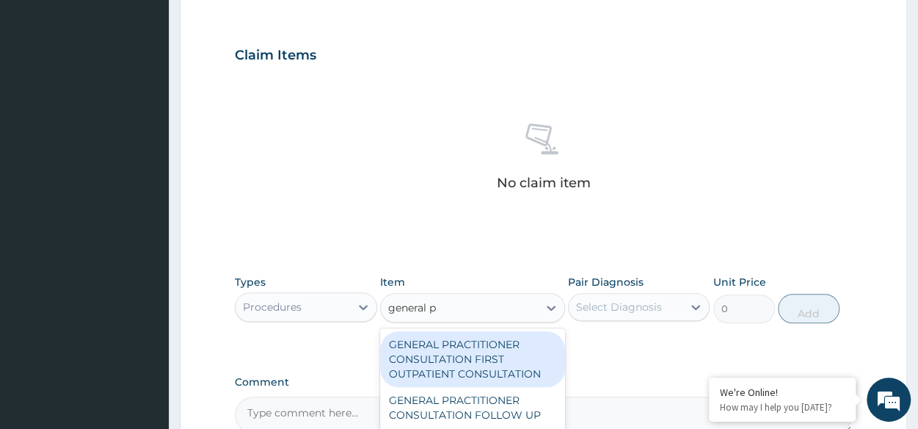
type input "general pr"
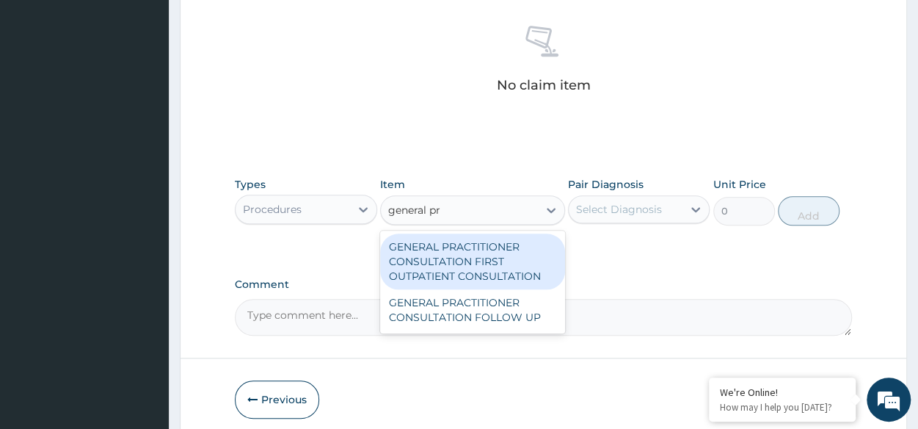
scroll to position [569, 0]
click at [495, 261] on div "GENERAL PRACTITIONER CONSULTATION FIRST OUTPATIENT CONSULTATION" at bounding box center [472, 261] width 185 height 56
type input "3370.125"
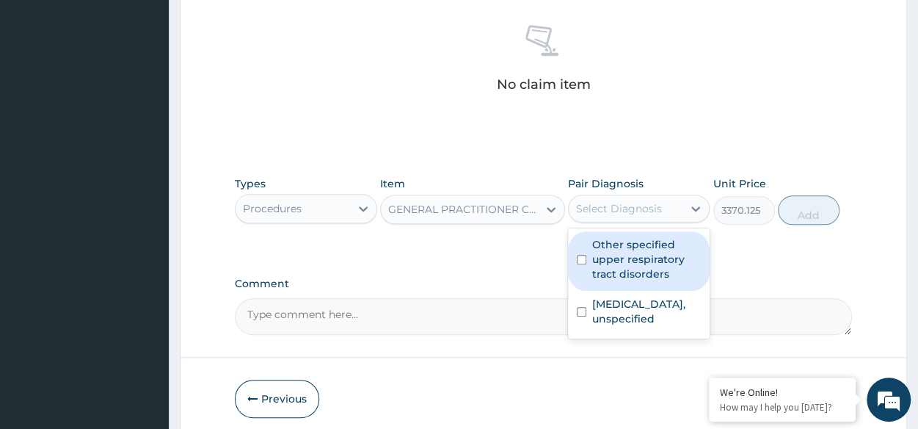
click at [622, 209] on div "Select Diagnosis" at bounding box center [619, 208] width 86 height 15
click at [633, 247] on label "Other specified upper respiratory tract disorders" at bounding box center [646, 259] width 109 height 44
checkbox input "true"
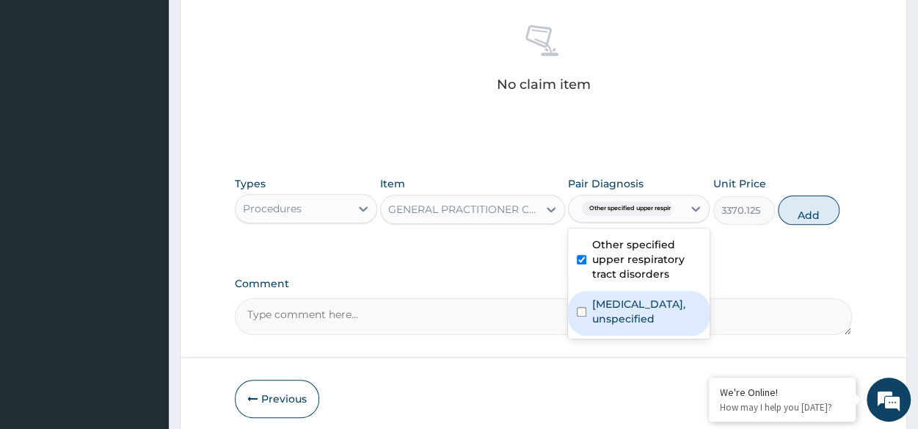
click at [629, 305] on label "Essential hypertension, unspecified" at bounding box center [646, 310] width 109 height 29
checkbox input "true"
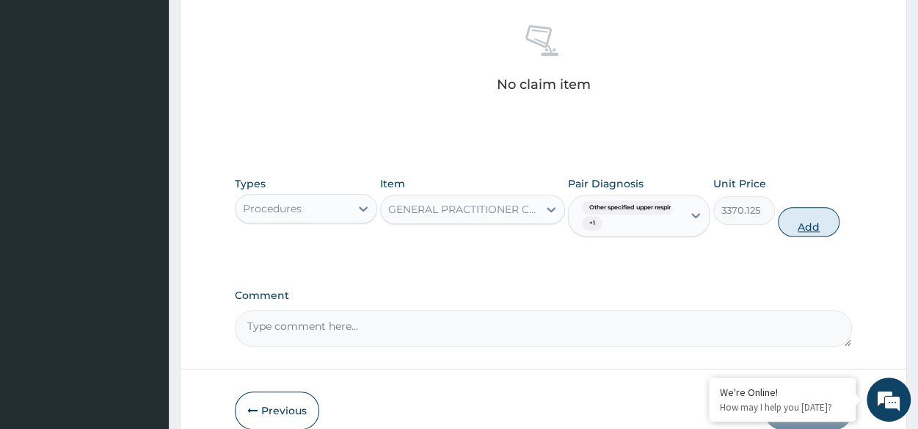
click at [835, 215] on button "Add" at bounding box center [809, 221] width 62 height 29
type input "0"
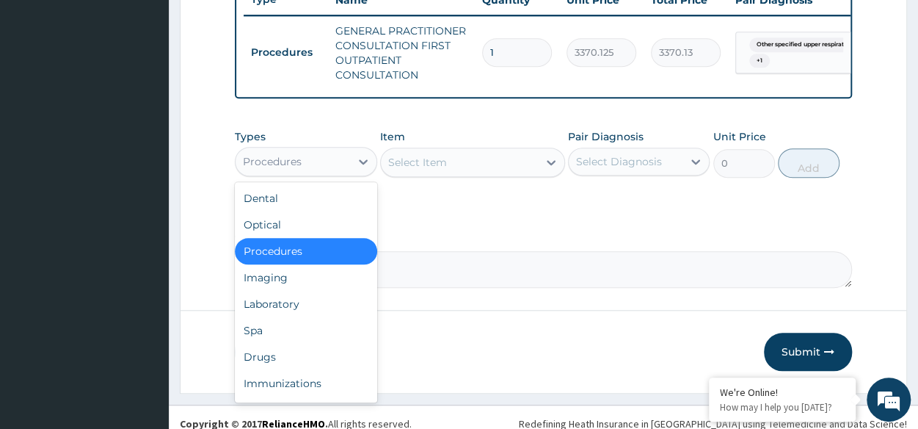
click at [302, 163] on div "Procedures" at bounding box center [293, 161] width 114 height 23
click at [264, 358] on div "Drugs" at bounding box center [306, 356] width 142 height 26
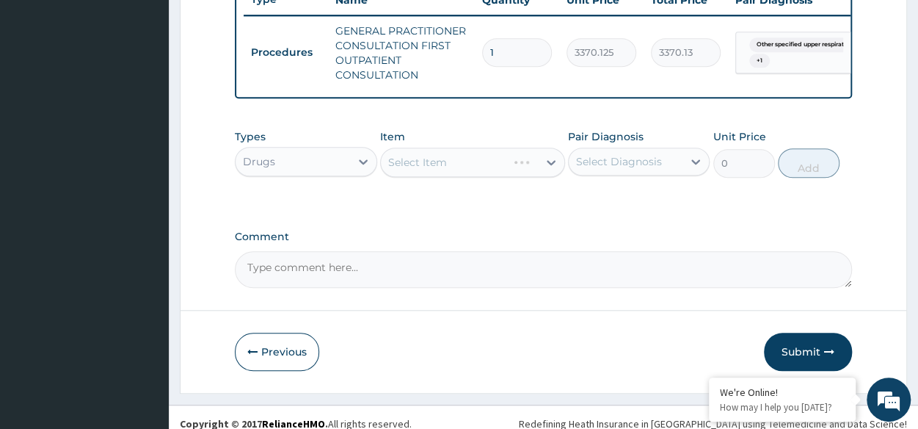
click at [499, 177] on div "Select Item" at bounding box center [472, 161] width 185 height 29
click at [486, 167] on div "Select Item" at bounding box center [472, 161] width 185 height 29
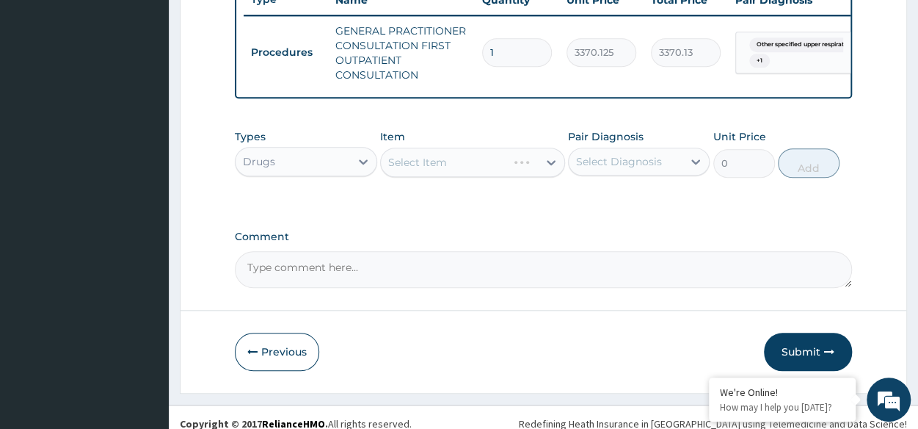
click at [486, 167] on div "Select Item" at bounding box center [472, 161] width 185 height 29
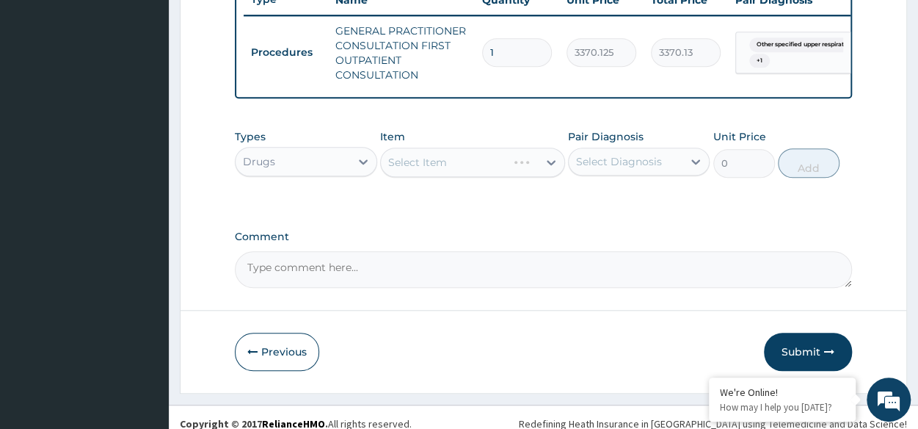
click at [486, 167] on div "Select Item" at bounding box center [472, 161] width 185 height 29
click at [521, 177] on div "Select Item" at bounding box center [472, 161] width 185 height 29
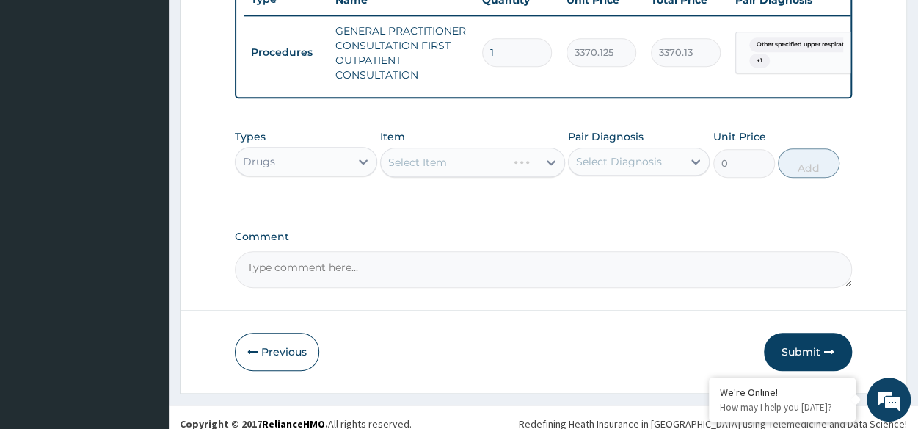
click at [521, 177] on div "Select Item" at bounding box center [472, 161] width 185 height 29
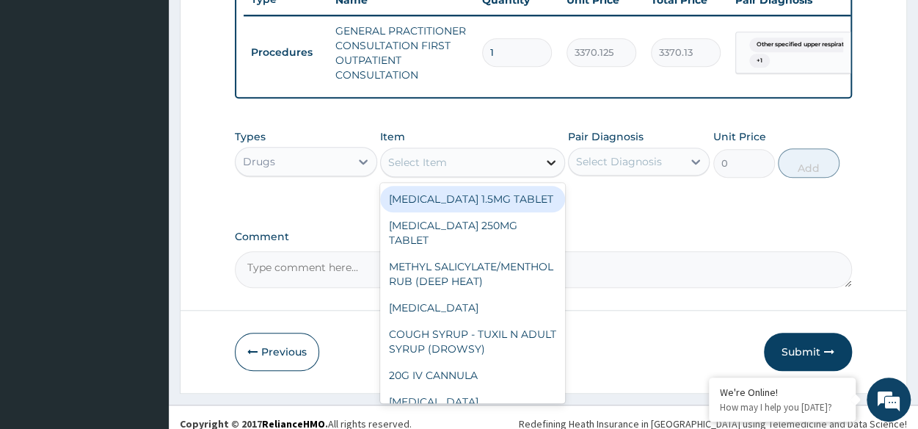
click at [556, 164] on div at bounding box center [551, 162] width 26 height 26
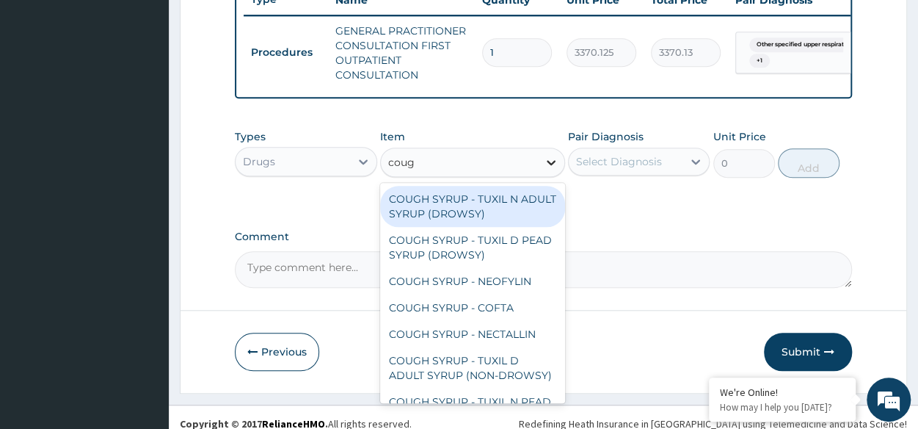
type input "cough"
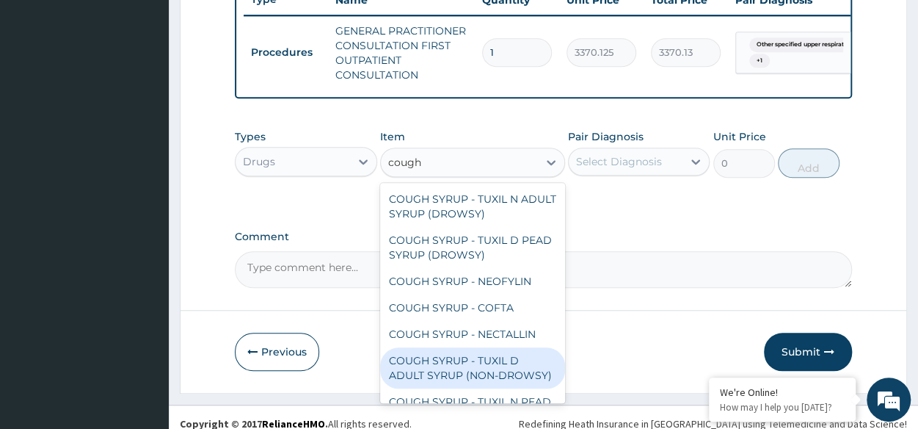
click at [418, 372] on div "COUGH SYRUP - TUXIL D ADULT SYRUP (NON-DROWSY)" at bounding box center [472, 367] width 185 height 41
type input "2000"
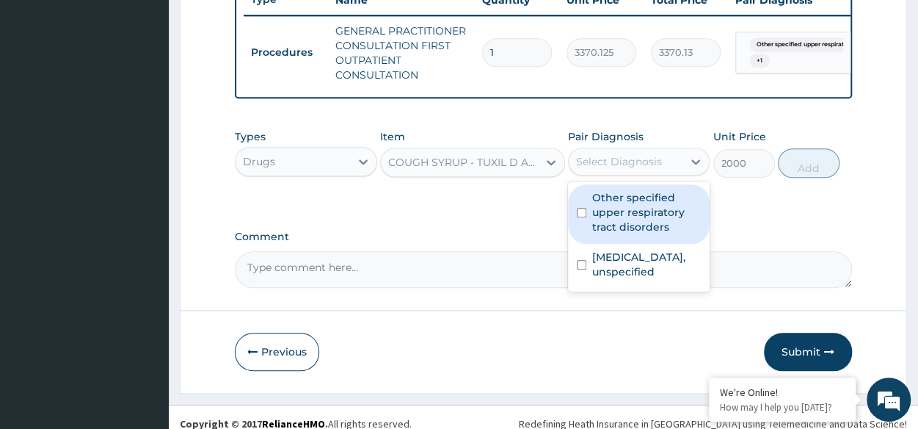
click at [638, 173] on div "Select Diagnosis" at bounding box center [626, 161] width 114 height 23
click at [638, 224] on label "Other specified upper respiratory tract disorders" at bounding box center [646, 212] width 109 height 44
checkbox input "true"
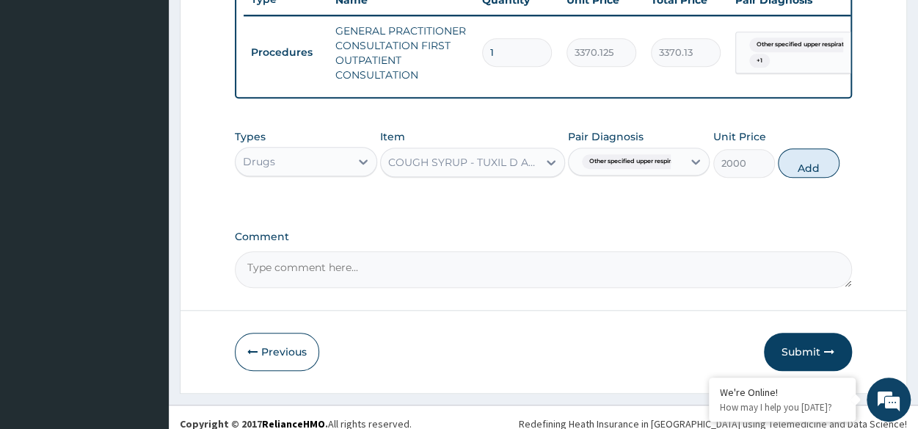
click at [807, 156] on div "Types Drugs Item COUGH SYRUP - TUXIL D ADULT SYRUP (NON-DROWSY) Pair Diagnosis …" at bounding box center [543, 153] width 617 height 63
click at [803, 167] on button "Add" at bounding box center [809, 162] width 62 height 29
type input "0"
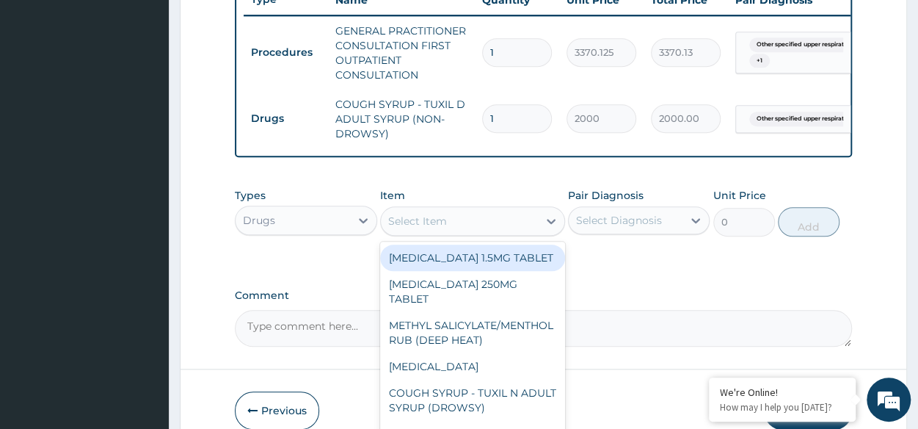
click at [422, 228] on div "Select Item" at bounding box center [417, 221] width 59 height 15
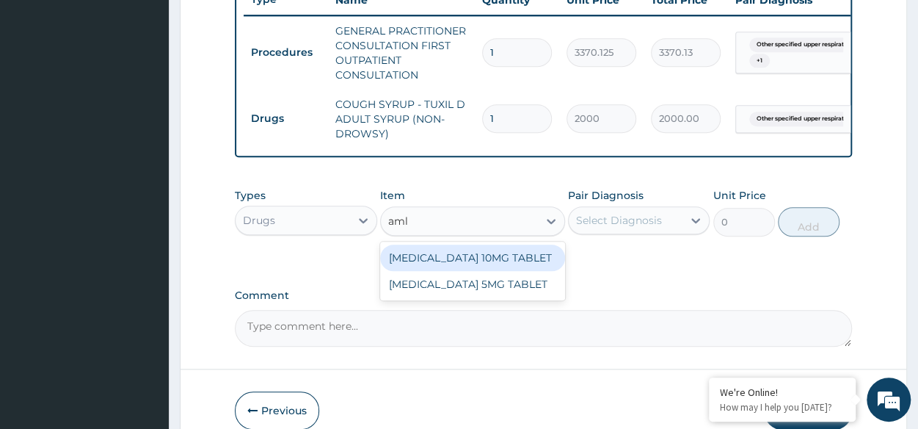
type input "amlo"
click at [477, 262] on div "[MEDICAL_DATA] 10MG TABLET" at bounding box center [472, 257] width 185 height 26
type input "100"
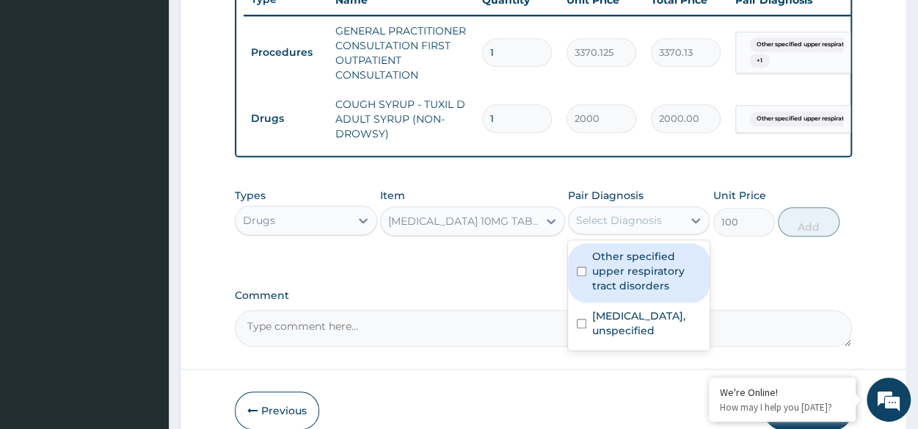
click at [624, 227] on div "Select Diagnosis" at bounding box center [619, 220] width 86 height 15
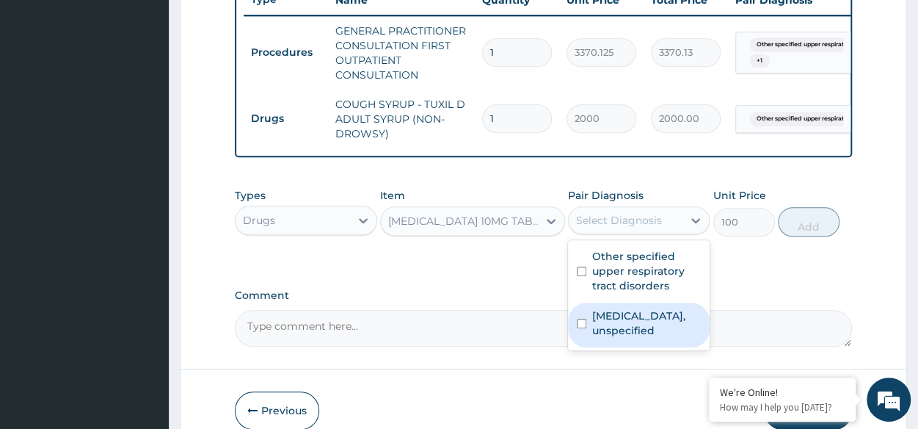
click at [619, 338] on label "Essential hypertension, unspecified" at bounding box center [646, 322] width 109 height 29
checkbox input "true"
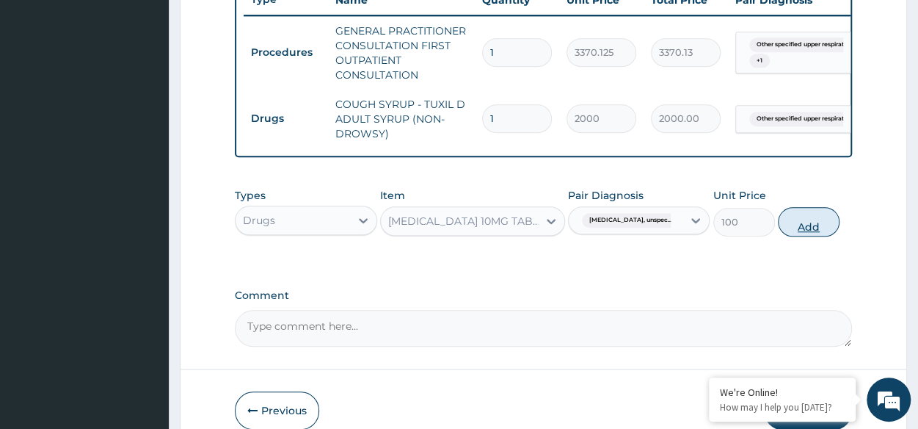
click at [825, 231] on button "Add" at bounding box center [809, 221] width 62 height 29
type input "0"
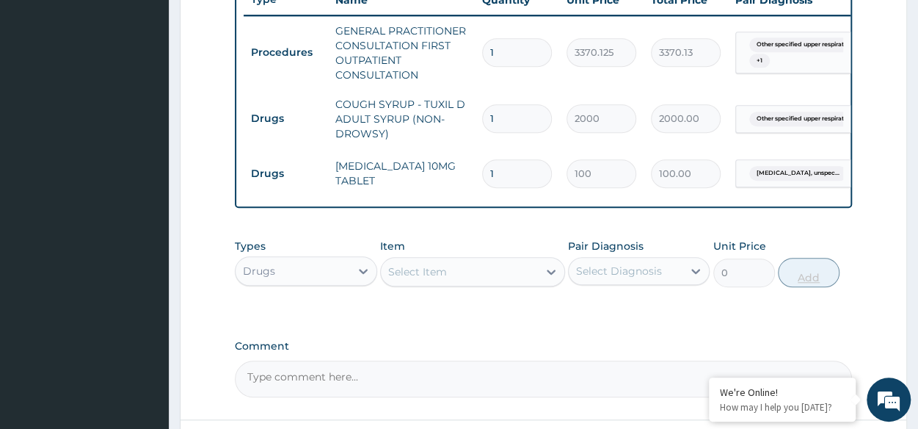
type input "0.00"
type input "3"
type input "300.00"
type input "30"
type input "3000.00"
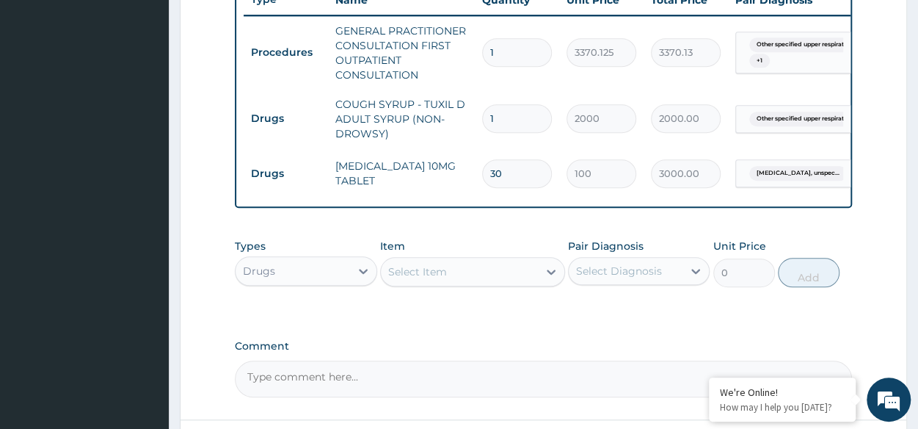
type input "30"
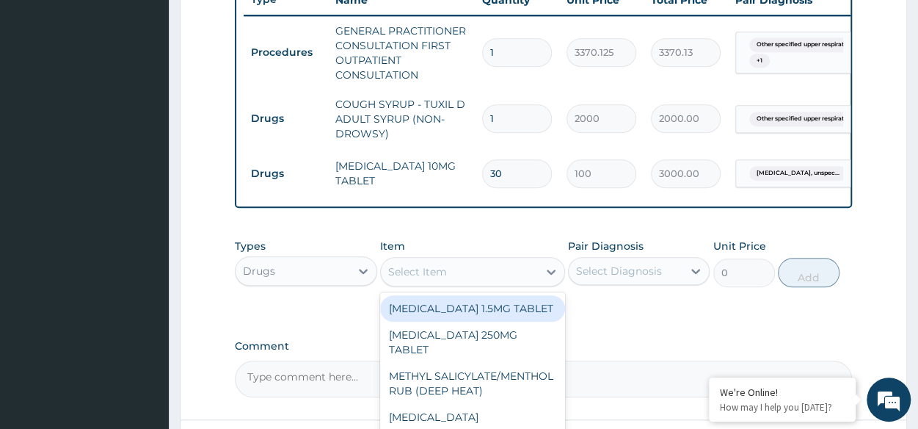
click at [431, 279] on div "Select Item" at bounding box center [417, 271] width 59 height 15
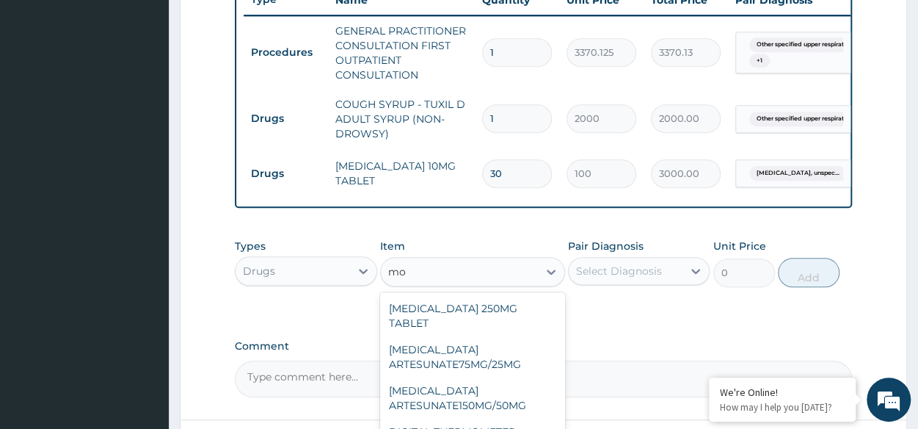
type input "m"
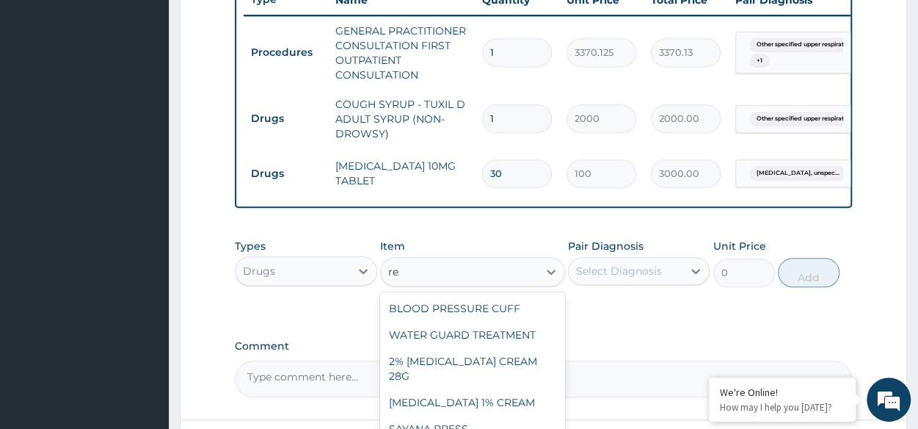
type input "r"
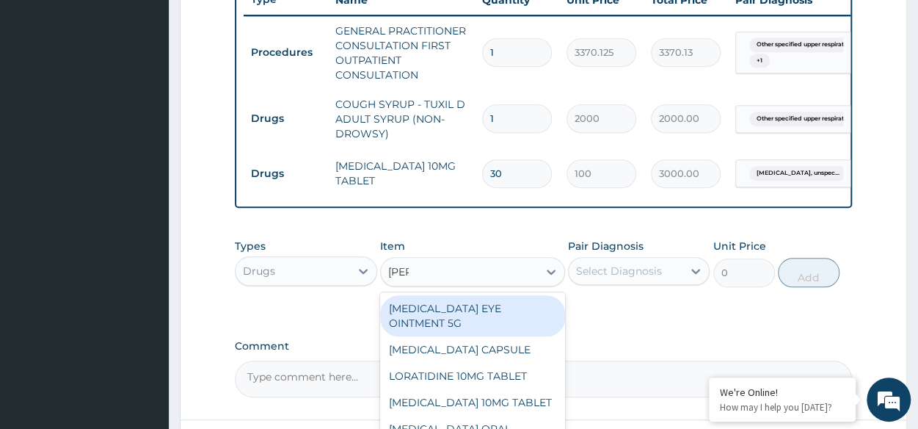
type input "lorat"
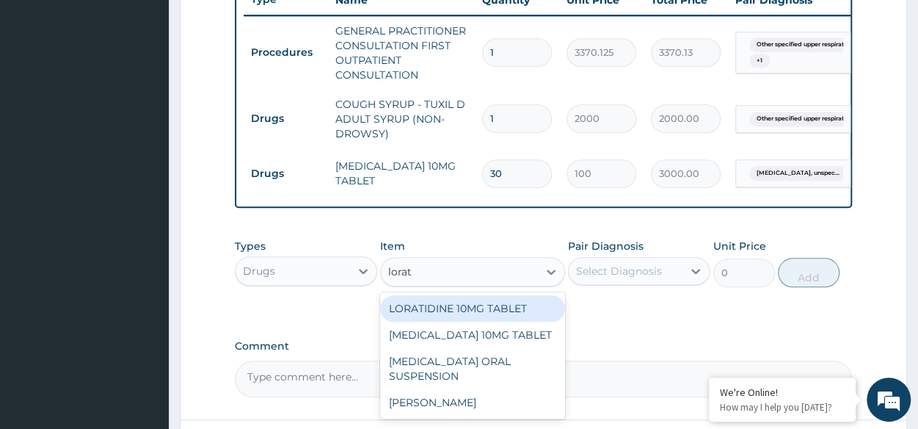
click at [494, 306] on div "LORATIDINE 10MG TABLET" at bounding box center [472, 308] width 185 height 26
type input "96"
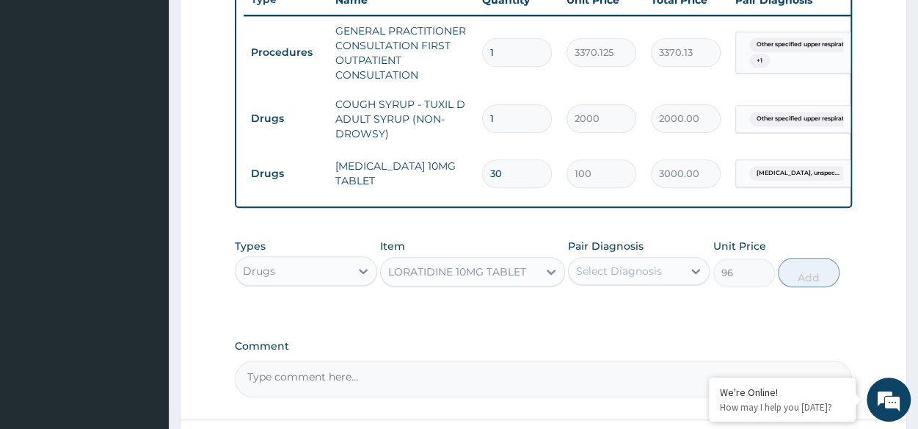
click at [494, 306] on div "Types Drugs Item LORATIDINE 10MG TABLET Pair Diagnosis Select Diagnosis Unit Pr…" at bounding box center [543, 273] width 617 height 85
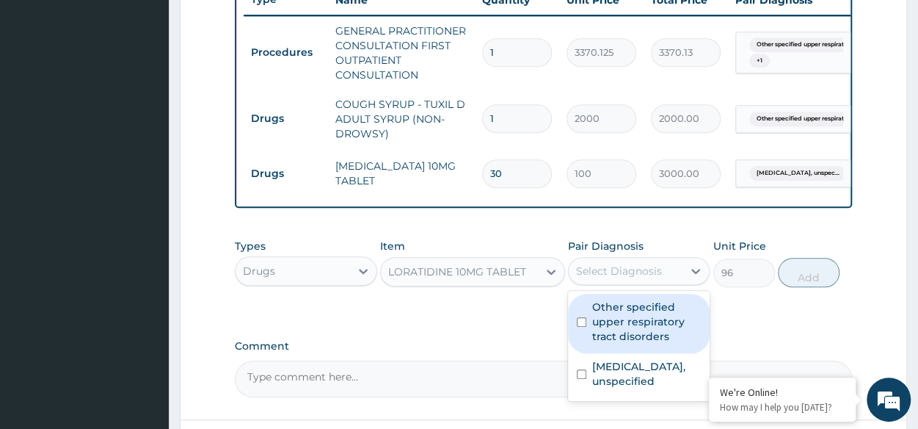
click at [656, 278] on div "Select Diagnosis" at bounding box center [619, 270] width 86 height 15
click at [634, 340] on label "Other specified upper respiratory tract disorders" at bounding box center [646, 321] width 109 height 44
checkbox input "true"
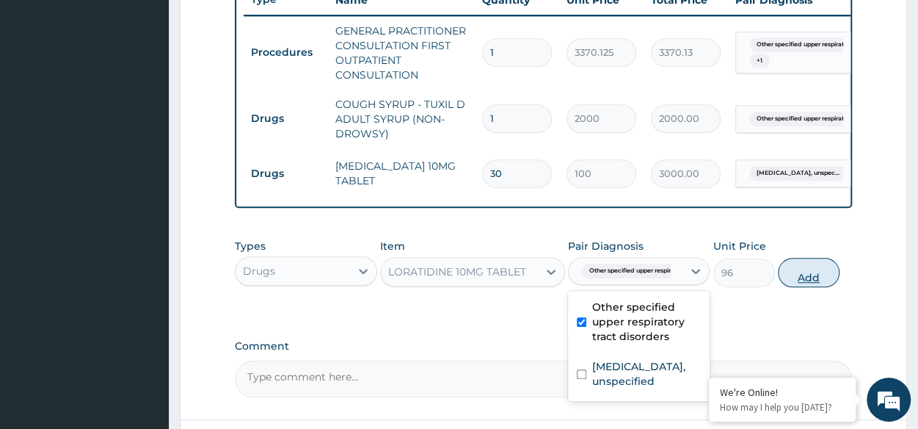
click at [812, 287] on button "Add" at bounding box center [809, 272] width 62 height 29
type input "0"
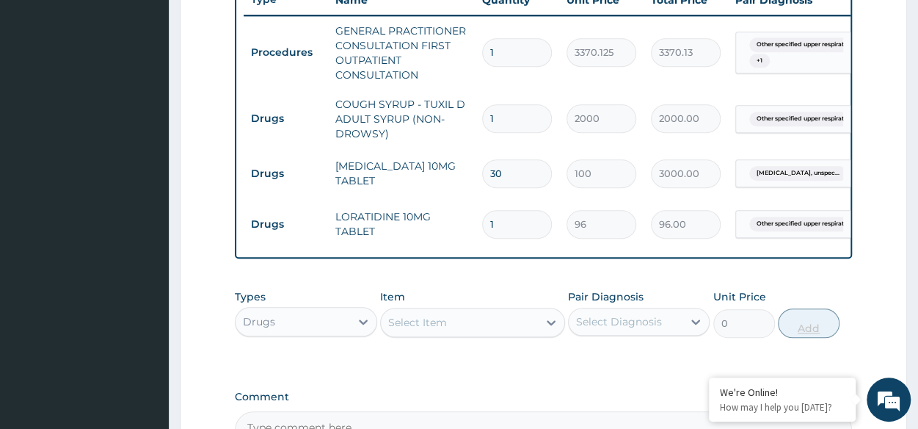
type input "0.00"
type input "8"
type input "768.00"
type input "87"
type input "8352.00"
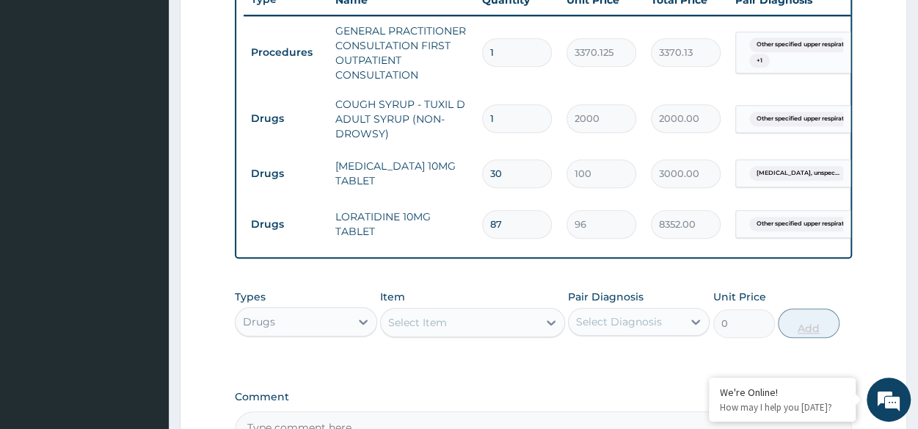
type input "8"
type input "768.00"
type input "0.00"
type input "7"
type input "672.00"
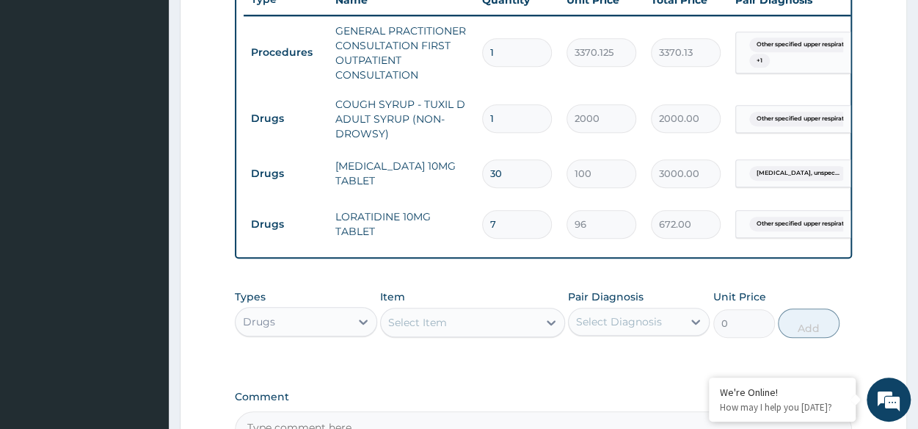
type input "7"
type input "0.00"
type input "5"
type input "480.00"
type input "5"
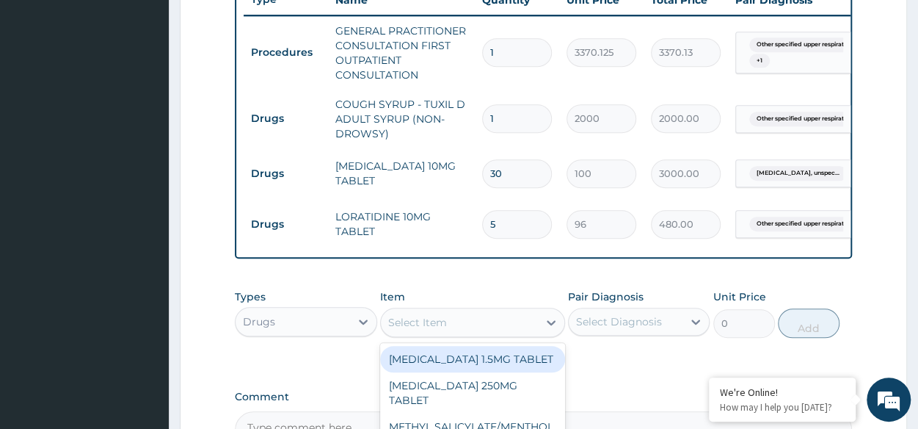
click at [445, 329] on div "Select Item" at bounding box center [417, 322] width 59 height 15
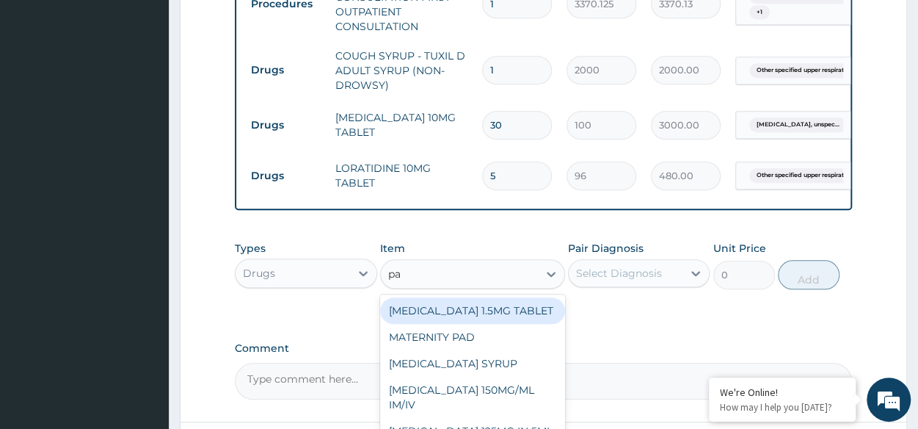
scroll to position [621, 0]
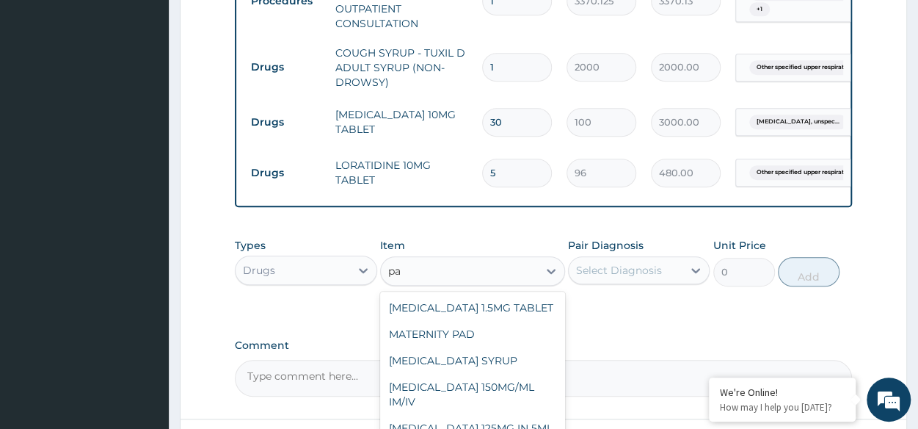
type input "p"
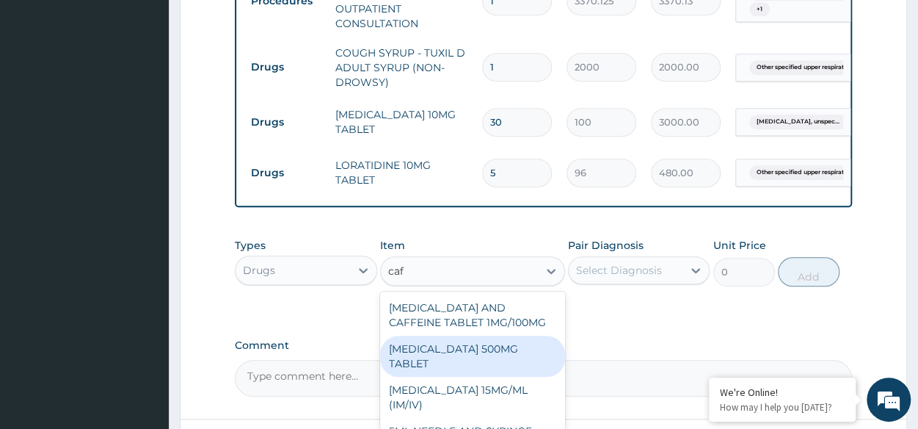
type input "caff"
click at [439, 365] on div "PARACETAMOL + CAFFEINE 500/30MG TABLET" at bounding box center [472, 355] width 185 height 41
type input "78"
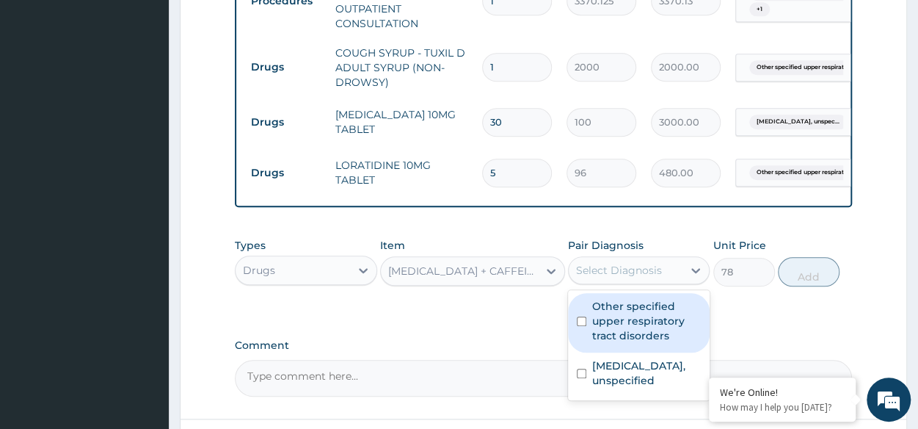
click at [654, 277] on div "Select Diagnosis" at bounding box center [619, 270] width 86 height 15
click at [646, 342] on label "Other specified upper respiratory tract disorders" at bounding box center [646, 321] width 109 height 44
checkbox input "true"
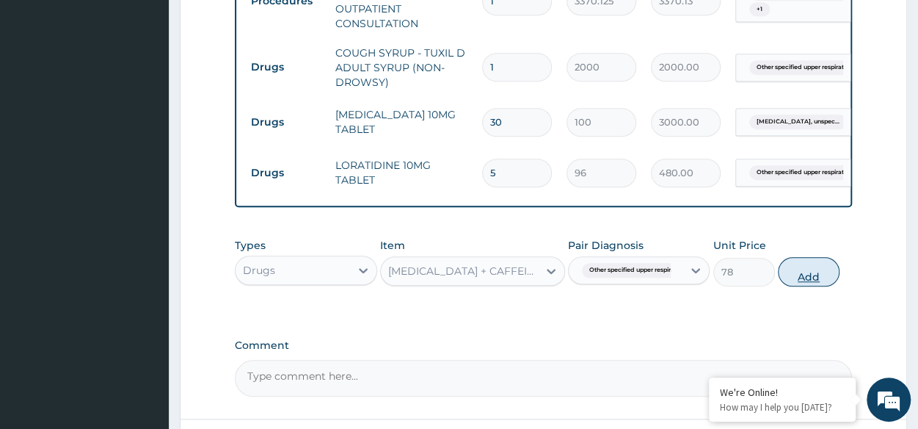
click at [802, 273] on button "Add" at bounding box center [809, 271] width 62 height 29
type input "0"
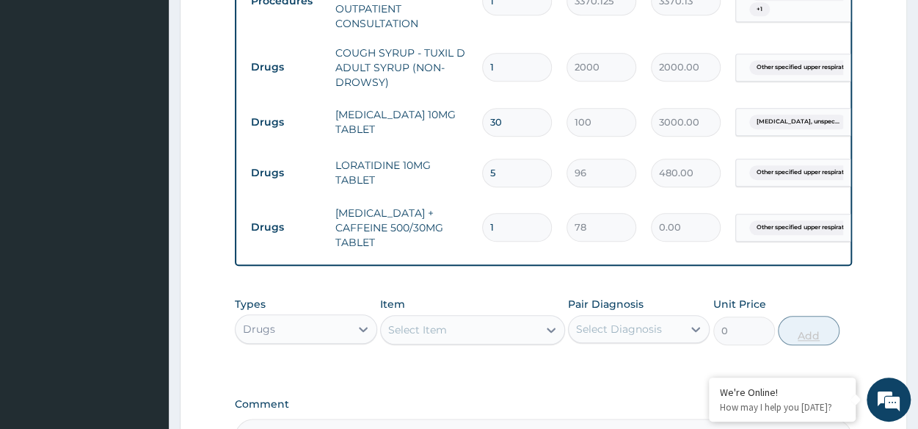
type input "0.00"
type input "9"
type input "702.00"
type input "9"
type input "0.00"
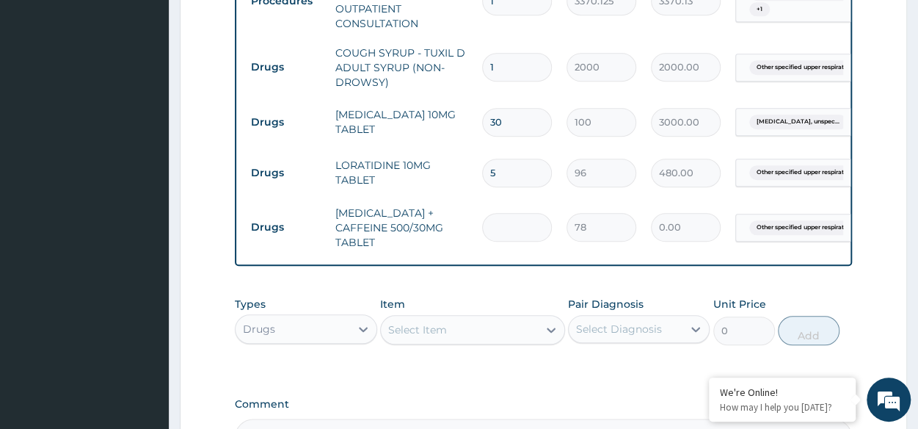
type input "7"
type input "546.00"
type input "0.00"
type input "6"
type input "468.00"
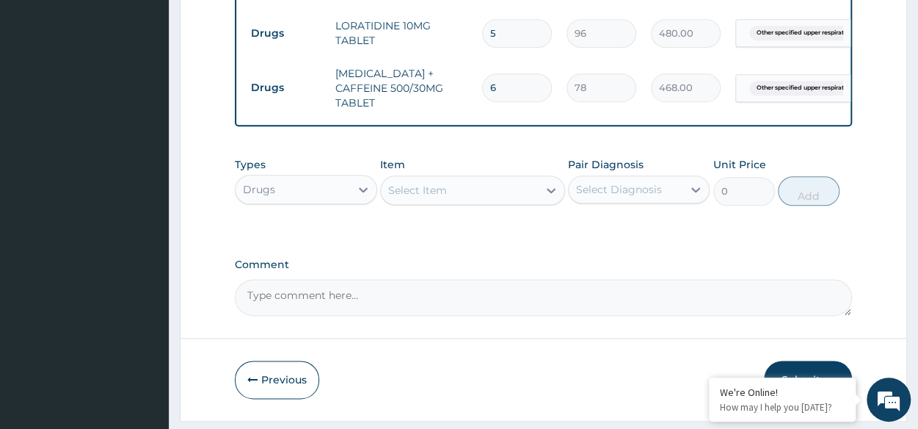
scroll to position [810, 0]
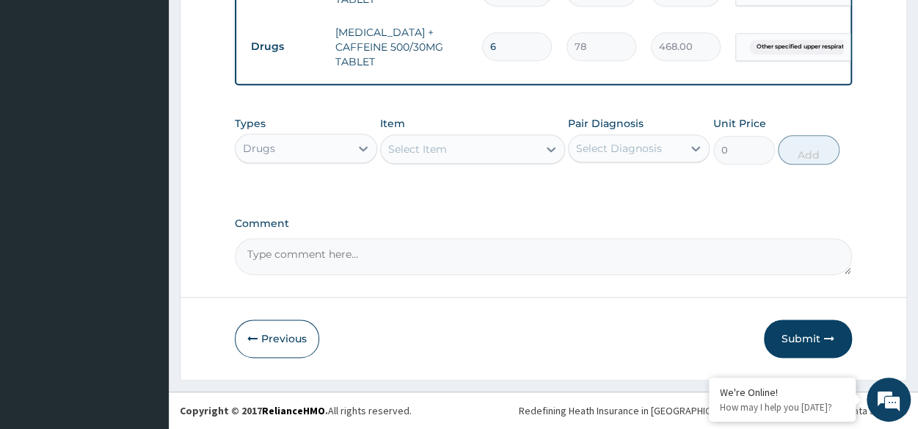
type input "6"
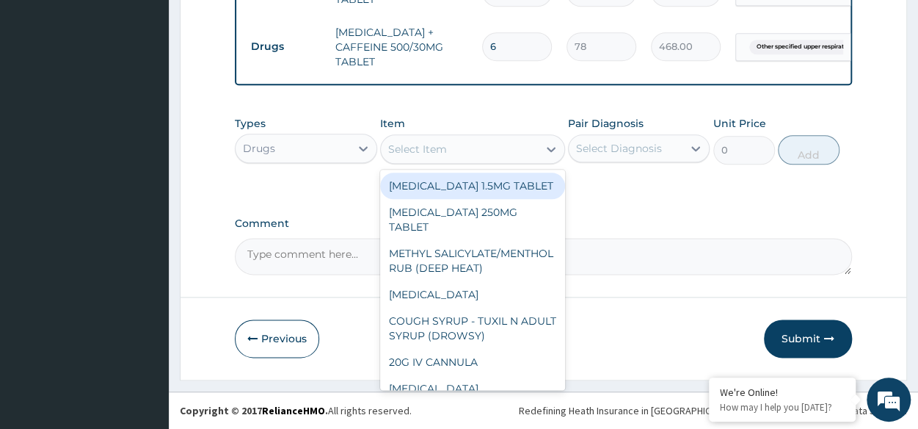
click at [424, 148] on div "Select Item" at bounding box center [417, 149] width 59 height 15
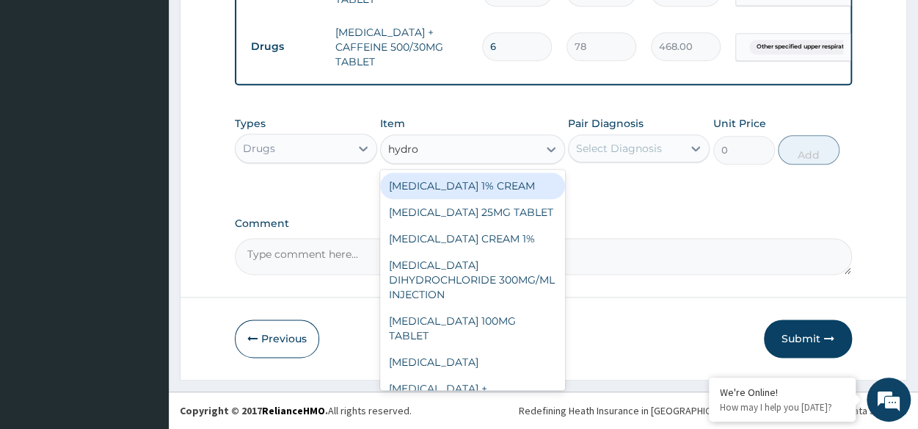
type input "hydroc"
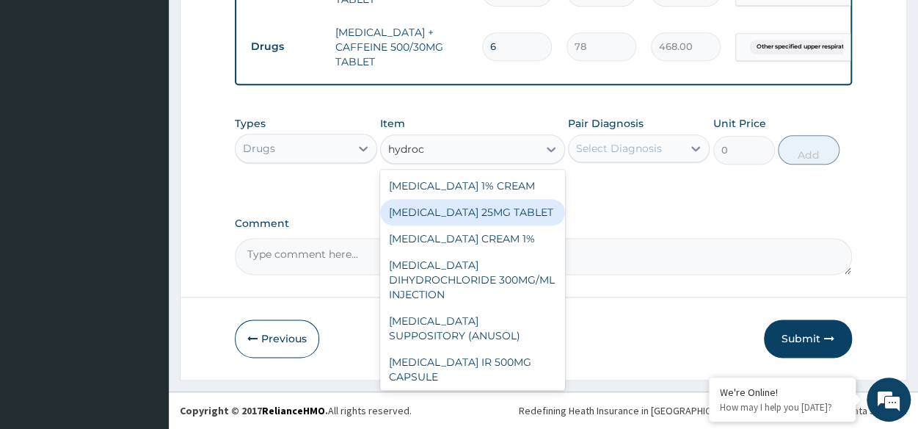
click at [467, 225] on div "HYDROCHLOROTHIAZIDE 25MG TABLET" at bounding box center [472, 212] width 185 height 26
type input "40.25"
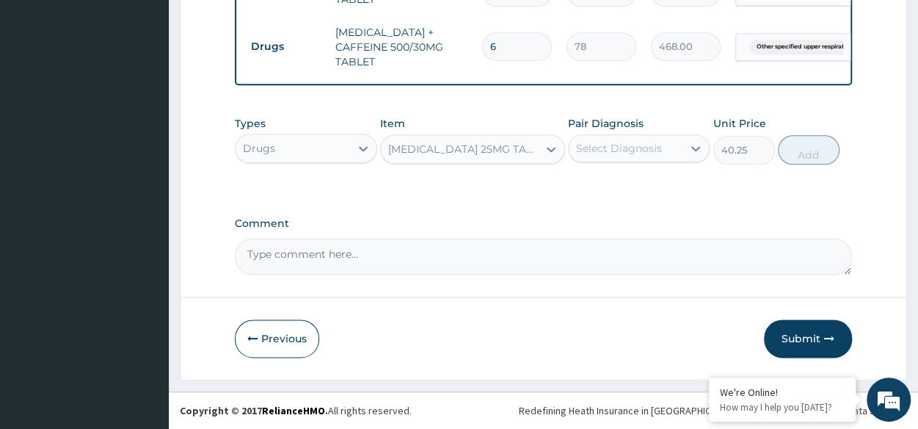
click at [467, 236] on div "Comment" at bounding box center [543, 245] width 617 height 57
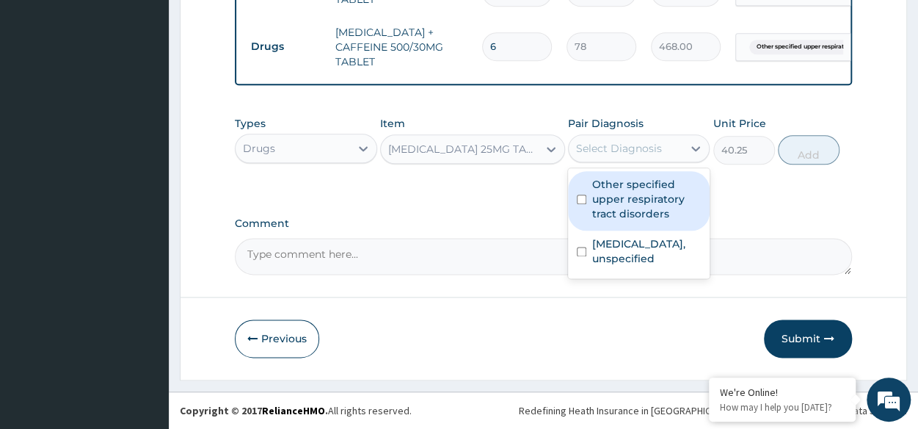
click at [626, 155] on div "Select Diagnosis" at bounding box center [619, 148] width 86 height 15
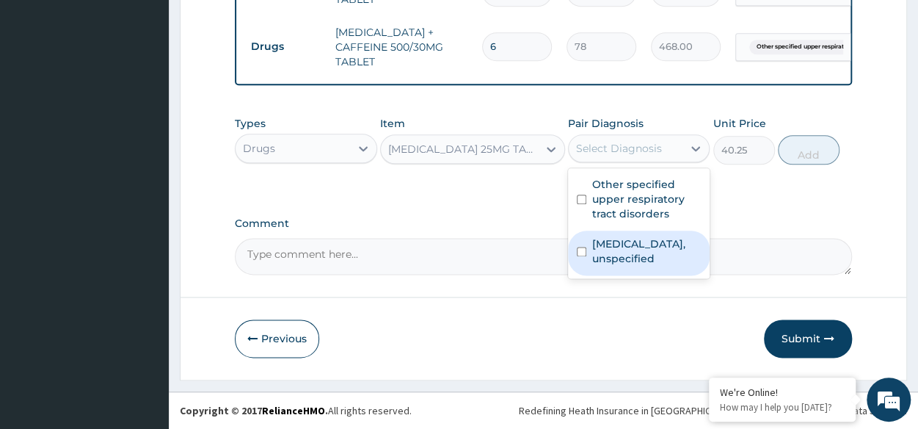
click at [642, 234] on div "Essential hypertension, unspecified" at bounding box center [639, 252] width 142 height 45
checkbox input "true"
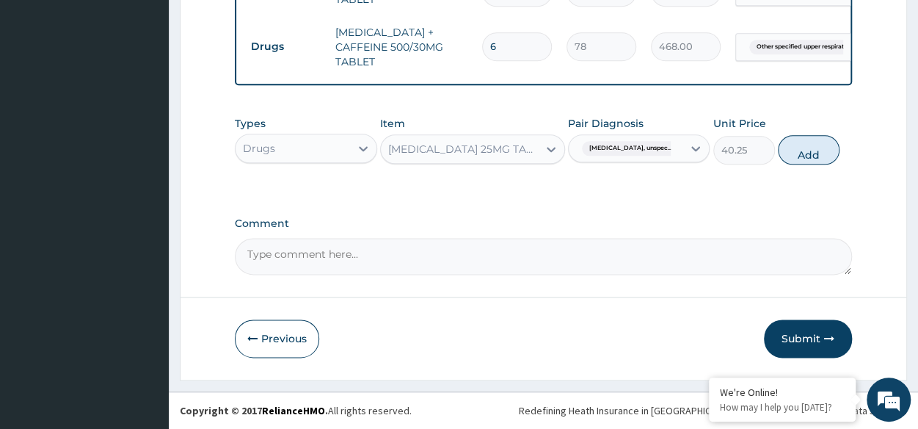
click at [842, 151] on div "Types Drugs Item HYDROCHLOROTHIAZIDE 25MG TABLET Pair Diagnosis Essential hyper…" at bounding box center [543, 140] width 617 height 63
click at [810, 153] on button "Add" at bounding box center [809, 149] width 62 height 29
type input "0"
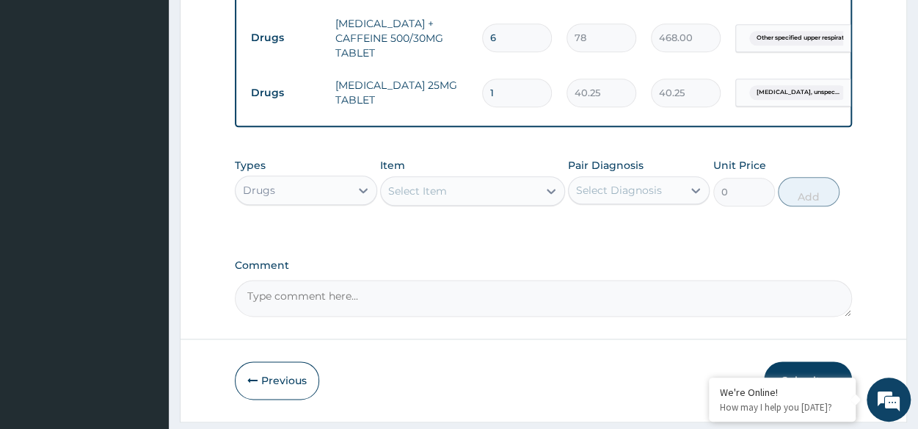
type input "0.00"
type input "3"
type input "120.75"
type input "30"
type input "1207.50"
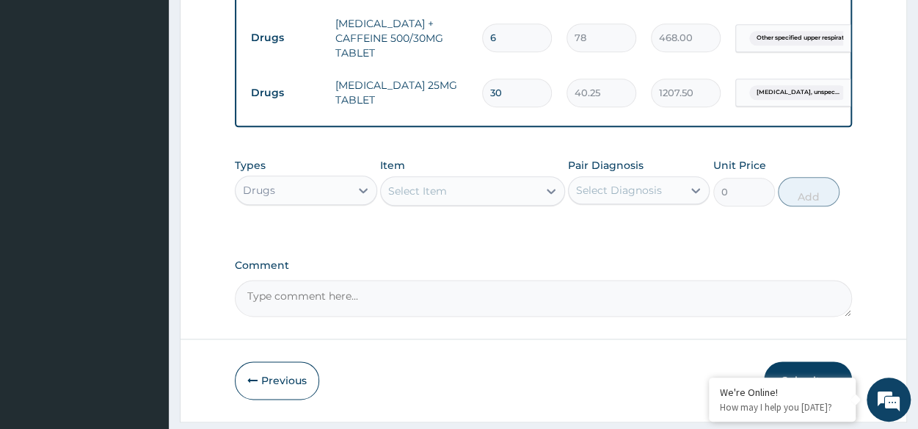
type input "30"
click at [572, 271] on label "Comment" at bounding box center [543, 265] width 617 height 12
click at [572, 280] on textarea "Comment" at bounding box center [543, 298] width 617 height 37
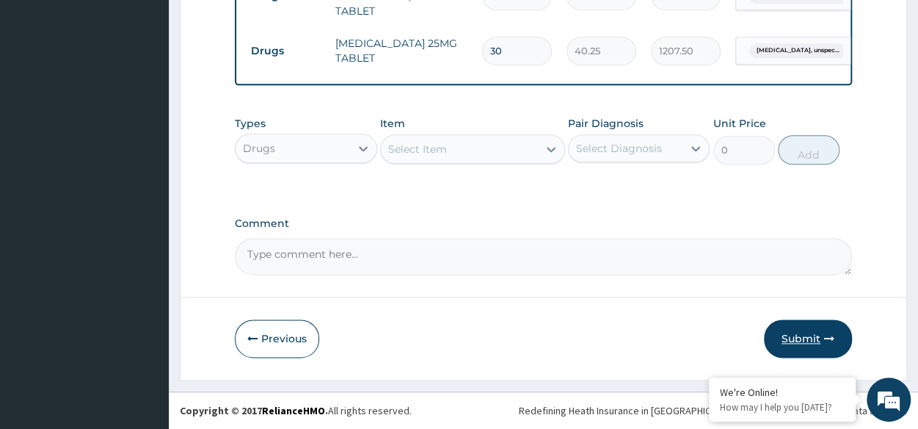
click at [806, 334] on button "Submit" at bounding box center [808, 338] width 88 height 38
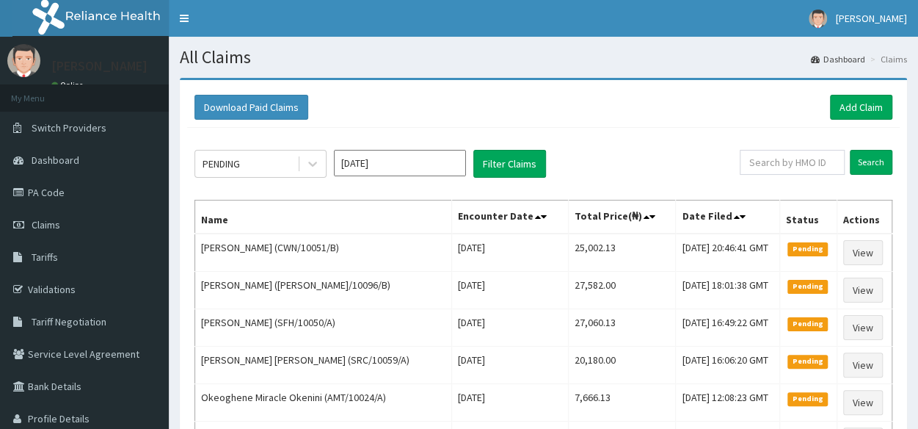
click at [803, 167] on input "text" at bounding box center [792, 162] width 105 height 25
paste input "PHT/10057/A"
type input "PHT/10057/A"
click at [867, 158] on input "Search" at bounding box center [871, 162] width 43 height 25
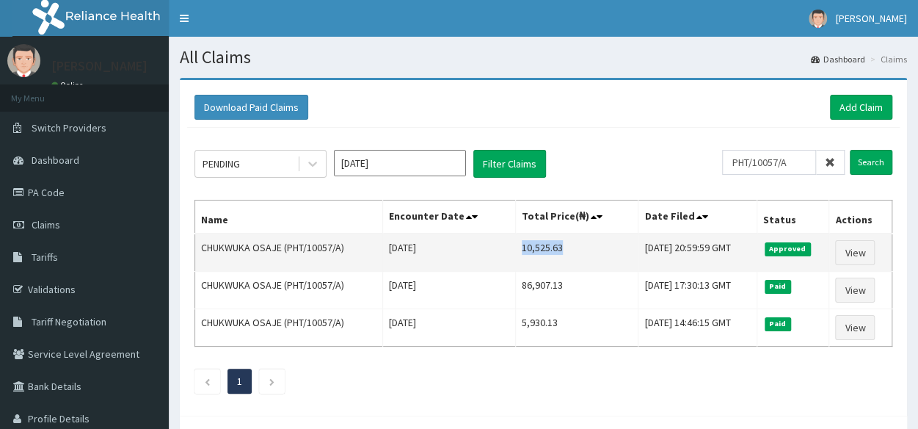
drag, startPoint x: 500, startPoint y: 248, endPoint x: 550, endPoint y: 244, distance: 50.1
click at [550, 244] on td "10,525.63" at bounding box center [576, 252] width 123 height 38
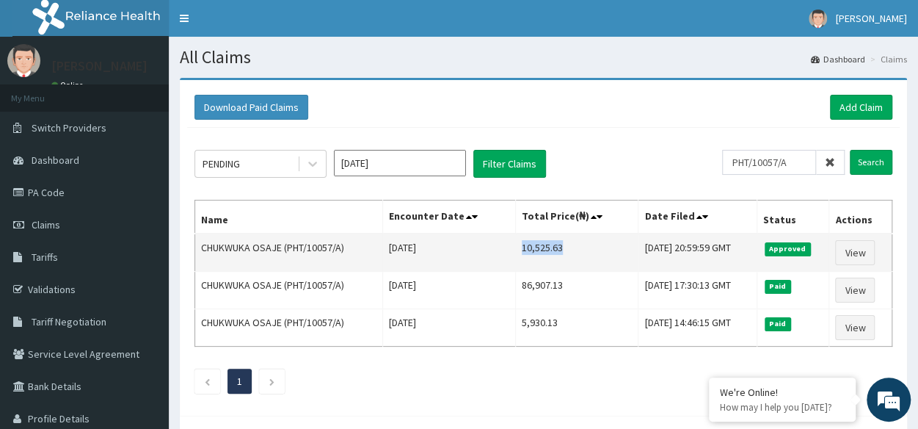
copy td "10,525.63"
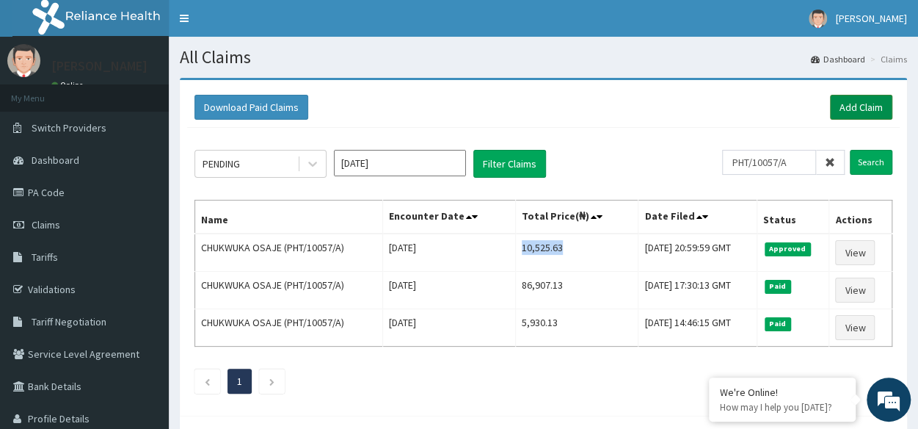
click at [835, 114] on link "Add Claim" at bounding box center [861, 107] width 62 height 25
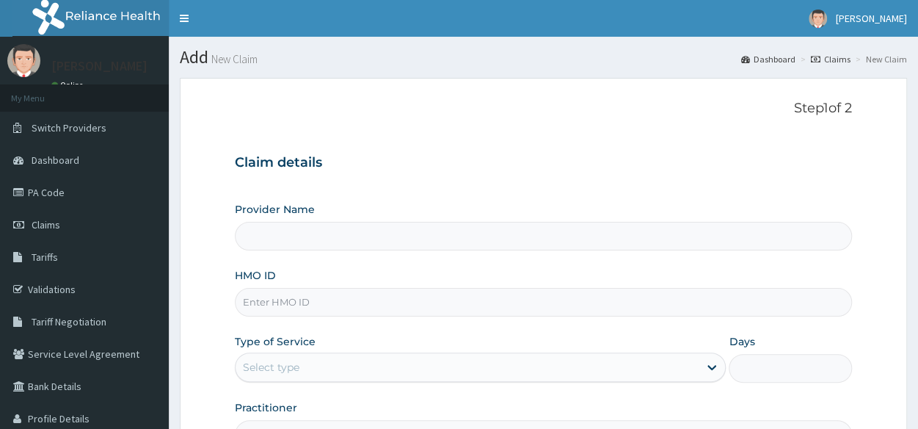
click at [621, 303] on input "HMO ID" at bounding box center [543, 302] width 617 height 29
paste input "MOT/10039/A"
type input "MOT/10039/A"
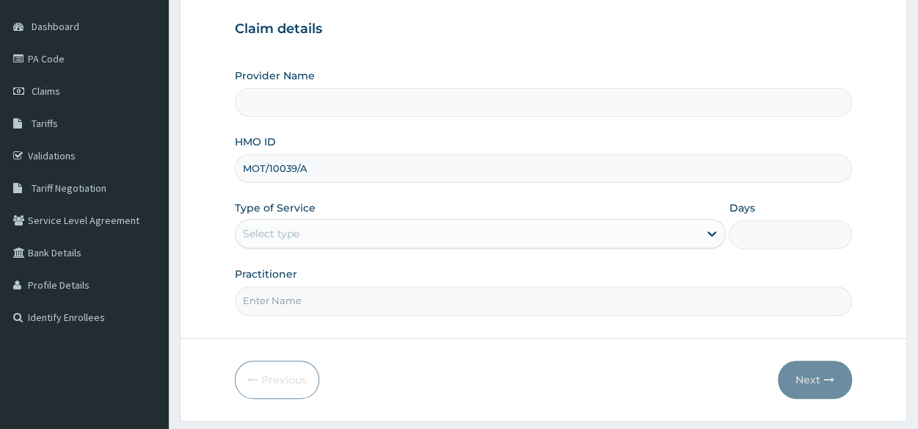
scroll to position [136, 0]
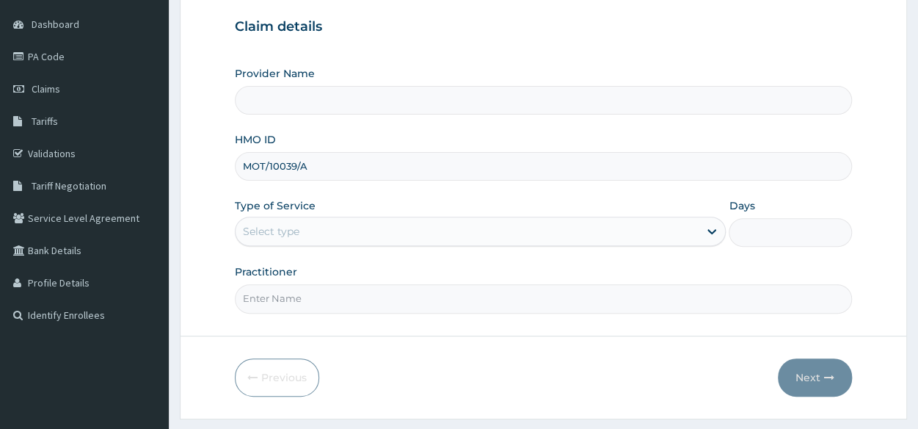
type input "Reliance Family Clinics (RFC) - [GEOGRAPHIC_DATA]"
type input "MOT/10039/A"
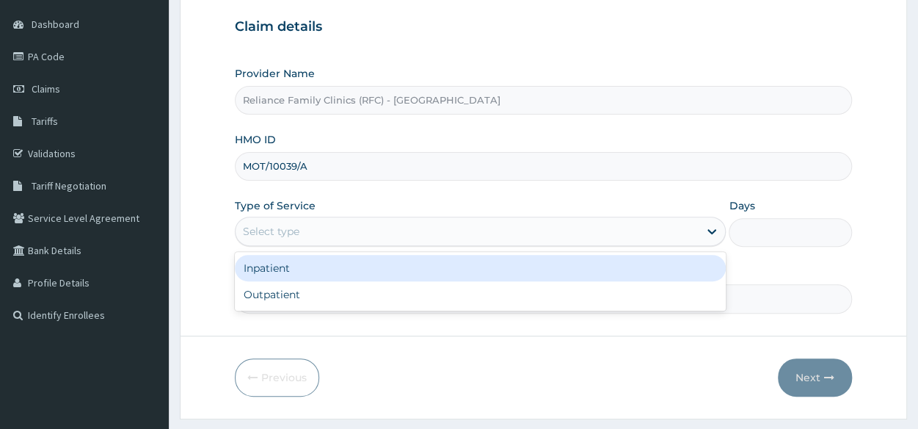
click at [517, 234] on div "Select type" at bounding box center [467, 230] width 463 height 23
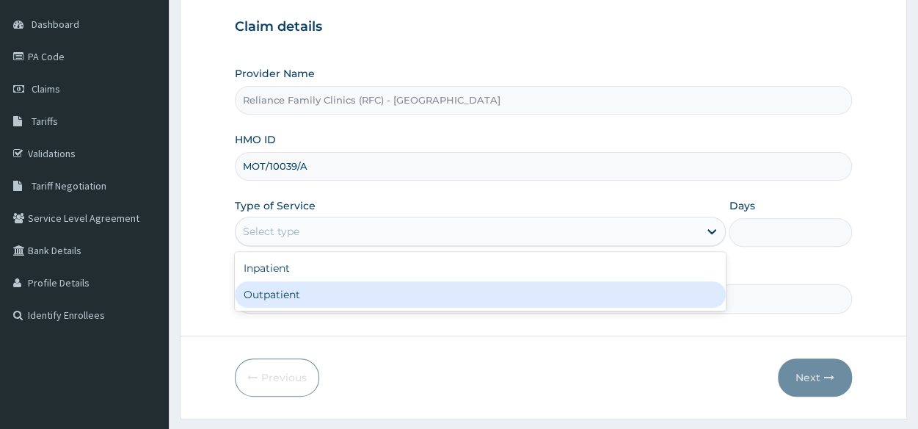
click at [459, 281] on div "Outpatient" at bounding box center [480, 294] width 491 height 26
type input "1"
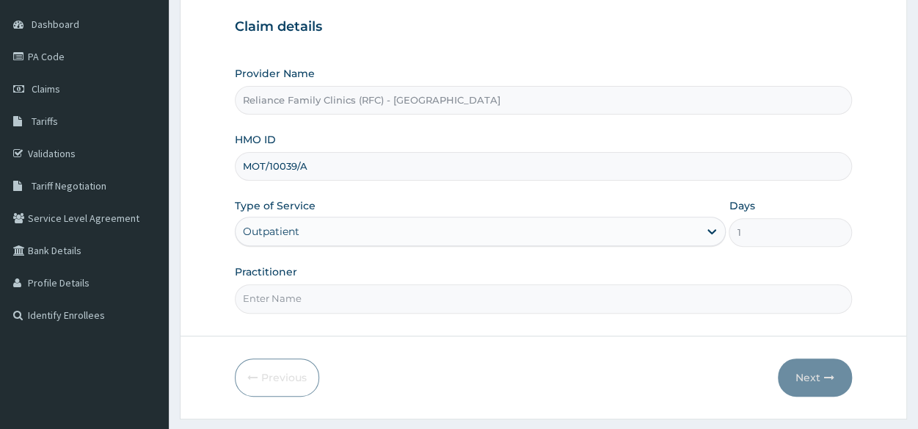
click at [453, 301] on input "Practitioner" at bounding box center [543, 298] width 617 height 29
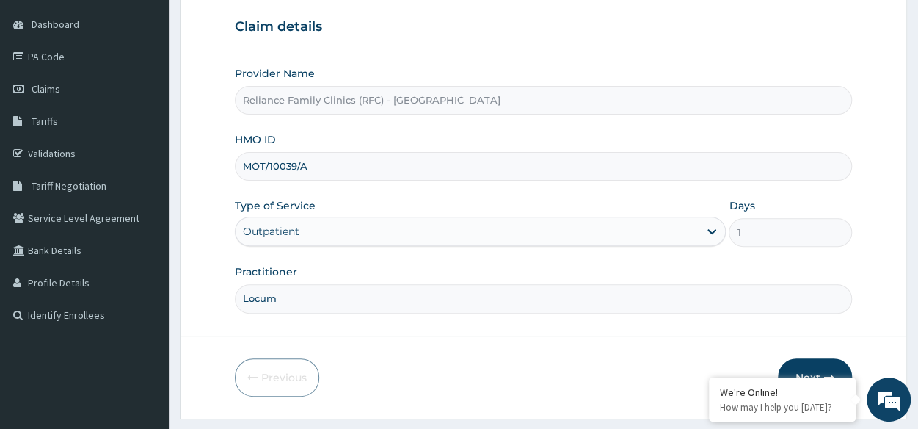
scroll to position [172, 0]
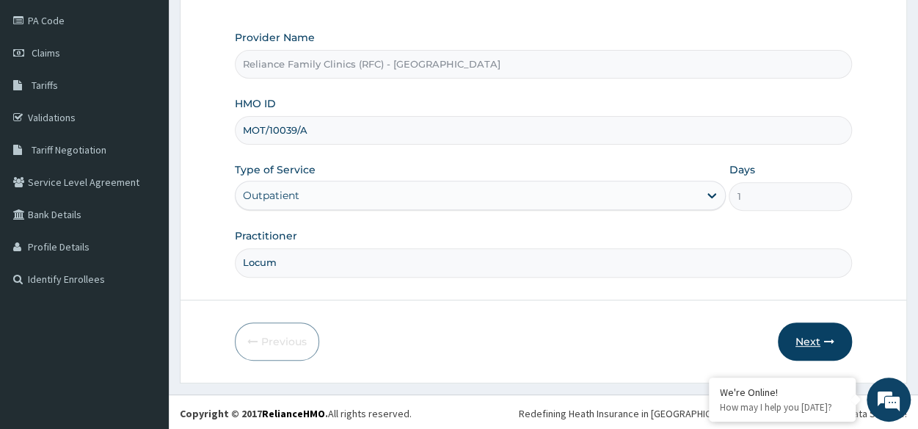
type input "Locum"
click at [810, 337] on button "Next" at bounding box center [815, 341] width 74 height 38
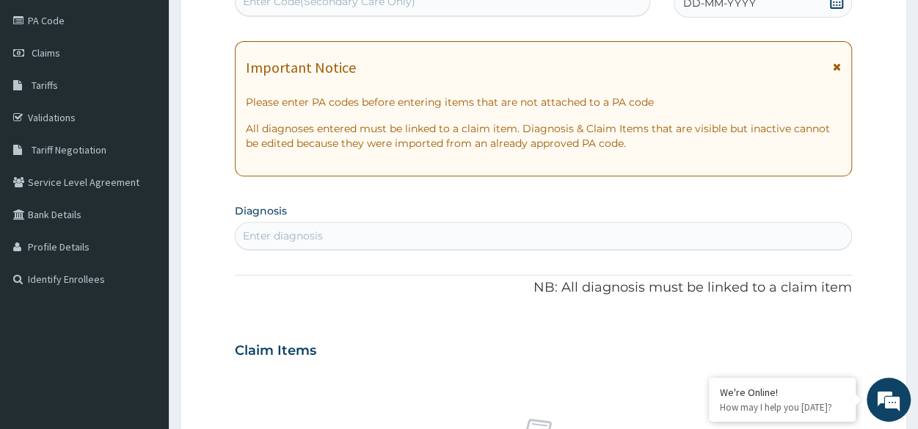
scroll to position [0, 0]
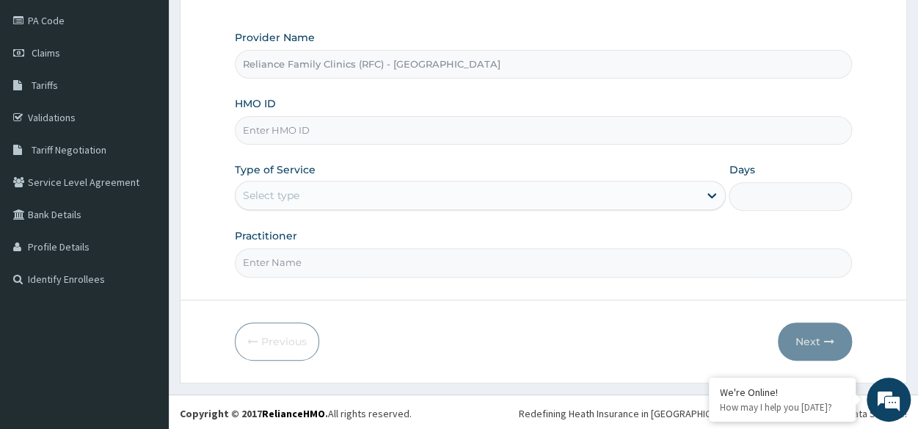
click at [367, 143] on input "HMO ID" at bounding box center [543, 130] width 617 height 29
paste input "MOT/10039/A"
type input "MOT/10039/A"
click at [348, 205] on div "Select type" at bounding box center [467, 194] width 463 height 23
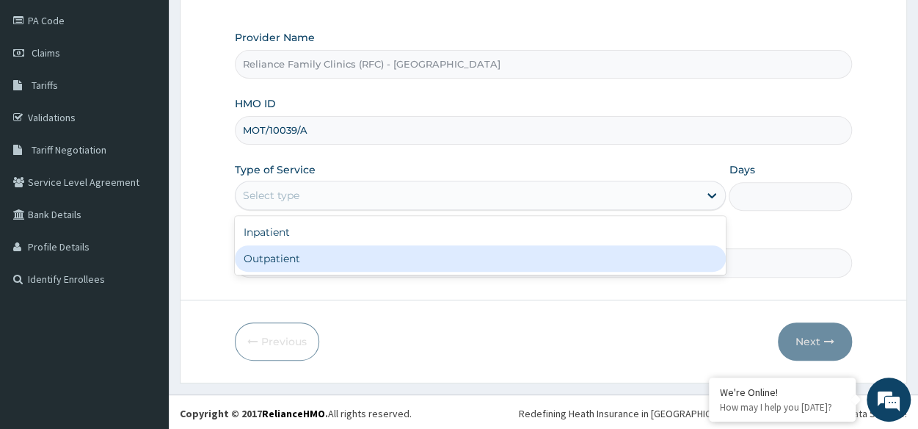
click at [335, 262] on div "Outpatient" at bounding box center [480, 258] width 491 height 26
type input "1"
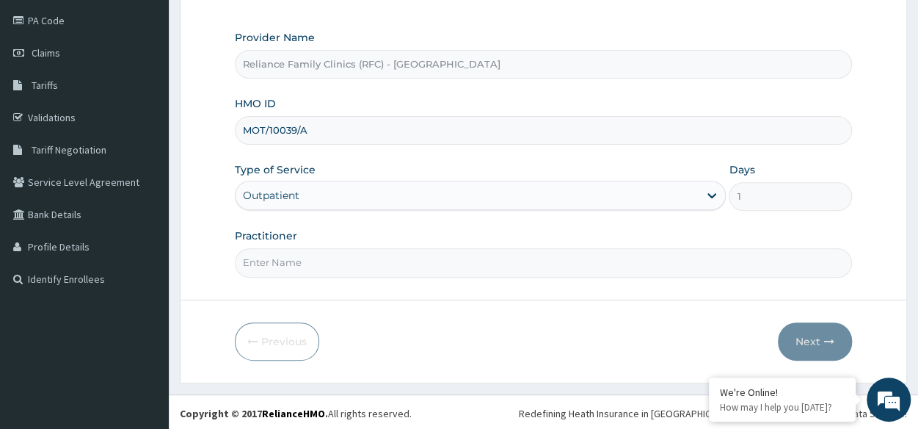
click at [335, 262] on input "Practitioner" at bounding box center [543, 262] width 617 height 29
type input "Locum"
click at [817, 347] on button "Next" at bounding box center [815, 341] width 74 height 38
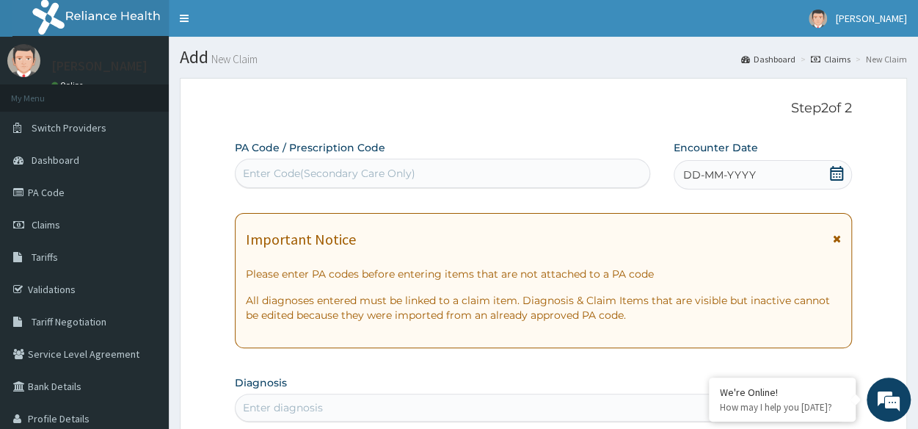
click at [764, 189] on div "DD-MM-YYYY" at bounding box center [763, 174] width 178 height 29
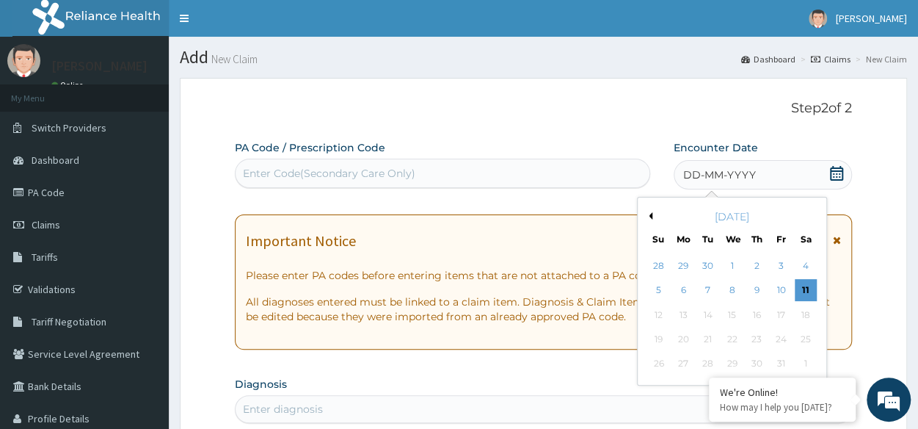
click at [765, 188] on div "DD-MM-YYYY" at bounding box center [763, 174] width 178 height 29
click at [785, 291] on div "10" at bounding box center [781, 291] width 22 height 22
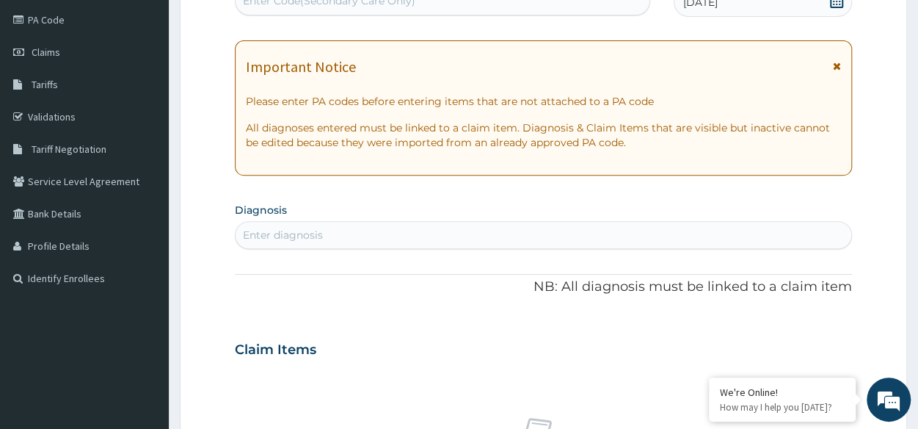
scroll to position [179, 0]
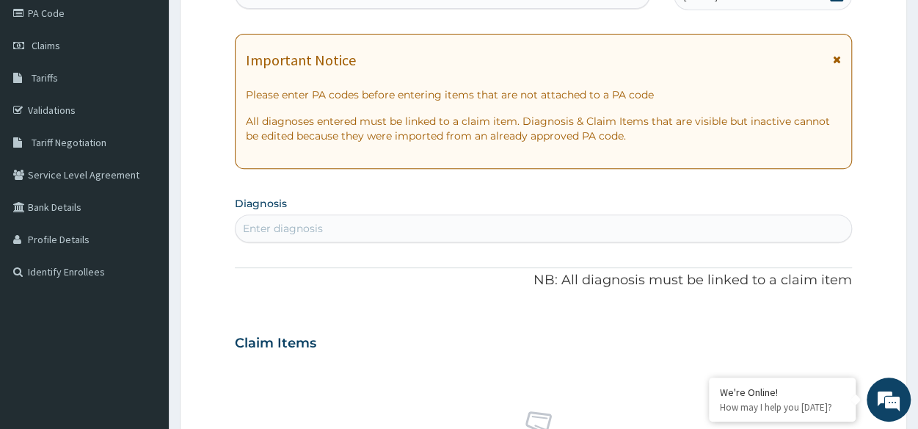
click at [307, 222] on div "Enter diagnosis" at bounding box center [283, 228] width 80 height 15
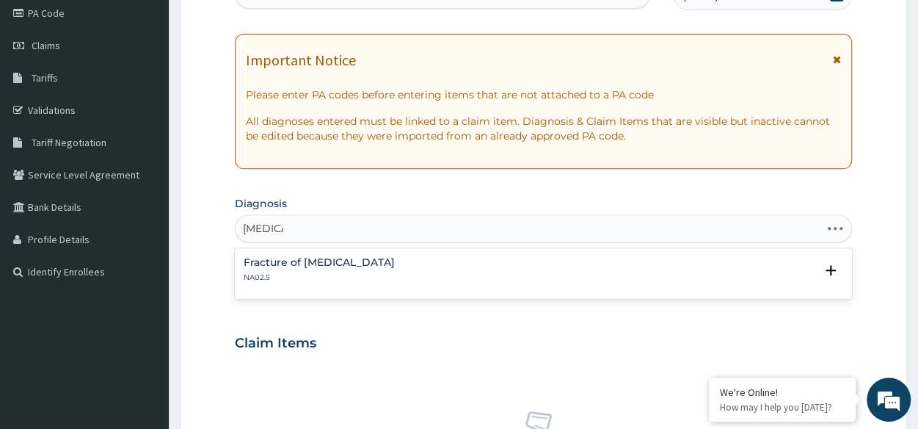
type input "malaria"
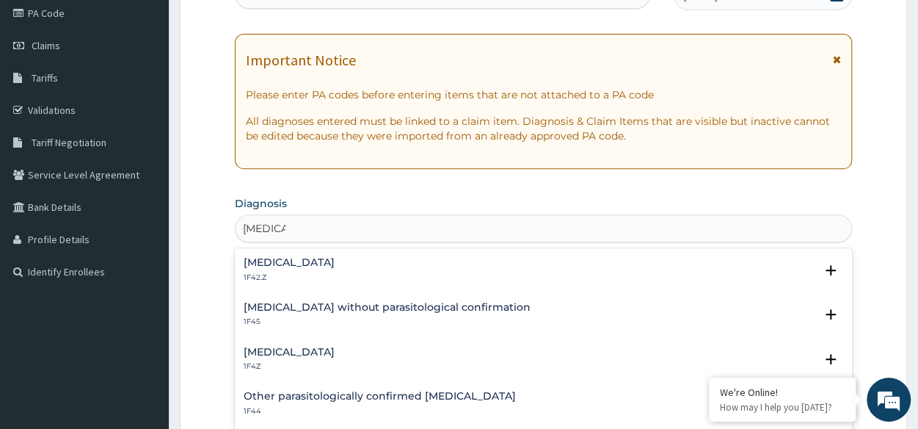
click at [329, 352] on h4 "Malaria, unspecified" at bounding box center [289, 351] width 91 height 11
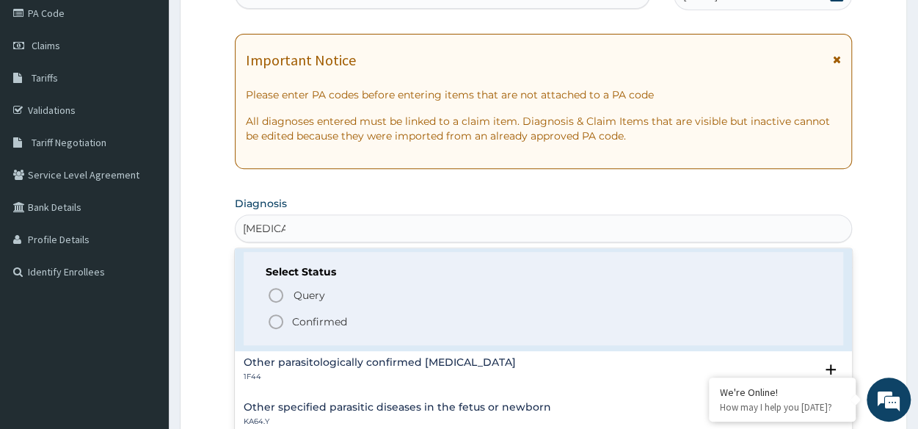
scroll to position [128, 0]
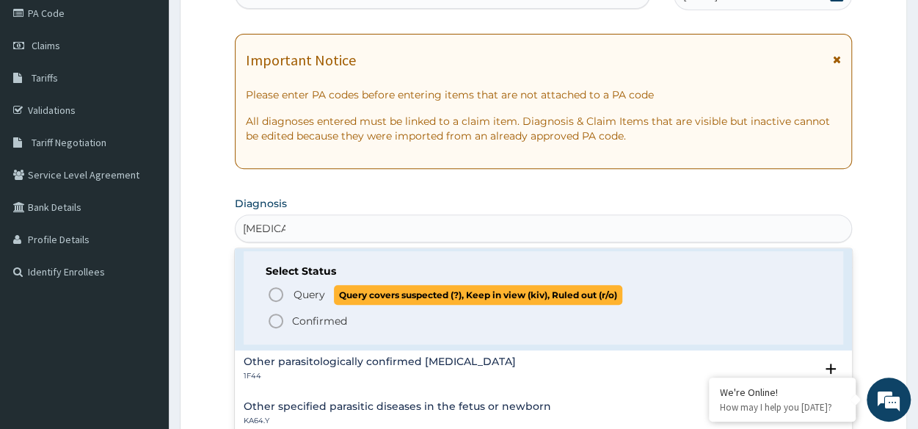
click at [275, 288] on icon "status option query" at bounding box center [276, 294] width 18 height 18
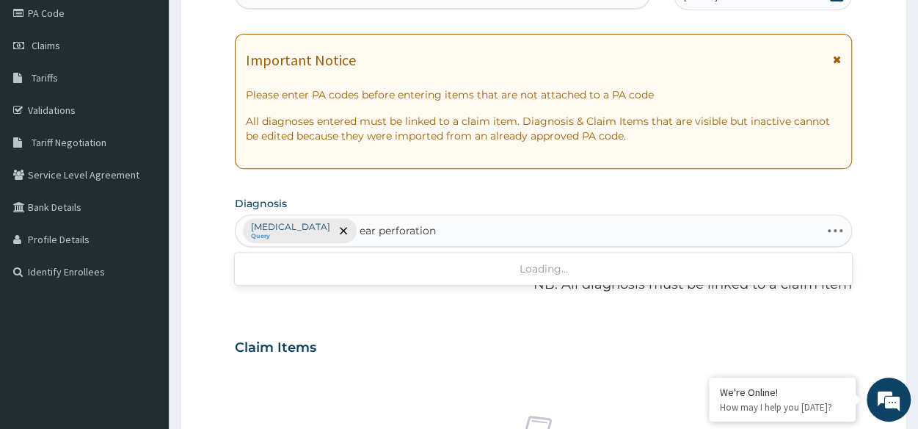
type input "ear perforation"
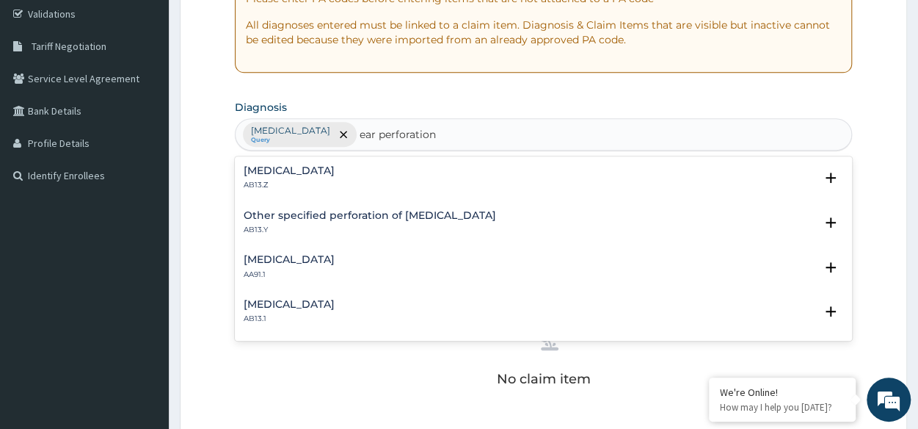
scroll to position [276, 0]
click at [411, 214] on h4 "Other specified perforation of tympanic membrane" at bounding box center [370, 214] width 252 height 11
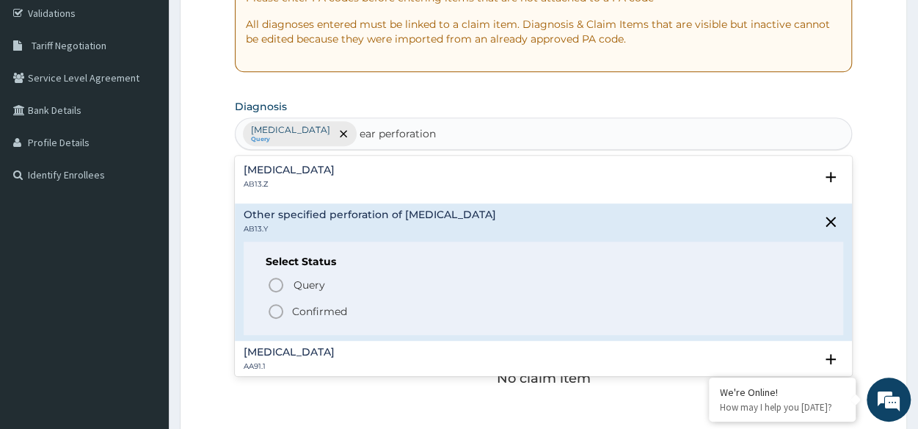
click at [299, 173] on h4 "Perforation of tympanic membrane, unspecified" at bounding box center [289, 169] width 91 height 11
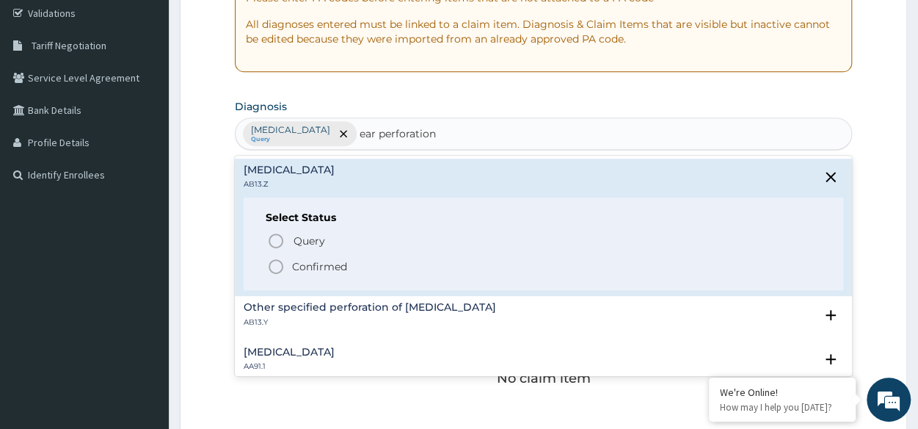
click at [271, 265] on icon "status option filled" at bounding box center [276, 267] width 18 height 18
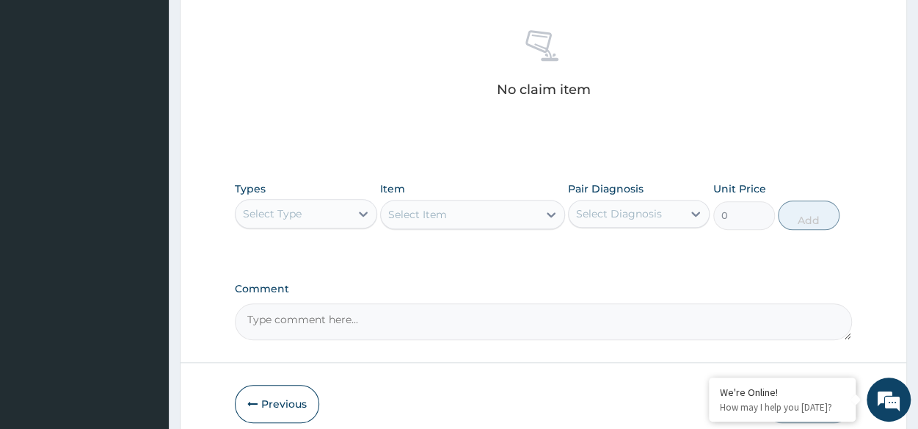
scroll to position [575, 0]
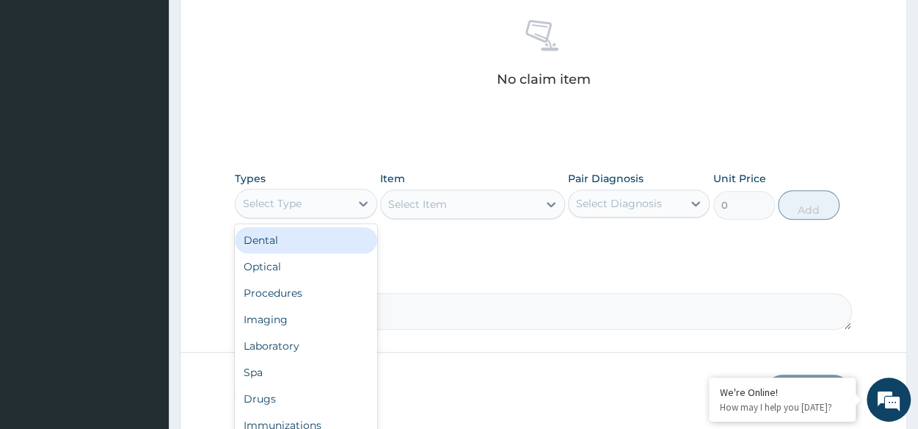
click at [322, 192] on div "Select Type" at bounding box center [293, 203] width 114 height 23
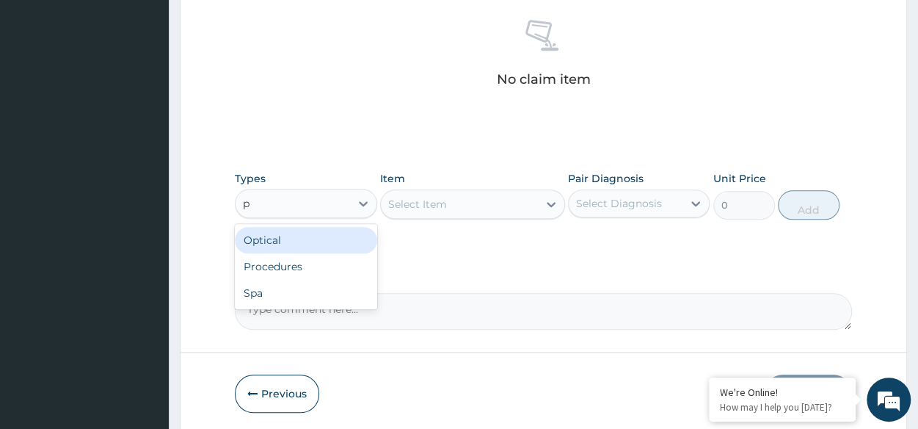
type input "pr"
click at [342, 236] on div "Procedures" at bounding box center [306, 240] width 142 height 26
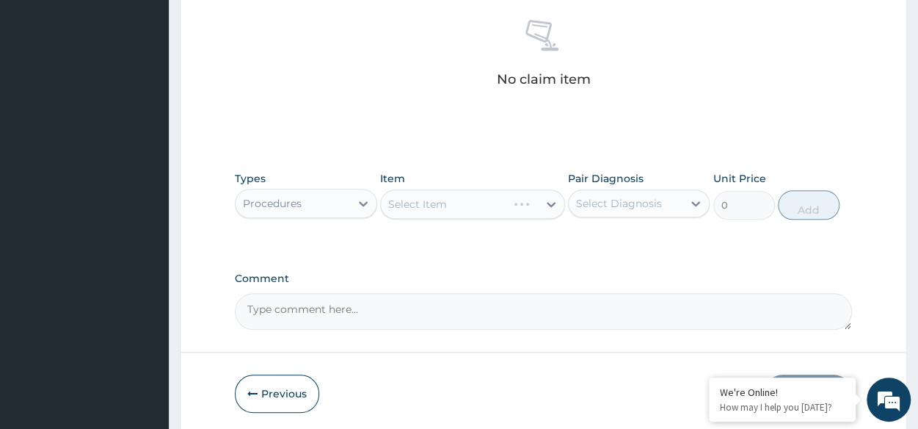
click at [465, 209] on div "Select Item" at bounding box center [472, 203] width 185 height 29
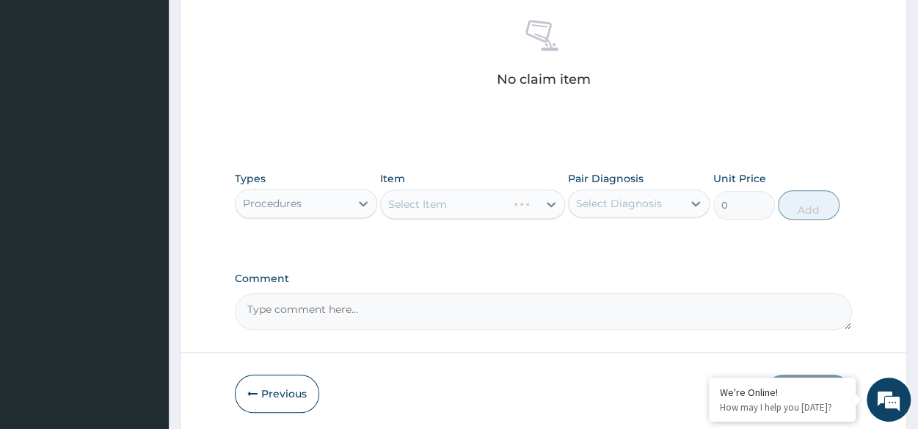
click at [465, 209] on div "Select Item" at bounding box center [472, 203] width 185 height 29
click at [481, 199] on div "Select Item" at bounding box center [472, 203] width 185 height 29
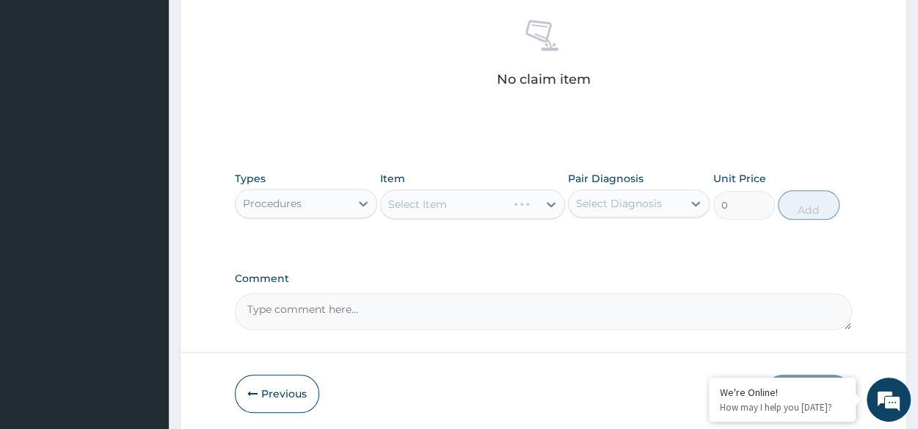
click at [481, 199] on div "Select Item" at bounding box center [472, 203] width 185 height 29
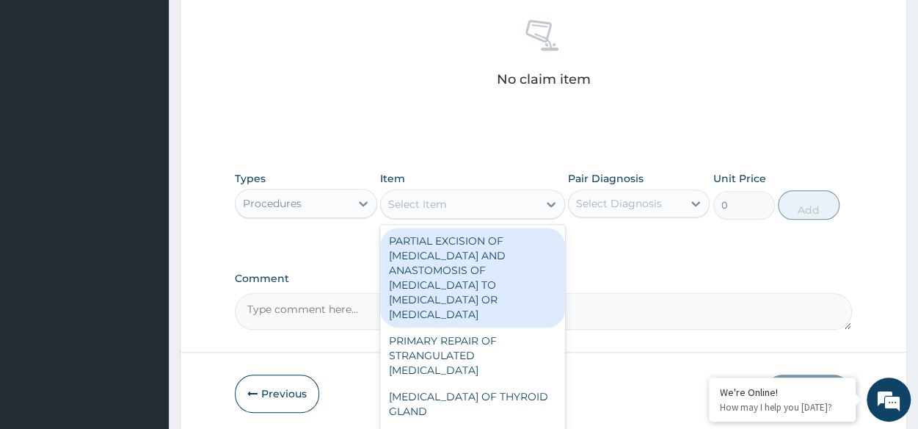
click at [520, 200] on div "Select Item" at bounding box center [459, 203] width 157 height 23
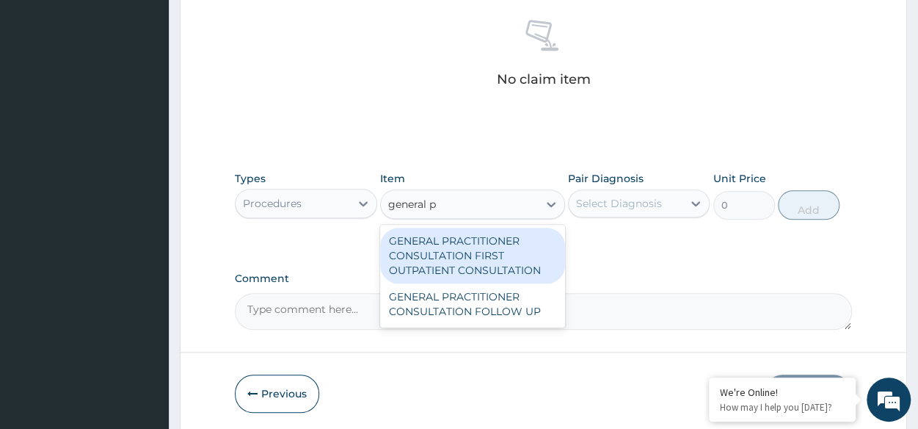
type input "general pr"
click at [542, 253] on div "GENERAL PRACTITIONER CONSULTATION FIRST OUTPATIENT CONSULTATION" at bounding box center [472, 255] width 185 height 56
type input "3370.125"
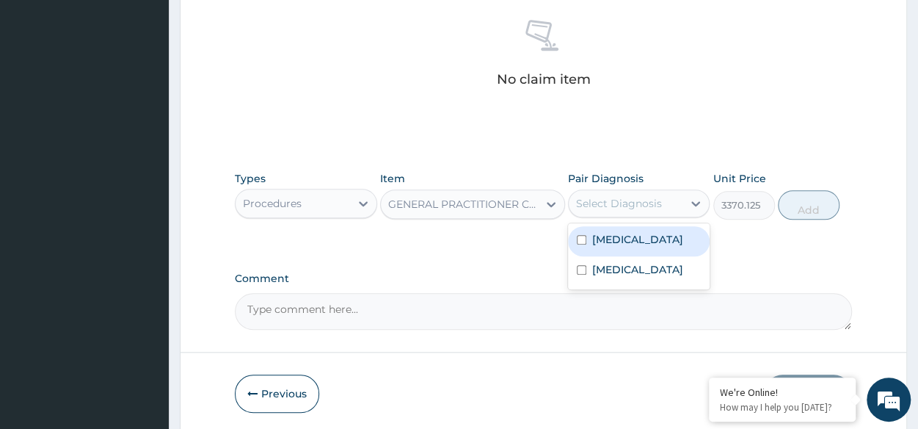
click at [637, 196] on div "Select Diagnosis" at bounding box center [619, 203] width 86 height 15
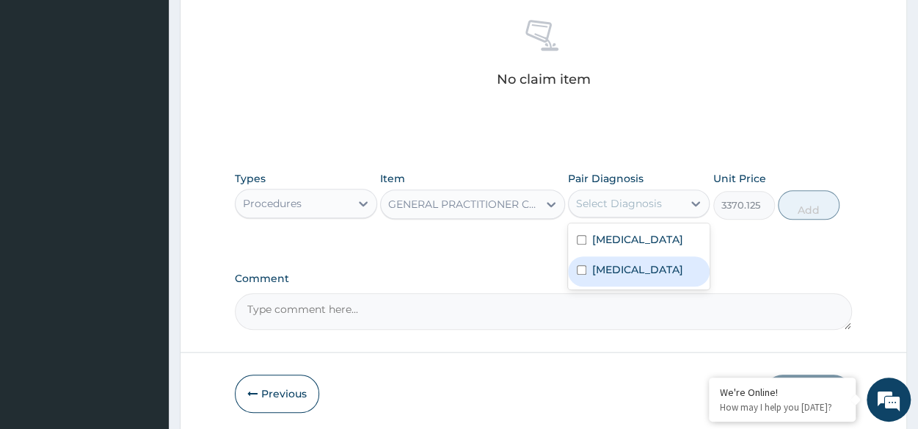
click at [616, 277] on label "Perforation of tympanic membrane, unspecified" at bounding box center [637, 269] width 91 height 15
checkbox input "true"
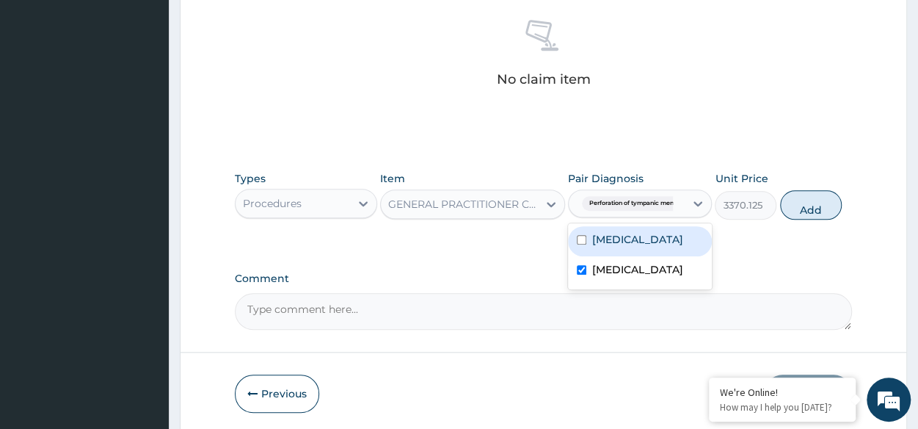
click at [631, 242] on label "[MEDICAL_DATA]" at bounding box center [637, 239] width 91 height 15
checkbox input "true"
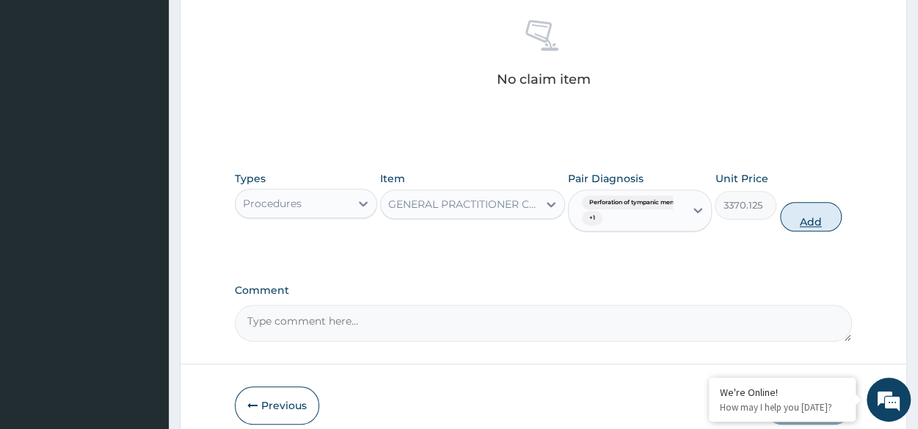
click at [813, 219] on button "Add" at bounding box center [811, 216] width 62 height 29
type input "0"
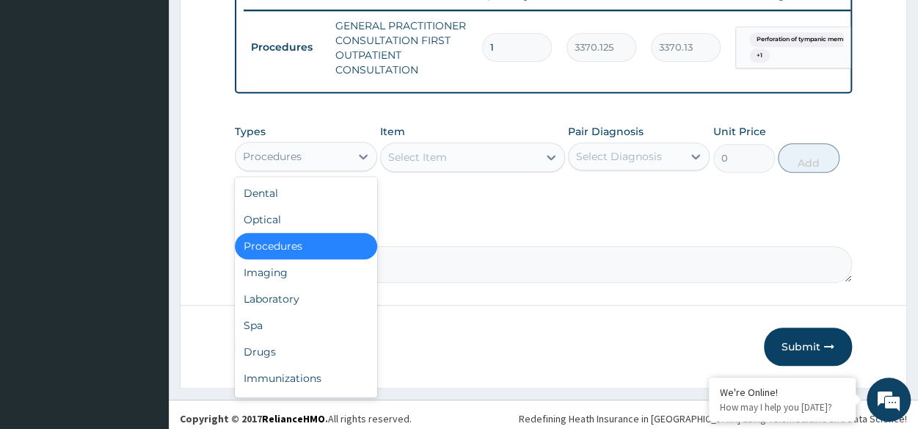
click at [276, 152] on div "Procedures" at bounding box center [306, 156] width 142 height 29
click at [282, 312] on div "Laboratory" at bounding box center [306, 298] width 142 height 26
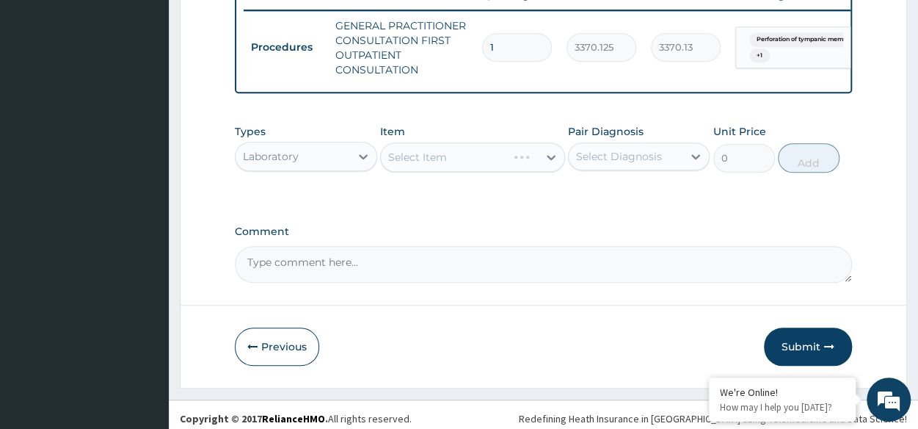
click at [453, 166] on div "Select Item" at bounding box center [472, 156] width 185 height 29
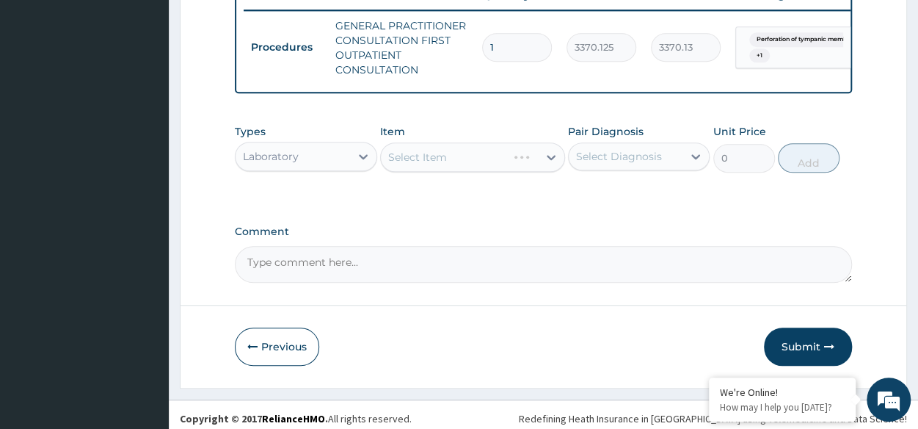
click at [453, 166] on div "Select Item" at bounding box center [472, 156] width 185 height 29
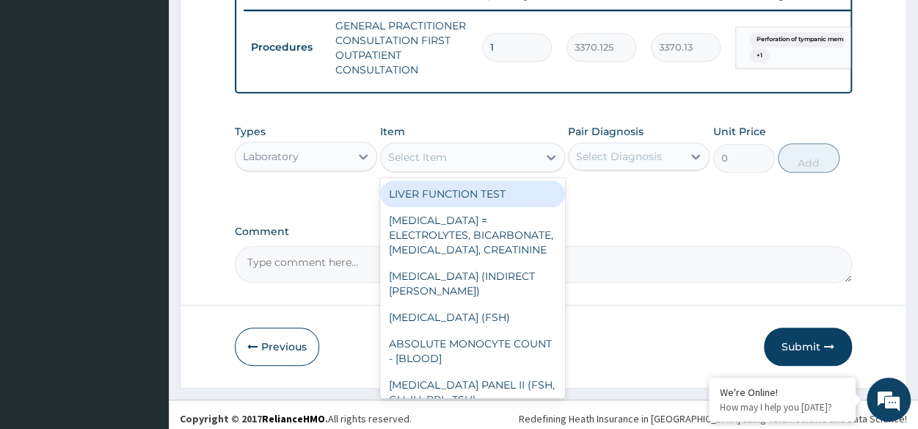
click at [453, 166] on div "Select Item" at bounding box center [459, 156] width 157 height 23
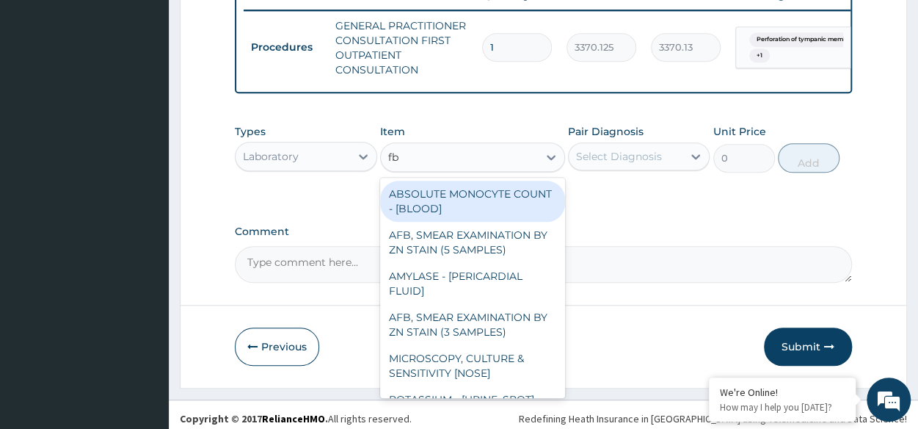
type input "fbc"
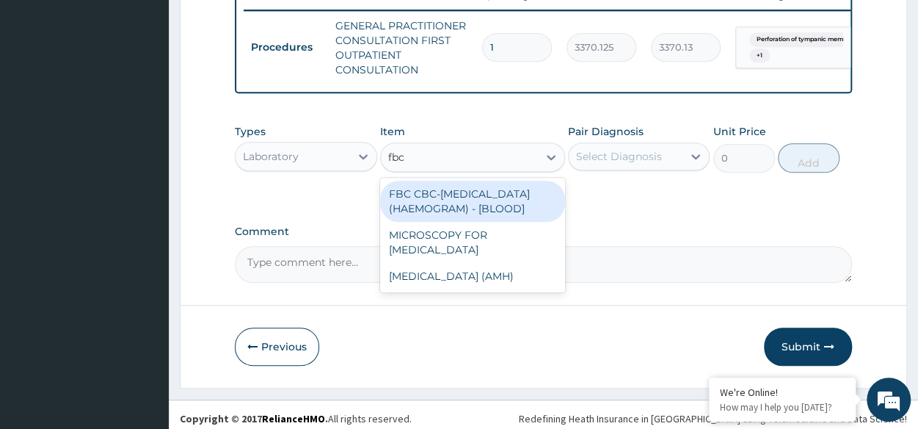
click at [470, 222] on div "FBC CBC-[MEDICAL_DATA] (HAEMOGRAM) - [BLOOD]" at bounding box center [472, 201] width 185 height 41
type input "4085"
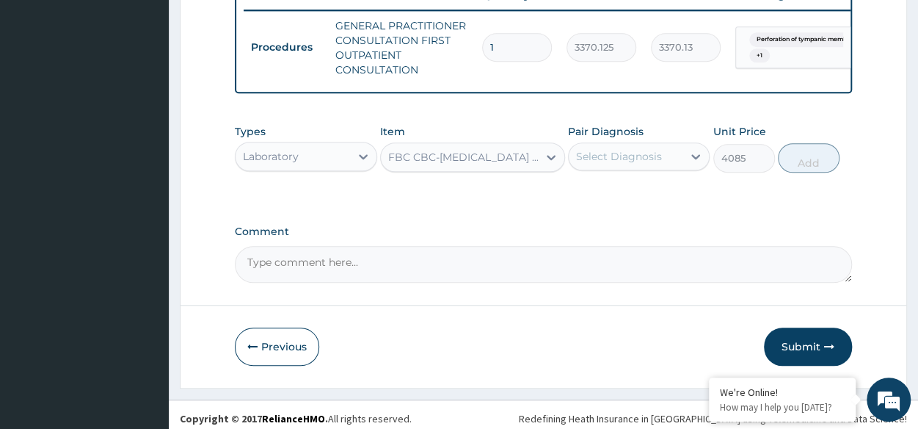
click at [605, 164] on div "Select Diagnosis" at bounding box center [619, 156] width 86 height 15
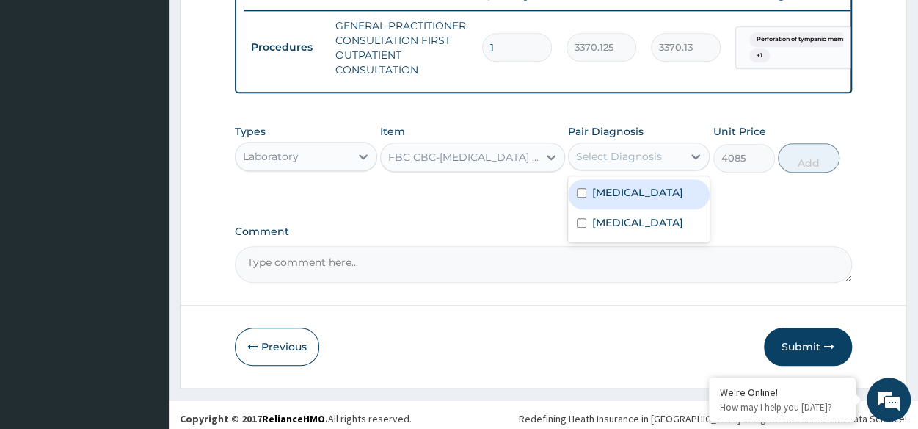
click at [609, 194] on div "[MEDICAL_DATA]" at bounding box center [639, 194] width 142 height 30
checkbox input "true"
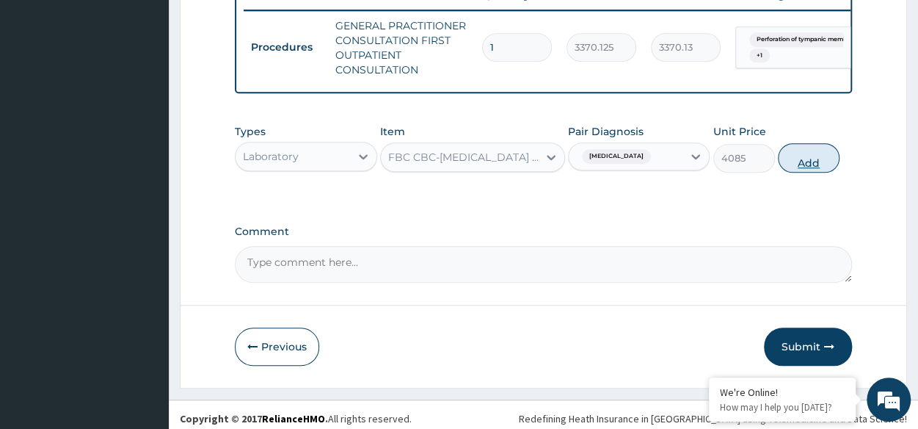
click at [800, 172] on button "Add" at bounding box center [809, 157] width 62 height 29
type input "0"
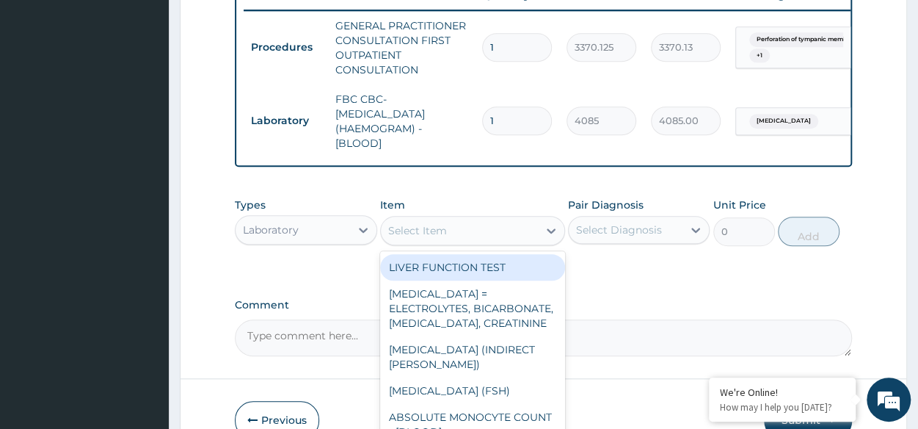
click at [404, 238] on div "Select Item" at bounding box center [417, 230] width 59 height 15
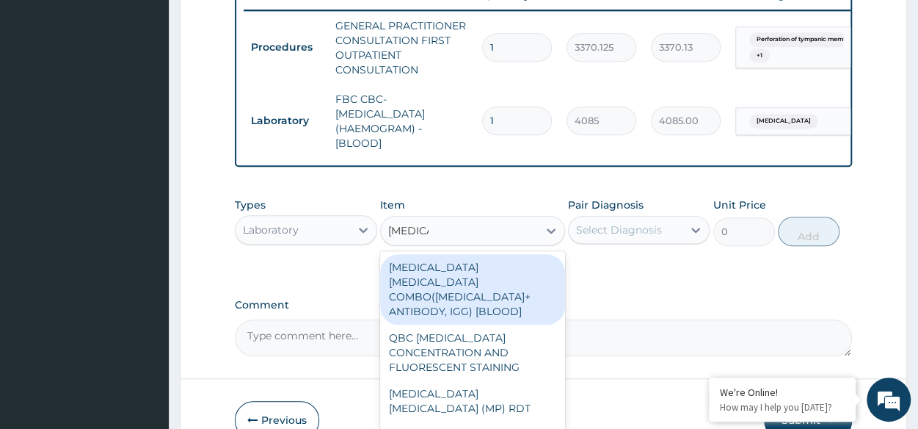
type input "[MEDICAL_DATA]"
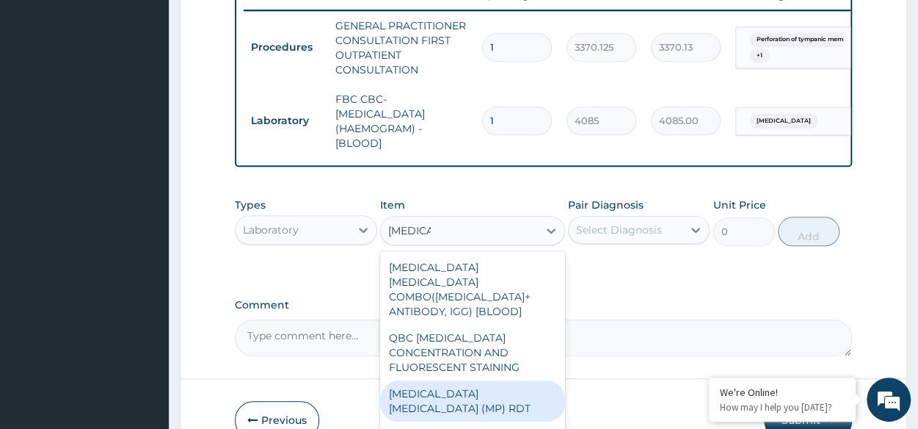
click at [467, 391] on div "[MEDICAL_DATA] [MEDICAL_DATA] (MP) RDT" at bounding box center [472, 400] width 185 height 41
type input "1531.875"
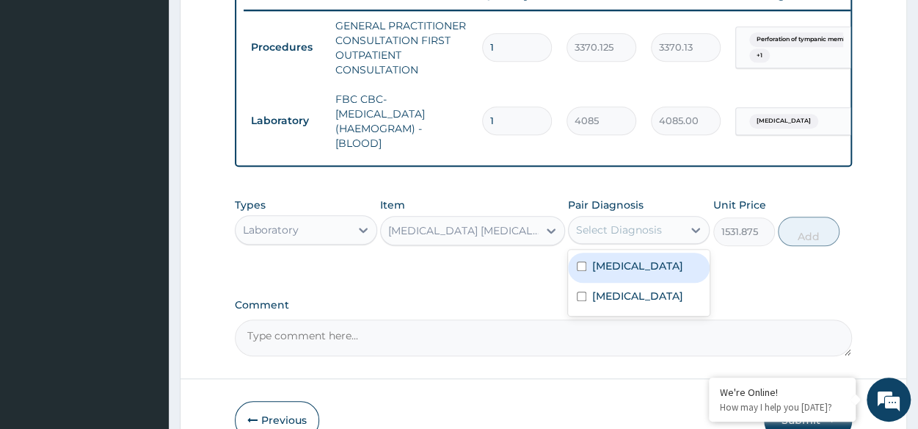
drag, startPoint x: 635, startPoint y: 242, endPoint x: 624, endPoint y: 285, distance: 44.1
click at [624, 244] on div "option Malaria, unspecified, selected. option Malaria, unspecified focused, 1 o…" at bounding box center [639, 230] width 142 height 28
click at [624, 282] on div "[MEDICAL_DATA]" at bounding box center [639, 267] width 142 height 30
checkbox input "true"
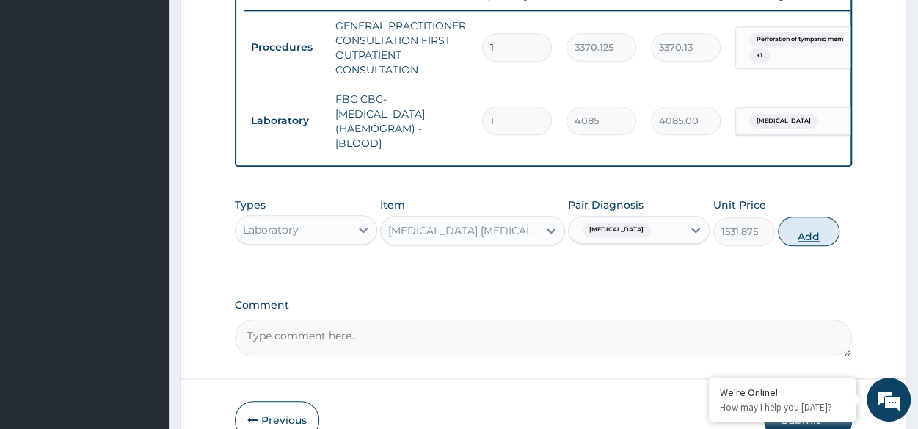
click at [825, 243] on button "Add" at bounding box center [809, 230] width 62 height 29
type input "0"
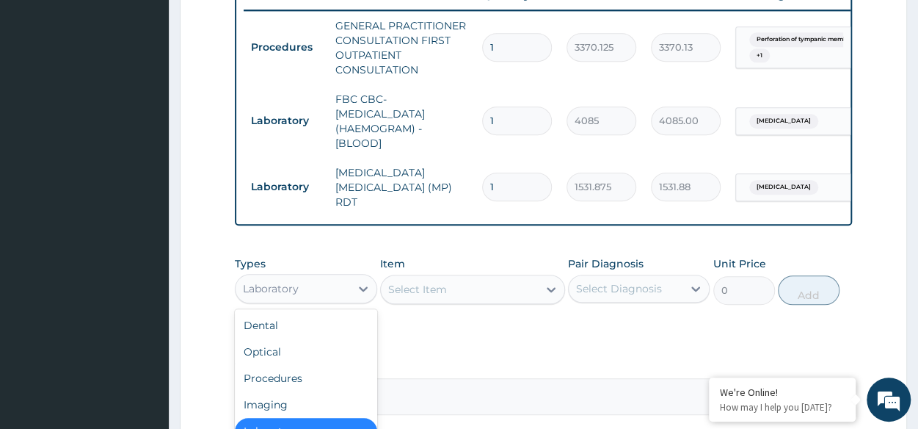
click at [289, 293] on div "Laboratory" at bounding box center [271, 288] width 56 height 15
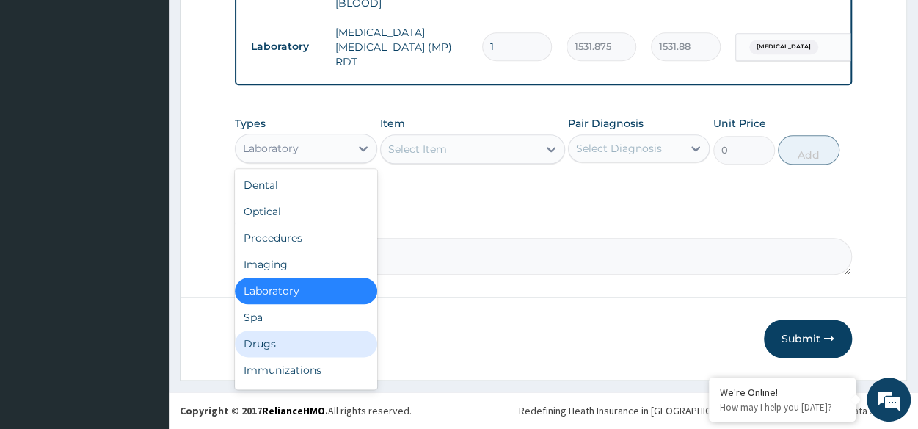
click at [249, 331] on div "Drugs" at bounding box center [306, 343] width 142 height 26
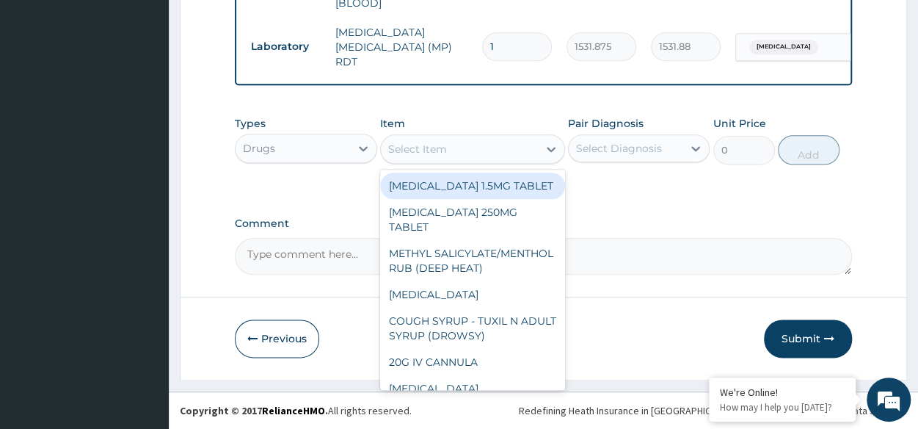
click at [416, 158] on div "Select Item" at bounding box center [459, 148] width 157 height 23
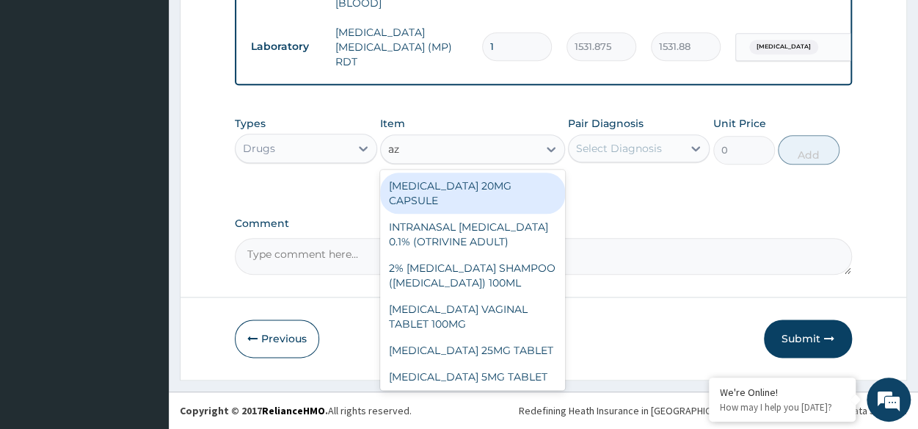
type input "azi"
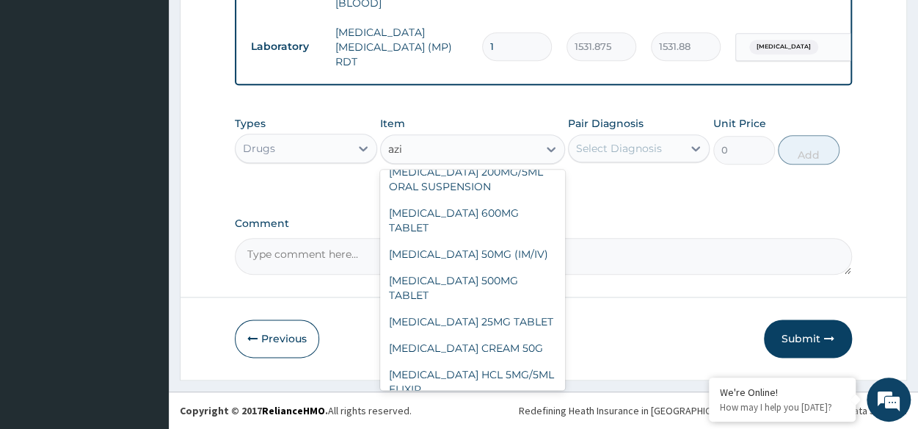
scroll to position [137, 0]
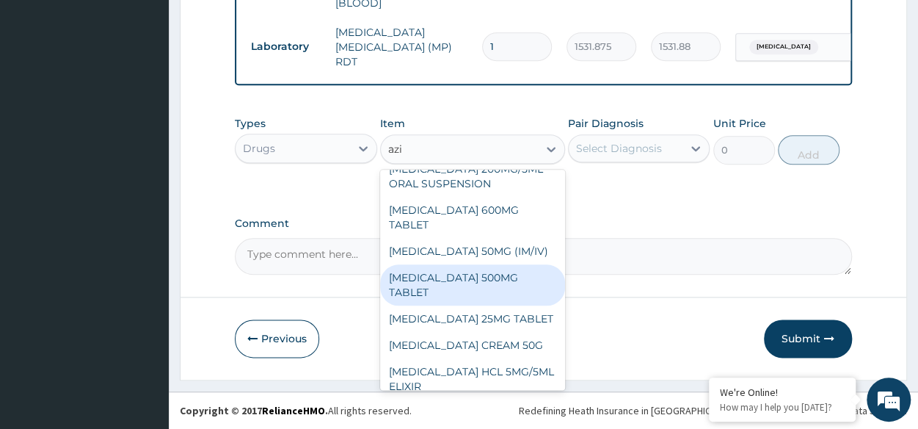
click at [472, 305] on div "AZITHROMYCIN 500MG TABLET" at bounding box center [472, 284] width 185 height 41
type input "690"
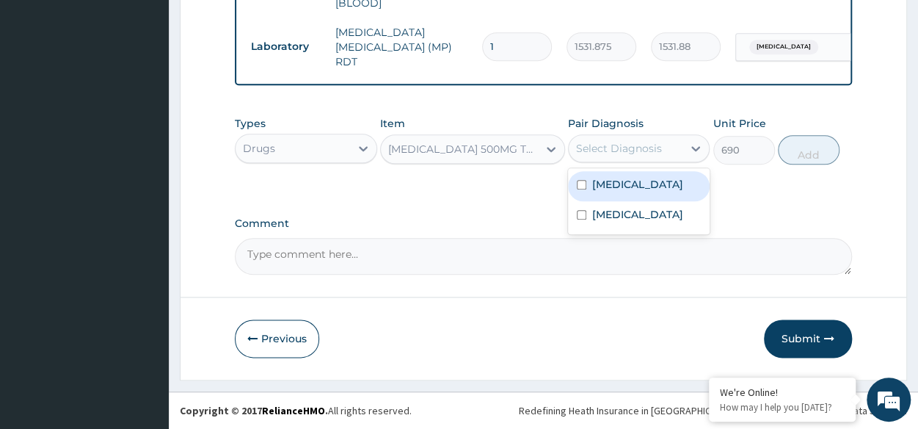
click at [621, 146] on div "Select Diagnosis" at bounding box center [619, 148] width 86 height 15
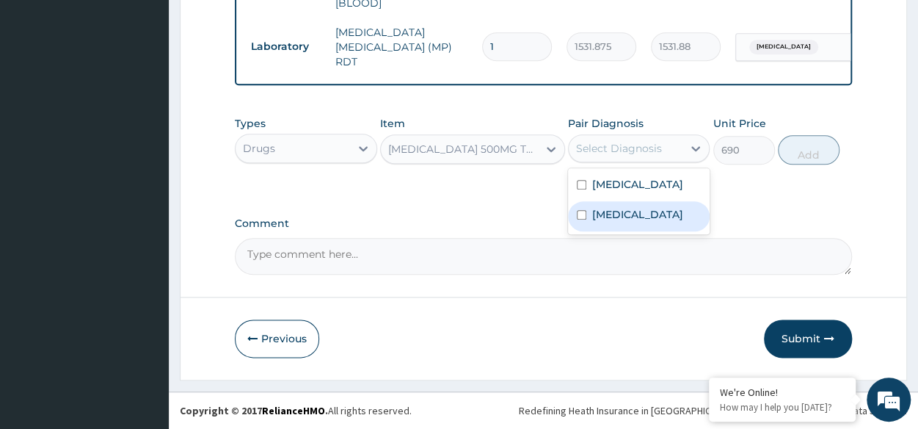
click at [616, 221] on label "Perforation of tympanic membrane, unspecified" at bounding box center [637, 214] width 91 height 15
checkbox input "true"
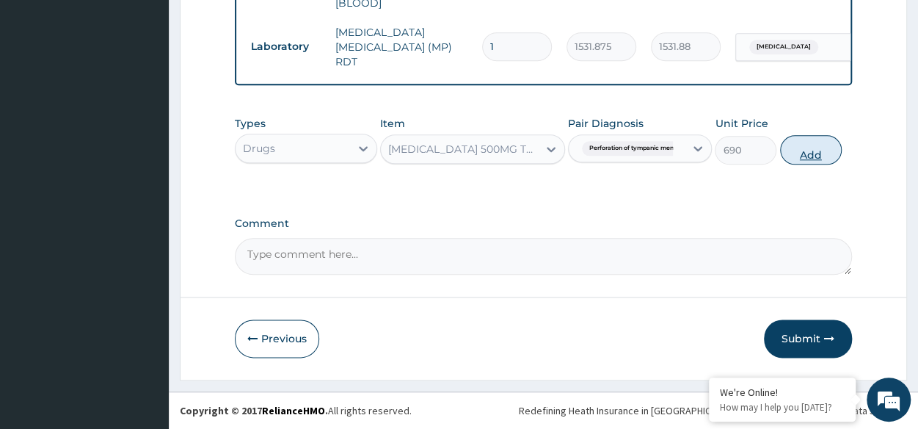
click at [819, 138] on button "Add" at bounding box center [811, 149] width 62 height 29
type input "0"
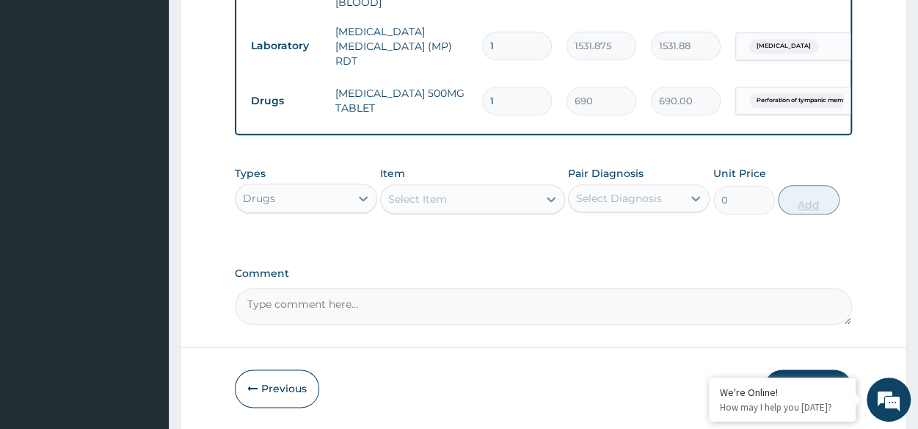
type input "0.00"
type input "5"
type input "3450.00"
type input "5"
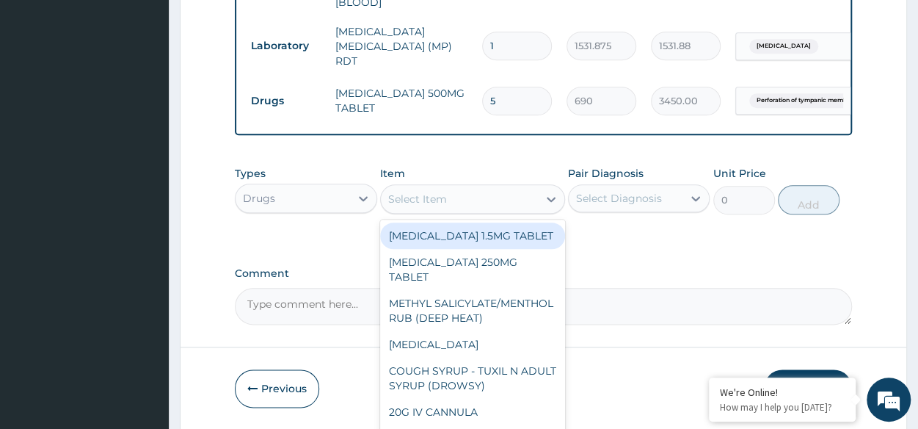
click at [473, 194] on div "Select Item" at bounding box center [459, 198] width 157 height 23
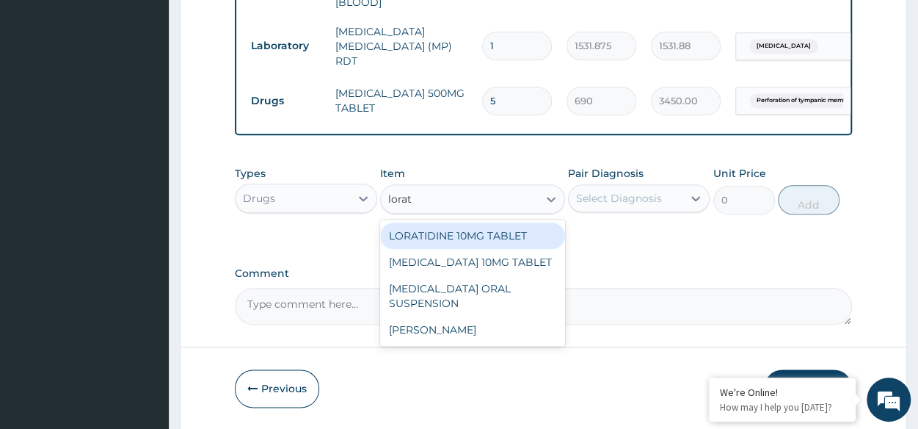
type input "lorati"
click at [462, 247] on div "LORATIDINE 10MG TABLET" at bounding box center [472, 235] width 185 height 26
type input "96"
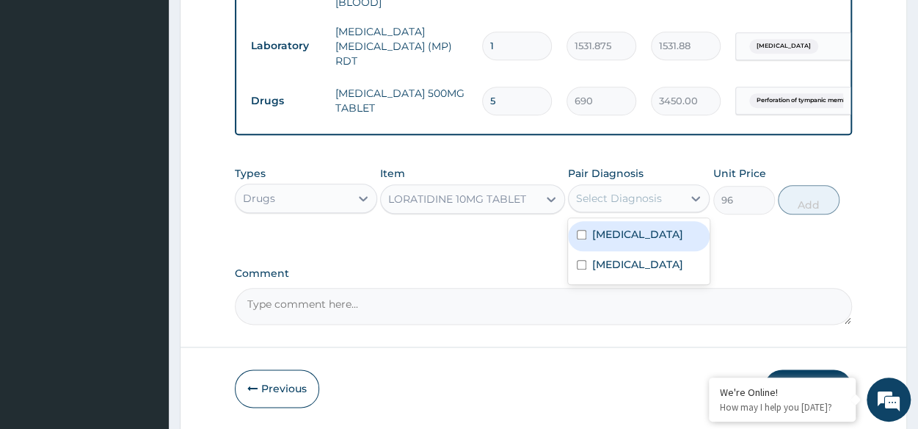
click at [628, 205] on div "Select Diagnosis" at bounding box center [619, 198] width 86 height 15
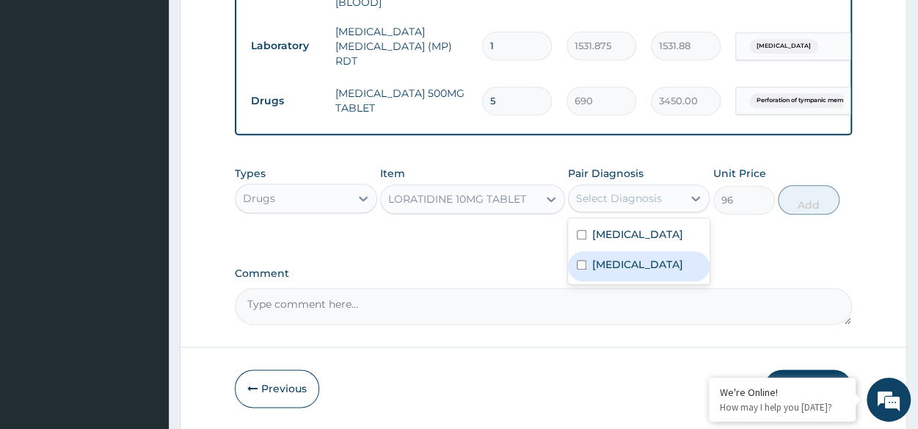
click at [616, 263] on label "Perforation of tympanic membrane, unspecified" at bounding box center [637, 264] width 91 height 15
checkbox input "true"
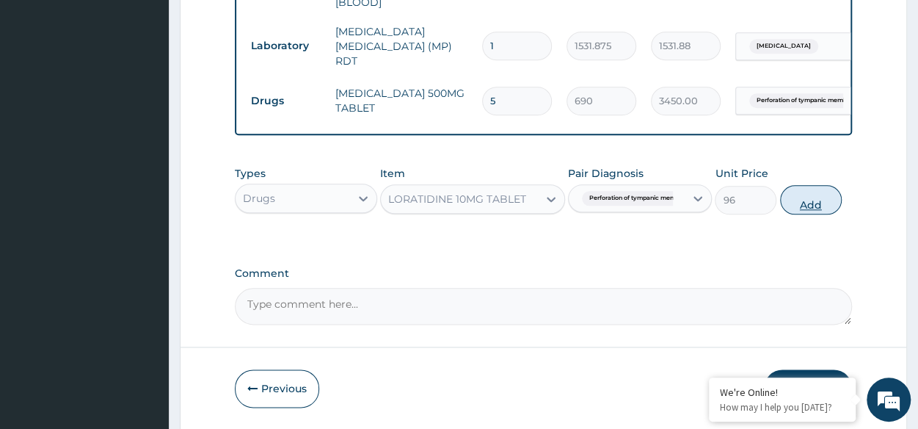
click at [807, 211] on button "Add" at bounding box center [811, 199] width 62 height 29
type input "0"
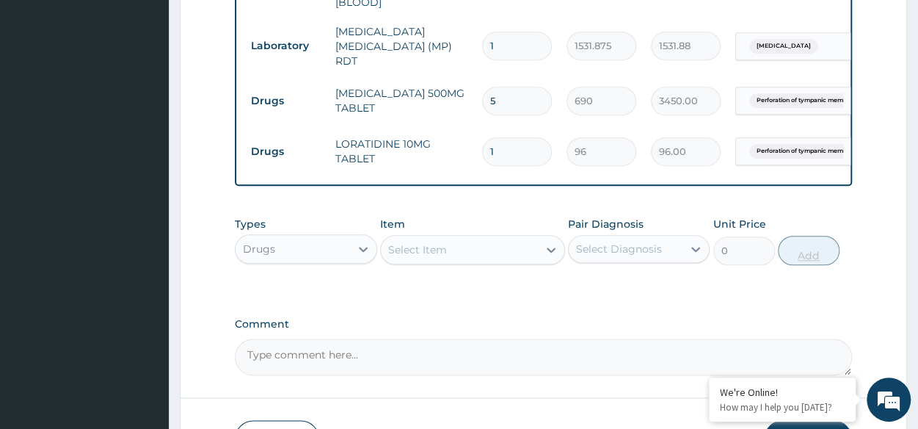
type input "0.00"
type input "5"
type input "480.00"
type input "5"
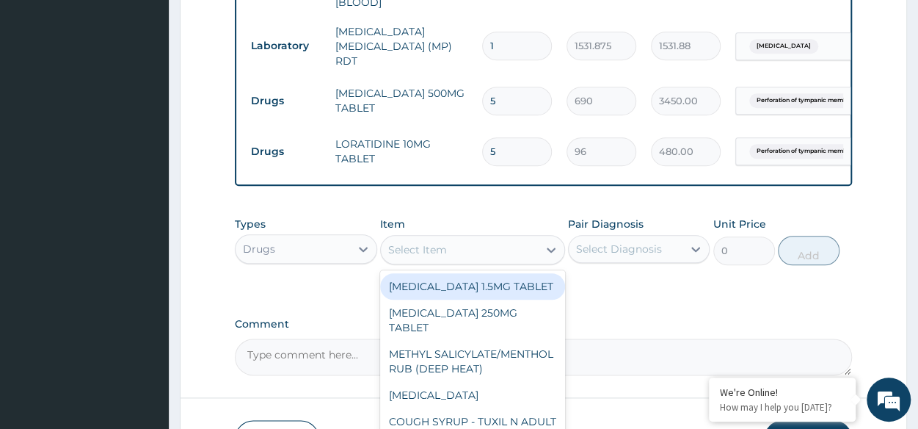
click at [387, 250] on div "Select Item" at bounding box center [459, 249] width 157 height 23
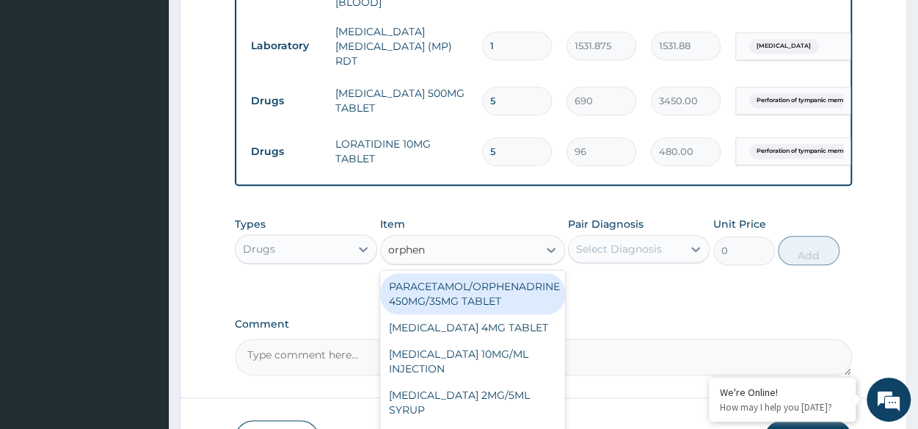
type input "orphena"
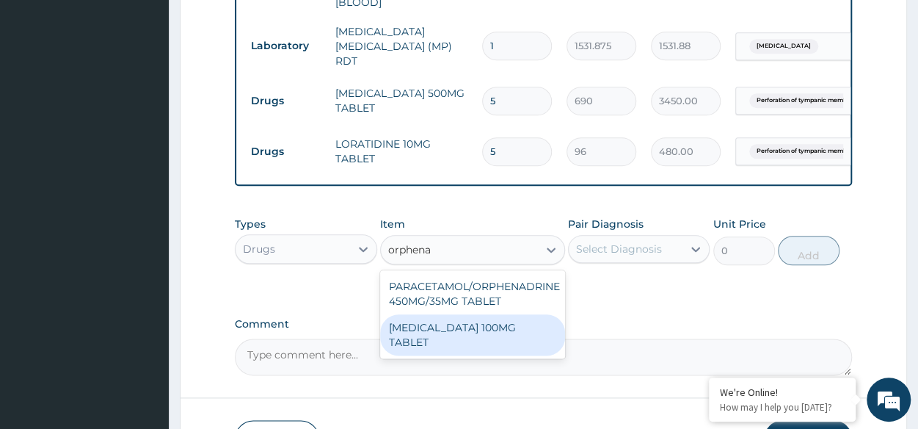
click at [453, 337] on div "ORPHENADRINE CITRATE 100MG TABLET" at bounding box center [472, 334] width 185 height 41
type input "174"
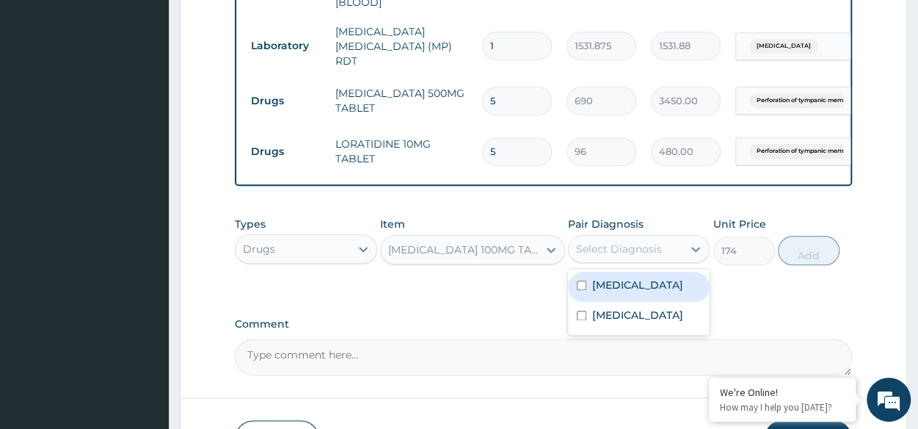
click at [615, 256] on div "Select Diagnosis" at bounding box center [619, 248] width 86 height 15
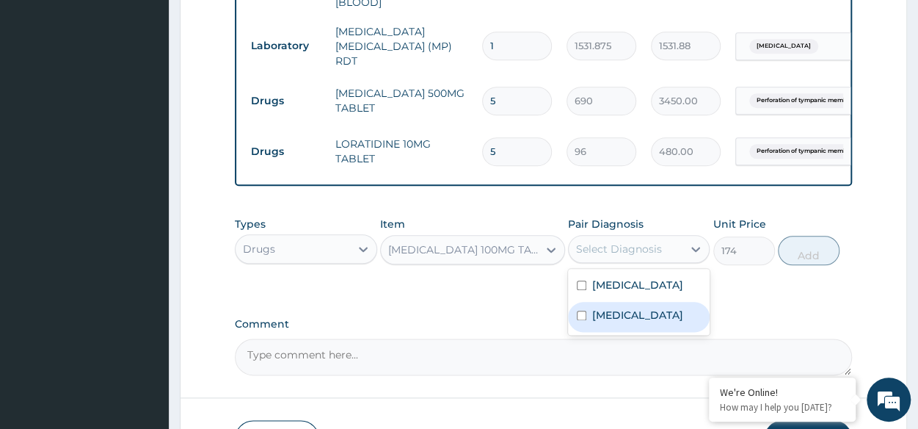
click at [619, 322] on label "Perforation of tympanic membrane, unspecified" at bounding box center [637, 314] width 91 height 15
checkbox input "true"
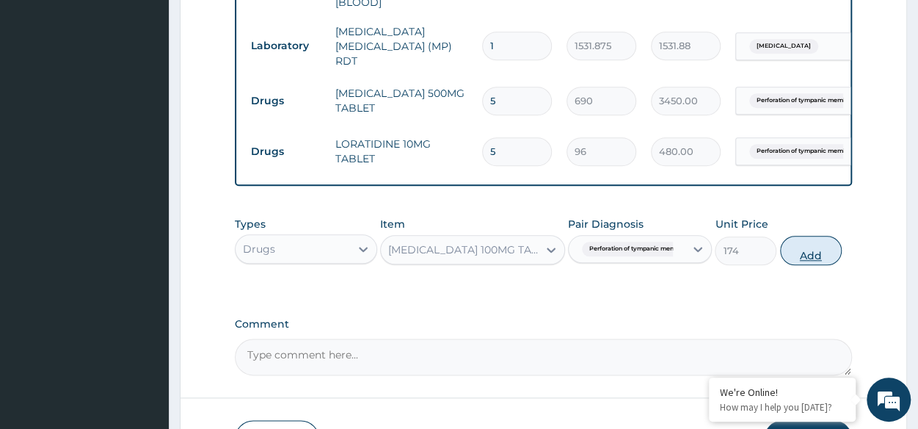
click at [813, 258] on button "Add" at bounding box center [811, 250] width 62 height 29
type input "0"
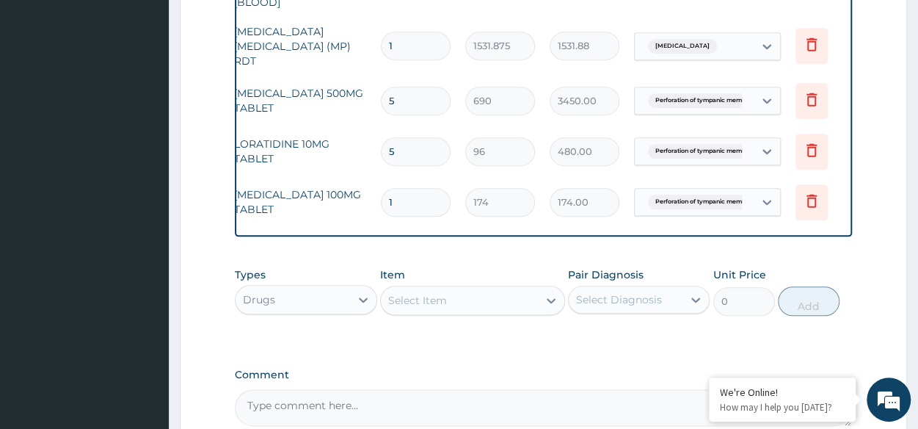
scroll to position [0, 120]
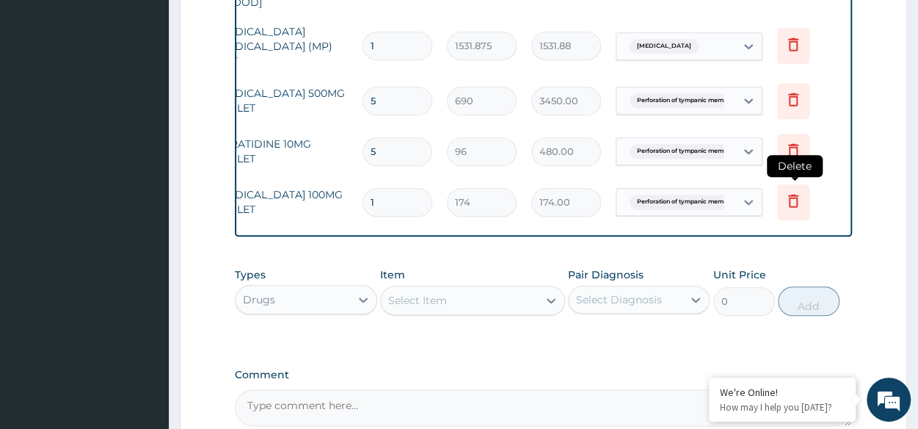
click at [781, 189] on icon at bounding box center [793, 202] width 32 height 36
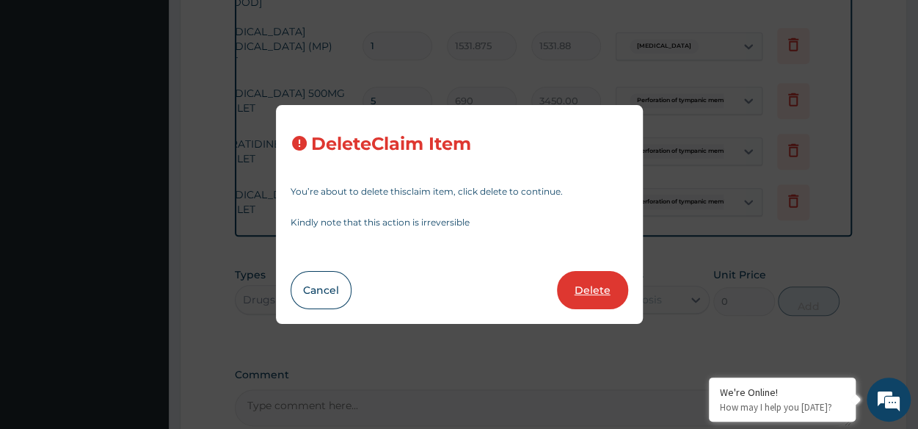
click at [599, 295] on button "Delete" at bounding box center [592, 290] width 71 height 38
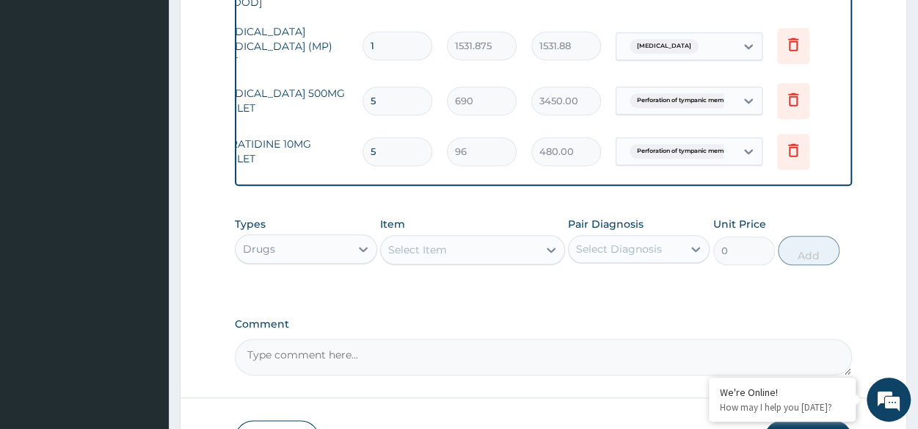
click at [452, 260] on div "Select Item" at bounding box center [459, 249] width 157 height 23
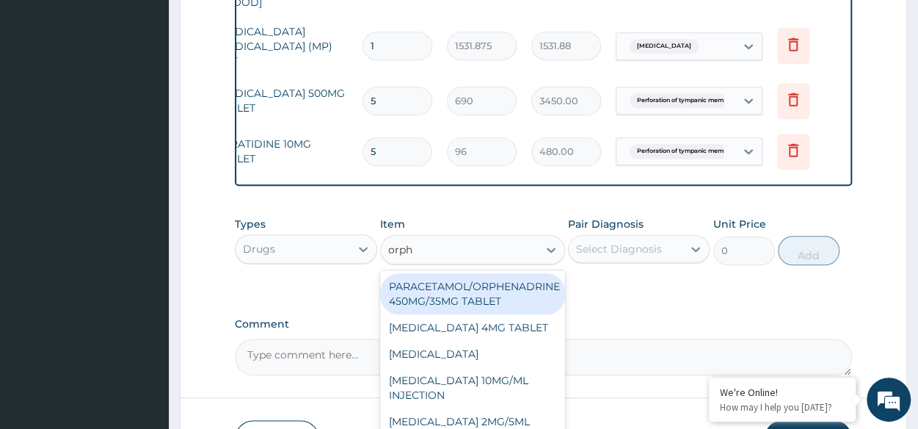
type input "orphe"
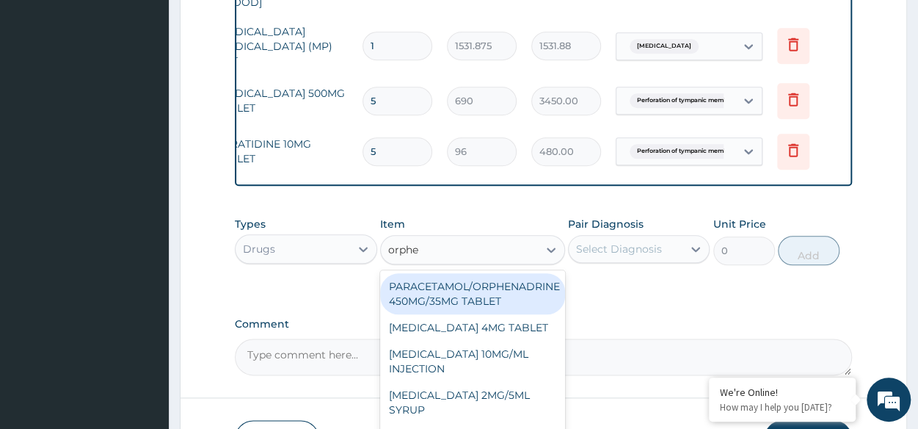
click at [493, 285] on div "PARACETAMOL/ORPHENADRINE 450MG/35MG TABLET" at bounding box center [472, 293] width 185 height 41
type input "90"
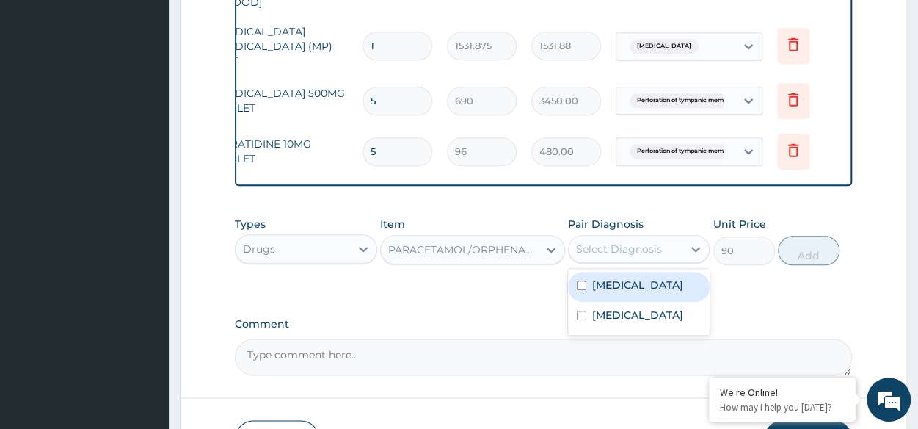
click at [618, 255] on div "Select Diagnosis" at bounding box center [619, 248] width 86 height 15
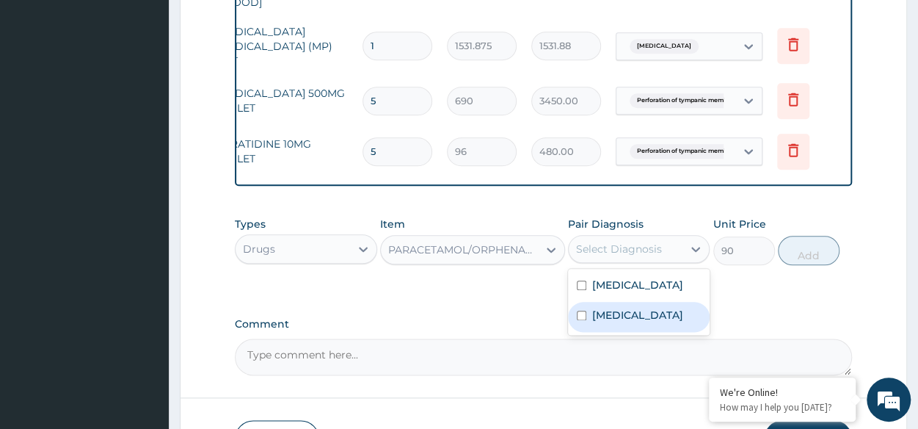
click at [628, 322] on label "Perforation of tympanic membrane, unspecified" at bounding box center [637, 314] width 91 height 15
checkbox input "true"
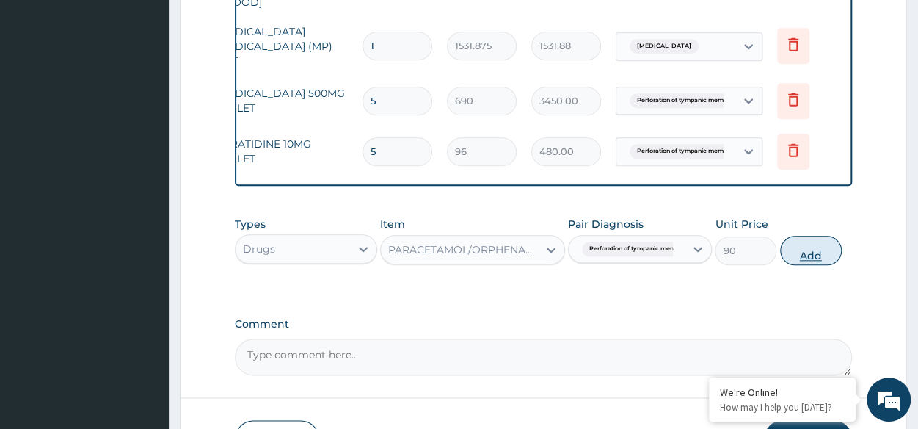
click at [798, 263] on button "Add" at bounding box center [811, 250] width 62 height 29
type input "0"
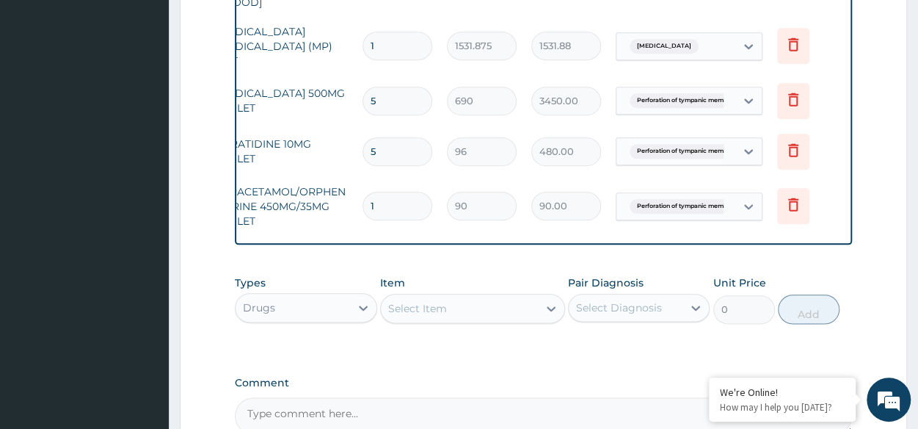
type input "0.00"
type input "6"
type input "540.00"
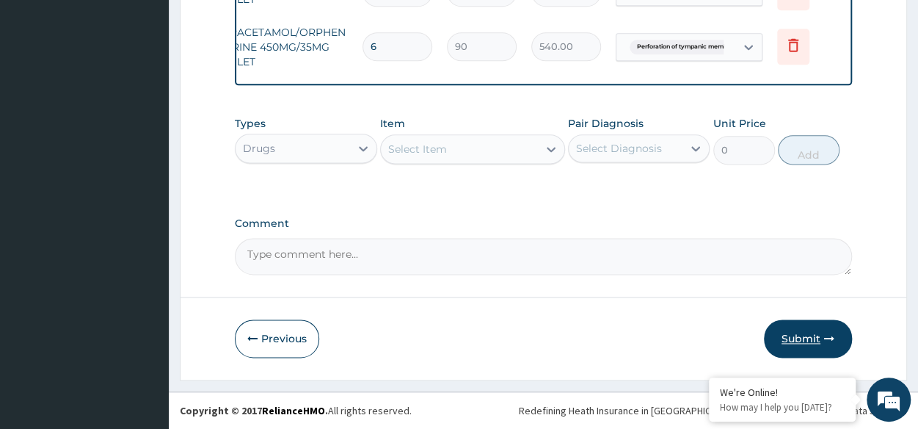
type input "6"
click at [803, 340] on button "Submit" at bounding box center [808, 338] width 88 height 38
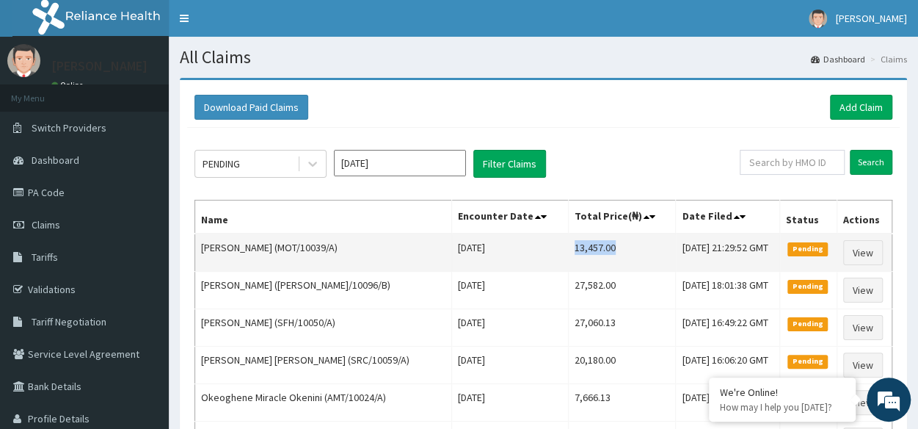
drag, startPoint x: 555, startPoint y: 248, endPoint x: 597, endPoint y: 250, distance: 42.6
click at [597, 250] on td "13,457.00" at bounding box center [622, 252] width 108 height 38
copy td "13,457.00"
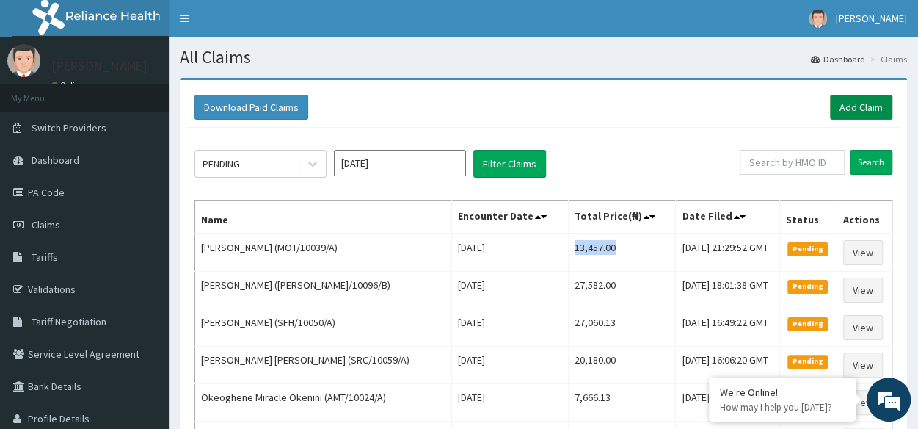
click at [875, 113] on link "Add Claim" at bounding box center [861, 107] width 62 height 25
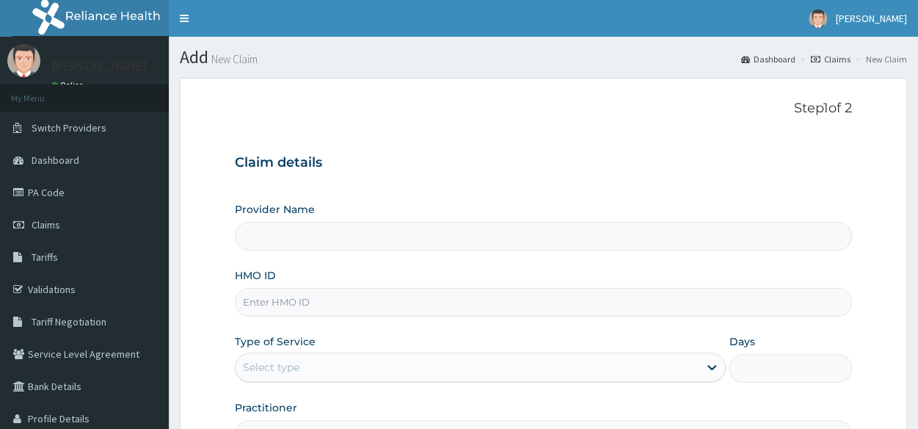
scroll to position [84, 0]
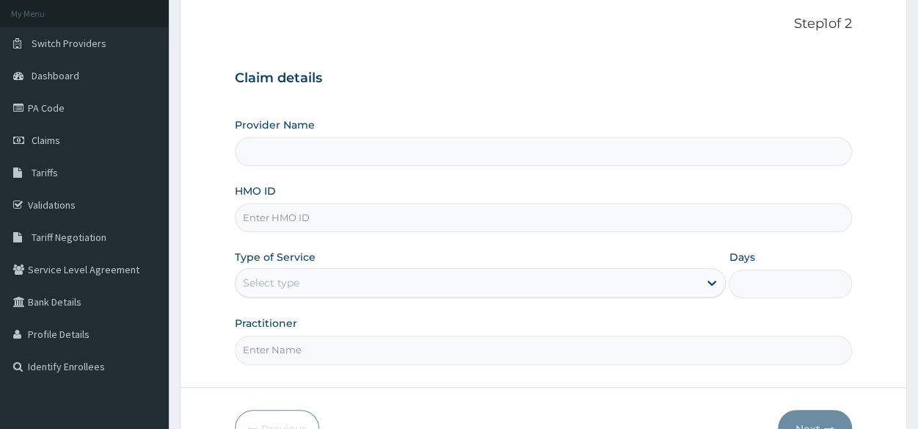
click at [419, 211] on input "HMO ID" at bounding box center [543, 217] width 617 height 29
paste input "GCZ/10005/A"
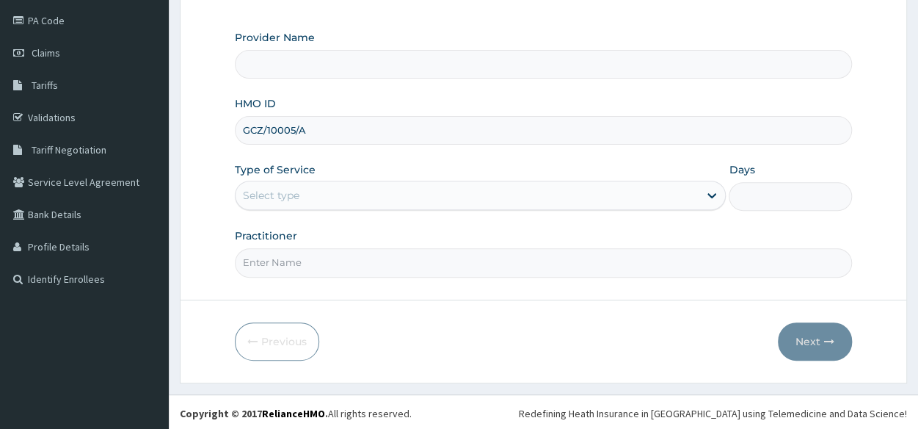
type input "GCZ/10005/A"
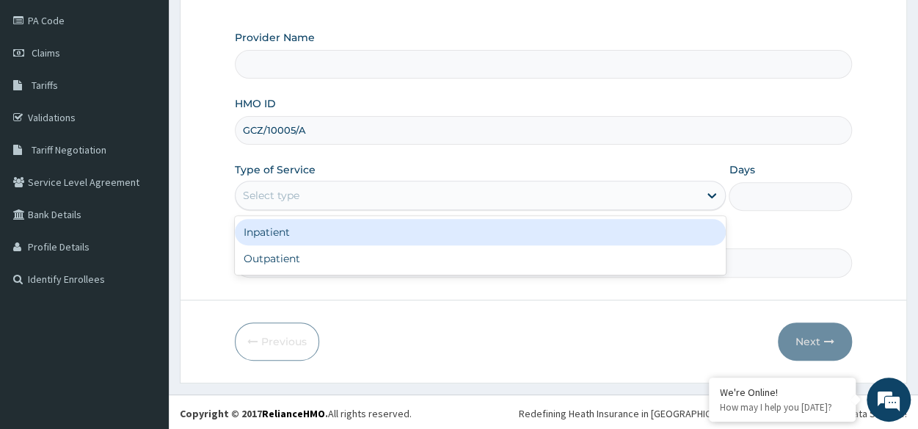
click at [393, 189] on div "Select type" at bounding box center [467, 194] width 463 height 23
type input "Reliance Family Clinics (RFC) - [GEOGRAPHIC_DATA]"
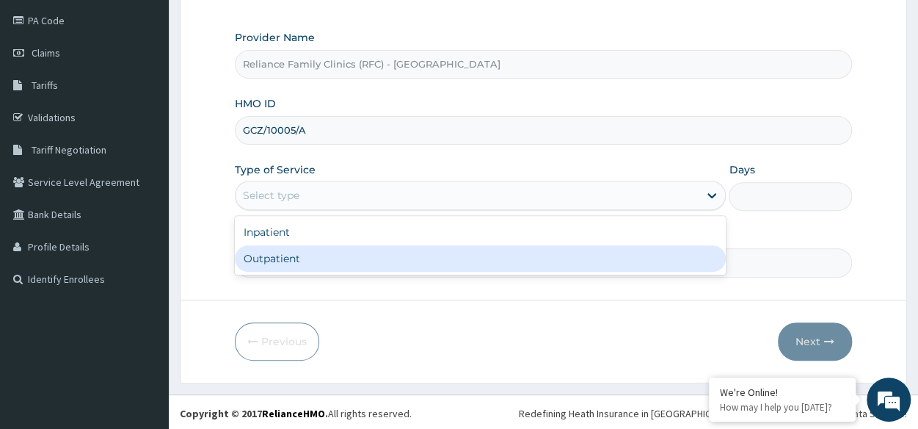
click at [362, 245] on div "Outpatient" at bounding box center [480, 258] width 491 height 26
type input "1"
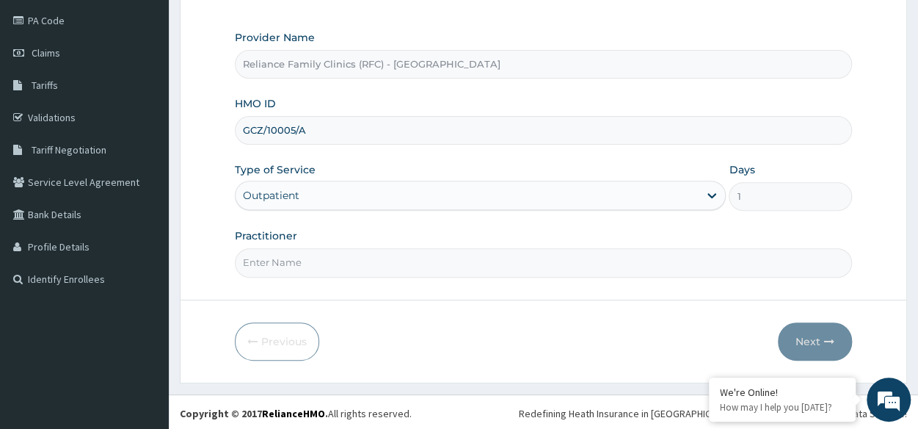
click at [362, 244] on div "Practitioner" at bounding box center [543, 252] width 617 height 48
click at [362, 248] on input "Practitioner" at bounding box center [543, 262] width 617 height 29
type input "Locum"
click at [830, 341] on icon "button" at bounding box center [829, 341] width 10 height 10
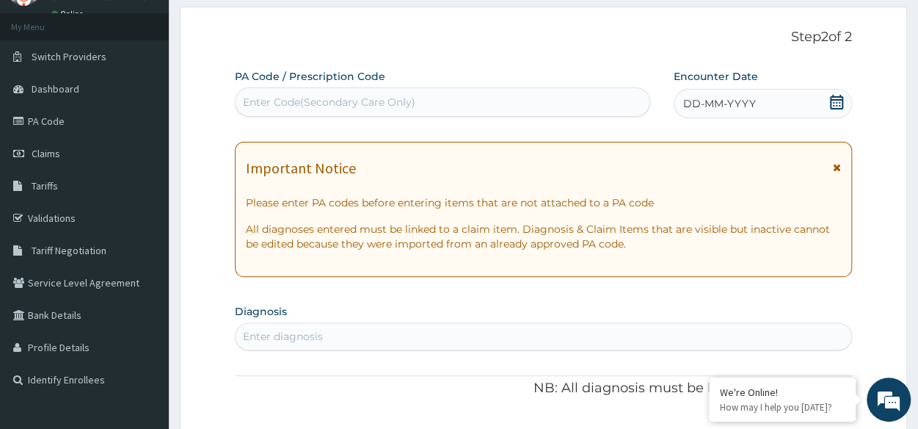
scroll to position [70, 0]
click at [704, 106] on span "DD-MM-YYYY" at bounding box center [719, 104] width 73 height 15
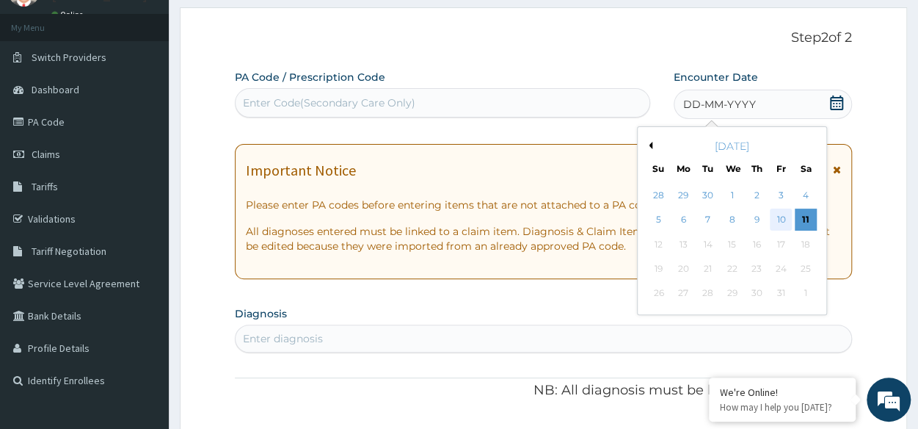
click at [783, 227] on div "10" at bounding box center [781, 220] width 22 height 22
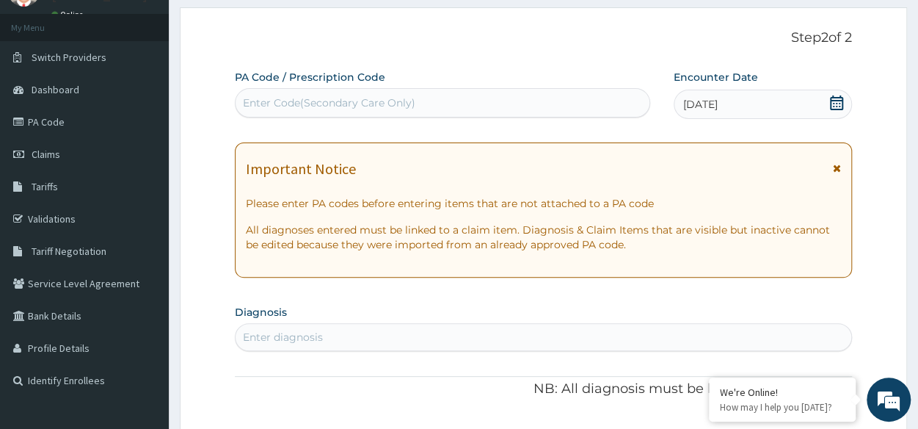
scroll to position [0, 0]
click at [338, 332] on div "Enter diagnosis" at bounding box center [544, 336] width 616 height 23
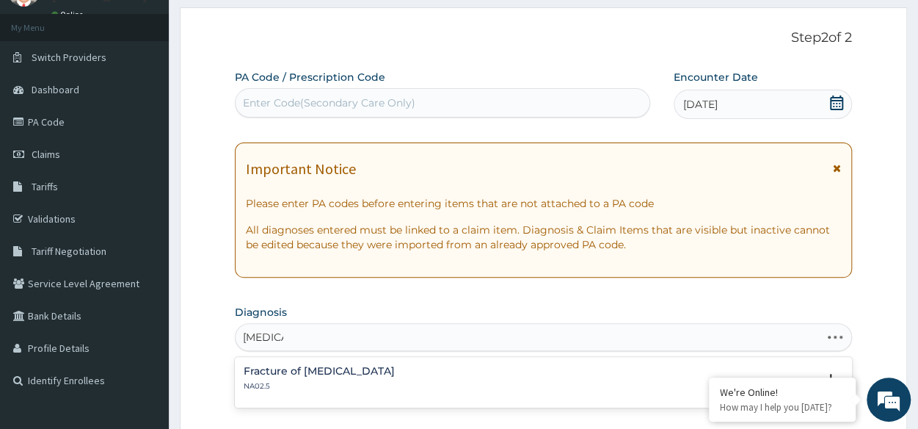
type input "[MEDICAL_DATA]"
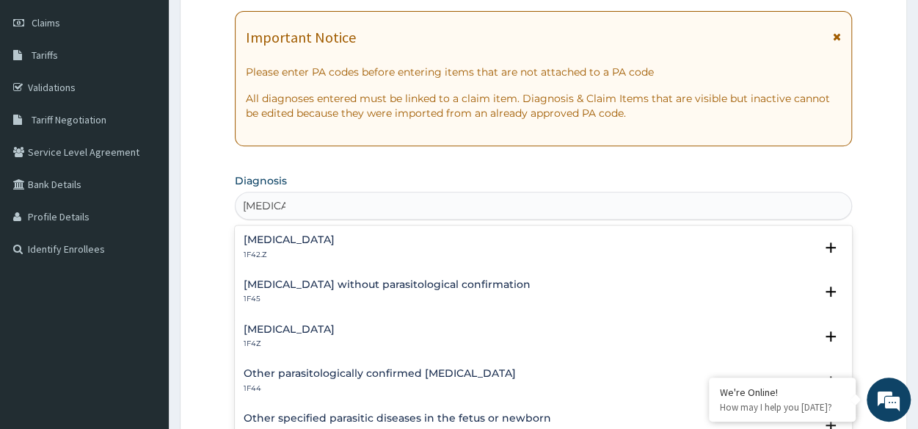
scroll to position [212, 0]
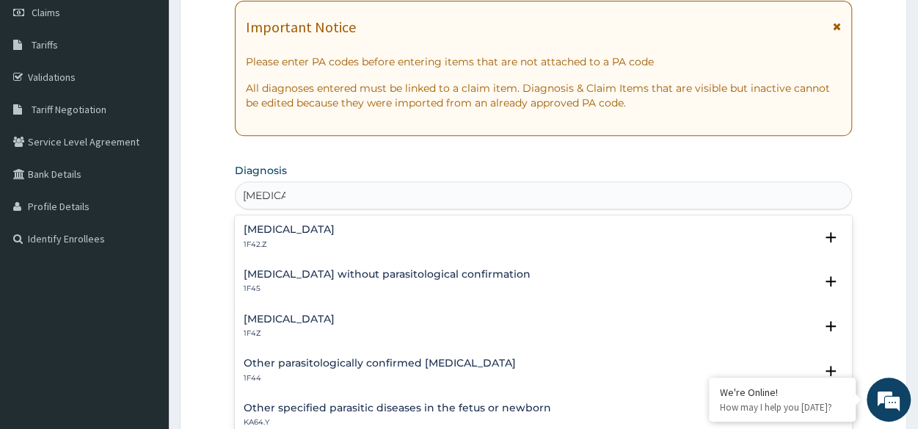
click at [327, 313] on h4 "[MEDICAL_DATA]" at bounding box center [289, 318] width 91 height 11
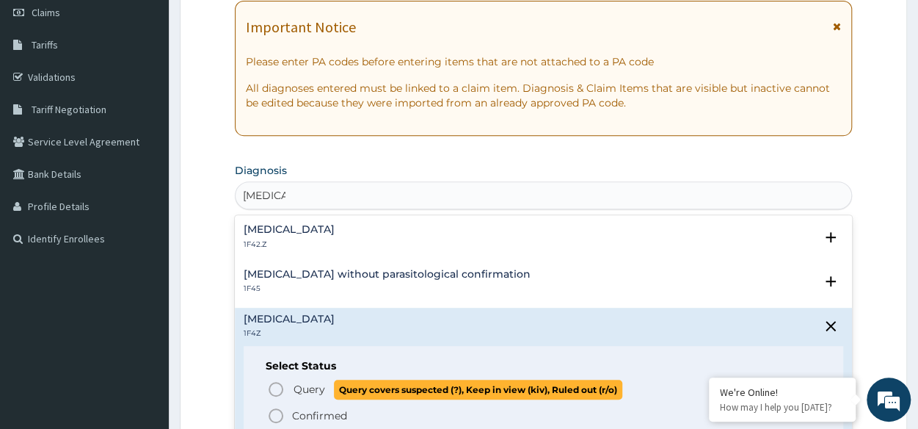
click at [280, 393] on circle "status option query" at bounding box center [275, 388] width 13 height 13
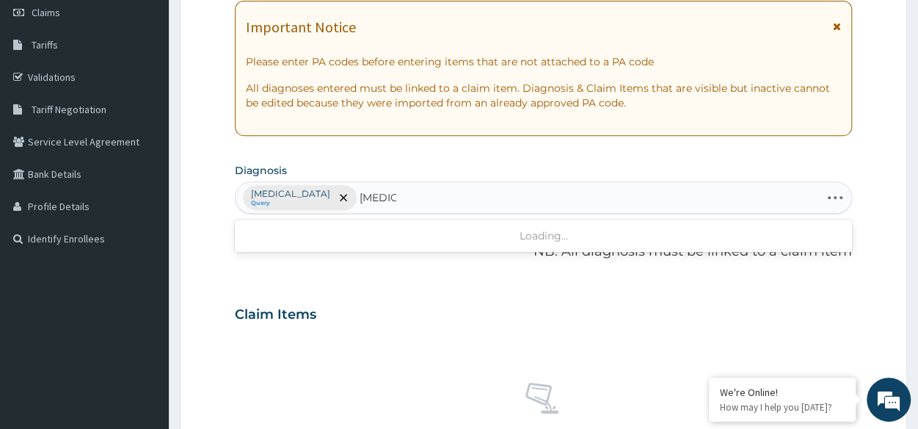
type input "[MEDICAL_DATA]"
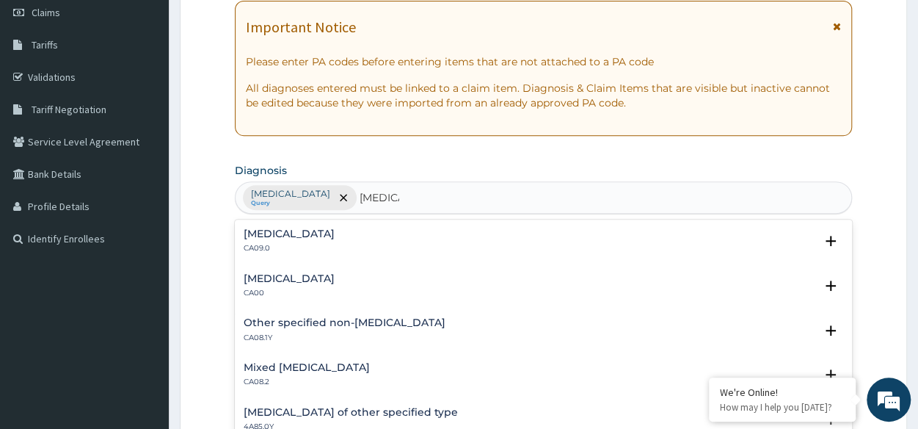
scroll to position [37, 0]
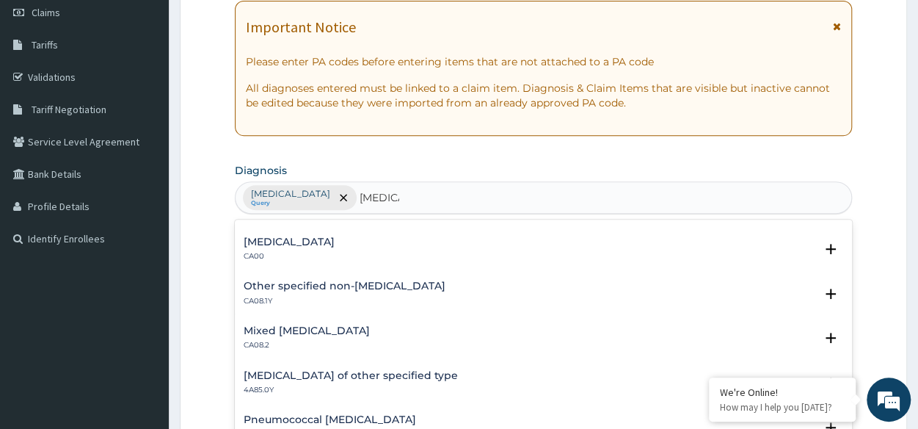
click at [371, 290] on h4 "Other specified non-[MEDICAL_DATA]" at bounding box center [345, 285] width 202 height 11
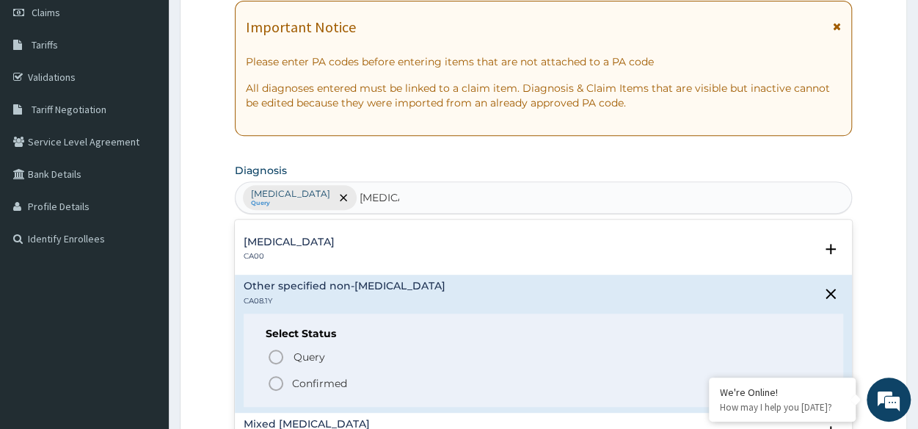
click at [271, 382] on icon "status option filled" at bounding box center [276, 383] width 18 height 18
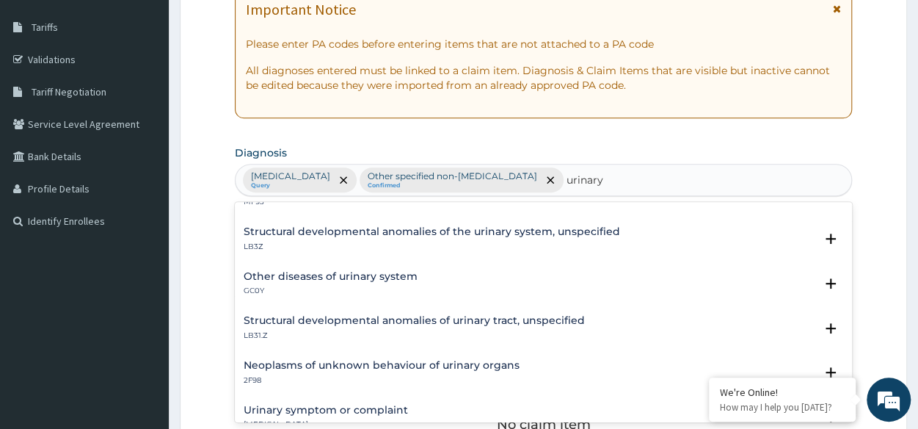
scroll to position [386, 0]
type input "urinary tract"
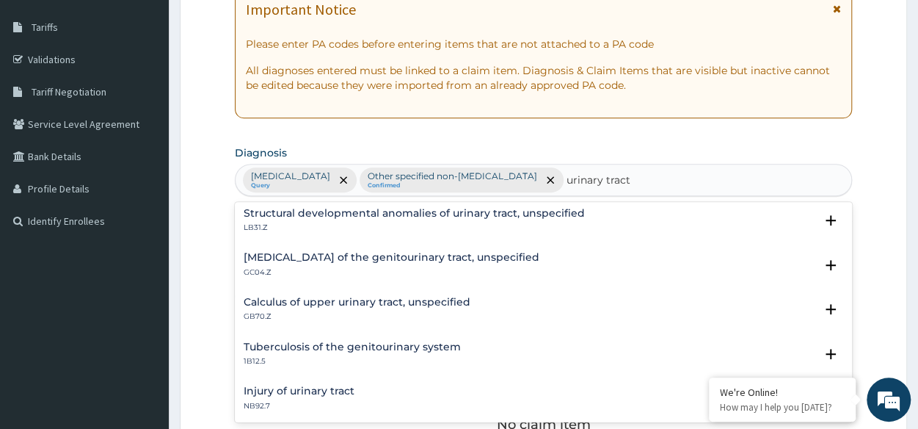
scroll to position [0, 0]
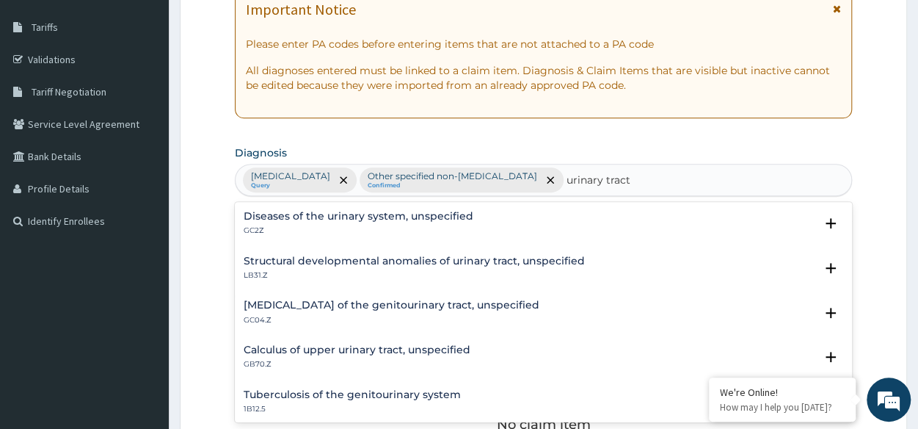
click at [364, 225] on p "GC2Z" at bounding box center [359, 230] width 230 height 10
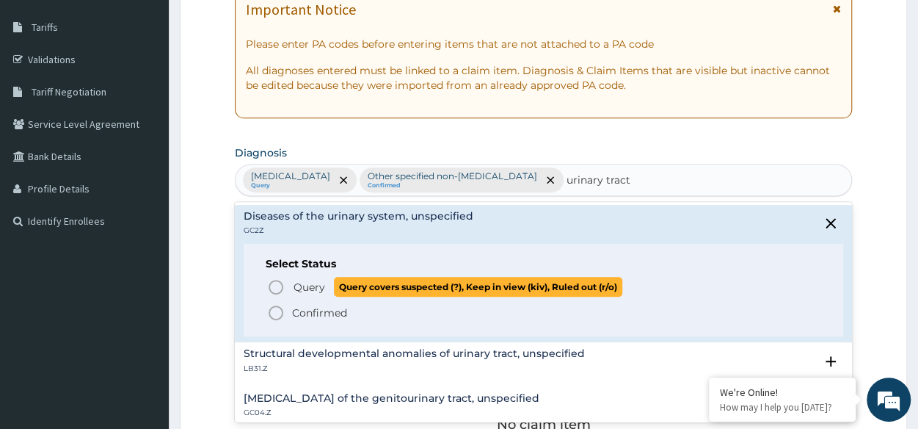
click at [277, 281] on icon "status option query" at bounding box center [276, 287] width 18 height 18
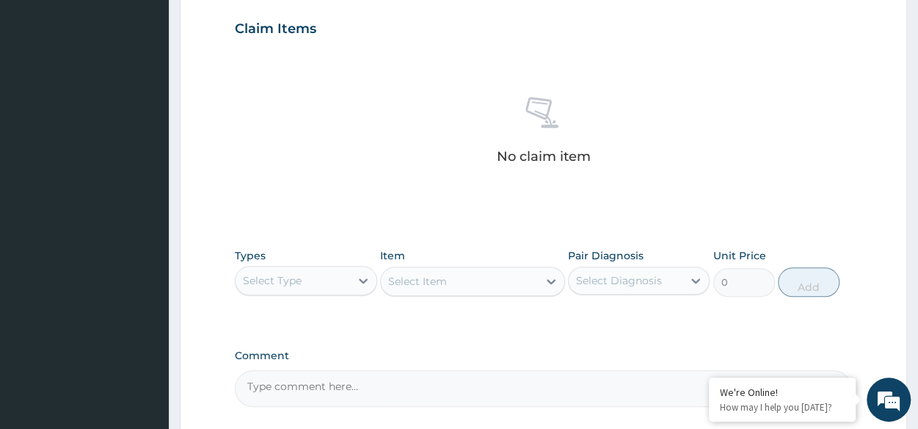
scroll to position [520, 0]
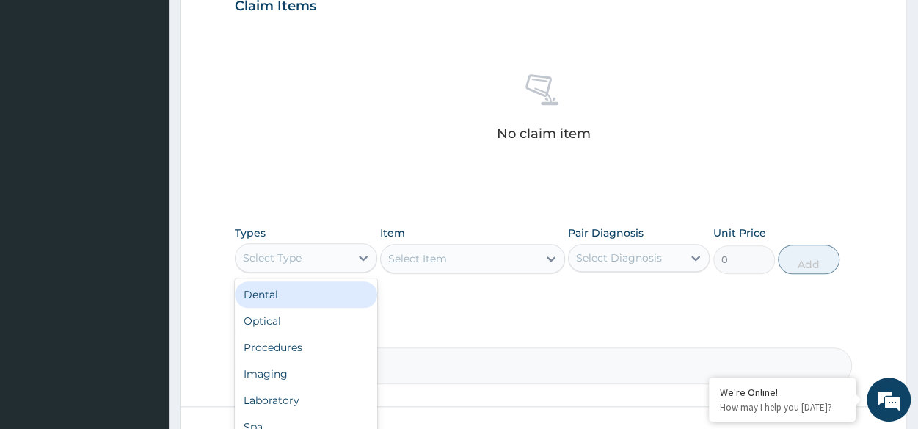
click at [319, 249] on div "Select Type" at bounding box center [293, 257] width 114 height 23
type input "pr"
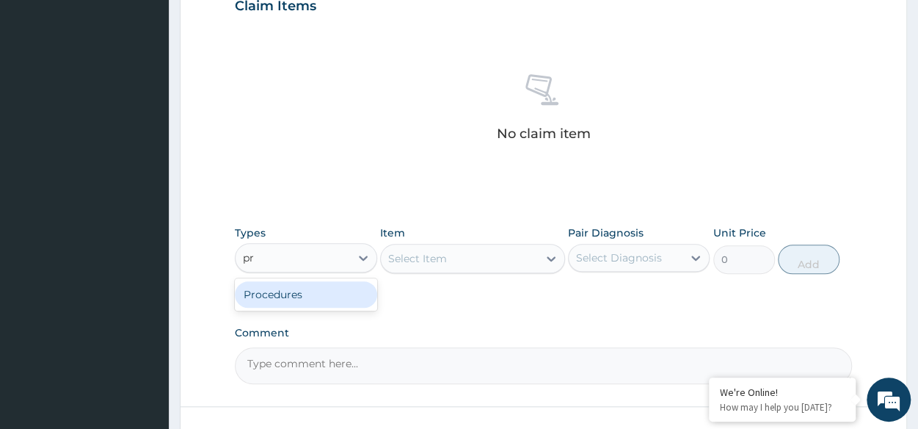
click at [320, 294] on div "Procedures" at bounding box center [306, 294] width 142 height 26
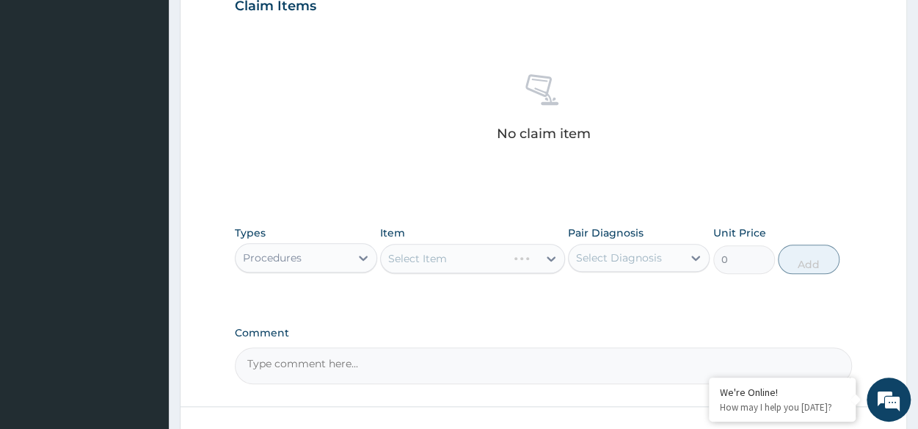
click at [443, 267] on div "Select Item" at bounding box center [472, 258] width 185 height 29
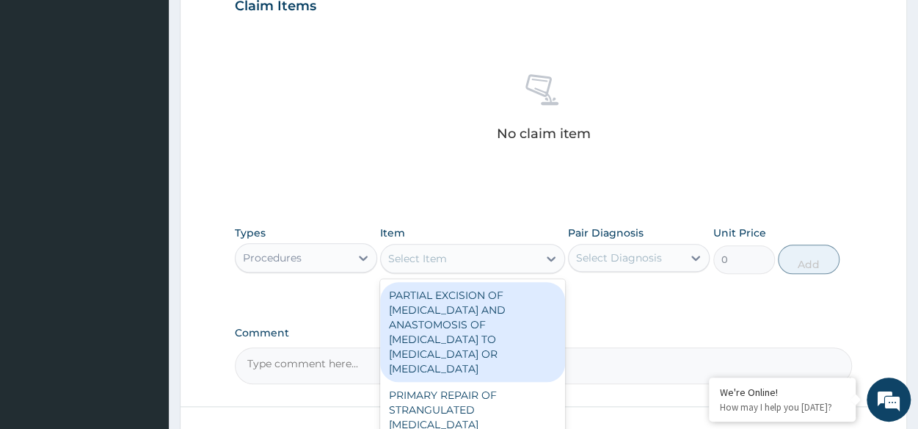
click at [417, 251] on div "Select Item" at bounding box center [417, 258] width 59 height 15
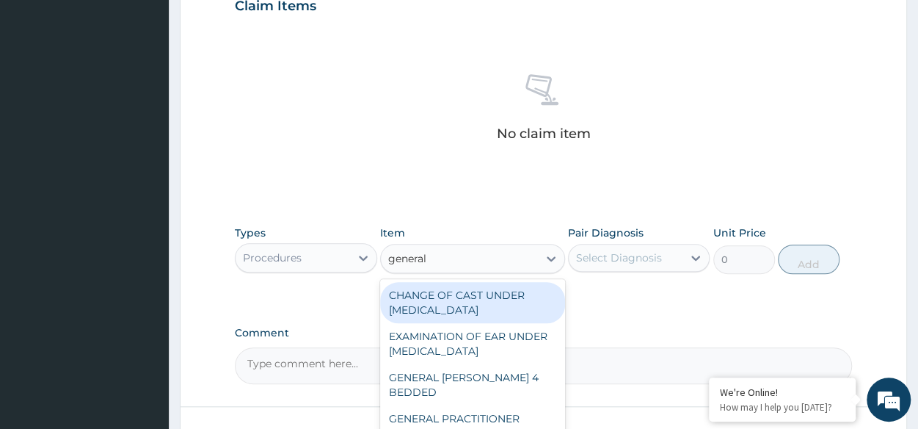
type input "general p"
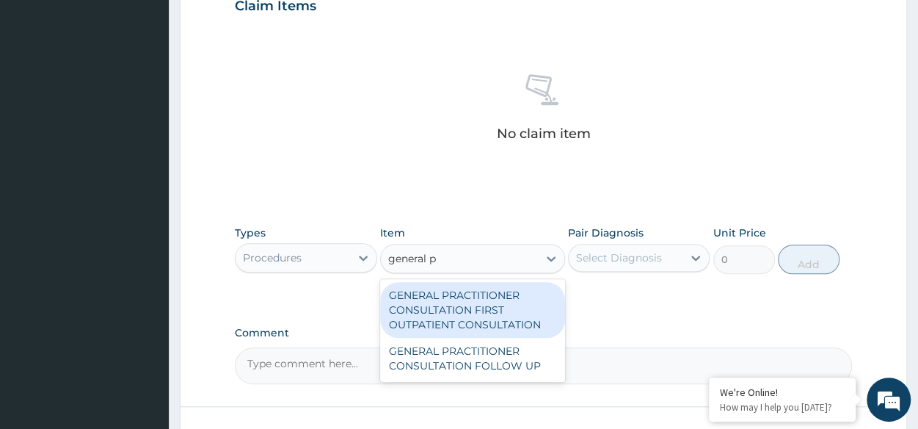
click at [449, 299] on div "GENERAL PRACTITIONER CONSULTATION FIRST OUTPATIENT CONSULTATION" at bounding box center [472, 310] width 185 height 56
type input "3370.125"
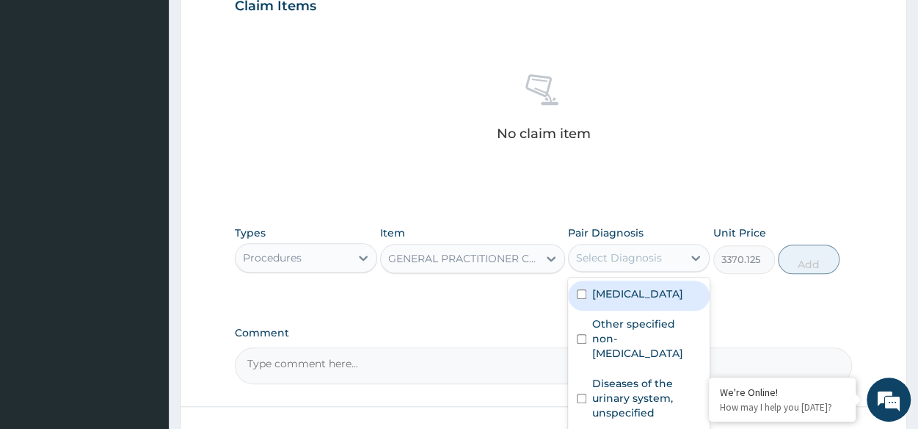
click at [674, 255] on div "Select Diagnosis" at bounding box center [626, 257] width 114 height 23
click at [644, 296] on label "[MEDICAL_DATA]" at bounding box center [637, 293] width 91 height 15
checkbox input "true"
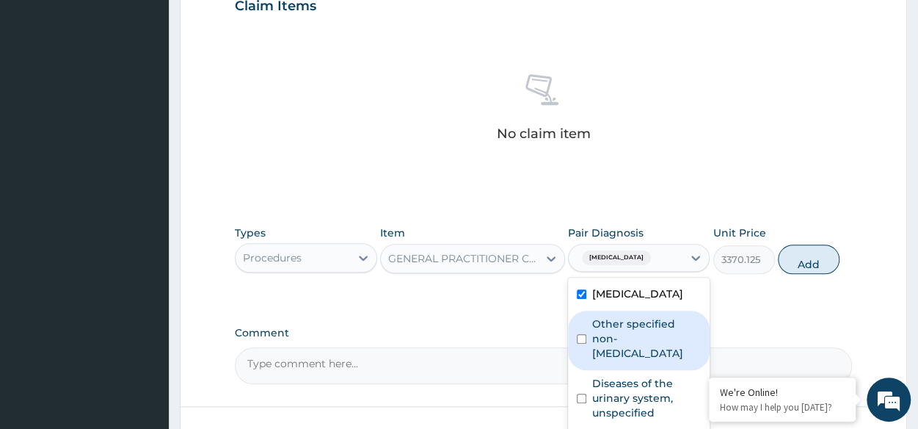
click at [693, 321] on label "Other specified non-[MEDICAL_DATA]" at bounding box center [646, 338] width 109 height 44
checkbox input "true"
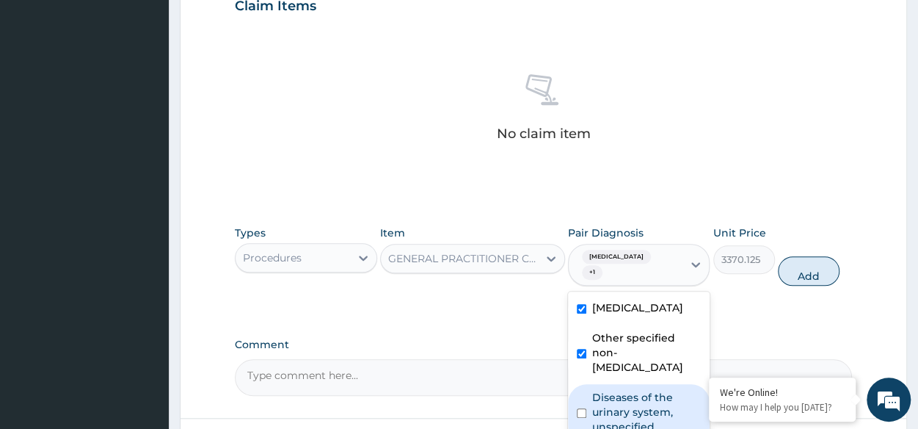
click at [624, 400] on label "Diseases of the urinary system, unspecified" at bounding box center [646, 412] width 109 height 44
checkbox input "true"
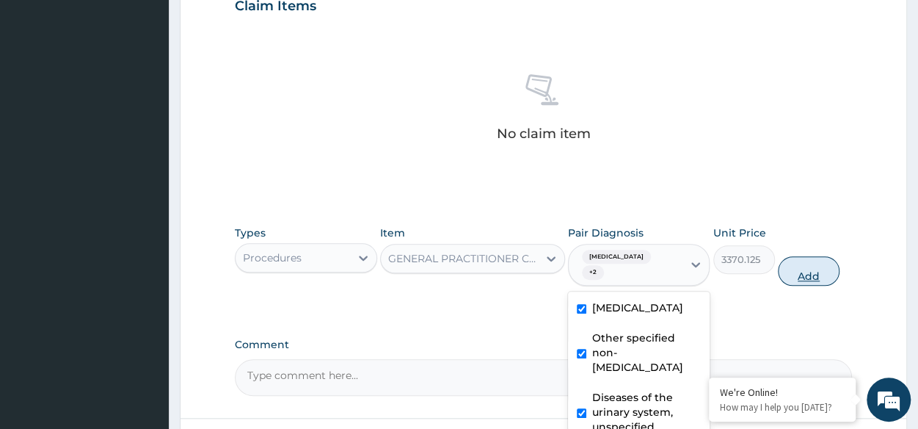
click at [813, 263] on button "Add" at bounding box center [809, 270] width 62 height 29
type input "0"
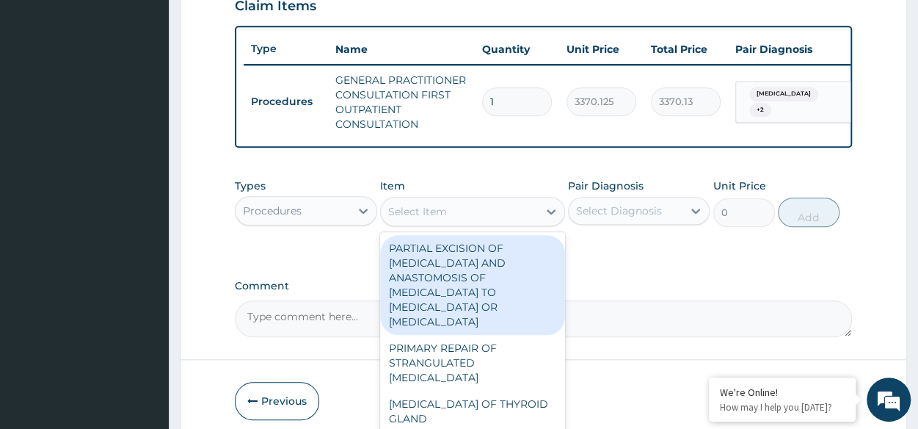
click at [486, 223] on div "Select Item" at bounding box center [459, 211] width 157 height 23
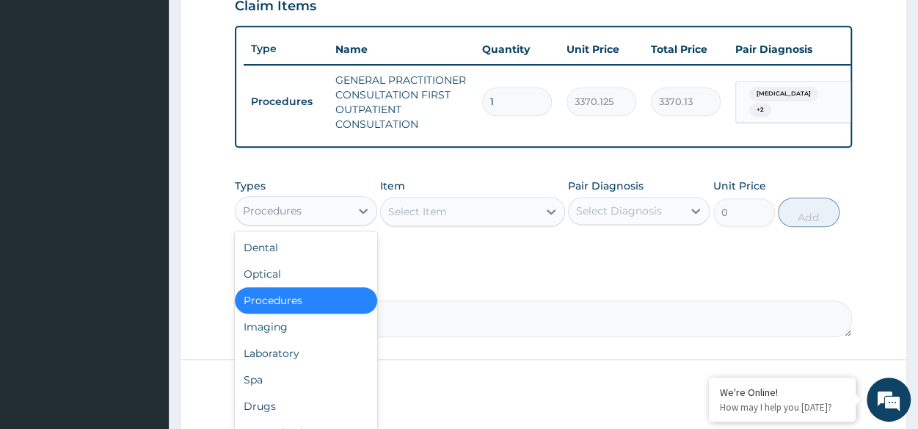
click at [318, 222] on div "Procedures" at bounding box center [293, 210] width 114 height 23
click at [311, 365] on div "Laboratory" at bounding box center [306, 353] width 142 height 26
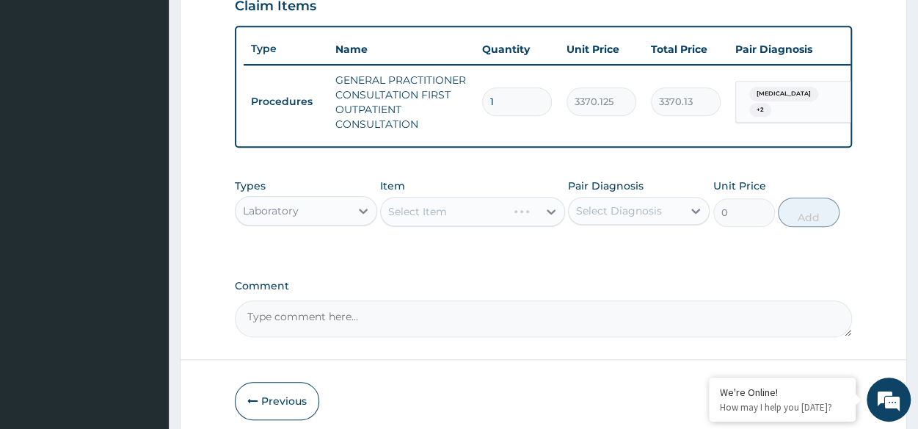
click at [459, 226] on div "Select Item" at bounding box center [472, 211] width 185 height 29
click at [476, 217] on div "Select Item" at bounding box center [472, 211] width 185 height 29
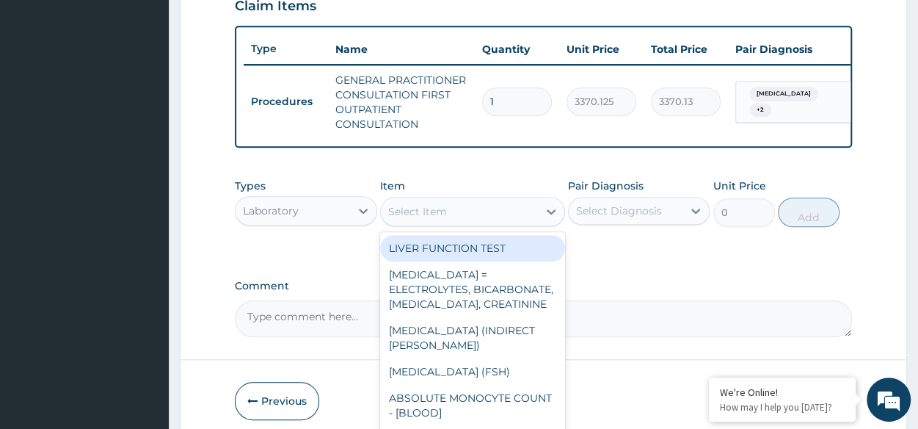
click at [476, 217] on div "Select Item" at bounding box center [459, 211] width 157 height 23
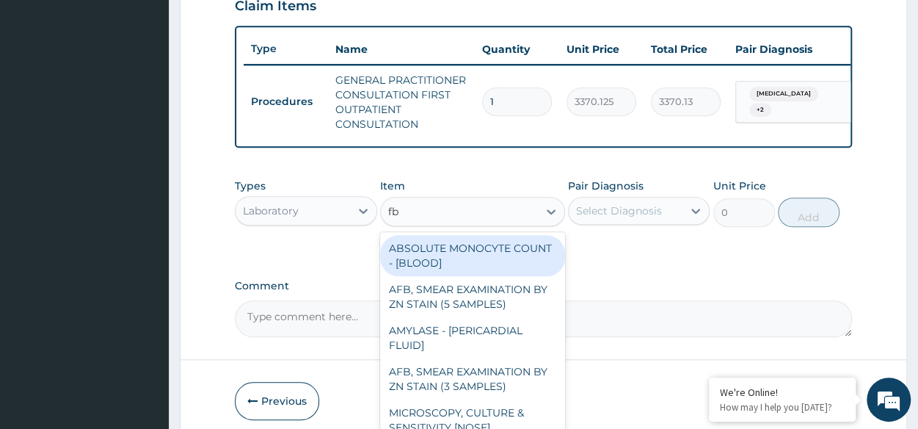
type input "fbc"
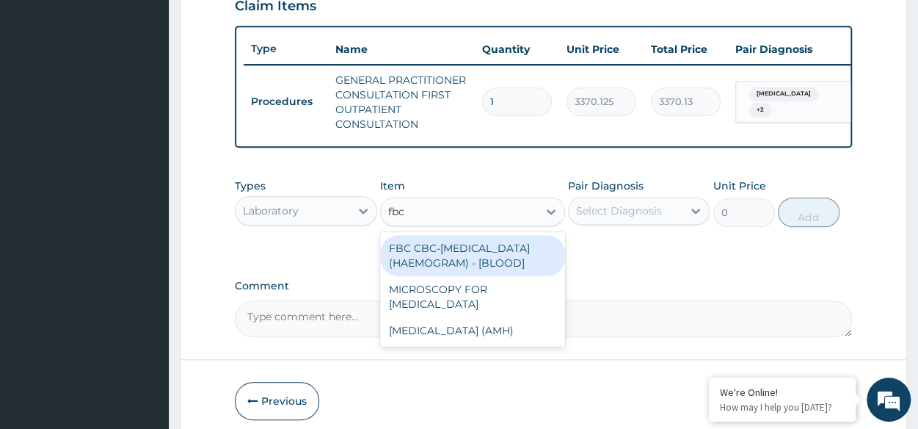
click at [508, 258] on div "FBC CBC-[MEDICAL_DATA] (HAEMOGRAM) - [BLOOD]" at bounding box center [472, 255] width 185 height 41
type input "4085"
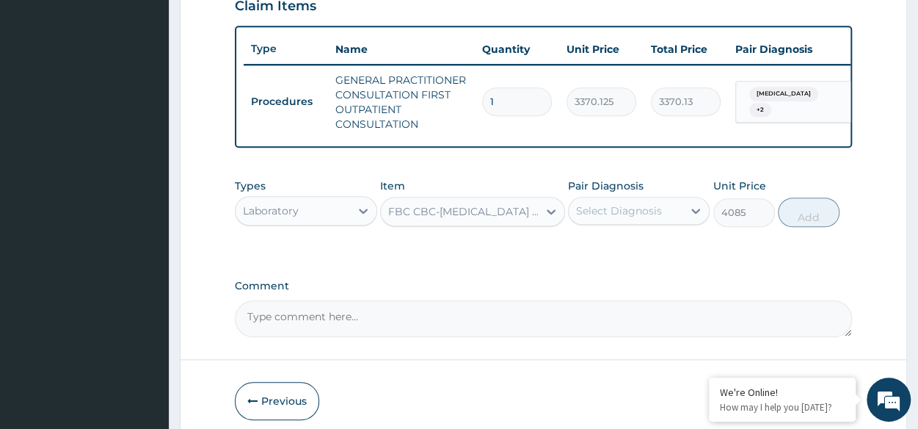
click at [636, 205] on div "Pair Diagnosis Select Diagnosis" at bounding box center [639, 202] width 142 height 48
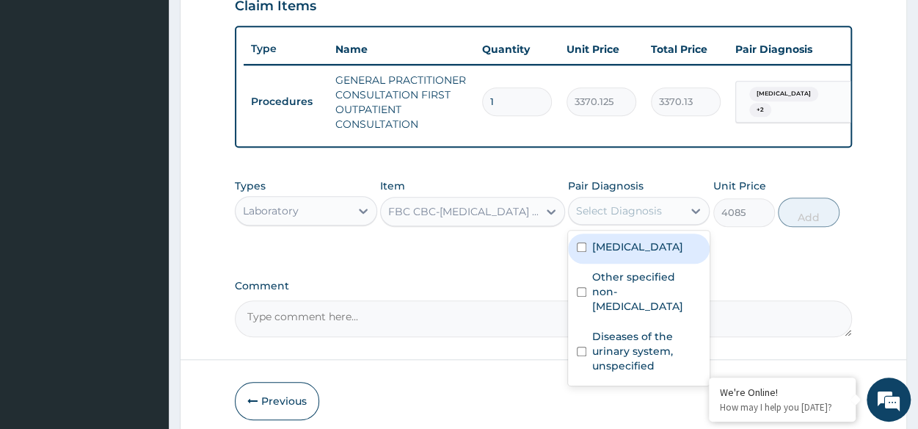
click at [636, 214] on div "Select Diagnosis" at bounding box center [619, 210] width 86 height 15
click at [648, 263] on div "Malaria, unspecified" at bounding box center [639, 248] width 142 height 30
checkbox input "true"
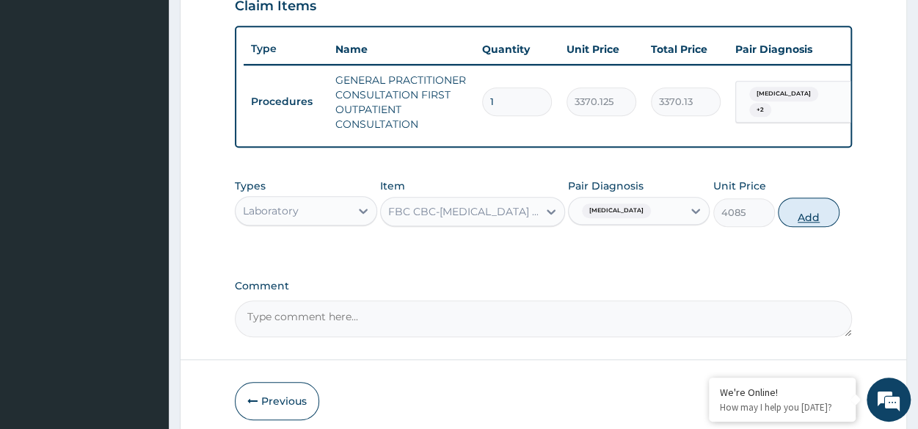
click at [812, 227] on button "Add" at bounding box center [809, 211] width 62 height 29
type input "0"
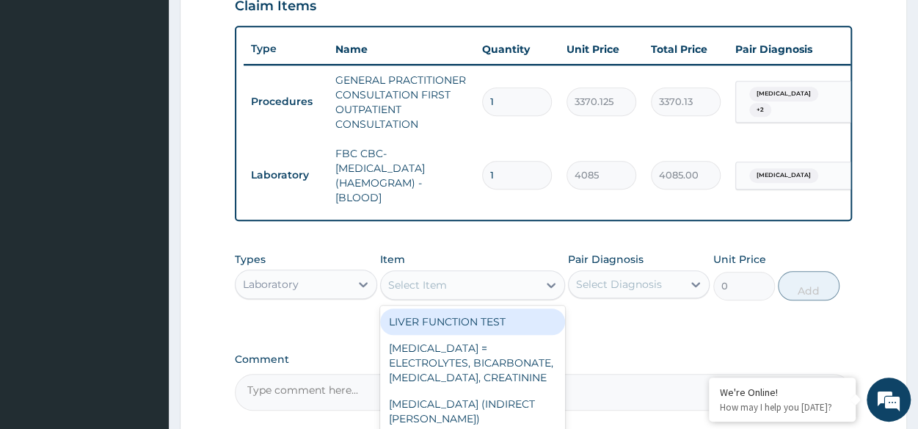
click at [528, 294] on div "Select Item" at bounding box center [459, 284] width 157 height 23
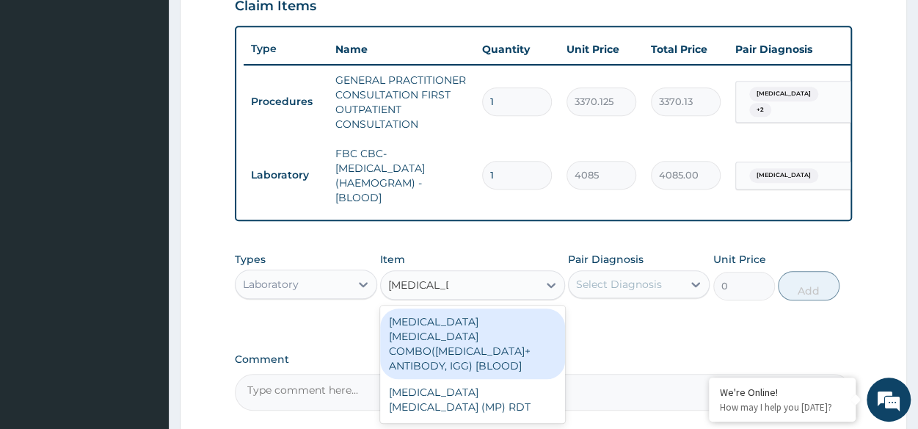
type input "malaria para"
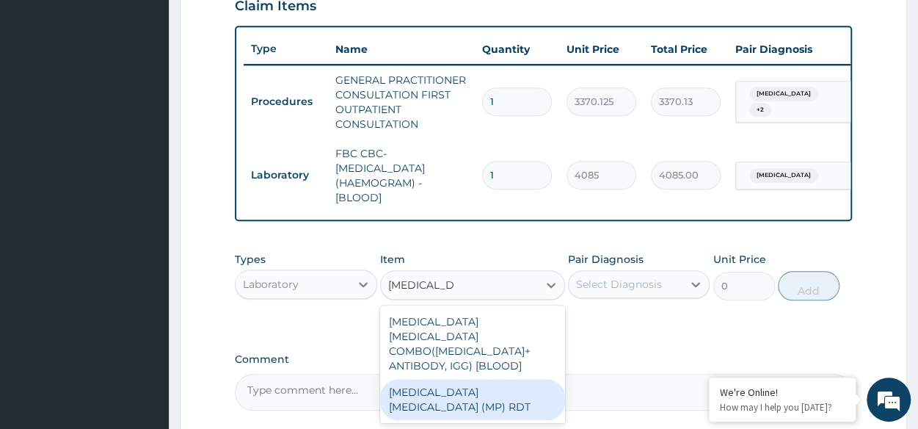
click at [518, 382] on div "MALARIA PARASITE (MP) RDT" at bounding box center [472, 399] width 185 height 41
type input "1531.875"
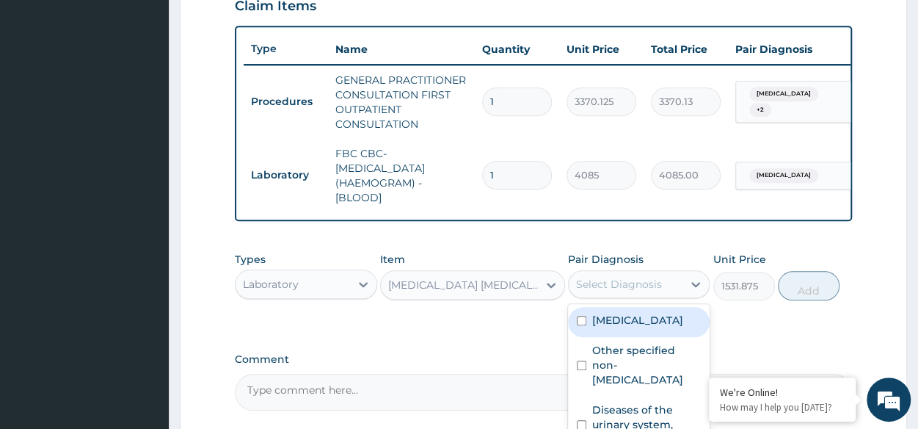
click at [641, 296] on div "Select Diagnosis" at bounding box center [626, 283] width 114 height 23
click at [642, 325] on label "Malaria, unspecified" at bounding box center [637, 320] width 91 height 15
checkbox input "true"
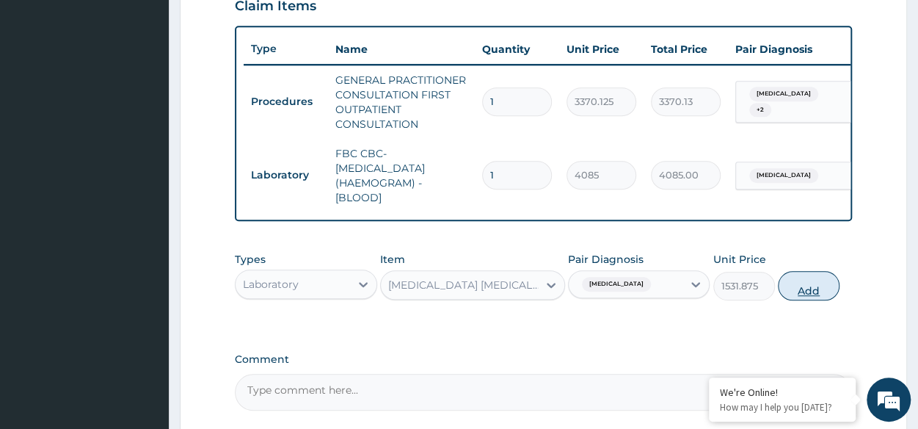
click at [812, 291] on button "Add" at bounding box center [809, 285] width 62 height 29
type input "0"
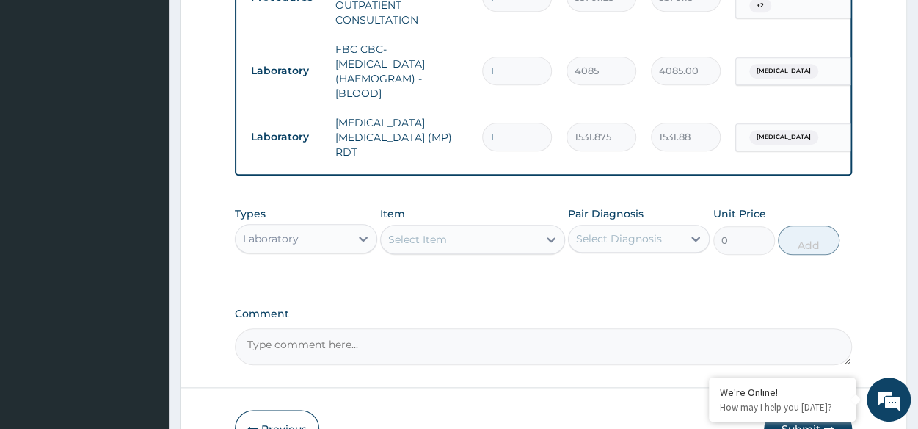
scroll to position [625, 0]
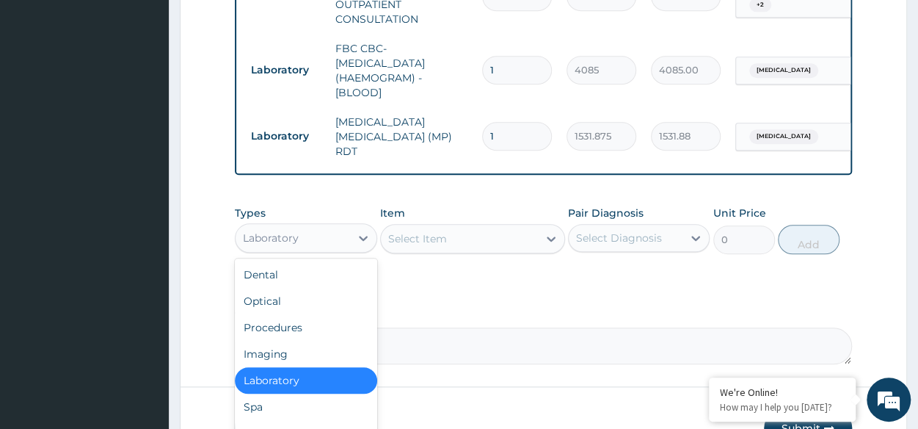
click at [348, 233] on div "Laboratory" at bounding box center [293, 237] width 114 height 23
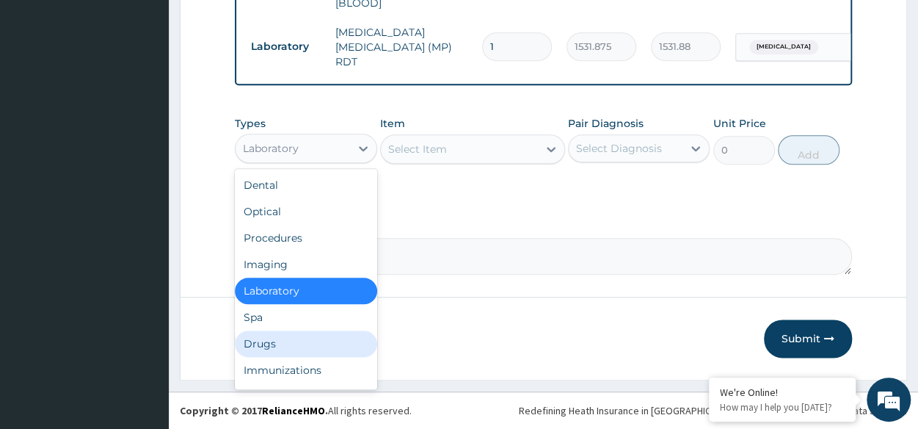
click at [282, 343] on div "Drugs" at bounding box center [306, 343] width 142 height 26
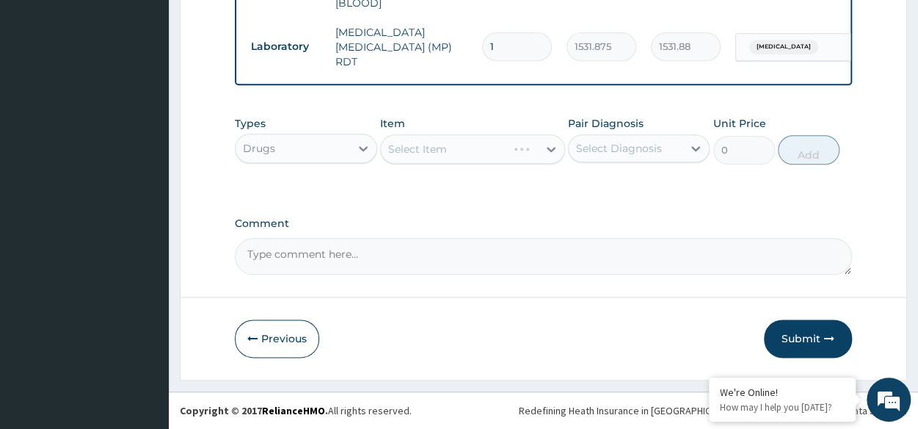
click at [487, 142] on div "Select Item" at bounding box center [472, 148] width 185 height 29
click at [440, 140] on div "Select Item" at bounding box center [472, 148] width 185 height 29
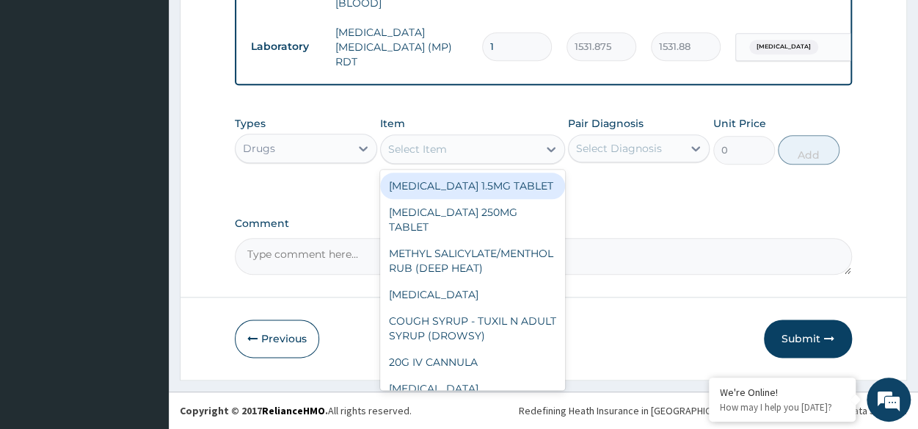
click at [451, 158] on div "Select Item" at bounding box center [459, 148] width 157 height 23
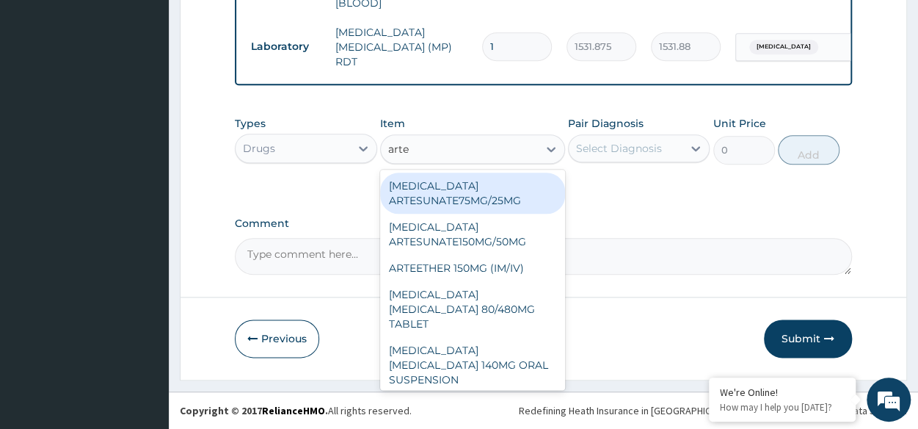
type input "artem"
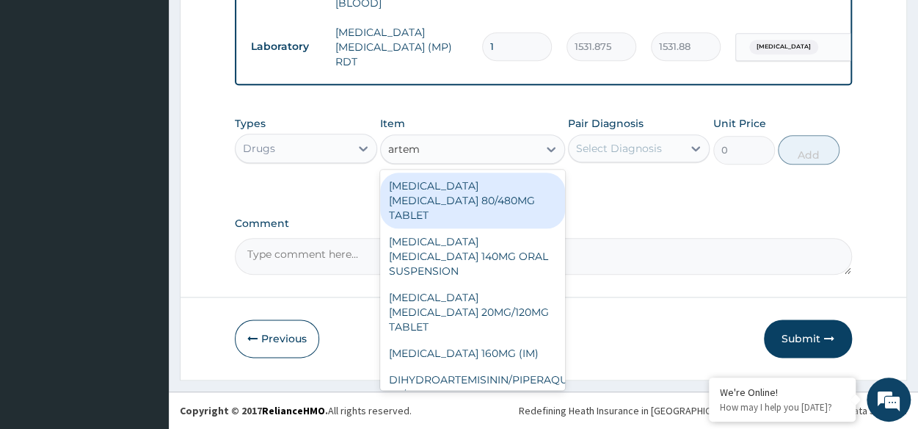
click at [506, 208] on div "ARTEMETHER LUMEFANTRINE 80/480MG TABLET" at bounding box center [472, 200] width 185 height 56
type input "450"
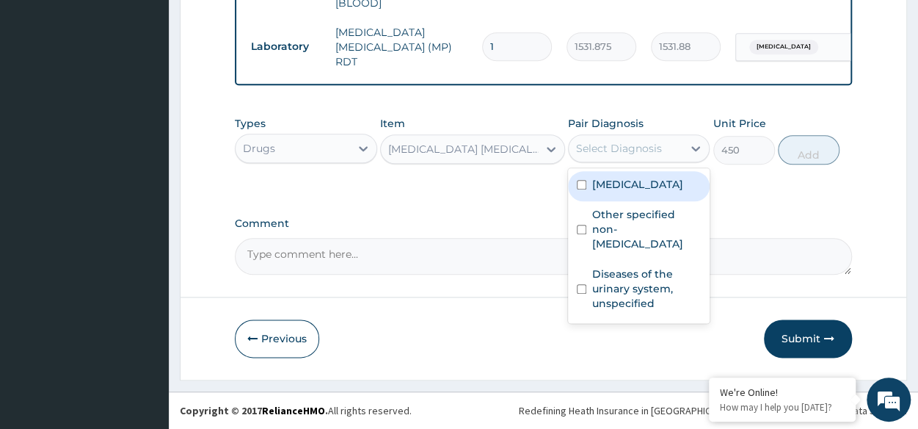
click at [640, 152] on div "Select Diagnosis" at bounding box center [619, 148] width 86 height 15
click at [681, 189] on label "Malaria, unspecified" at bounding box center [637, 184] width 91 height 15
checkbox input "true"
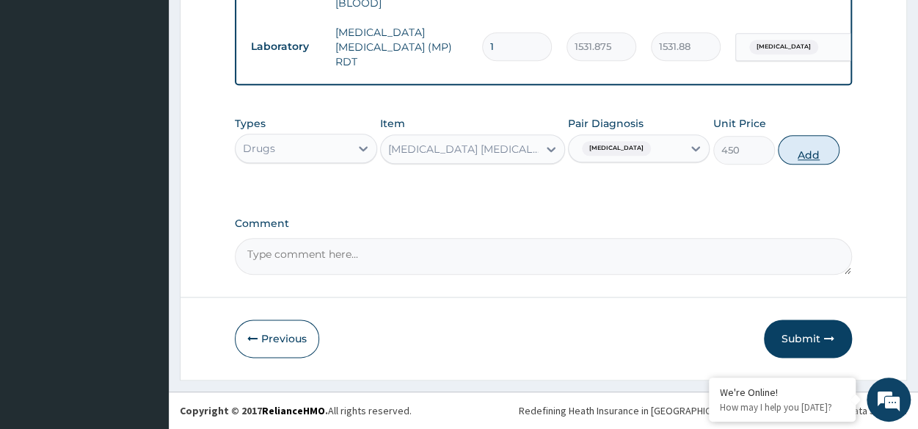
click at [809, 150] on button "Add" at bounding box center [809, 149] width 62 height 29
type input "0"
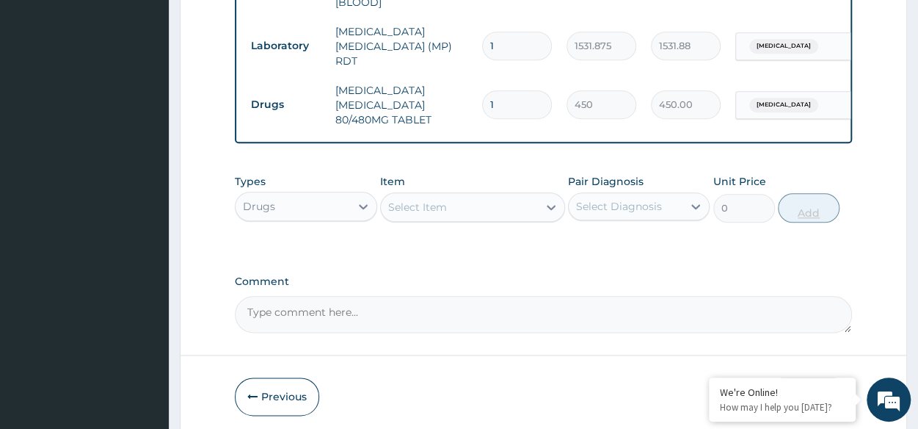
type input "0.00"
type input "6"
type input "2700.00"
type input "6"
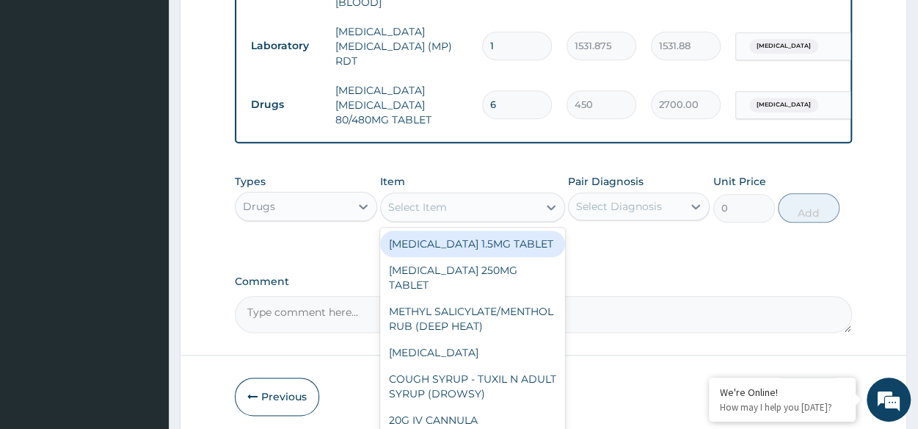
click at [455, 205] on div "Select Item" at bounding box center [459, 206] width 157 height 23
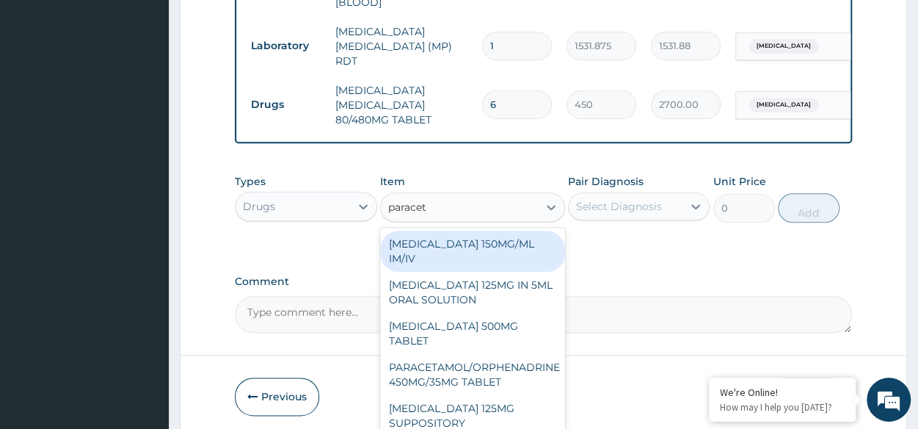
type input "paraceta"
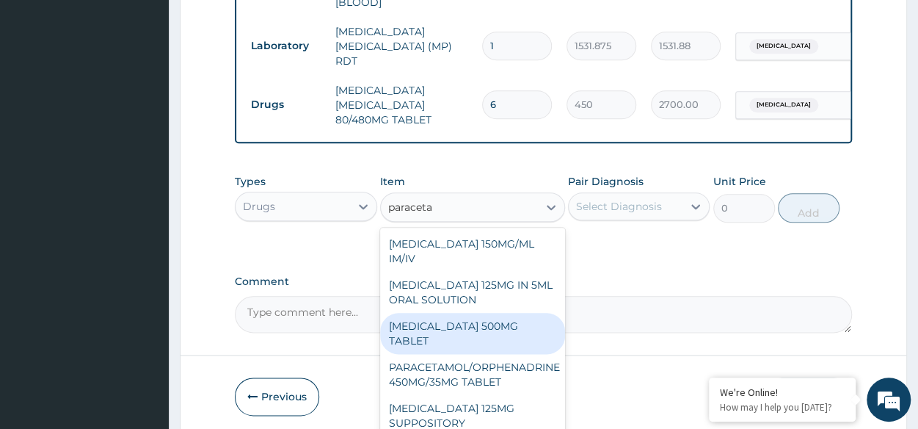
click at [448, 335] on div "PARACETAMOL 500MG TABLET" at bounding box center [472, 333] width 185 height 41
type input "30"
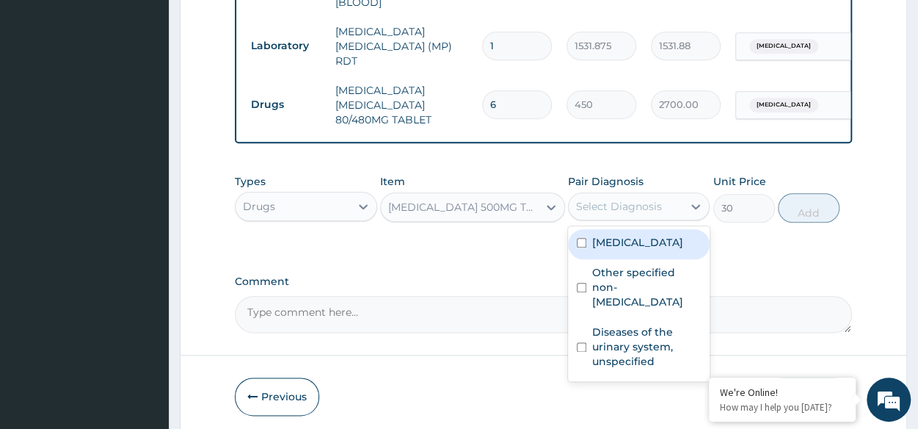
click at [668, 201] on div "Select Diagnosis" at bounding box center [626, 205] width 114 height 23
click at [659, 249] on label "Malaria, unspecified" at bounding box center [637, 242] width 91 height 15
checkbox input "true"
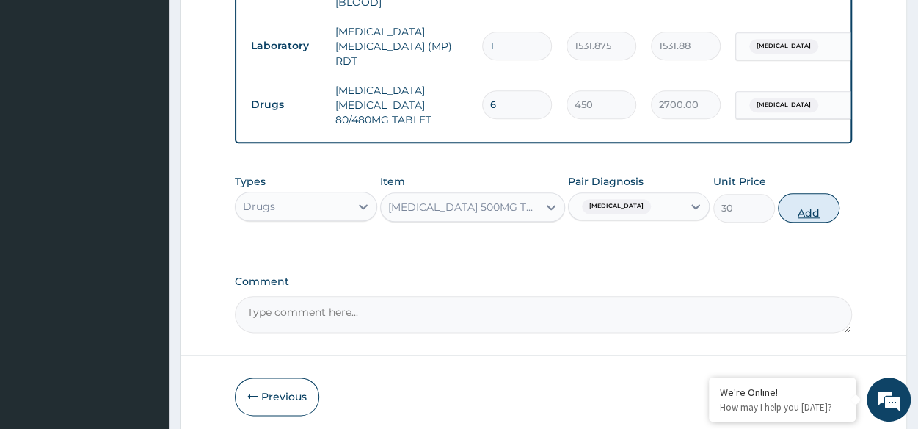
click at [803, 205] on button "Add" at bounding box center [809, 207] width 62 height 29
type input "0"
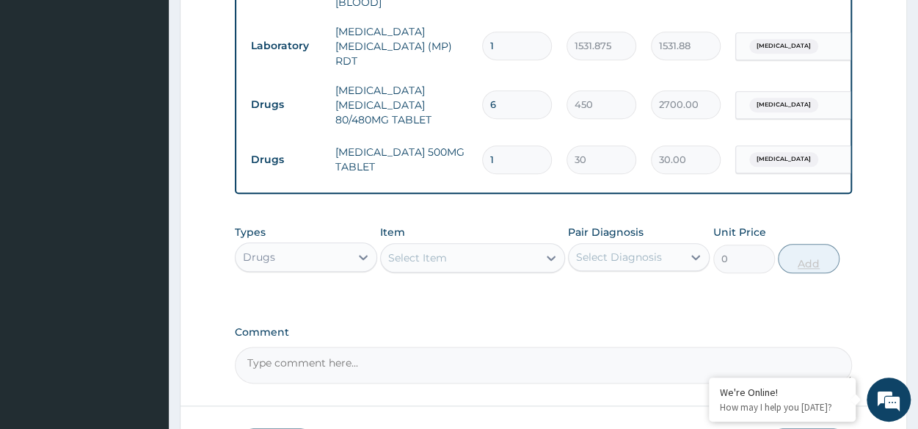
type input "18"
type input "540.00"
type input "18"
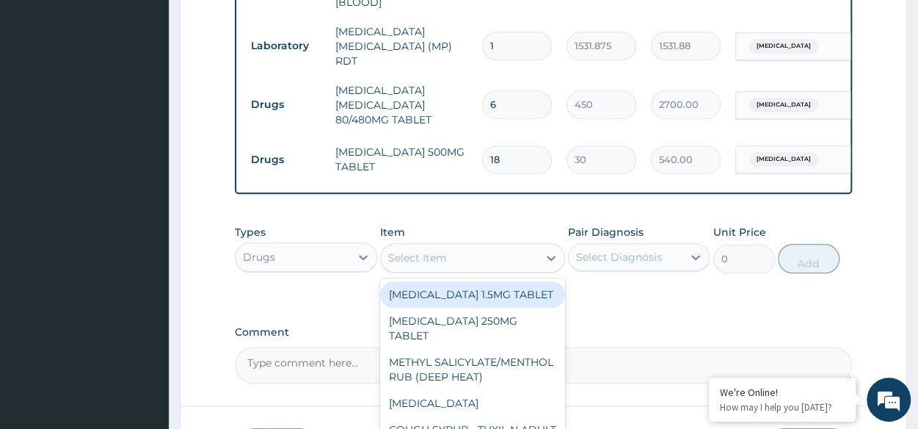
click at [497, 260] on div "Select Item" at bounding box center [459, 257] width 157 height 23
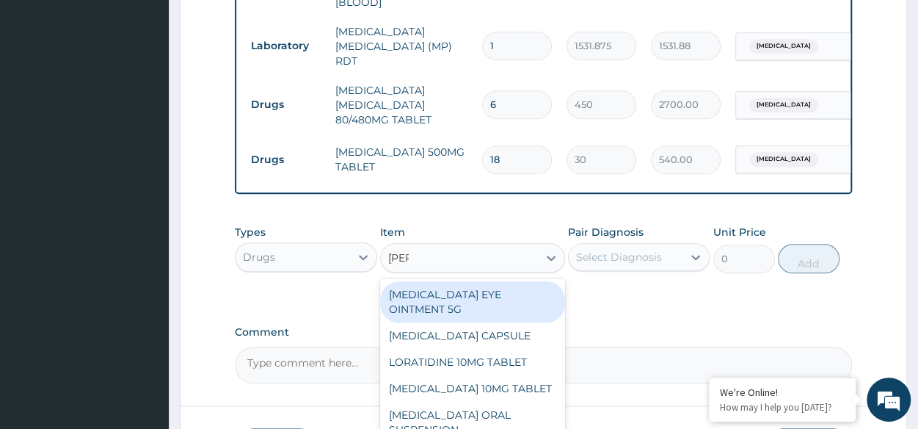
type input "lorat"
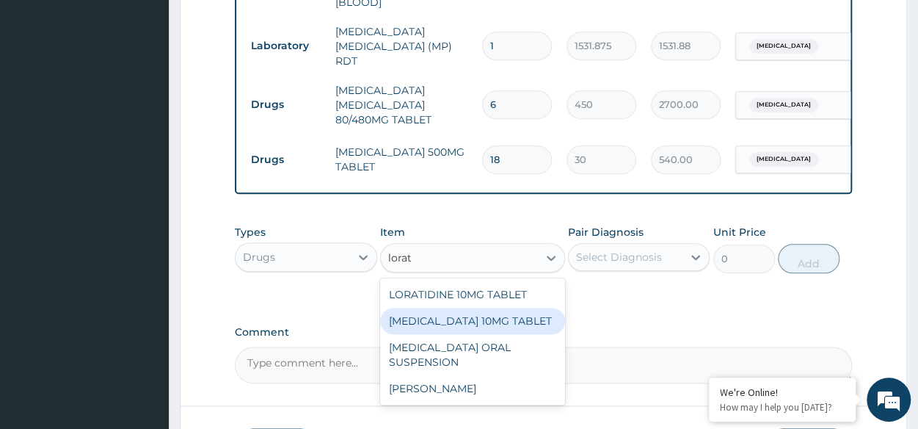
click at [484, 313] on div "LORATADINE 10MG TABLET" at bounding box center [472, 320] width 185 height 26
type input "86.25"
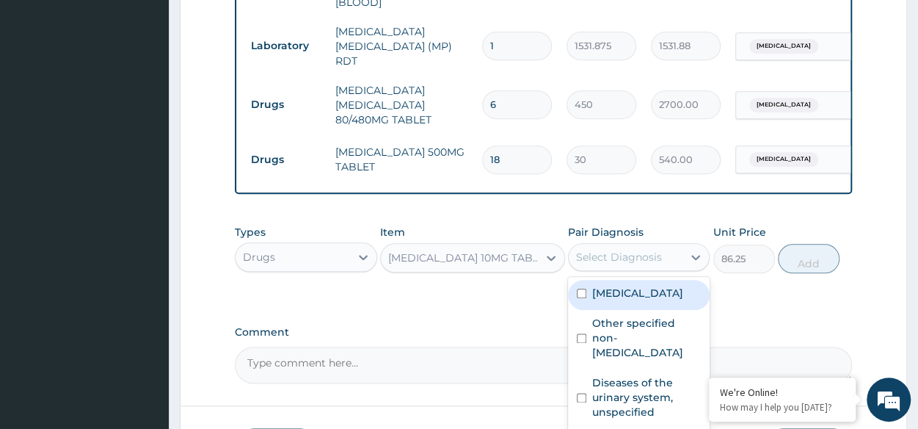
click at [610, 266] on div "Select Diagnosis" at bounding box center [626, 256] width 114 height 23
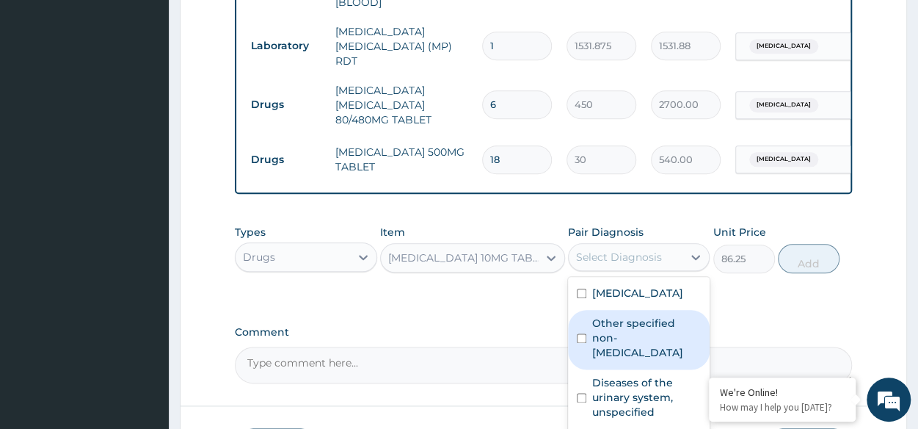
click at [639, 338] on label "Other specified non-allergic rhinitis" at bounding box center [646, 338] width 109 height 44
checkbox input "true"
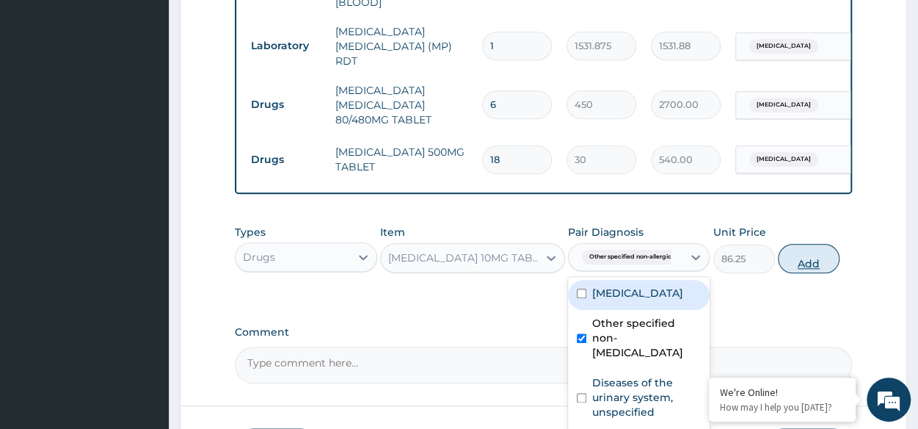
click at [810, 264] on button "Add" at bounding box center [809, 258] width 62 height 29
type input "0"
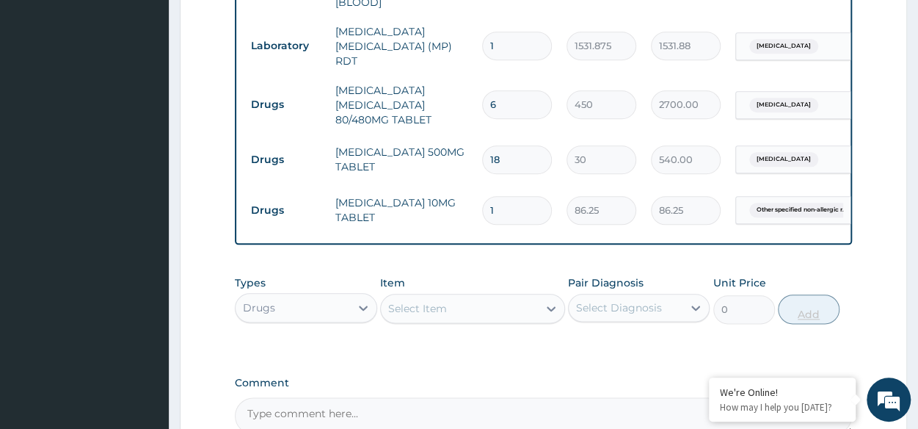
type input "15"
type input "1293.75"
type input "1"
type input "86.25"
type input "0.00"
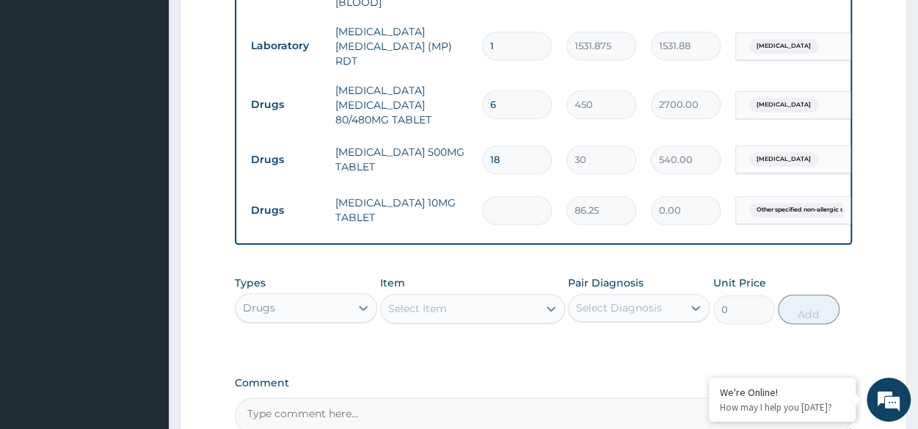
type input "5"
type input "431.25"
type input "5"
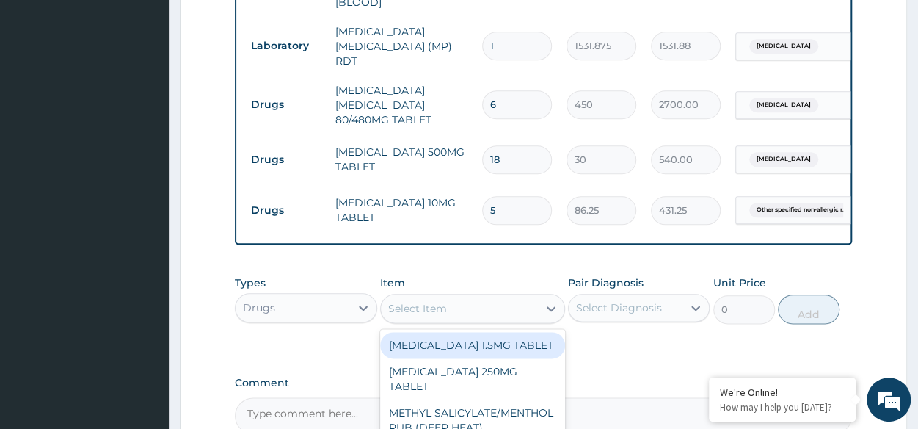
click at [450, 320] on div "Select Item" at bounding box center [459, 307] width 157 height 23
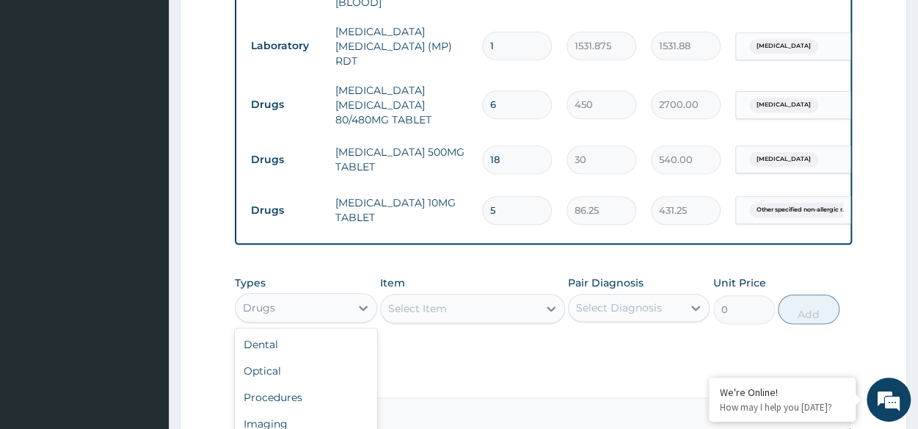
click at [310, 312] on div "Drugs" at bounding box center [293, 307] width 114 height 23
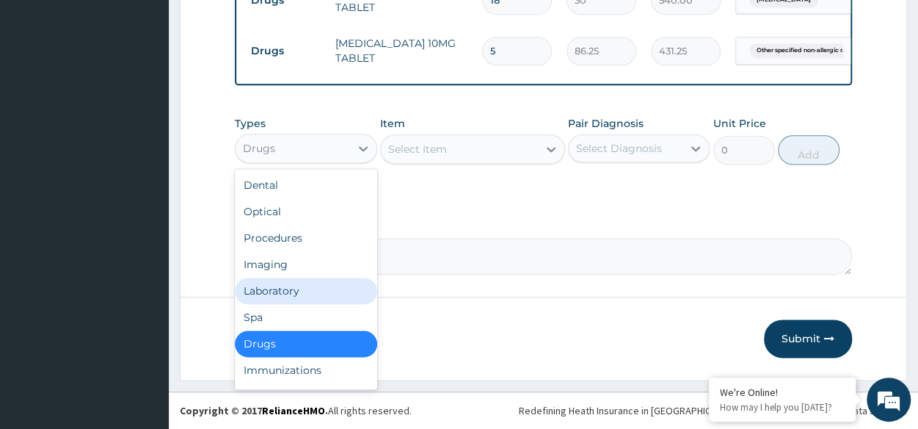
click at [304, 288] on div "Laboratory" at bounding box center [306, 290] width 142 height 26
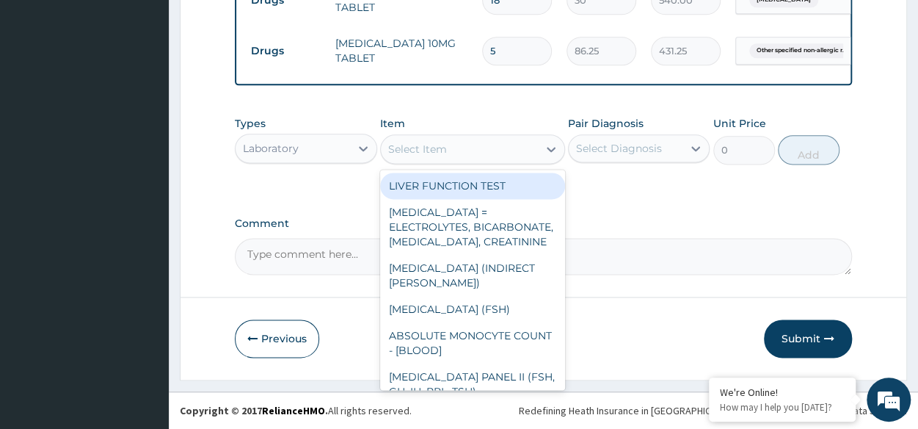
click at [468, 156] on div "Select Item" at bounding box center [459, 148] width 157 height 23
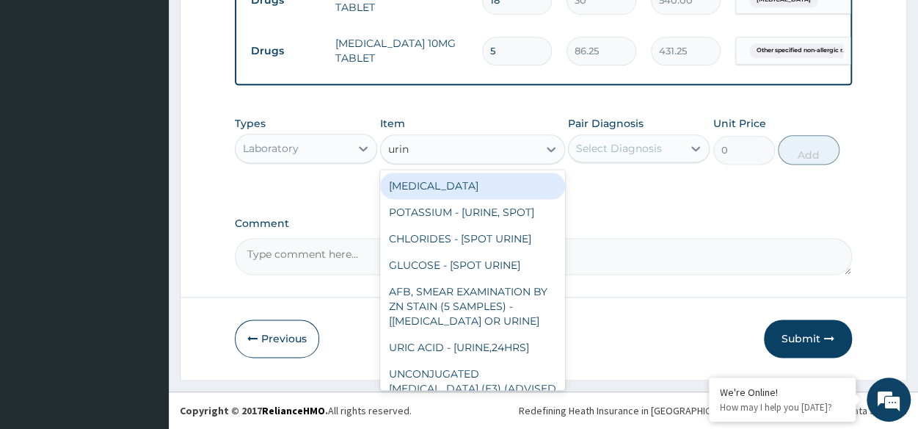
type input "urina"
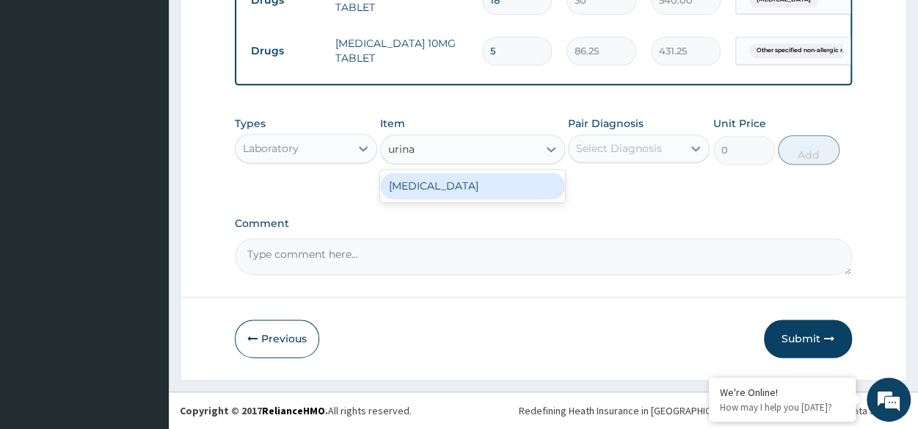
click at [481, 192] on div "URINALYSIS" at bounding box center [472, 185] width 185 height 26
type input "1531.875"
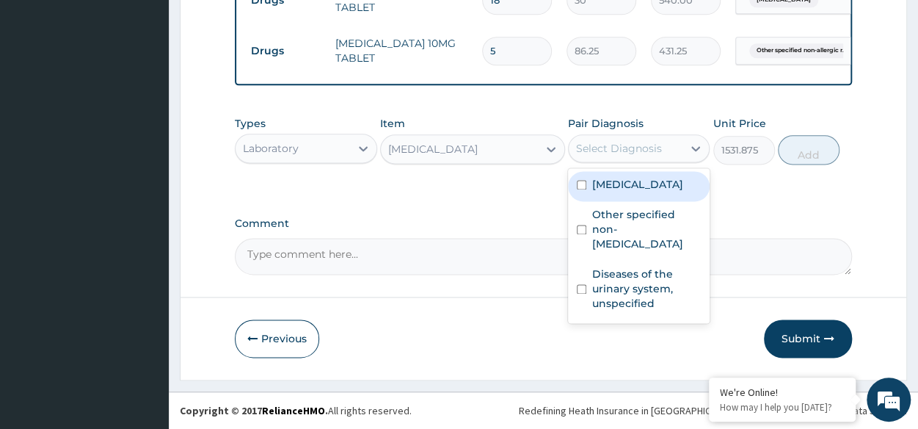
click at [627, 156] on div "Select Diagnosis" at bounding box center [619, 148] width 86 height 15
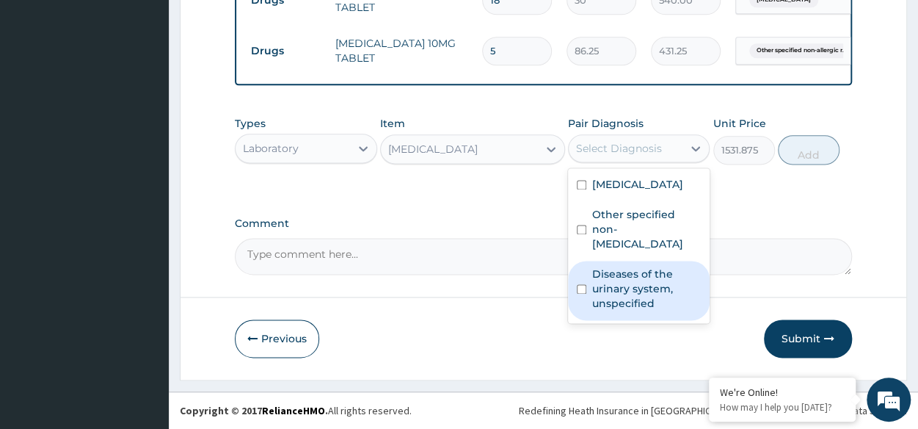
click at [638, 284] on label "Diseases of the urinary system, unspecified" at bounding box center [646, 288] width 109 height 44
checkbox input "true"
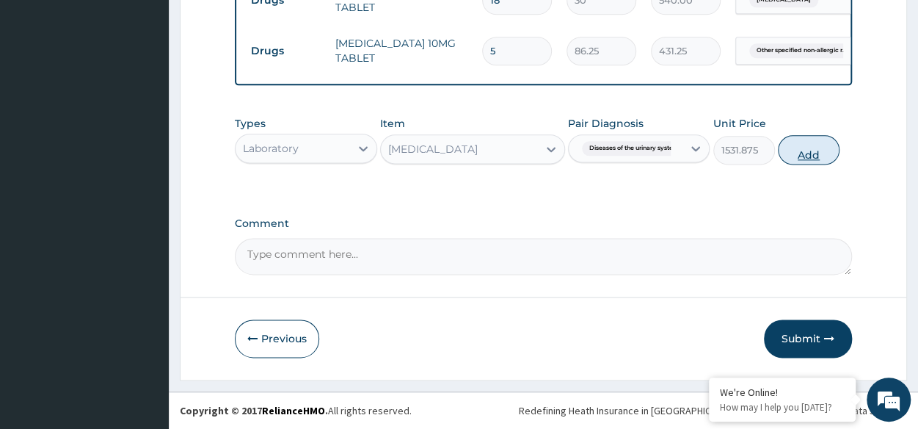
click at [807, 136] on button "Add" at bounding box center [809, 149] width 62 height 29
type input "0"
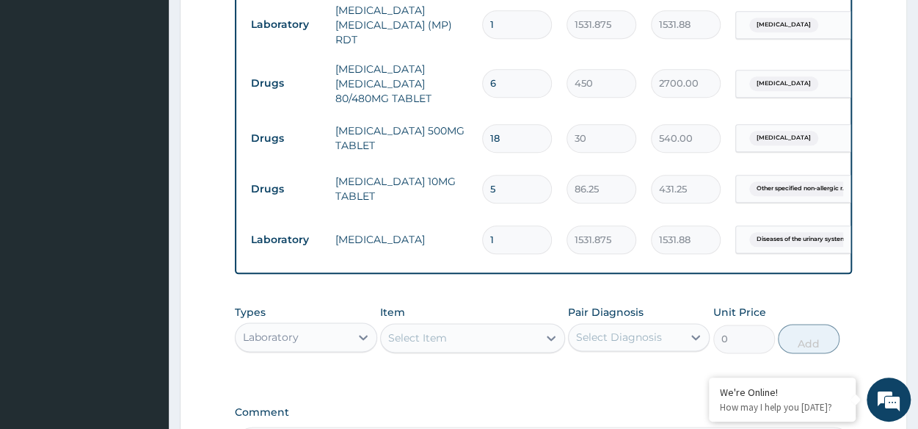
scroll to position [927, 0]
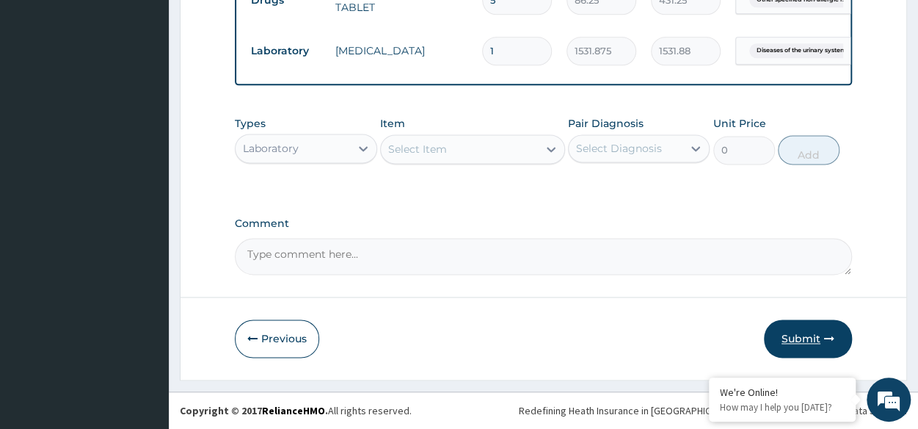
click at [792, 343] on button "Submit" at bounding box center [808, 338] width 88 height 38
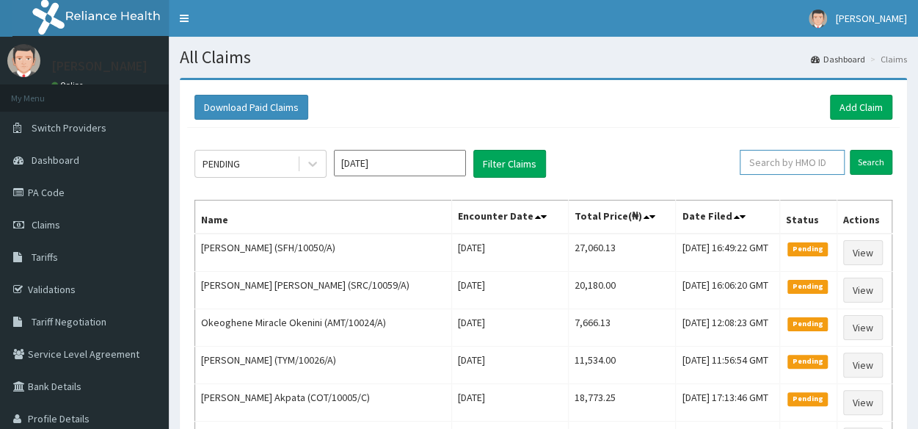
click at [766, 167] on input "text" at bounding box center [792, 162] width 105 height 25
paste input "GCZ/10005/A"
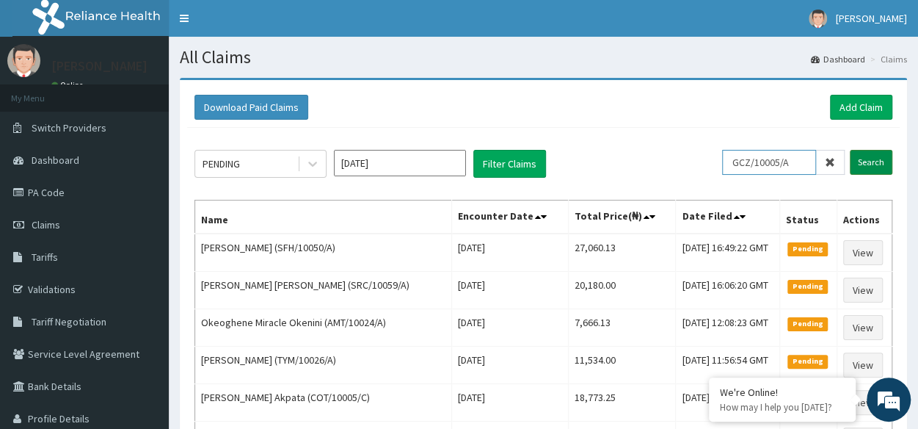
type input "GCZ/10005/A"
click at [875, 164] on input "Search" at bounding box center [871, 162] width 43 height 25
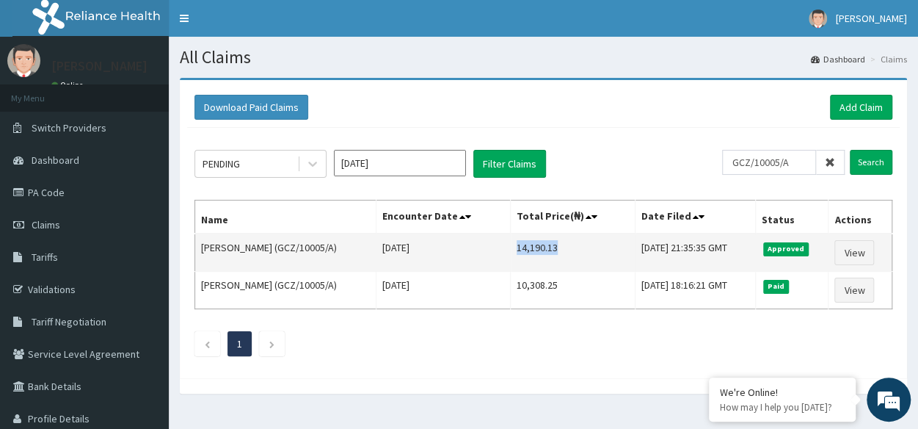
drag, startPoint x: 501, startPoint y: 249, endPoint x: 558, endPoint y: 246, distance: 56.6
click at [558, 246] on td "14,190.13" at bounding box center [573, 252] width 125 height 38
copy td "14,190.13"
